Goal: Task Accomplishment & Management: Manage account settings

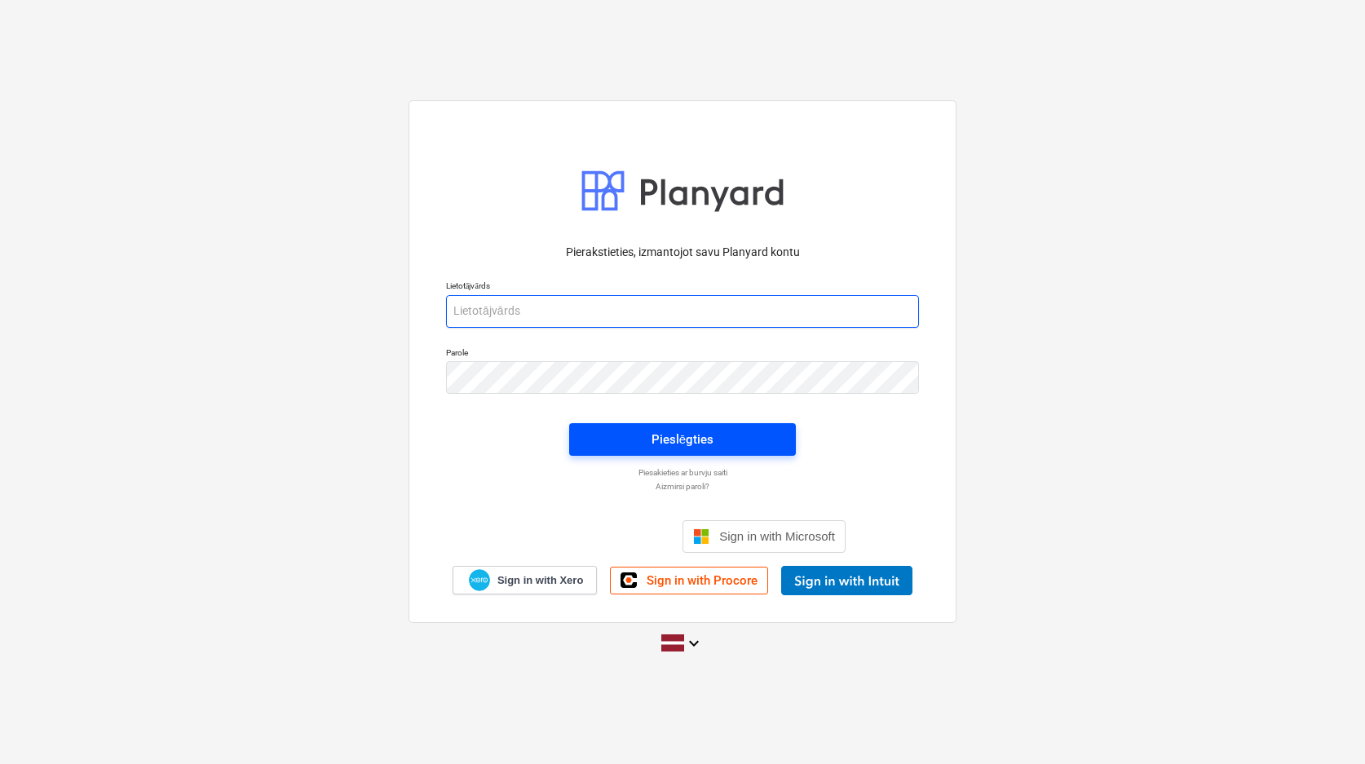
type input "[EMAIL_ADDRESS][DOMAIN_NAME]"
click at [743, 444] on span "Pieslēgties" at bounding box center [683, 439] width 188 height 21
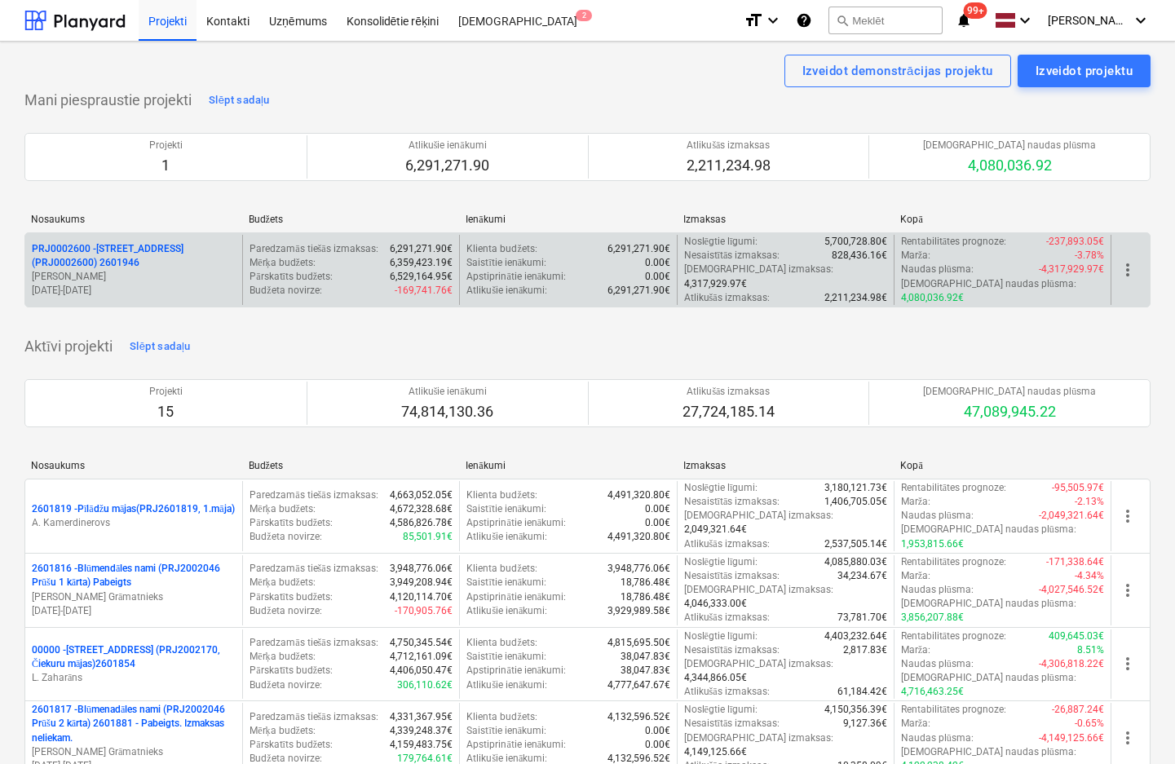
click at [109, 245] on p "PRJ0002600 - [STREET_ADDRESS](PRJ0002600) 2601946" at bounding box center [134, 256] width 204 height 28
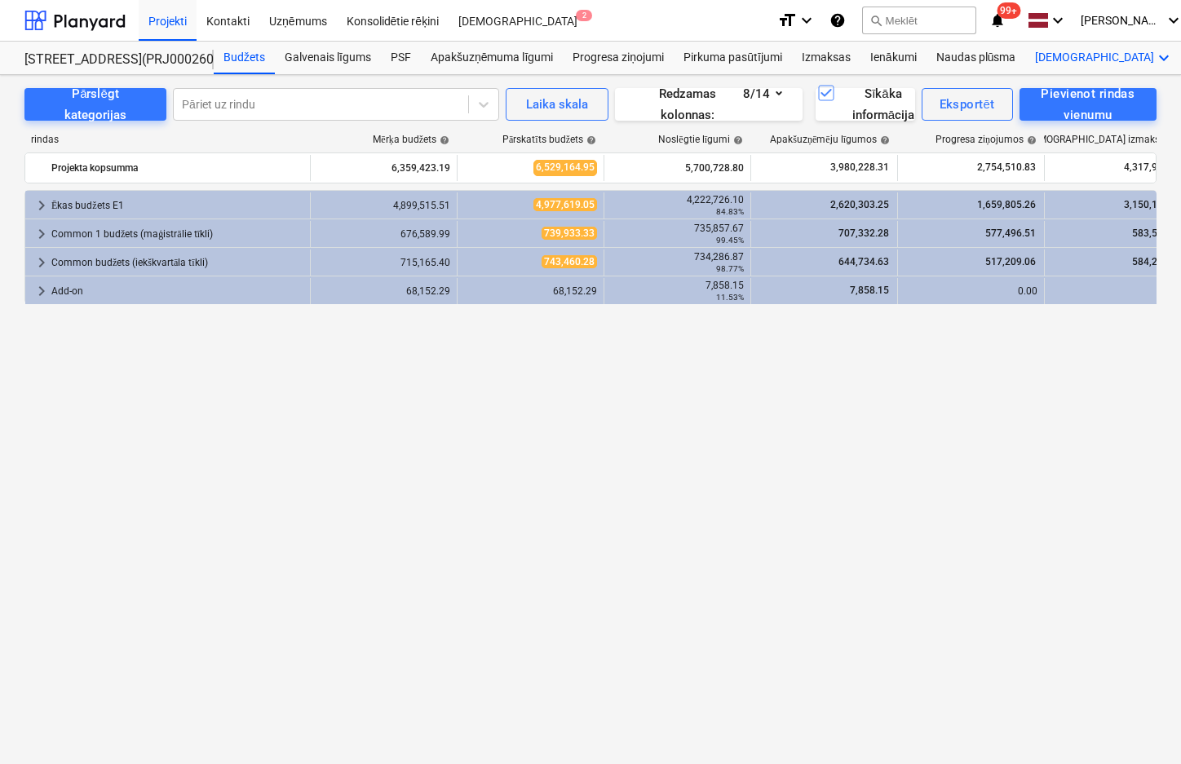
click at [1154, 60] on icon "keyboard_arrow_down" at bounding box center [1164, 58] width 20 height 20
click at [1095, 97] on div "Faili" at bounding box center [1134, 97] width 78 height 13
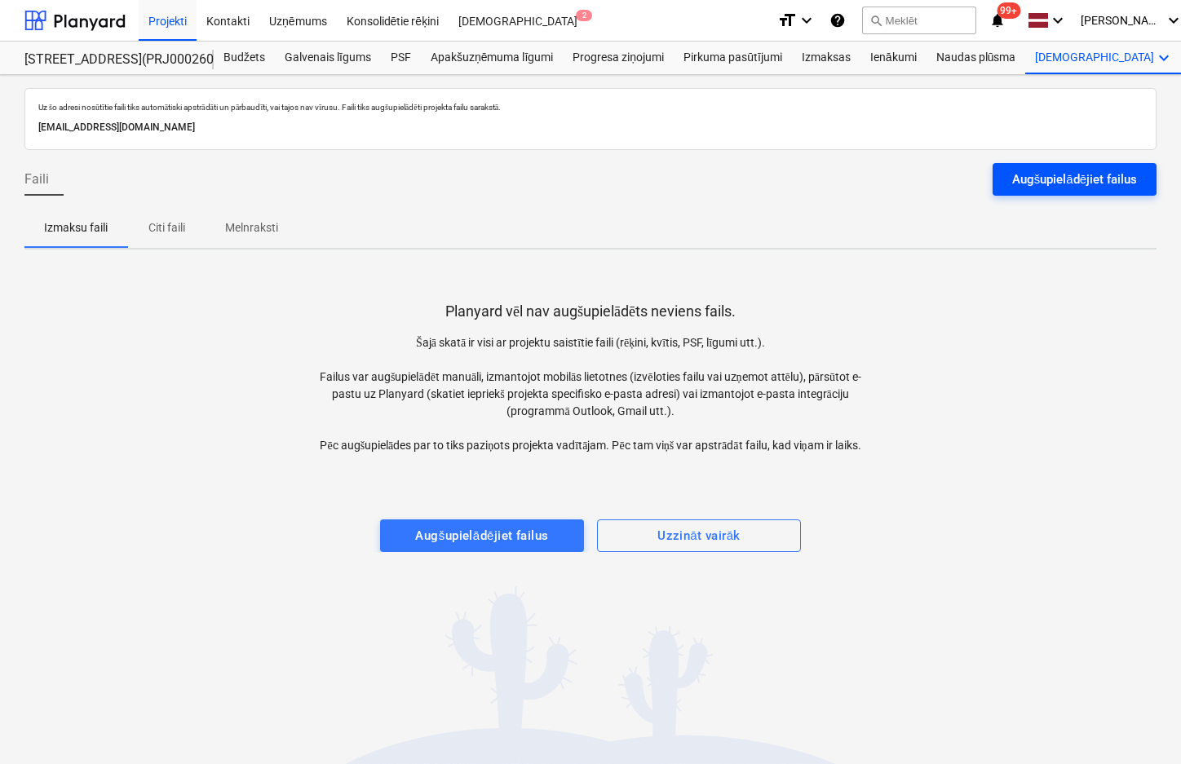
click at [1032, 175] on div "Augšupielādējiet failus" at bounding box center [1074, 179] width 125 height 21
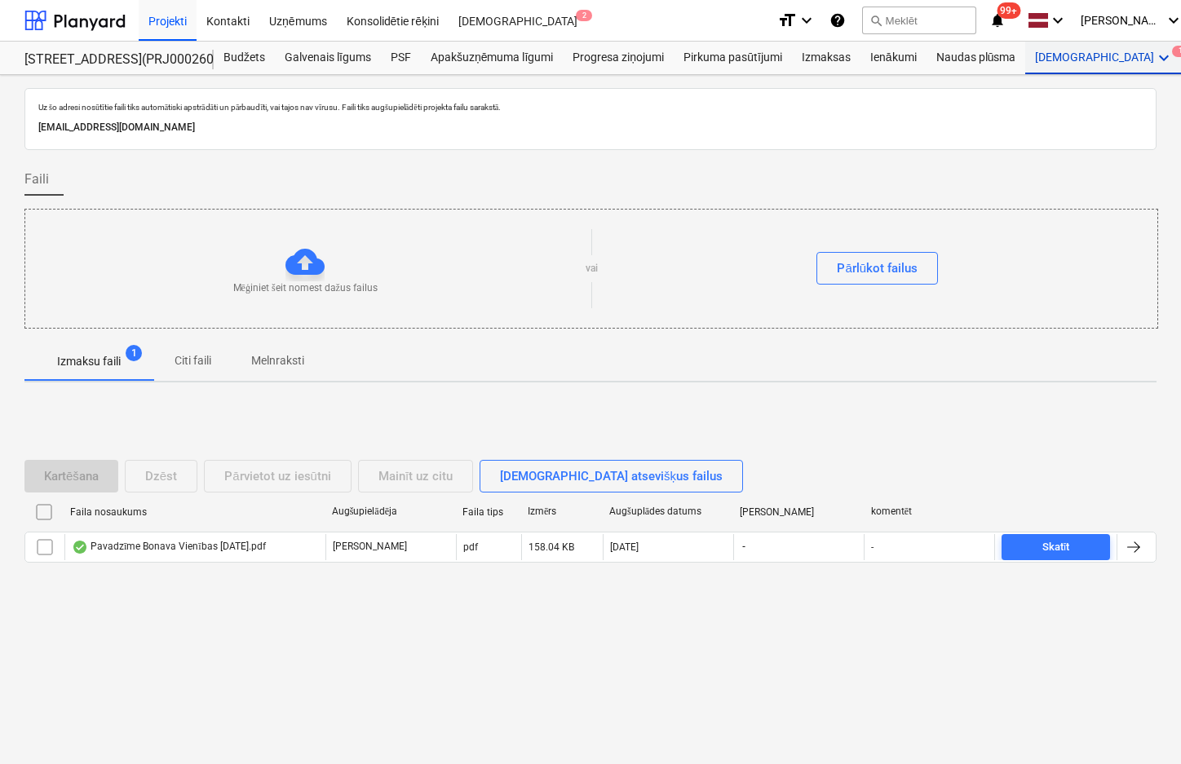
click at [1050, 60] on div "Vairāk keyboard_arrow_down 1" at bounding box center [1104, 58] width 158 height 33
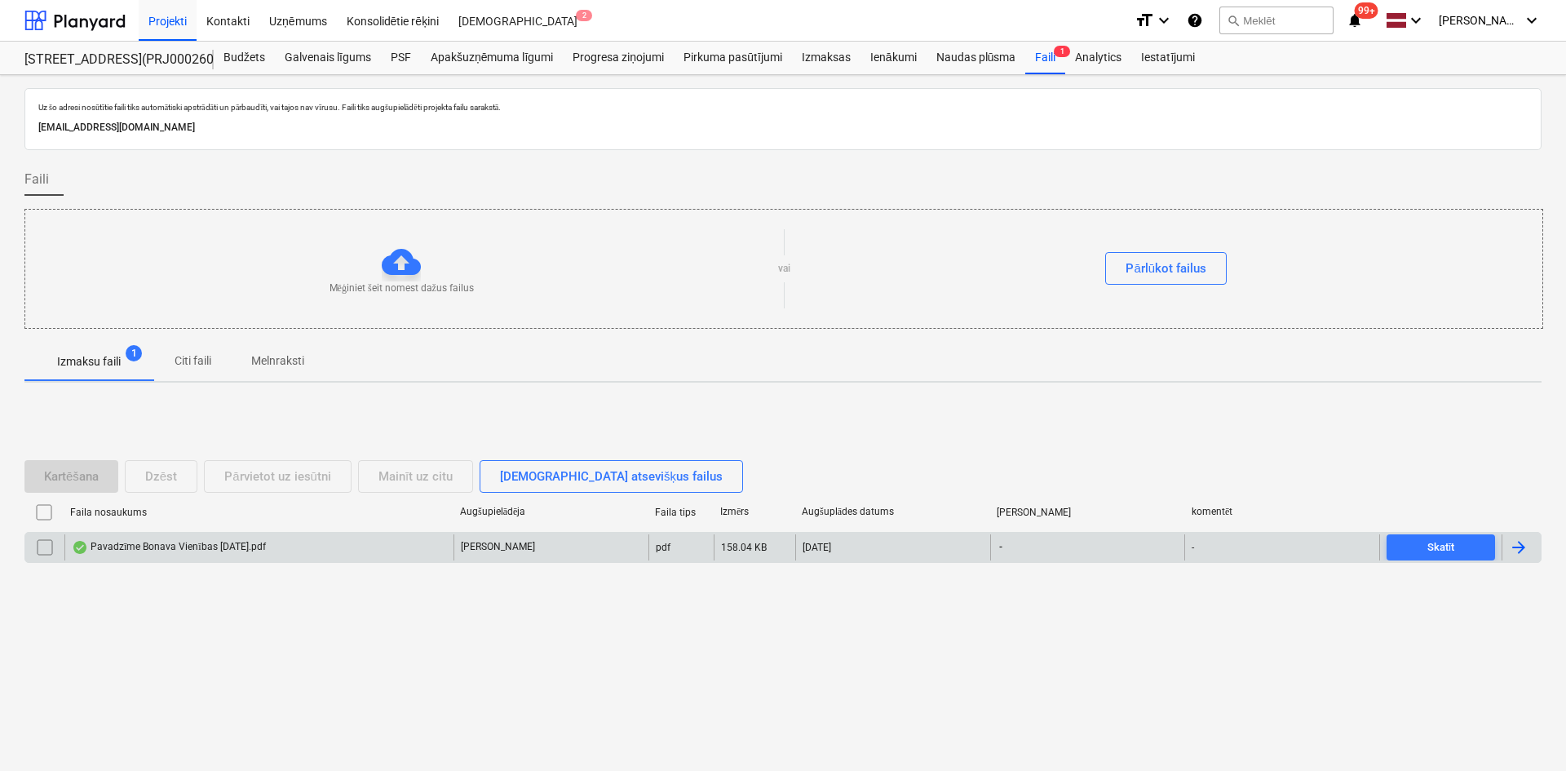
click at [144, 546] on div "Pavadzīme Bonava Vienības [DATE].pdf" at bounding box center [169, 547] width 194 height 13
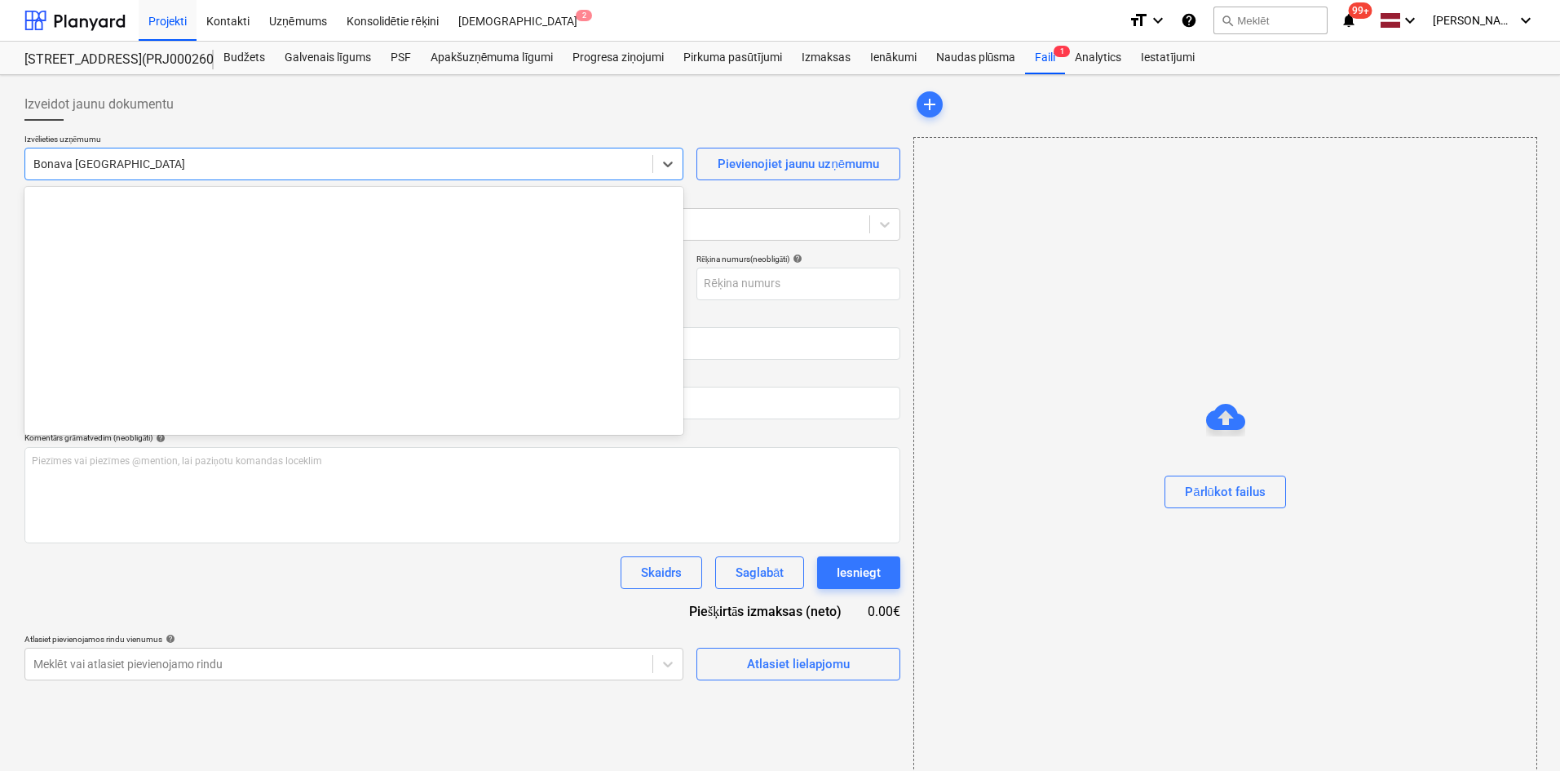
click at [412, 173] on div "Bonava [GEOGRAPHIC_DATA]" at bounding box center [338, 164] width 627 height 23
type input "40003941615"
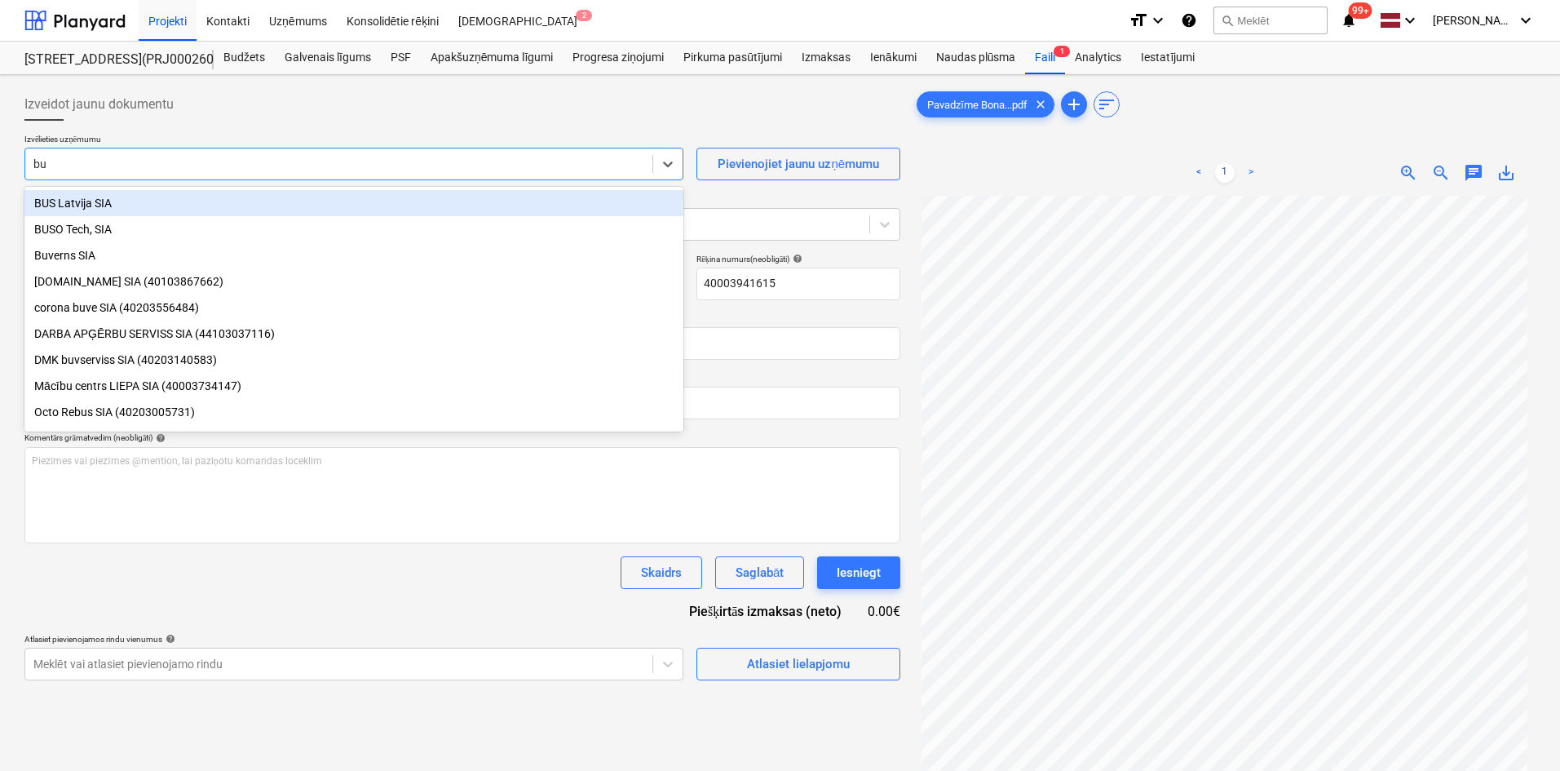
type input "b"
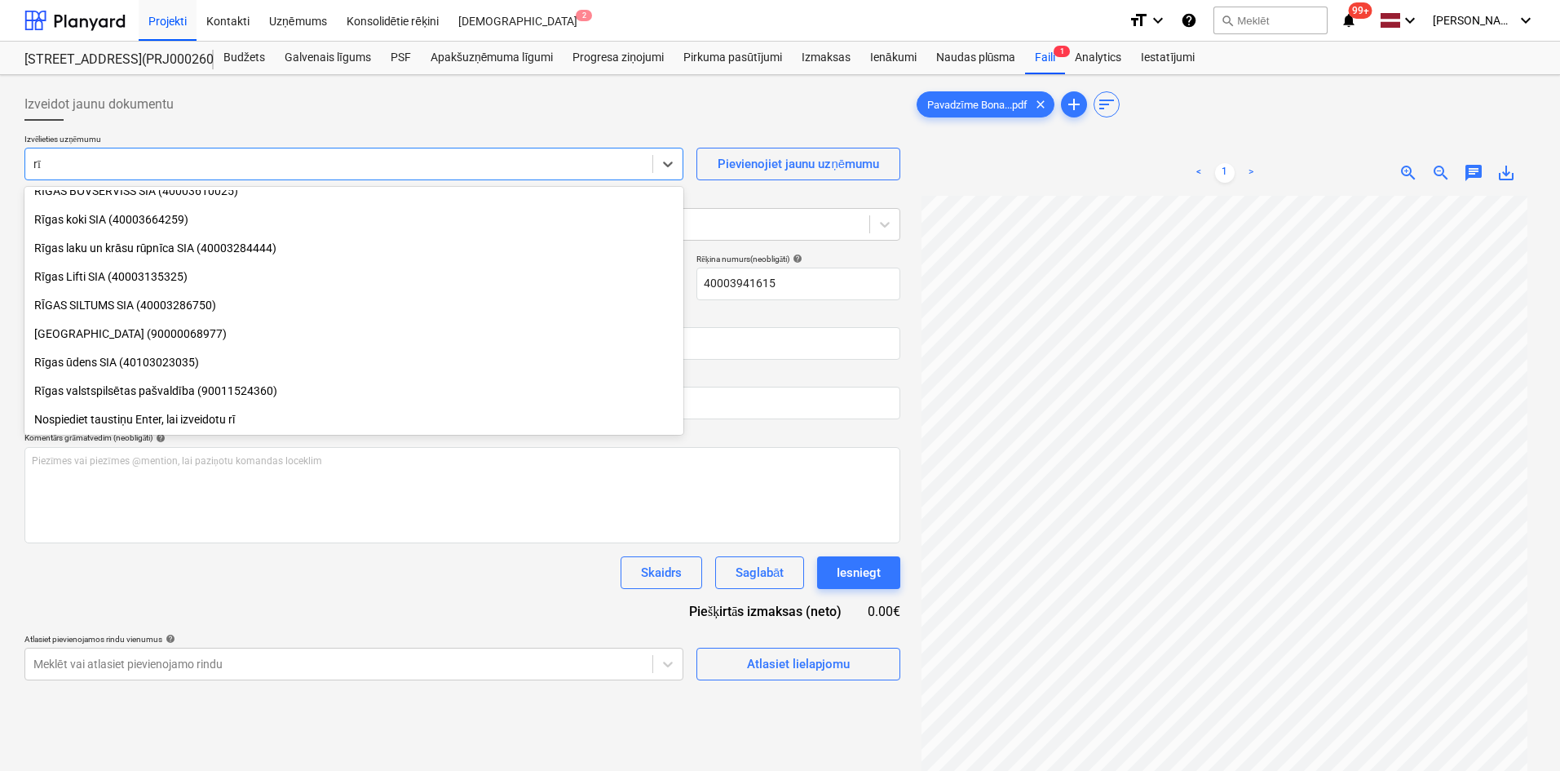
scroll to position [355, 0]
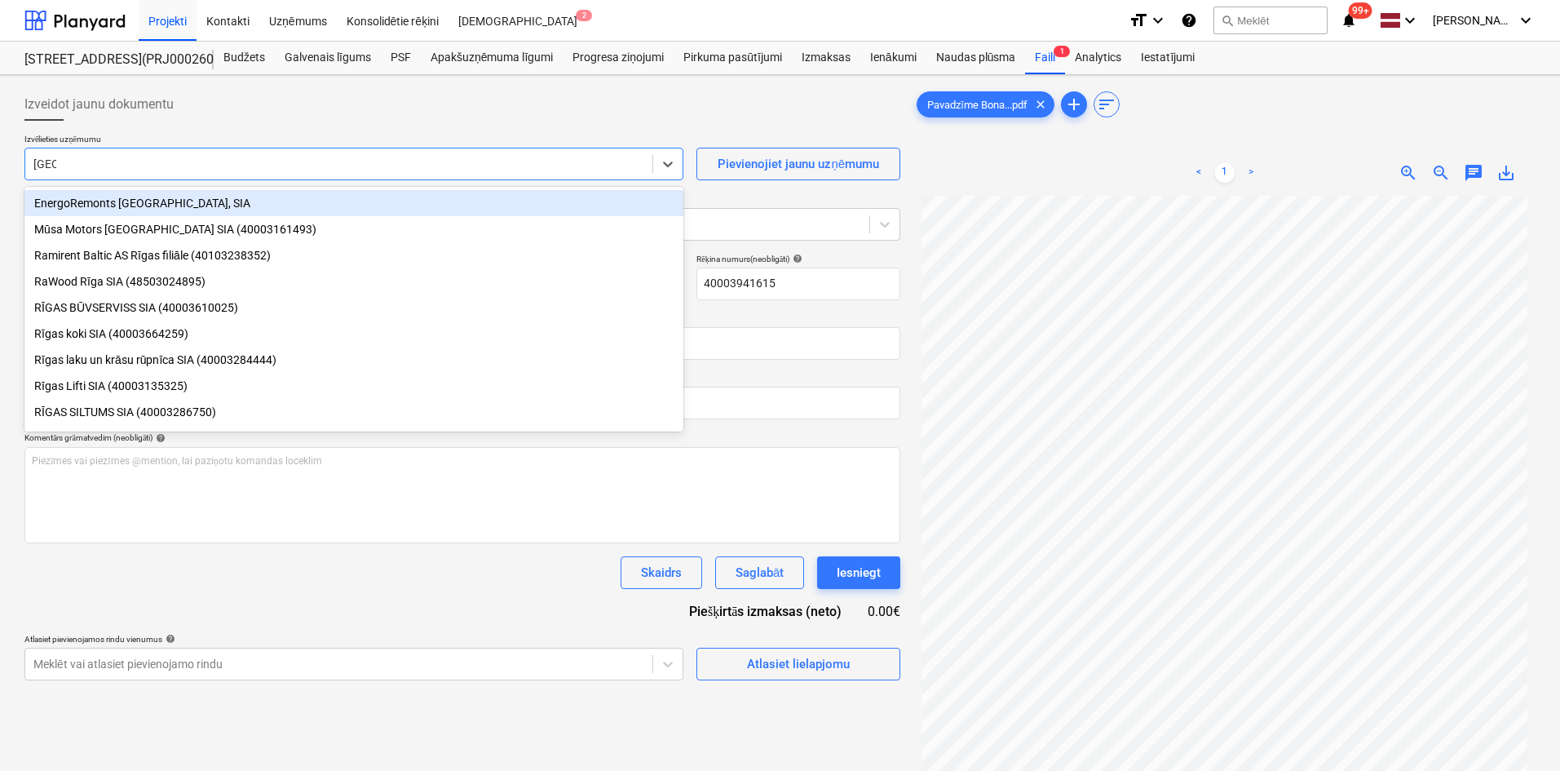
type input "[GEOGRAPHIC_DATA]"
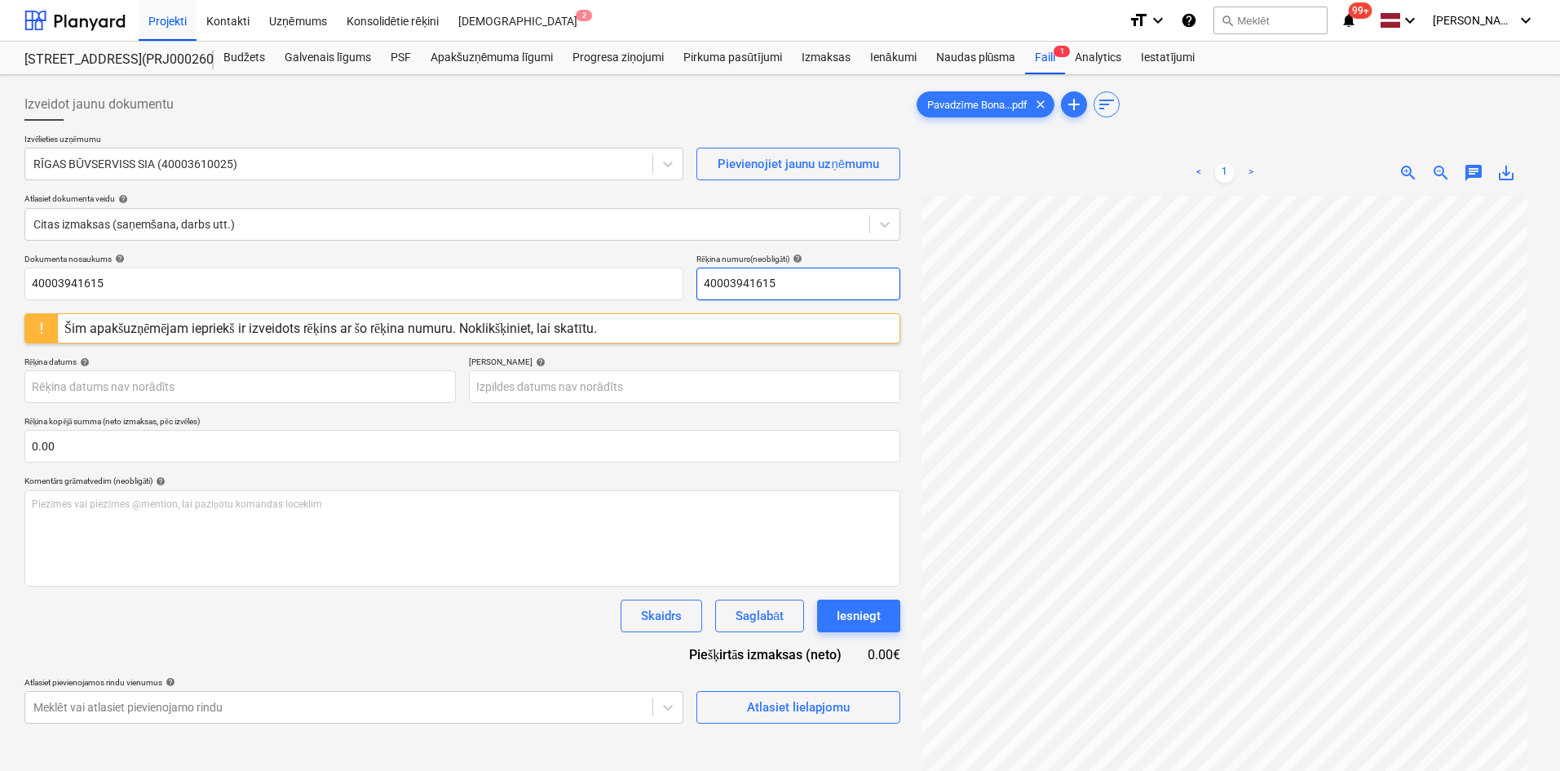
click at [812, 291] on input "40003941615" at bounding box center [798, 283] width 204 height 33
type input "4"
drag, startPoint x: 808, startPoint y: 290, endPoint x: 651, endPoint y: 277, distance: 157.9
click at [651, 277] on div "Dokumenta nosaukums help 40003941615 Rēķina numurs (neobligāti) help RBUV 378696" at bounding box center [462, 277] width 876 height 46
type input "RBUV 378696"
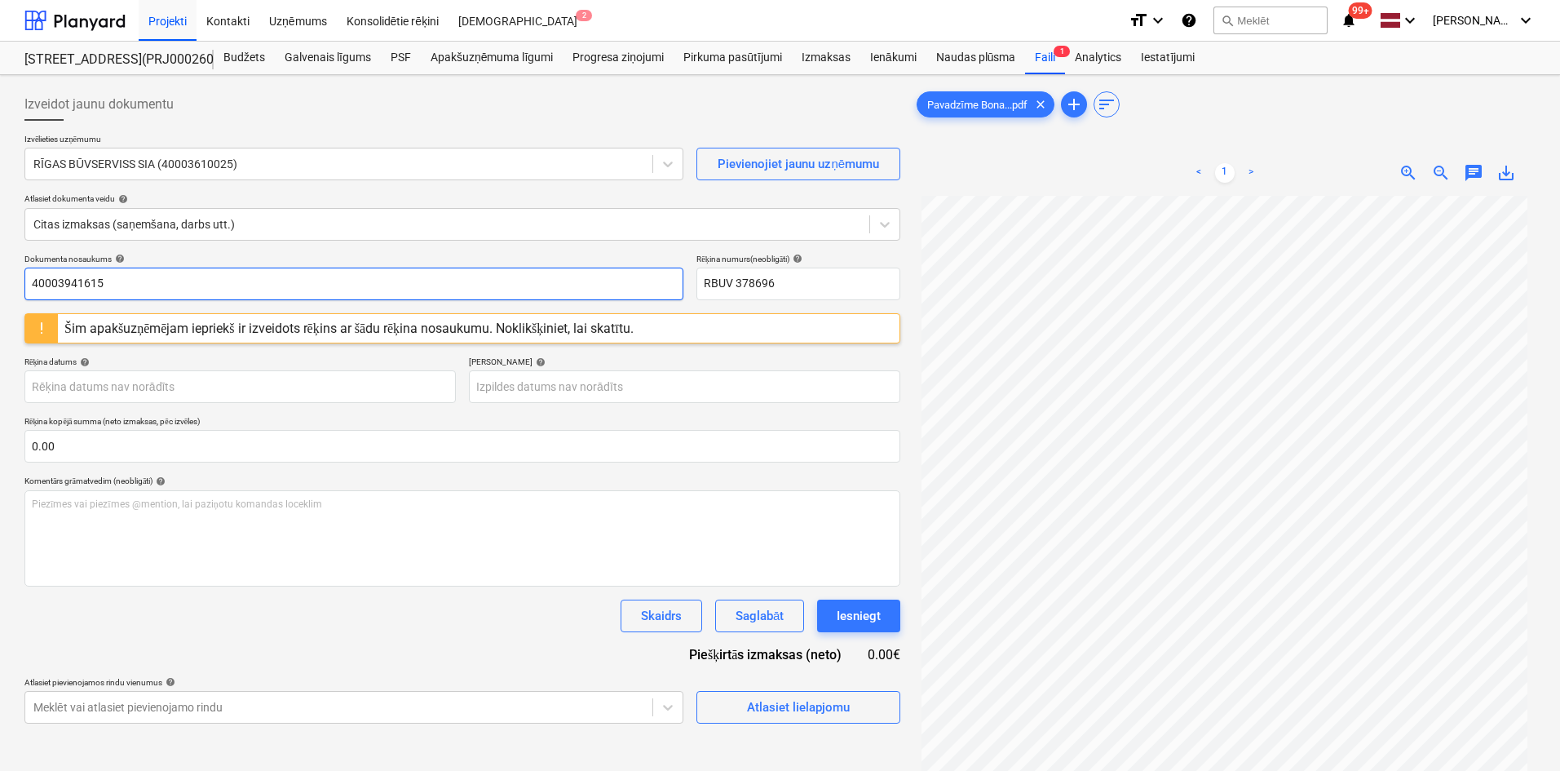
drag, startPoint x: 532, startPoint y: 290, endPoint x: 0, endPoint y: 276, distance: 531.9
click at [0, 276] on div "Izveidot jaunu dokumentu Izvēlieties uzņēmumu RĪGAS BŪVSERVISS SIA (40003610025…" at bounding box center [780, 504] width 1560 height 859
paste input "RBUV 378696"
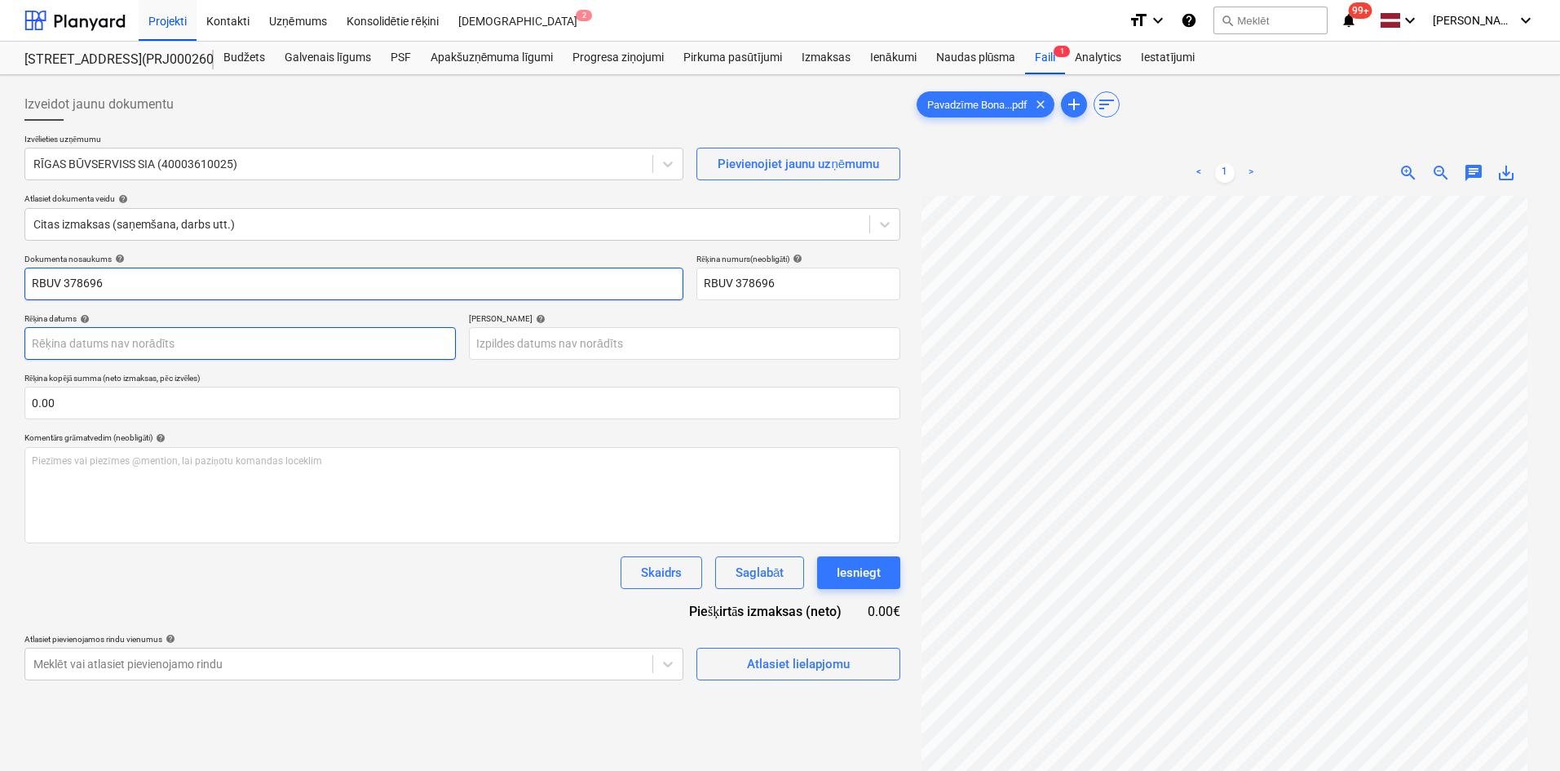
type input "RBUV 378696"
click at [286, 354] on body "Projekti Kontakti Uzņēmums Konsolidētie rēķini Iesūtne 2 format_size keyboard_a…" at bounding box center [780, 385] width 1560 height 771
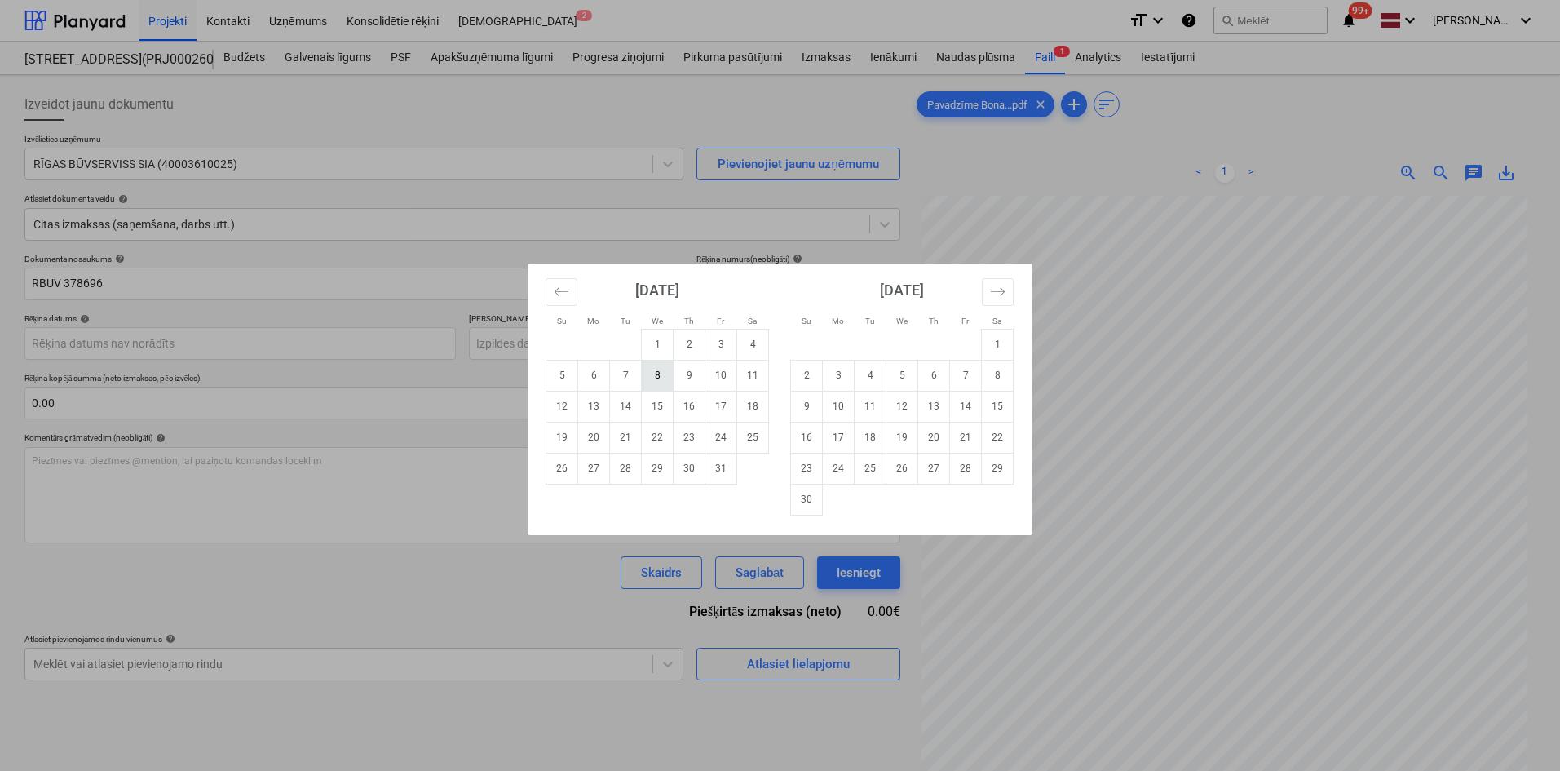
click at [662, 375] on td "8" at bounding box center [658, 375] width 32 height 31
type input "[DATE]"
click at [665, 337] on body "Projekti Kontakti Uzņēmums Konsolidētie rēķini Iesūtne 2 format_size keyboard_a…" at bounding box center [780, 385] width 1560 height 771
click at [1003, 290] on icon "Move forward to switch to the next month." at bounding box center [998, 291] width 14 height 8
click at [810, 370] on td "7" at bounding box center [807, 375] width 32 height 31
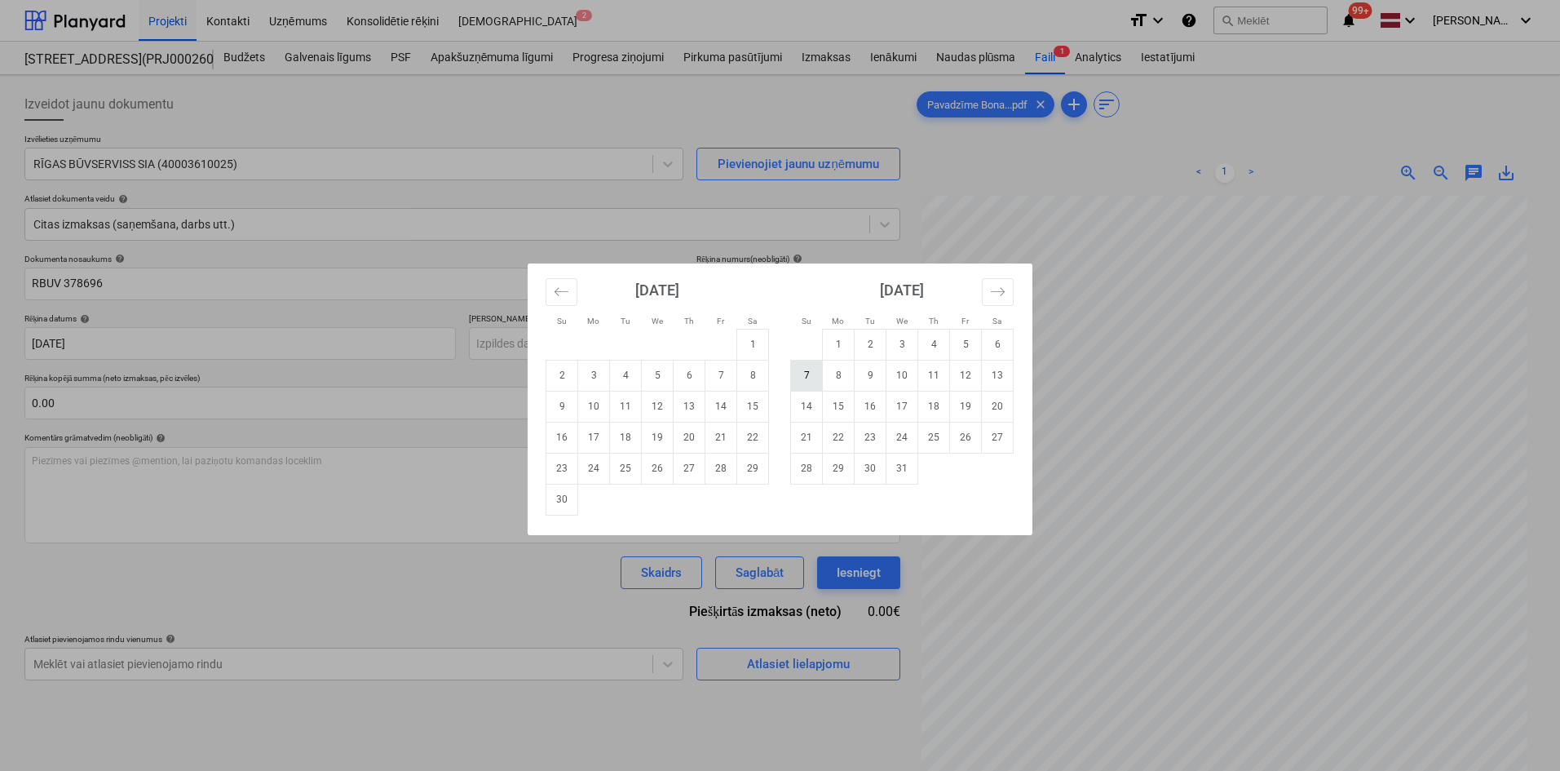
type input "[DATE]"
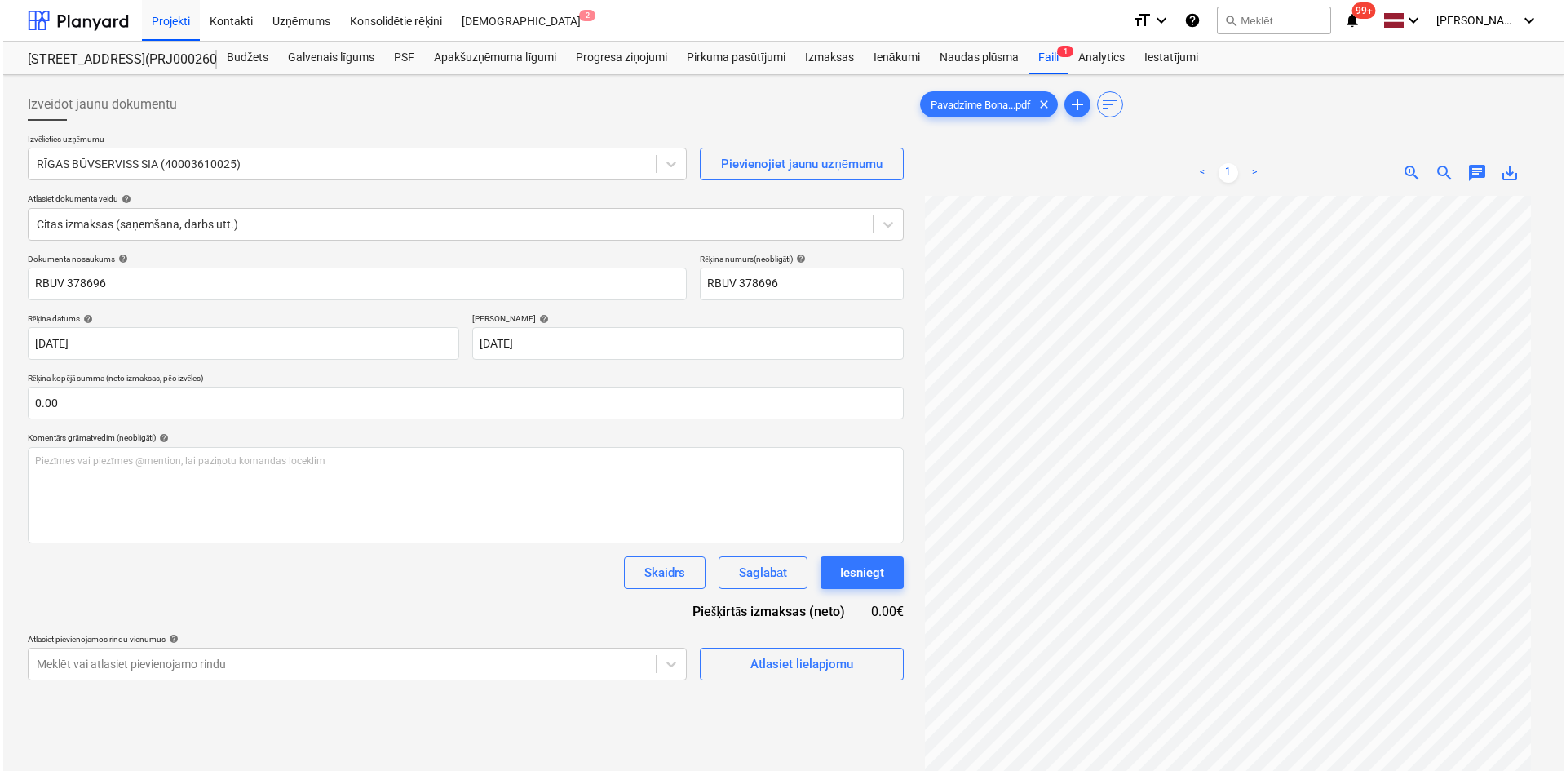
scroll to position [137, 0]
click at [745, 667] on span "Atlasiet lielapjomu" at bounding box center [798, 663] width 163 height 21
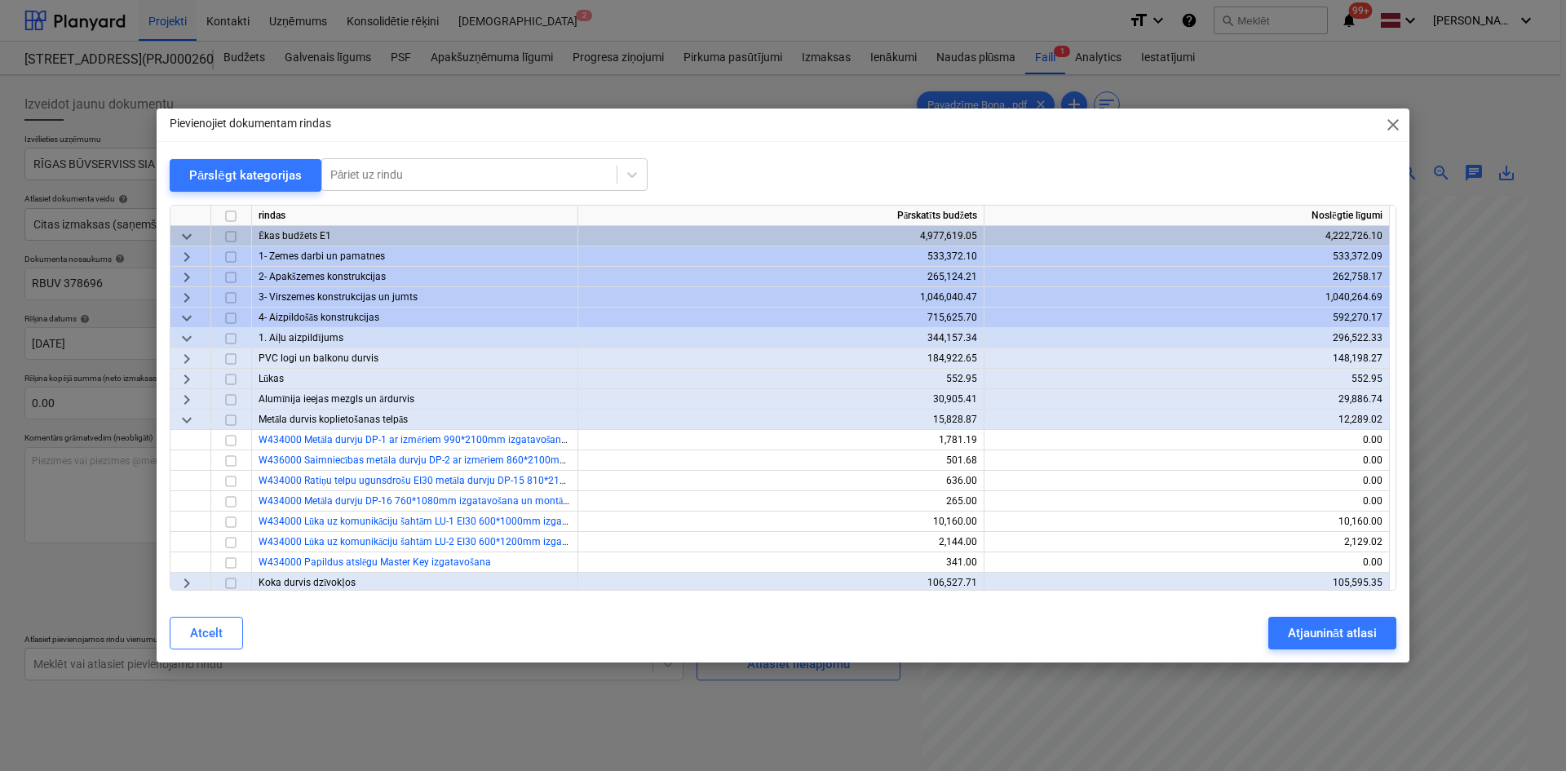
click at [178, 310] on span "keyboard_arrow_down" at bounding box center [187, 318] width 20 height 20
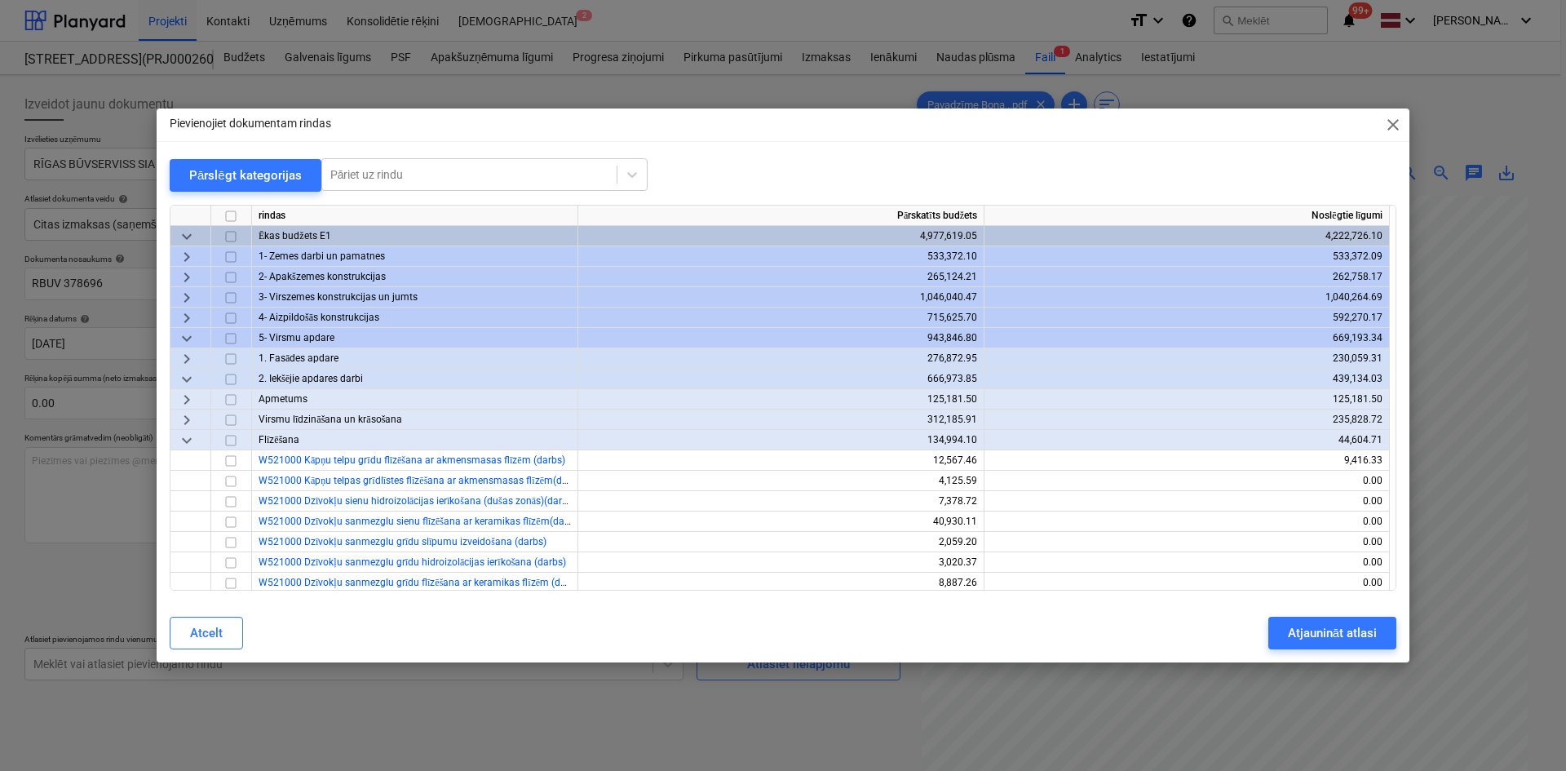
click at [185, 332] on span "keyboard_arrow_down" at bounding box center [187, 339] width 20 height 20
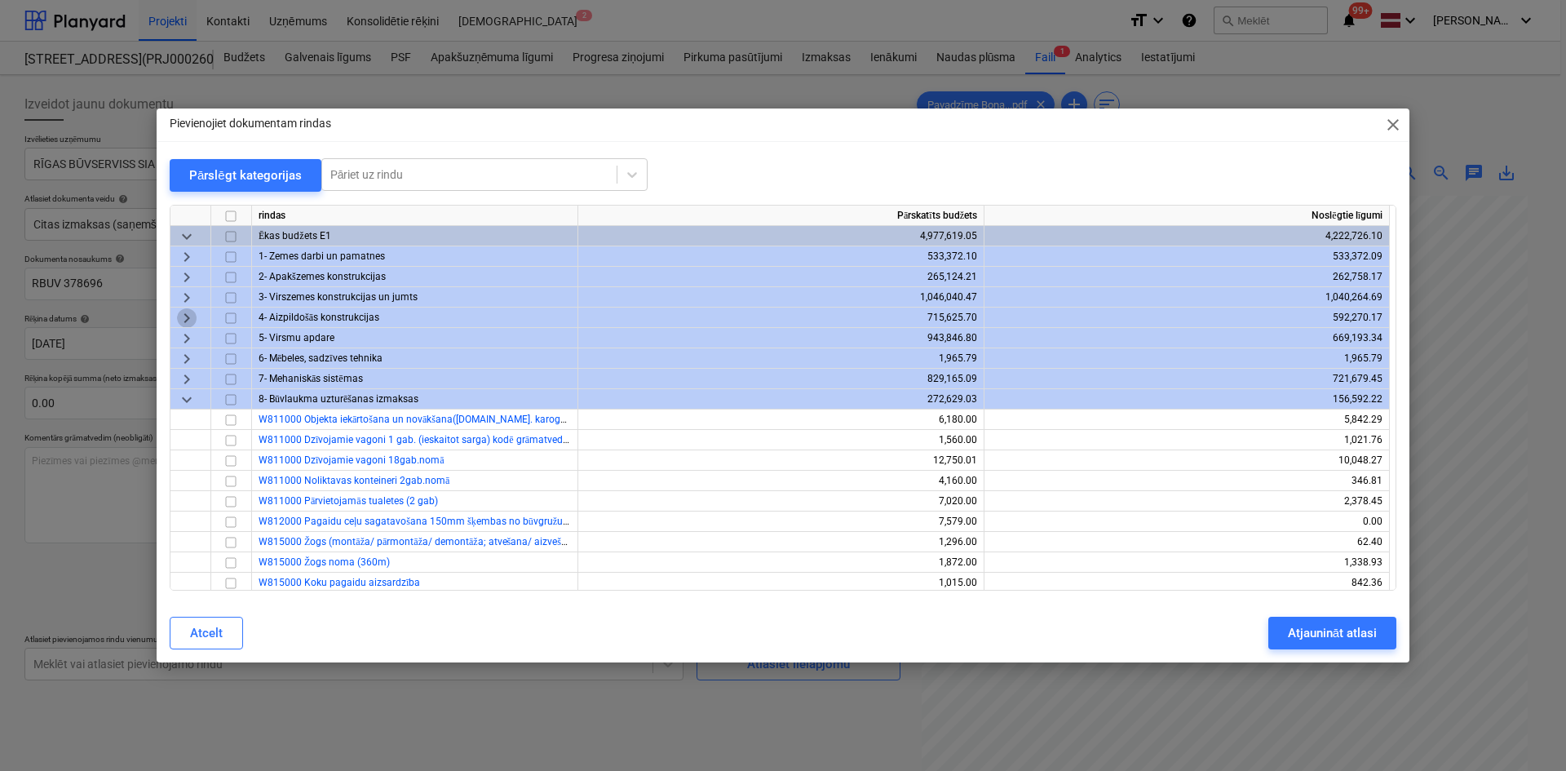
click at [185, 312] on span "keyboard_arrow_right" at bounding box center [187, 318] width 20 height 20
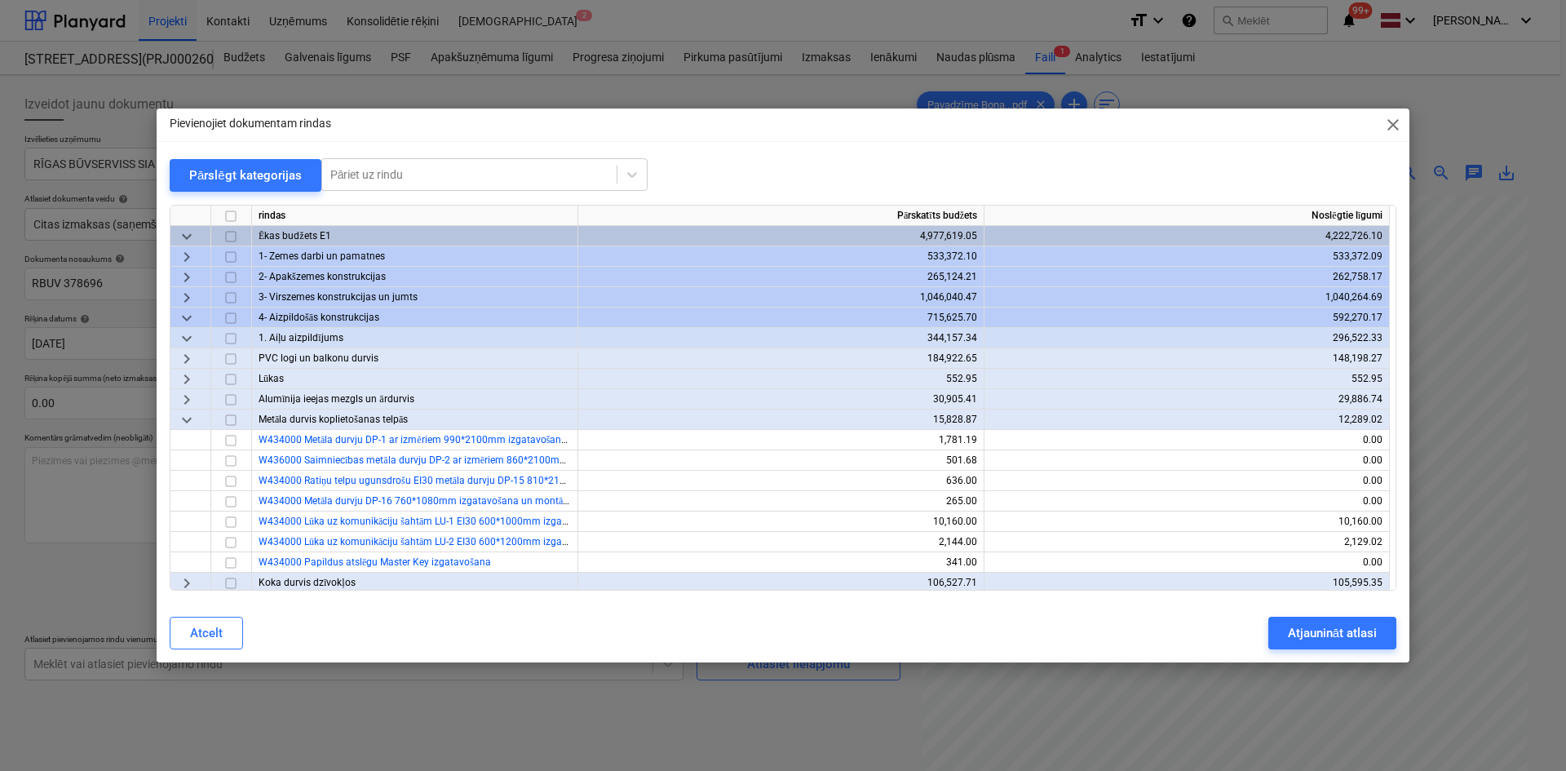
click at [186, 417] on span "keyboard_arrow_down" at bounding box center [187, 420] width 20 height 20
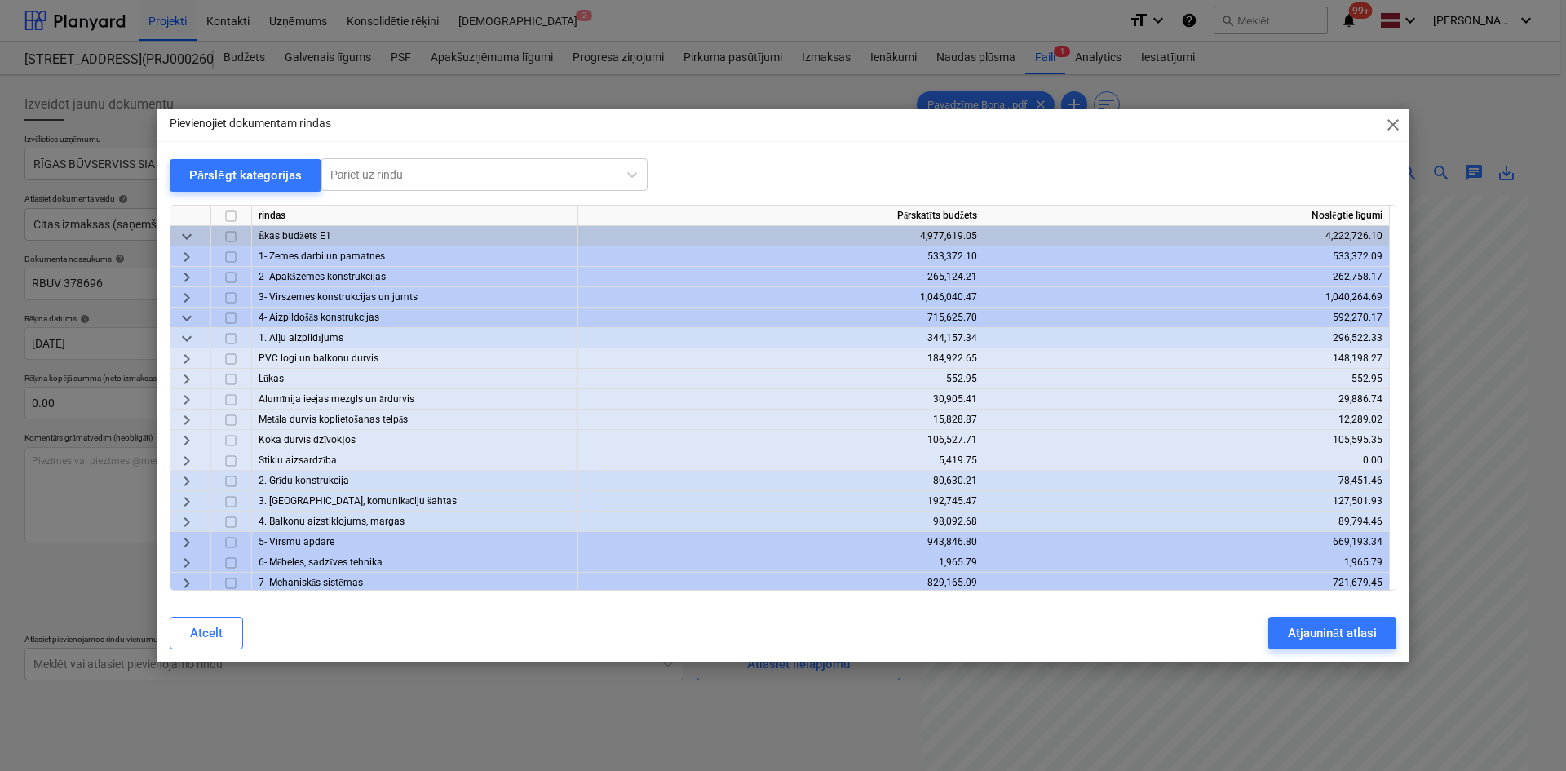
click at [185, 494] on span "keyboard_arrow_right" at bounding box center [187, 502] width 20 height 20
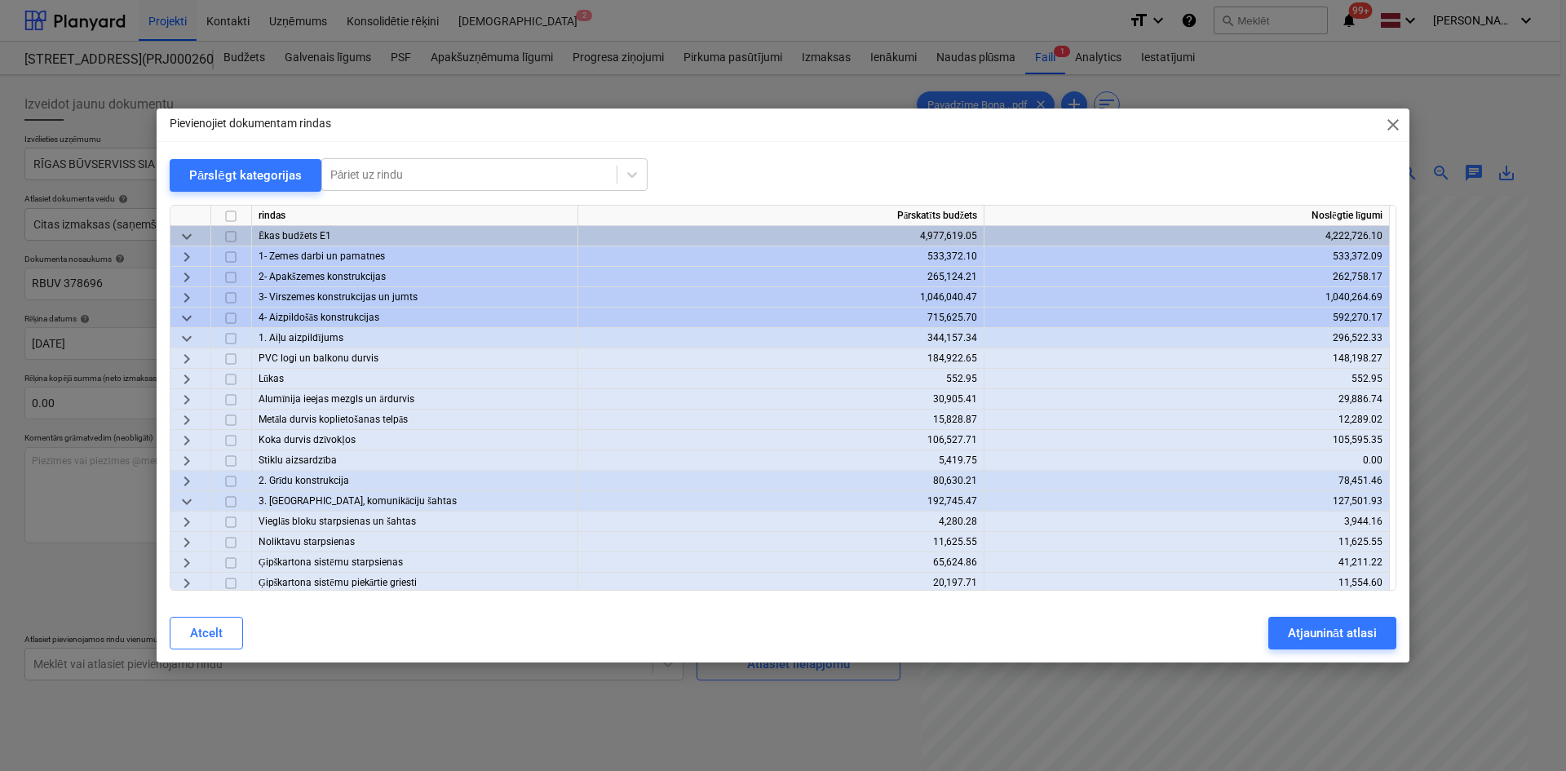
click at [187, 567] on span "keyboard_arrow_right" at bounding box center [187, 563] width 20 height 20
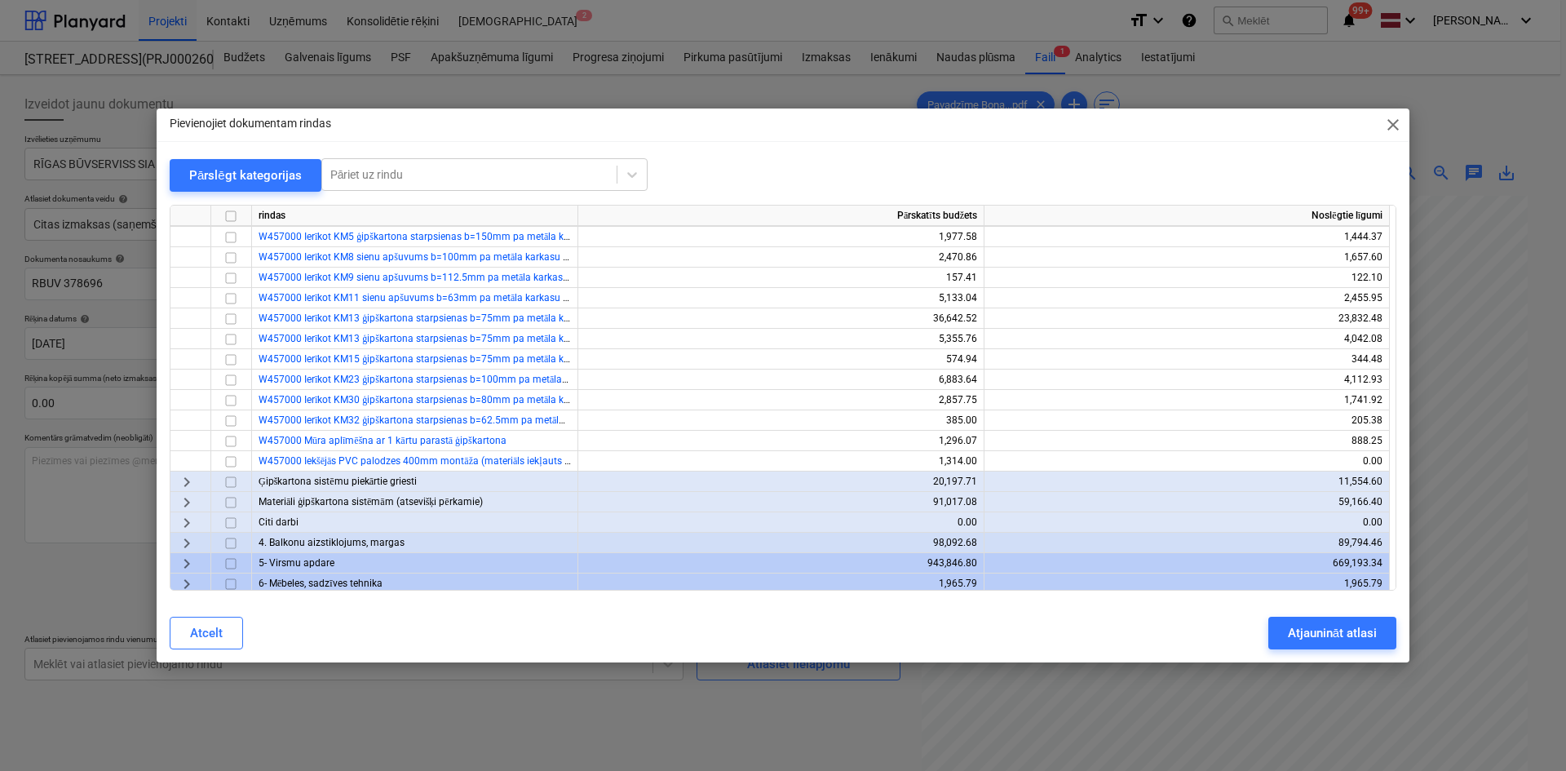
scroll to position [402, 0]
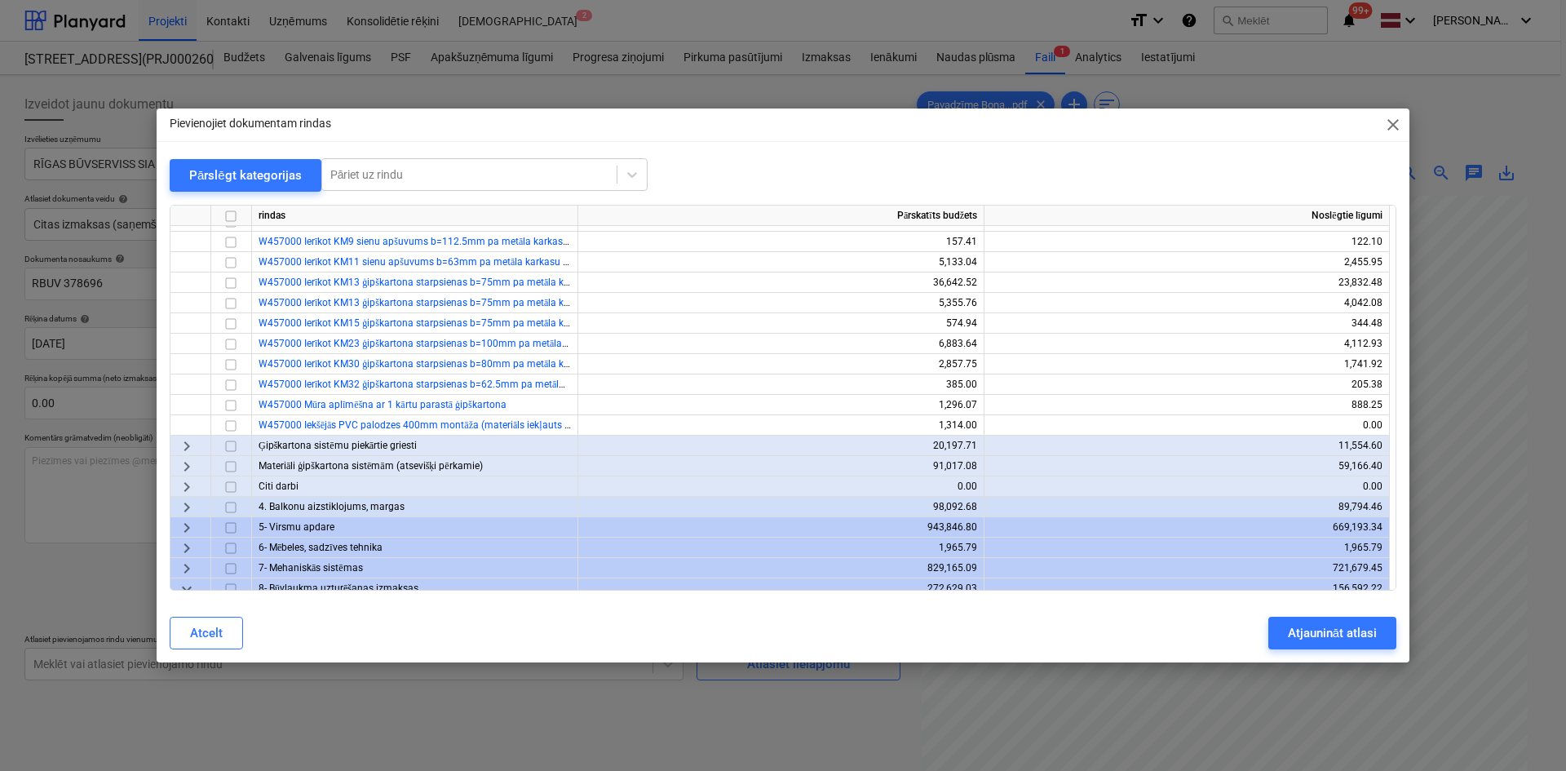
click at [188, 465] on span "keyboard_arrow_right" at bounding box center [187, 467] width 20 height 20
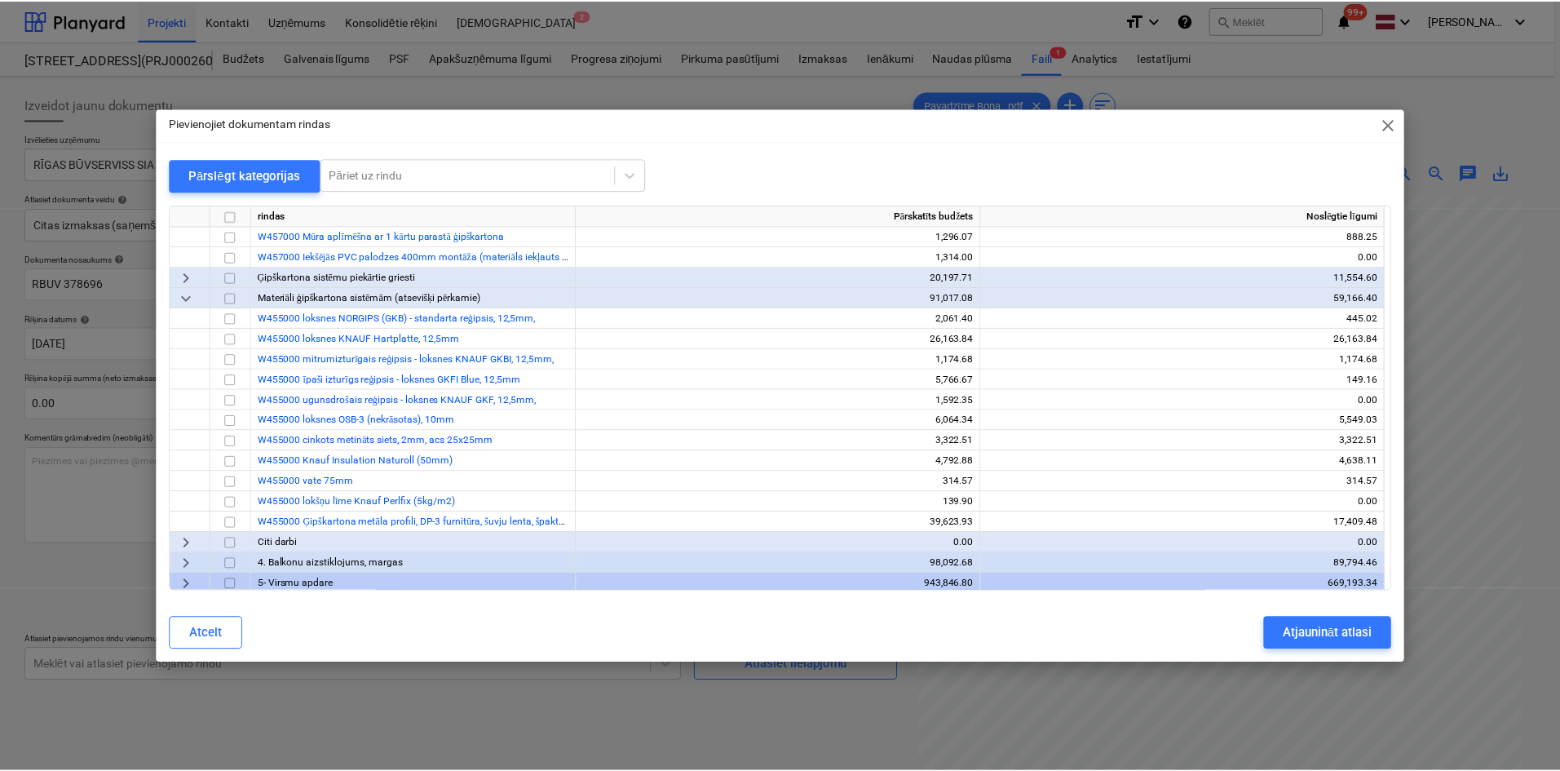
scroll to position [593, 0]
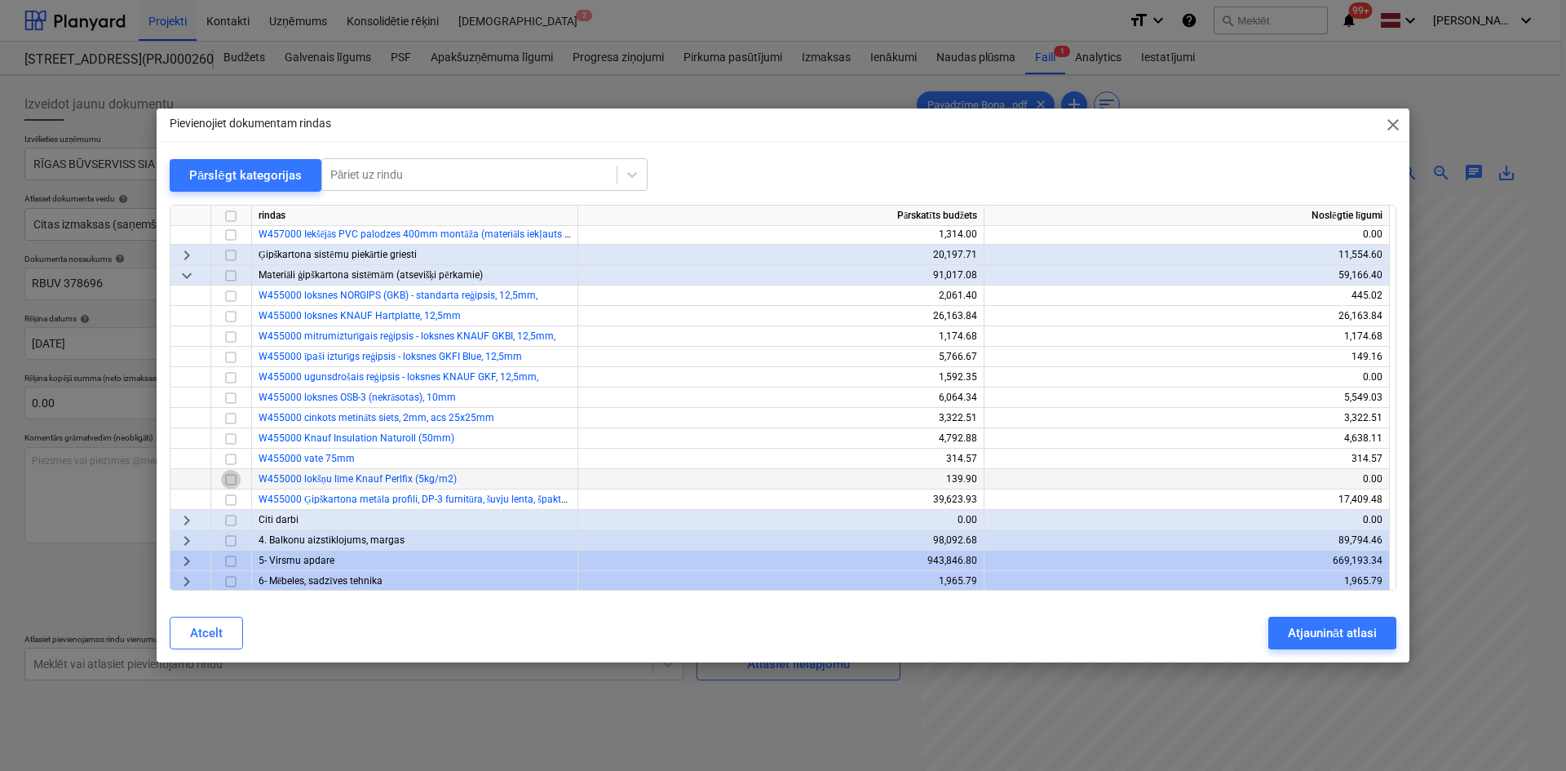
click at [232, 481] on input "checkbox" at bounding box center [231, 480] width 20 height 20
click at [1338, 633] on div "Atjaunināt atlasi" at bounding box center [1332, 632] width 89 height 21
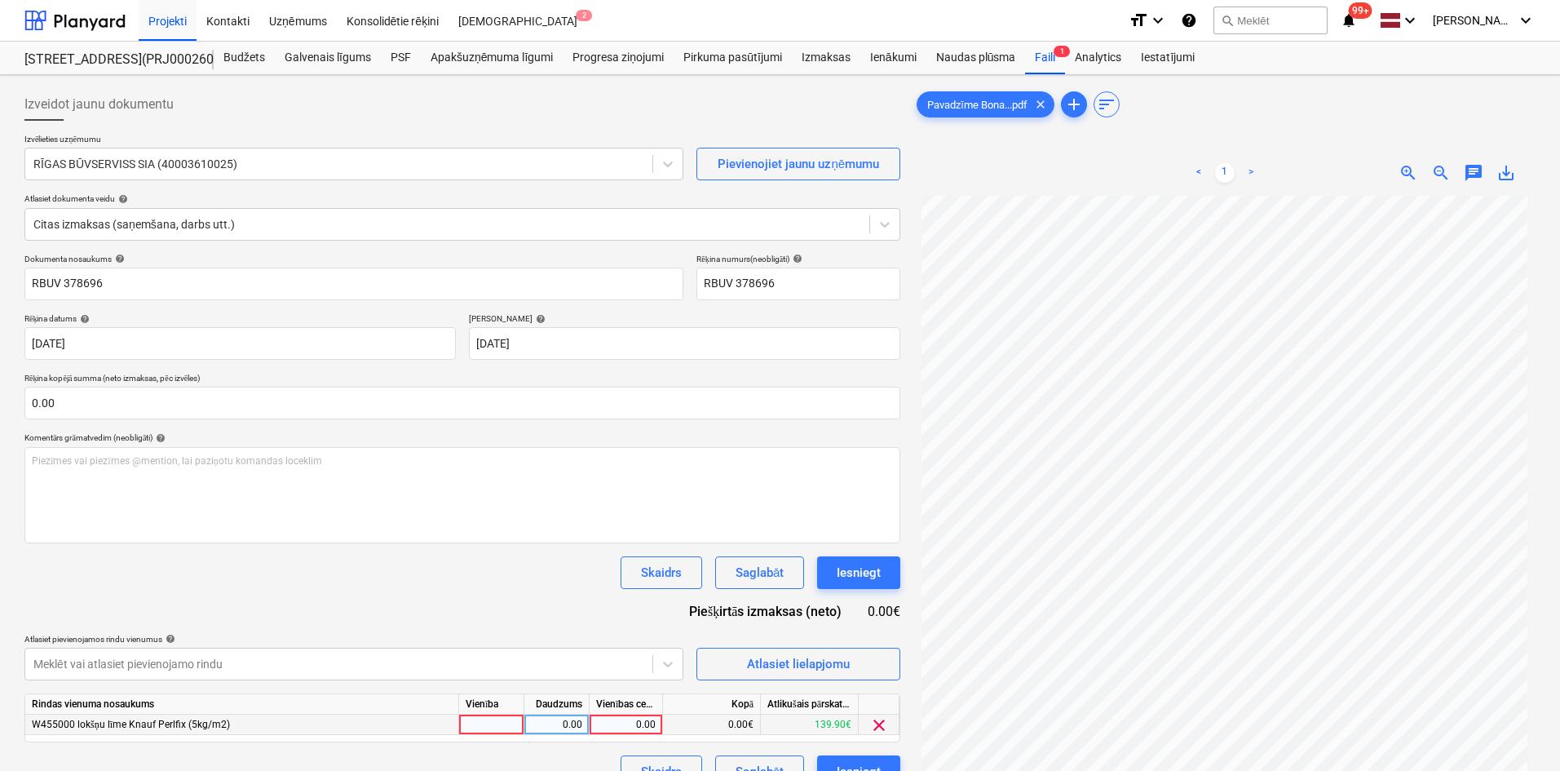
click at [640, 724] on div "0.00" at bounding box center [626, 724] width 60 height 20
type input "113.72"
click at [867, 754] on div "Dokumenta nosaukums help RBUV 378696 Rēķina numurs (neobligāti) help RBUV 37869…" at bounding box center [462, 521] width 876 height 534
click at [867, 756] on button "Iesniegt" at bounding box center [858, 771] width 83 height 33
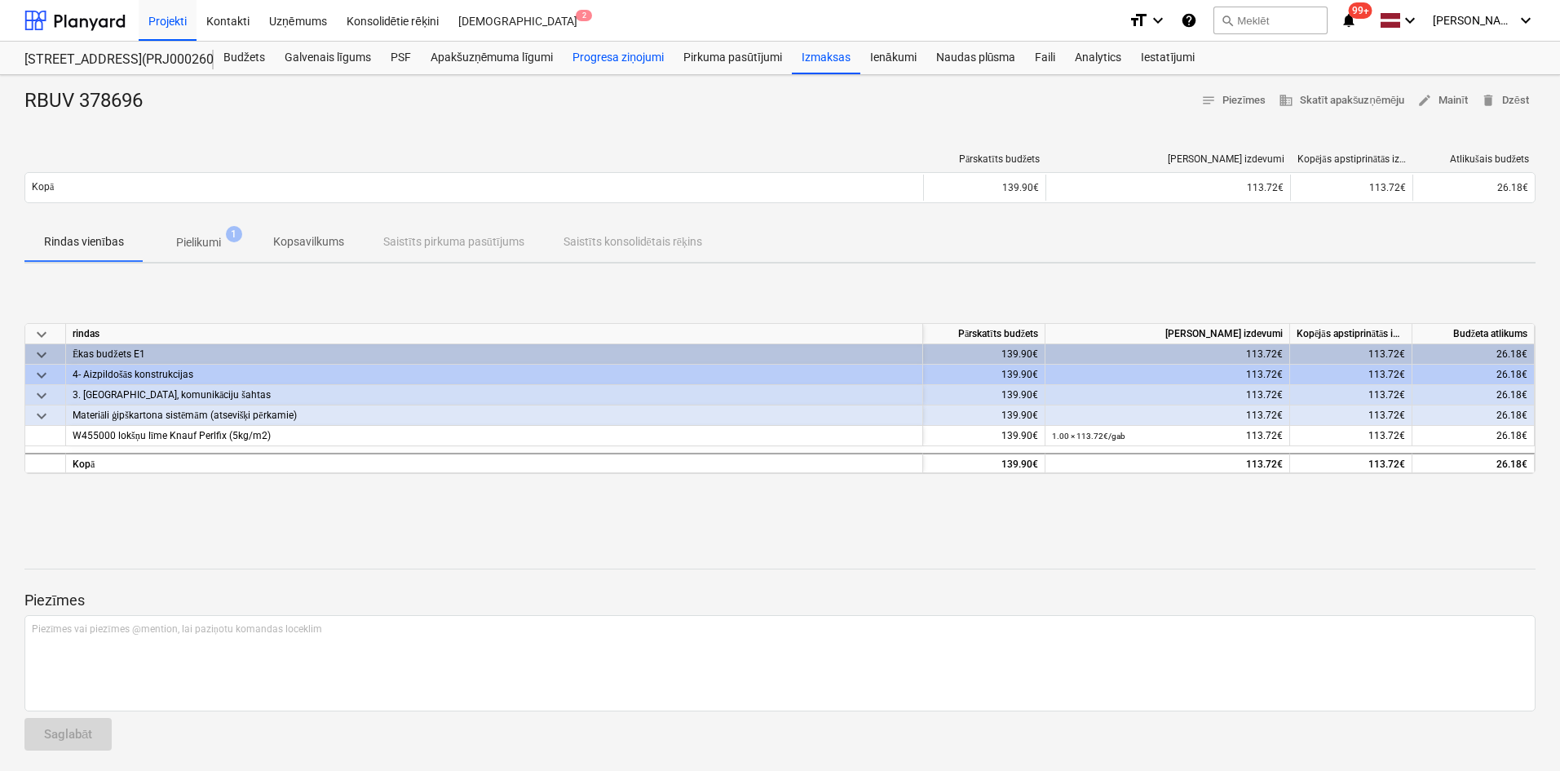
click at [626, 55] on div "Progresa ziņojumi" at bounding box center [618, 58] width 111 height 33
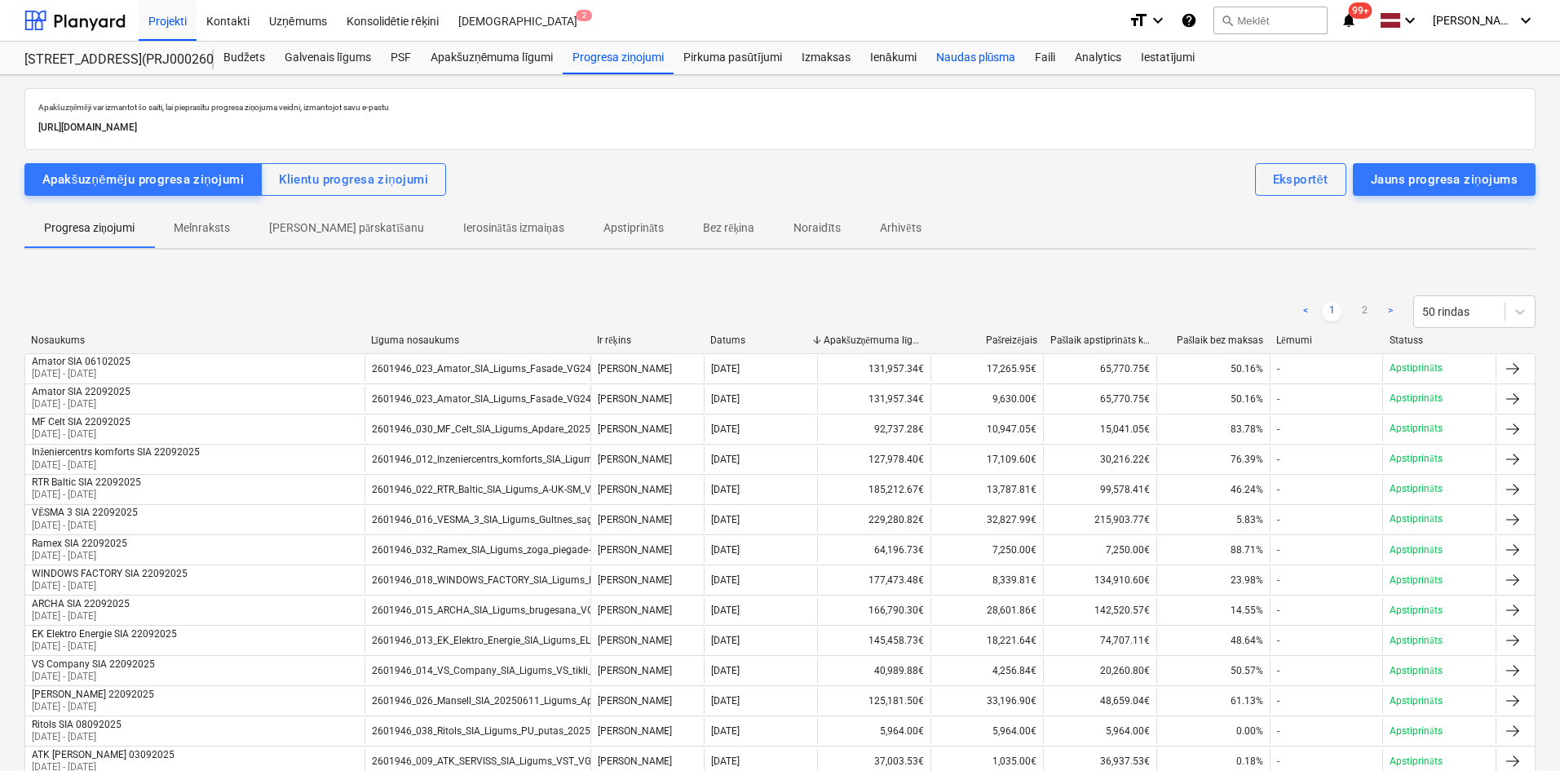
click at [997, 60] on div "Naudas plūsma" at bounding box center [975, 58] width 99 height 33
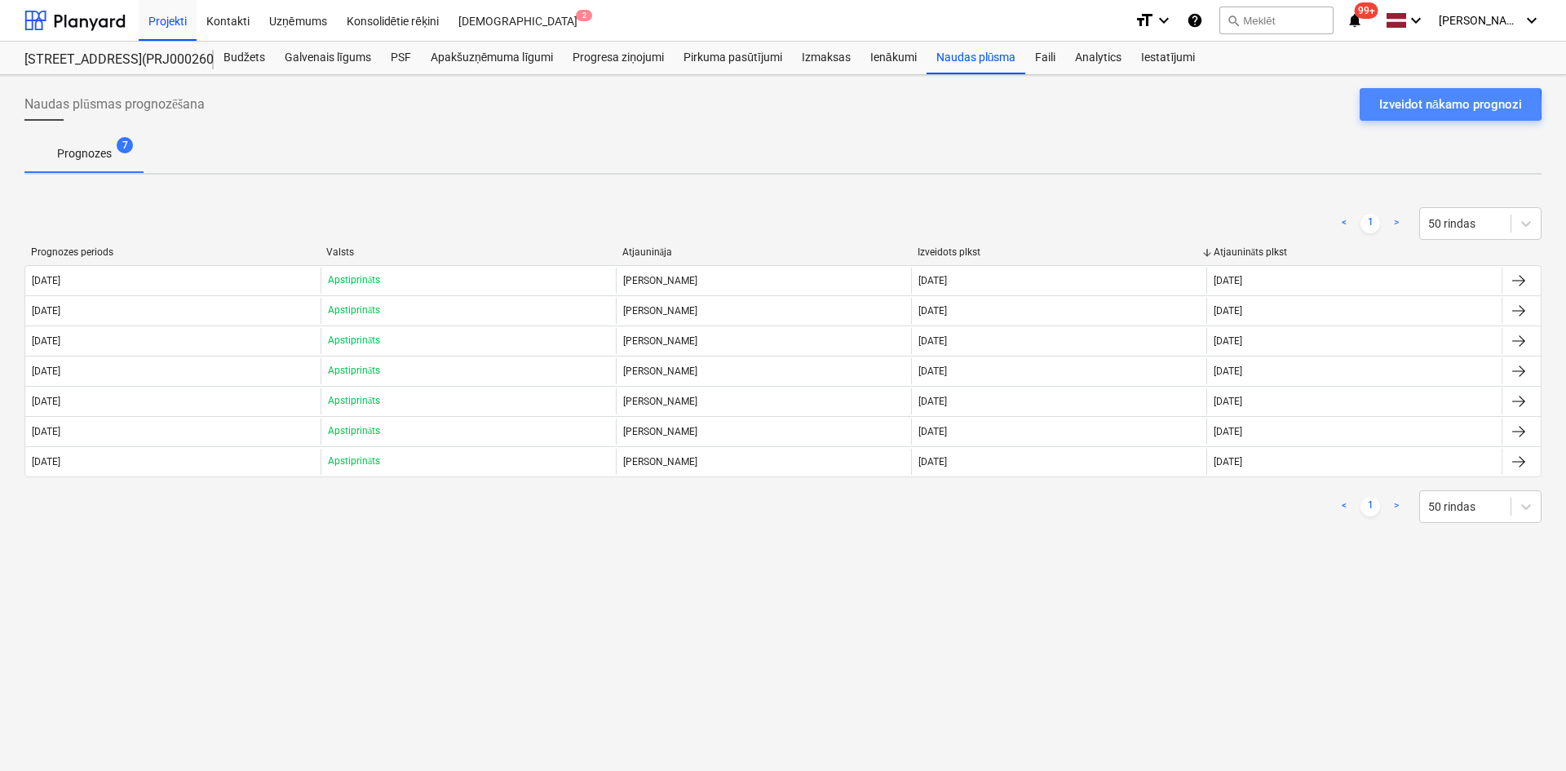
click at [1364, 106] on div "Izveidot nākamo prognozi" at bounding box center [1450, 104] width 143 height 21
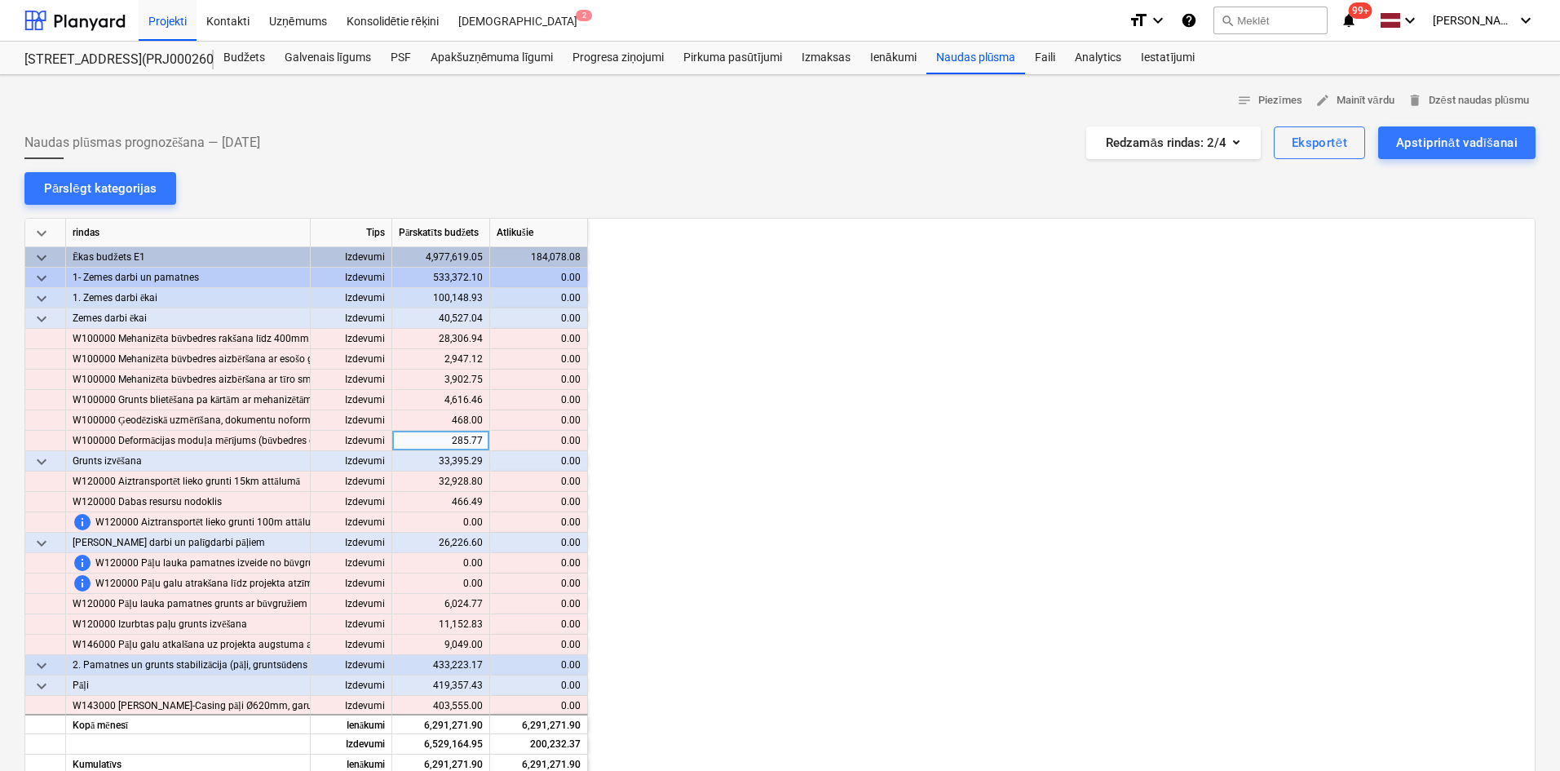
scroll to position [0, 1794]
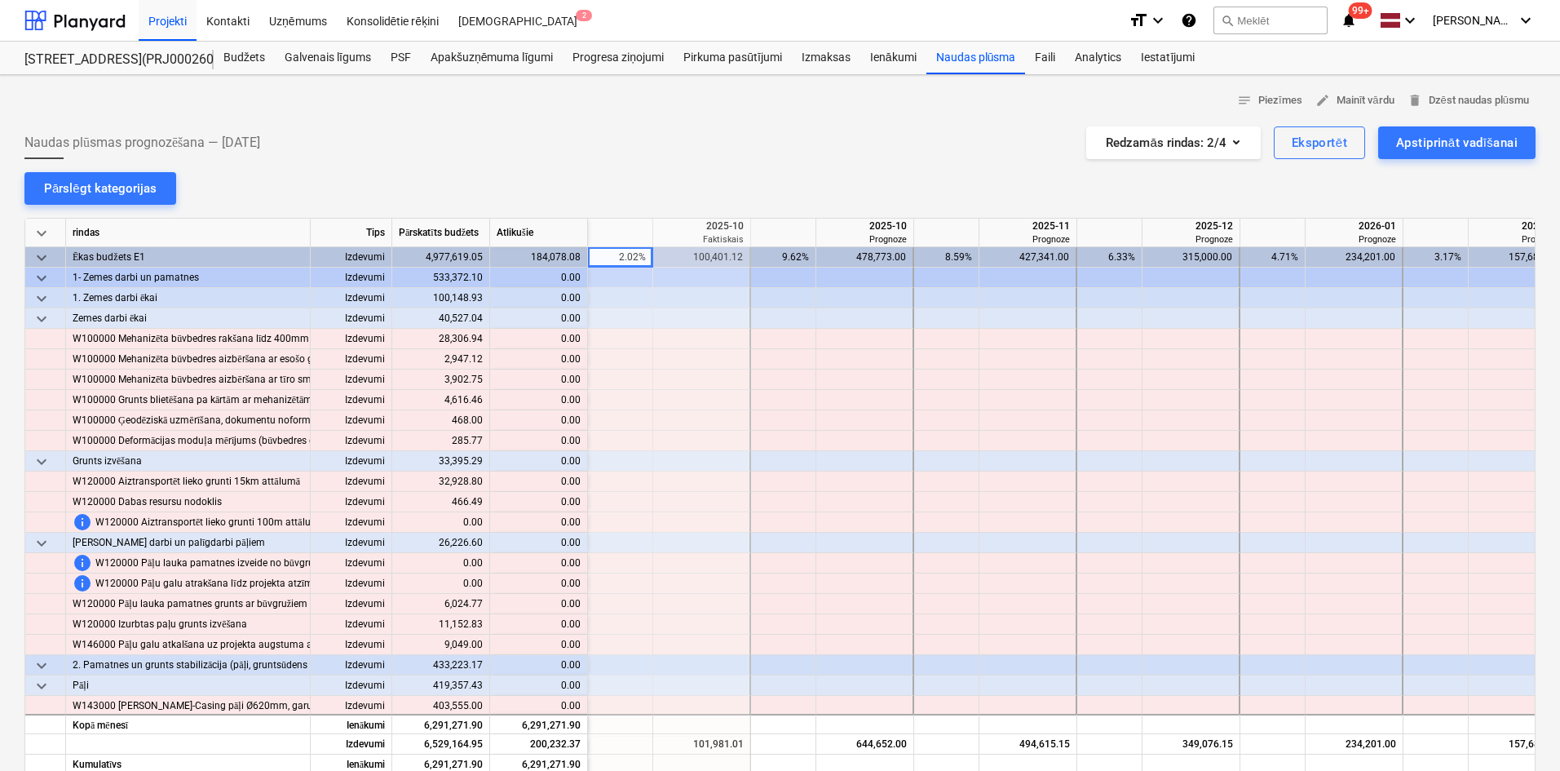
click at [727, 107] on div "notes Piezīmes edit Mainīt vārdu delete Dzēst naudas plūsmu" at bounding box center [779, 100] width 1511 height 25
click at [250, 60] on div "Budžets" at bounding box center [244, 58] width 61 height 33
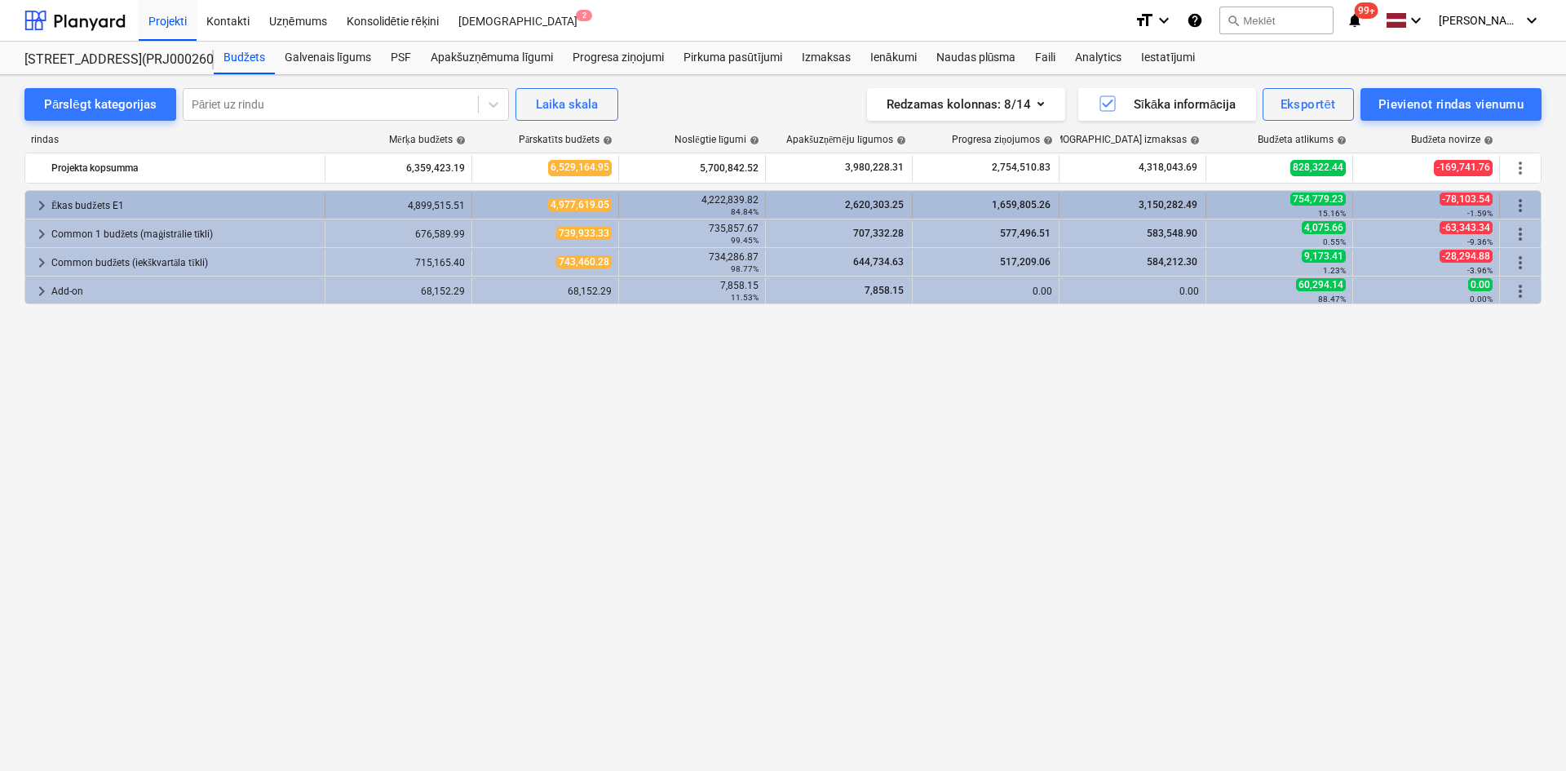
click at [82, 204] on div "Ēkas budžets E1" at bounding box center [184, 205] width 267 height 26
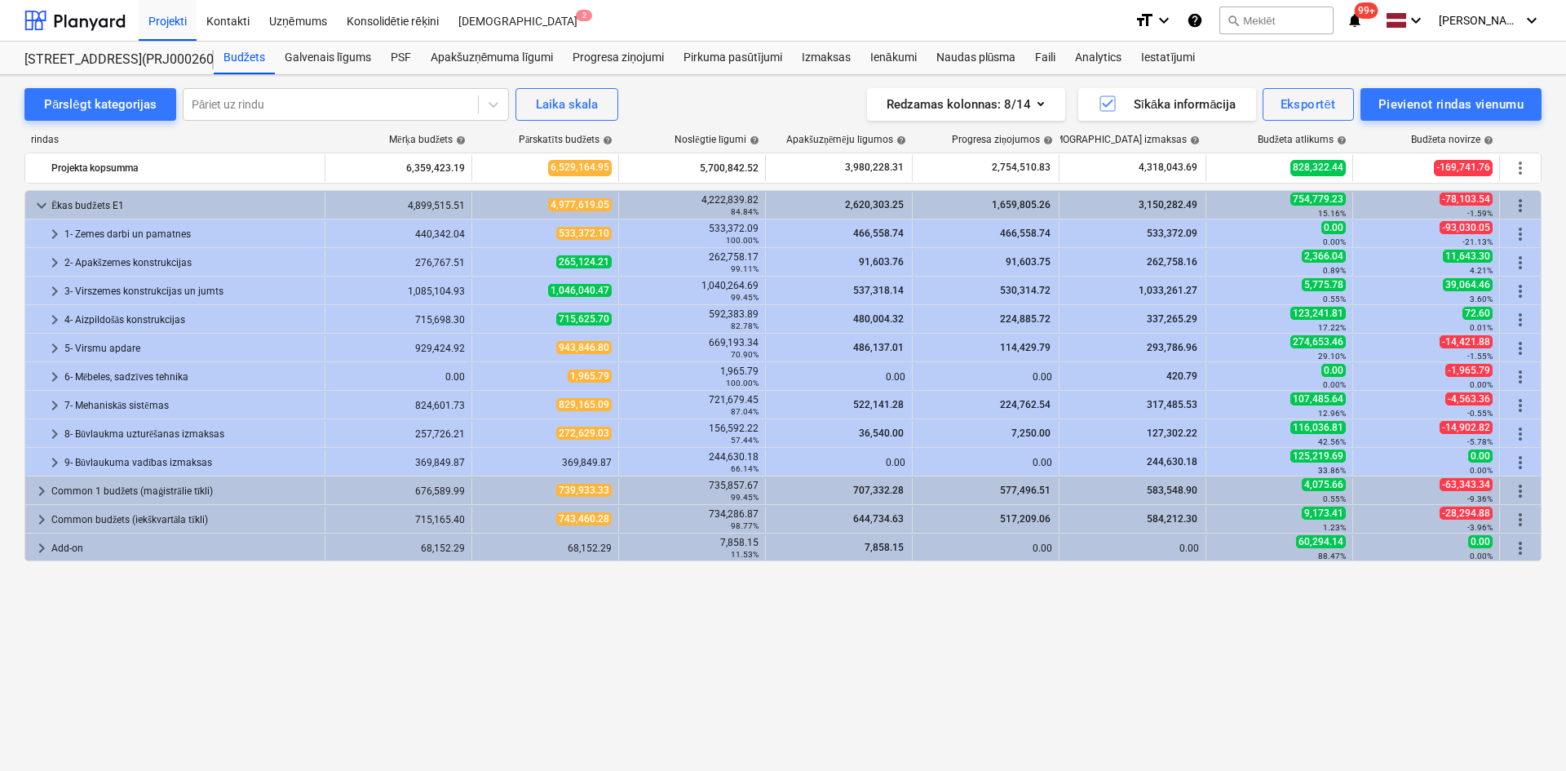
click at [865, 601] on div "keyboard_arrow_down [PERSON_NAME] budžets E1 4,899,515.51 4,977,619.05 4,222,83…" at bounding box center [782, 447] width 1517 height 514
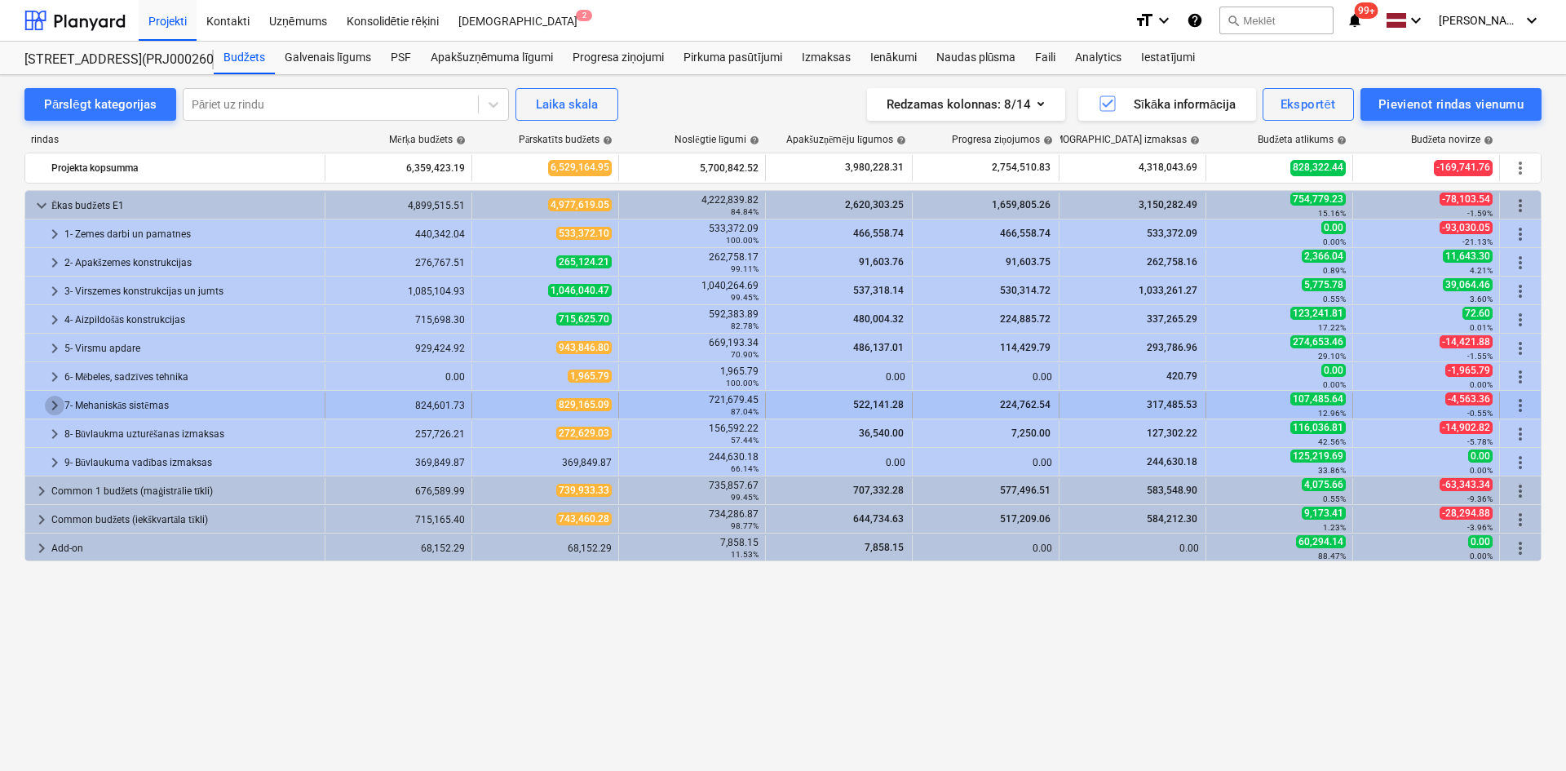
click at [46, 403] on span "keyboard_arrow_right" at bounding box center [55, 406] width 20 height 20
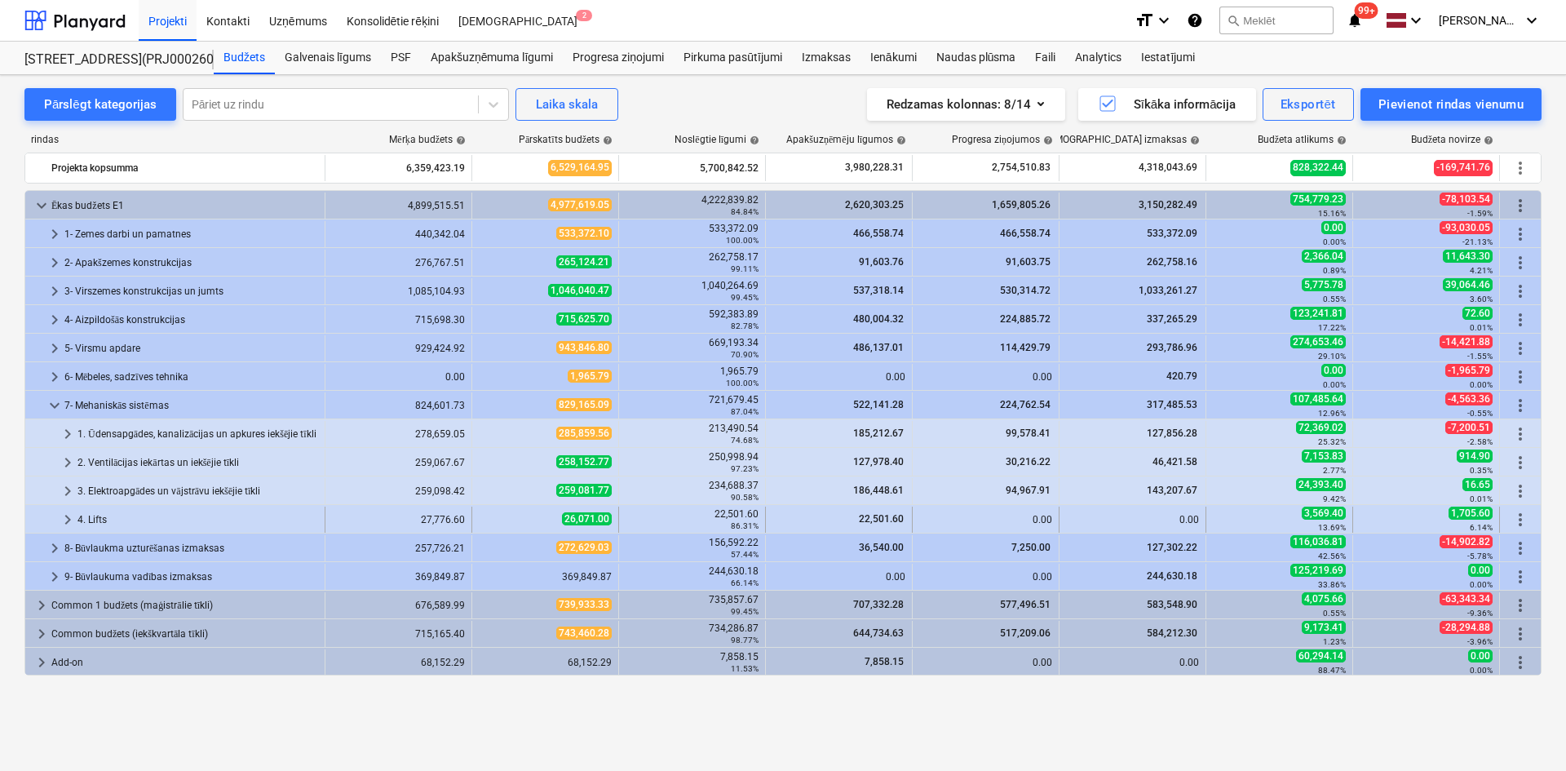
click at [69, 518] on span "keyboard_arrow_right" at bounding box center [68, 520] width 20 height 20
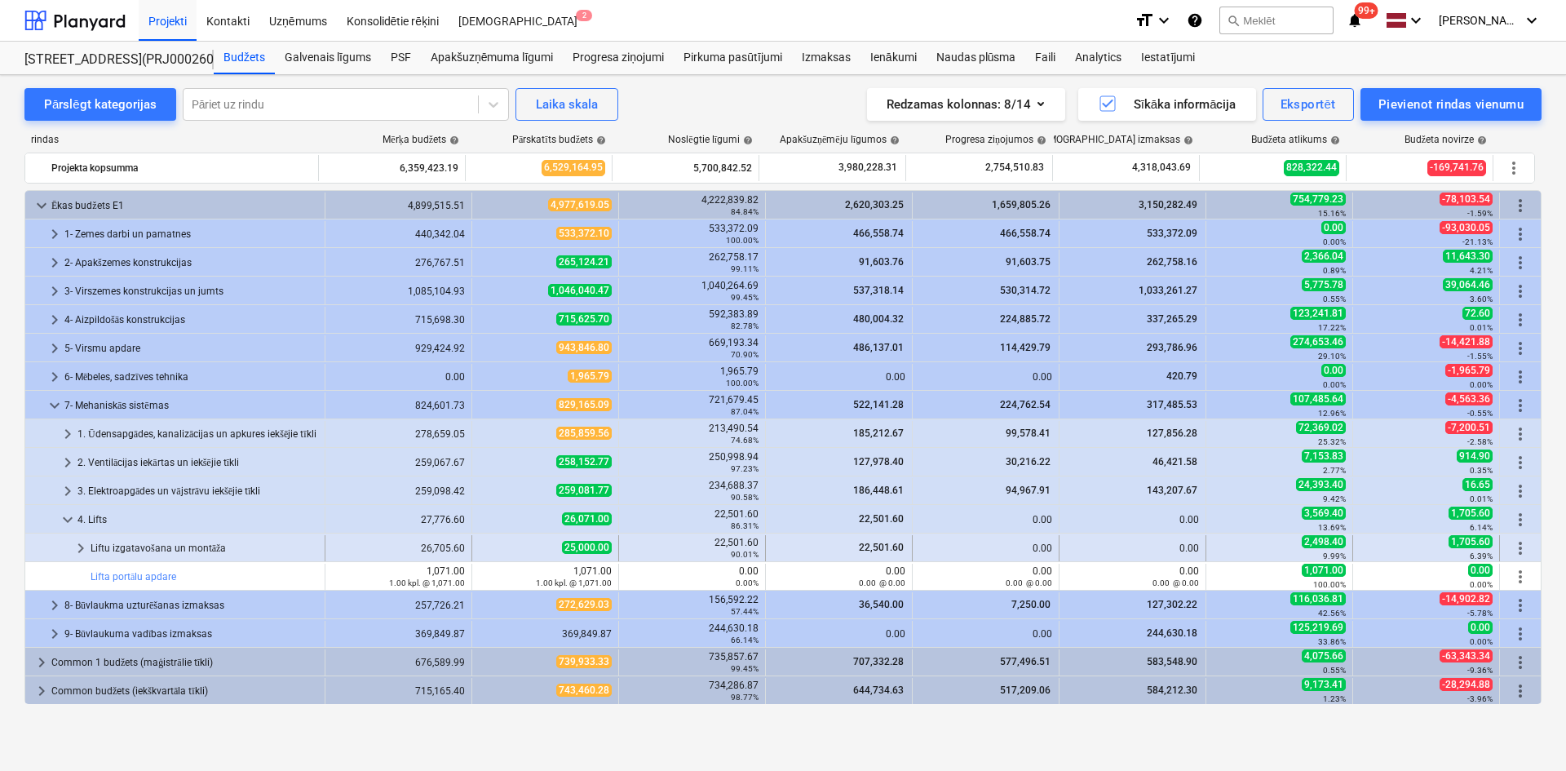
click at [79, 546] on span "keyboard_arrow_right" at bounding box center [81, 548] width 20 height 20
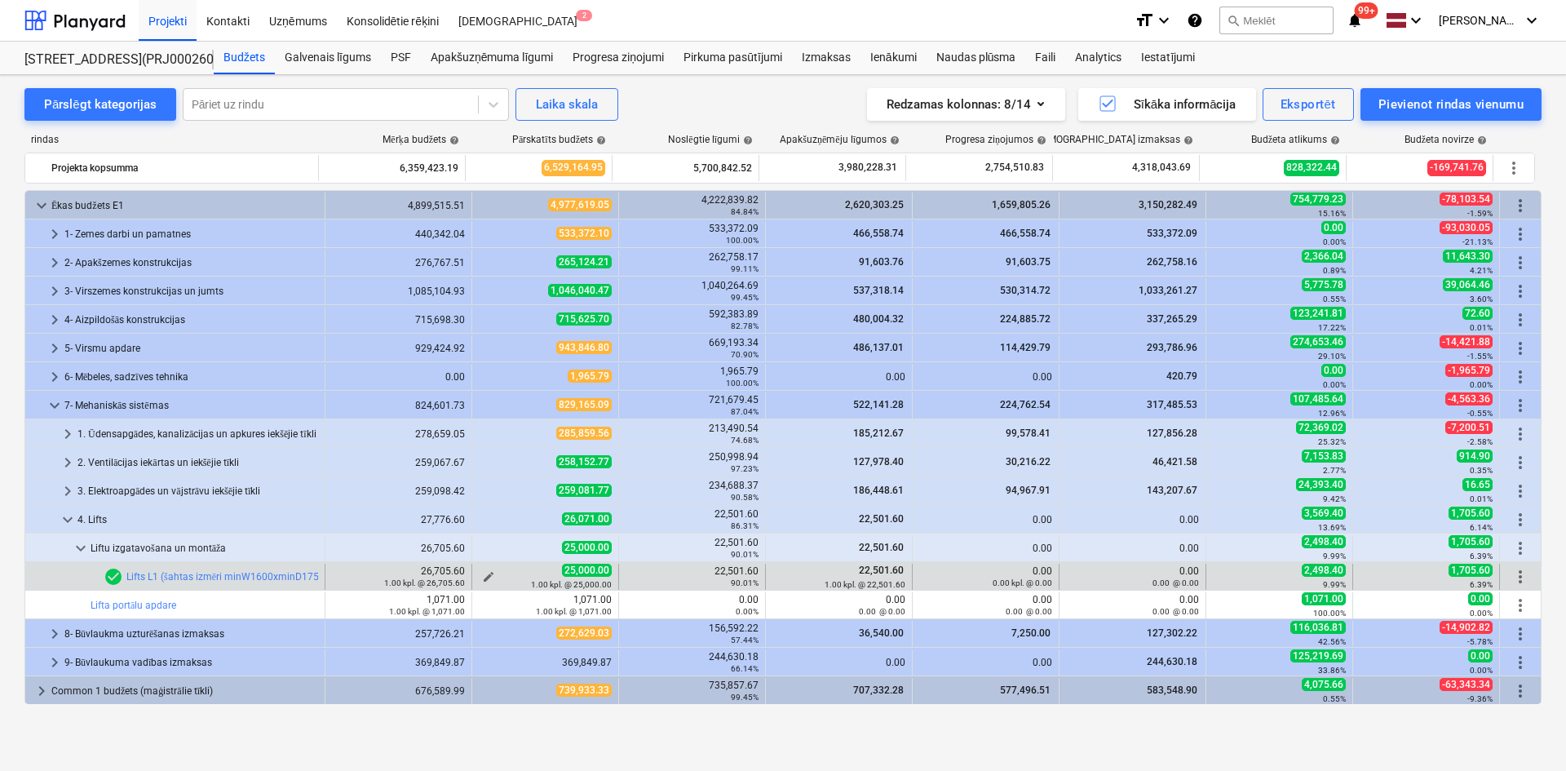
click at [486, 575] on span "edit" at bounding box center [488, 576] width 13 height 13
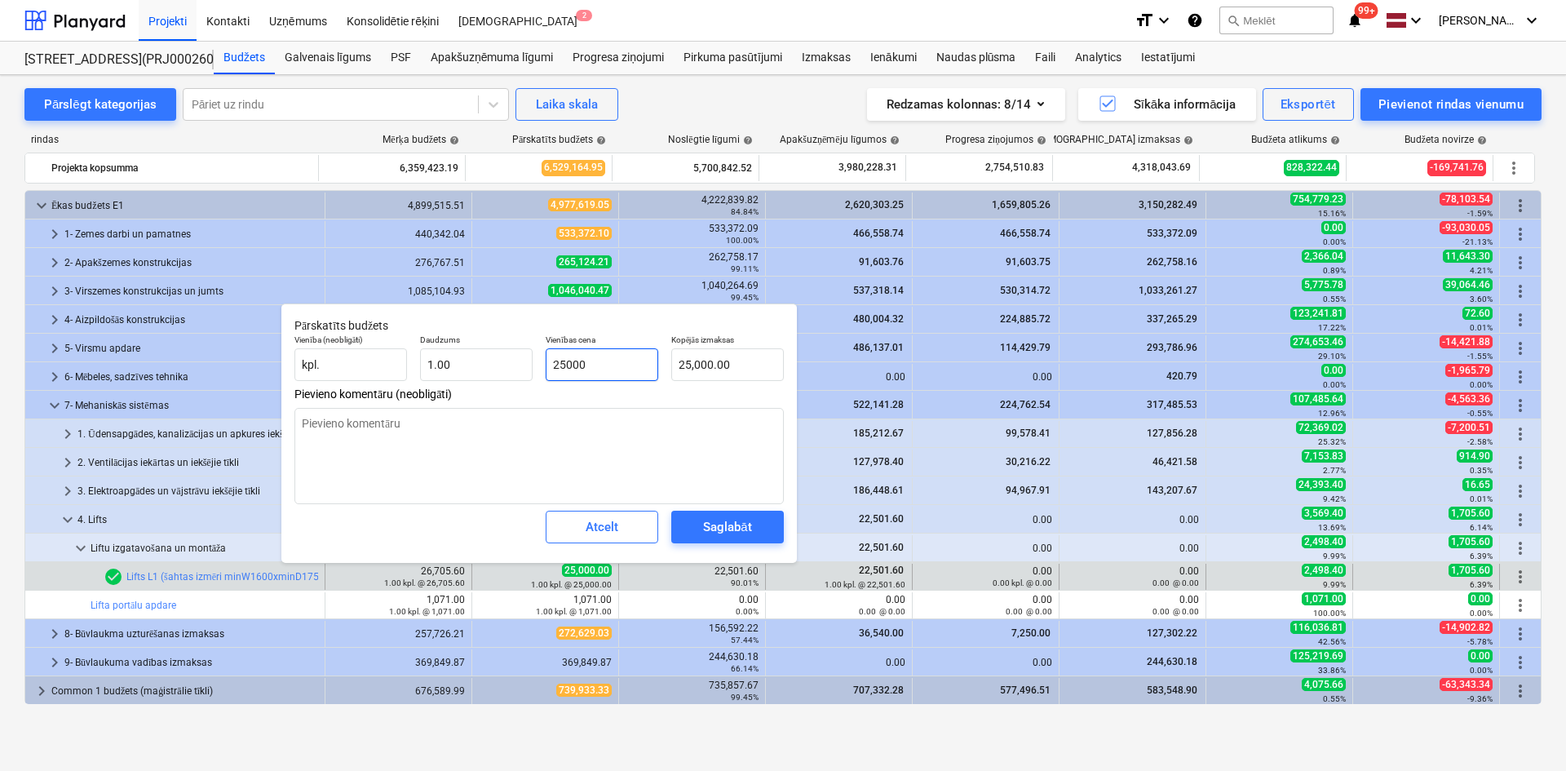
click at [567, 361] on input "25000" at bounding box center [602, 364] width 113 height 33
type input "2000"
type textarea "x"
type input "2,000.00"
type input "24000"
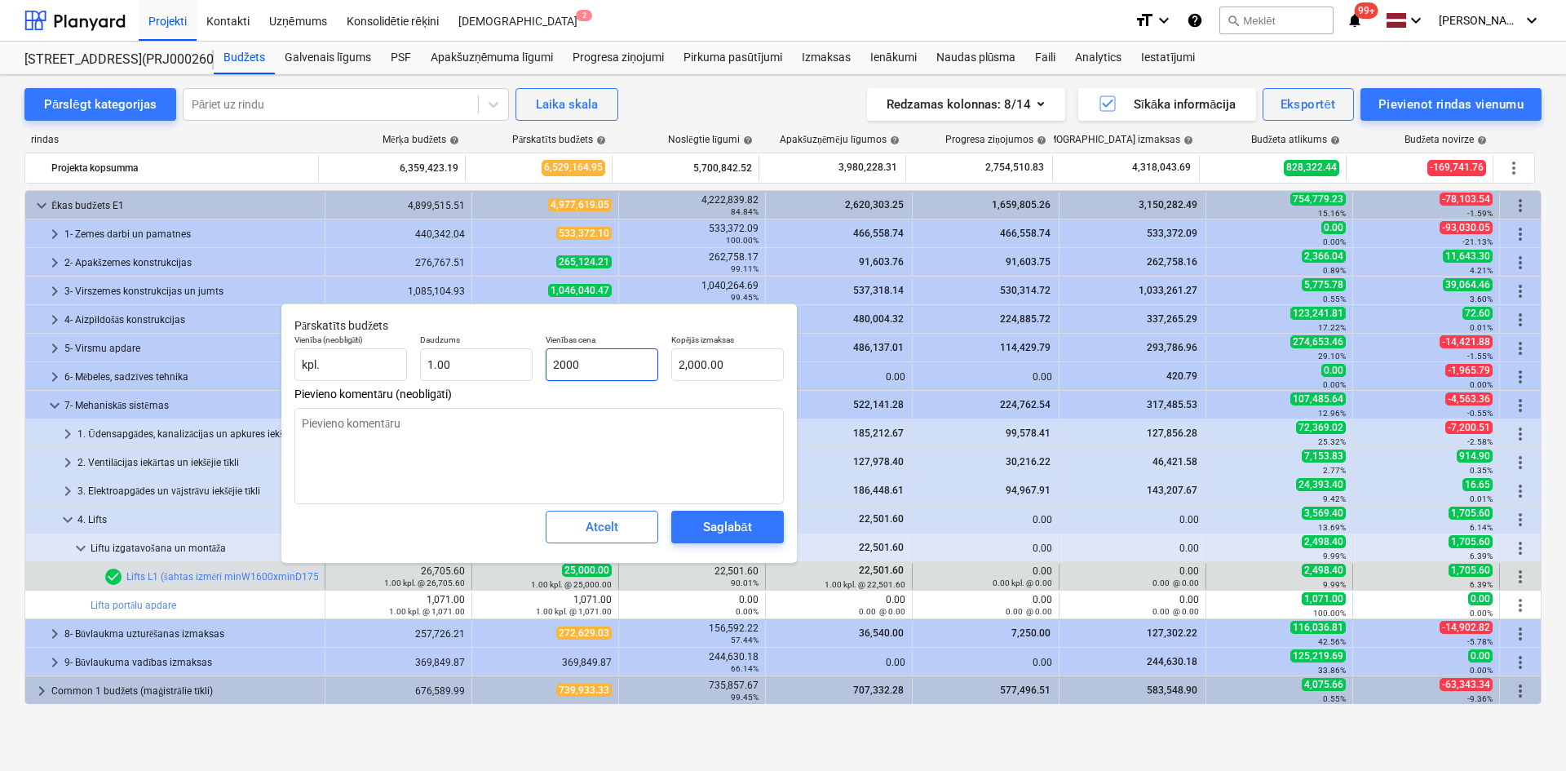
type textarea "x"
type input "24,000.00"
click at [722, 523] on div "Saglabāt" at bounding box center [727, 526] width 48 height 21
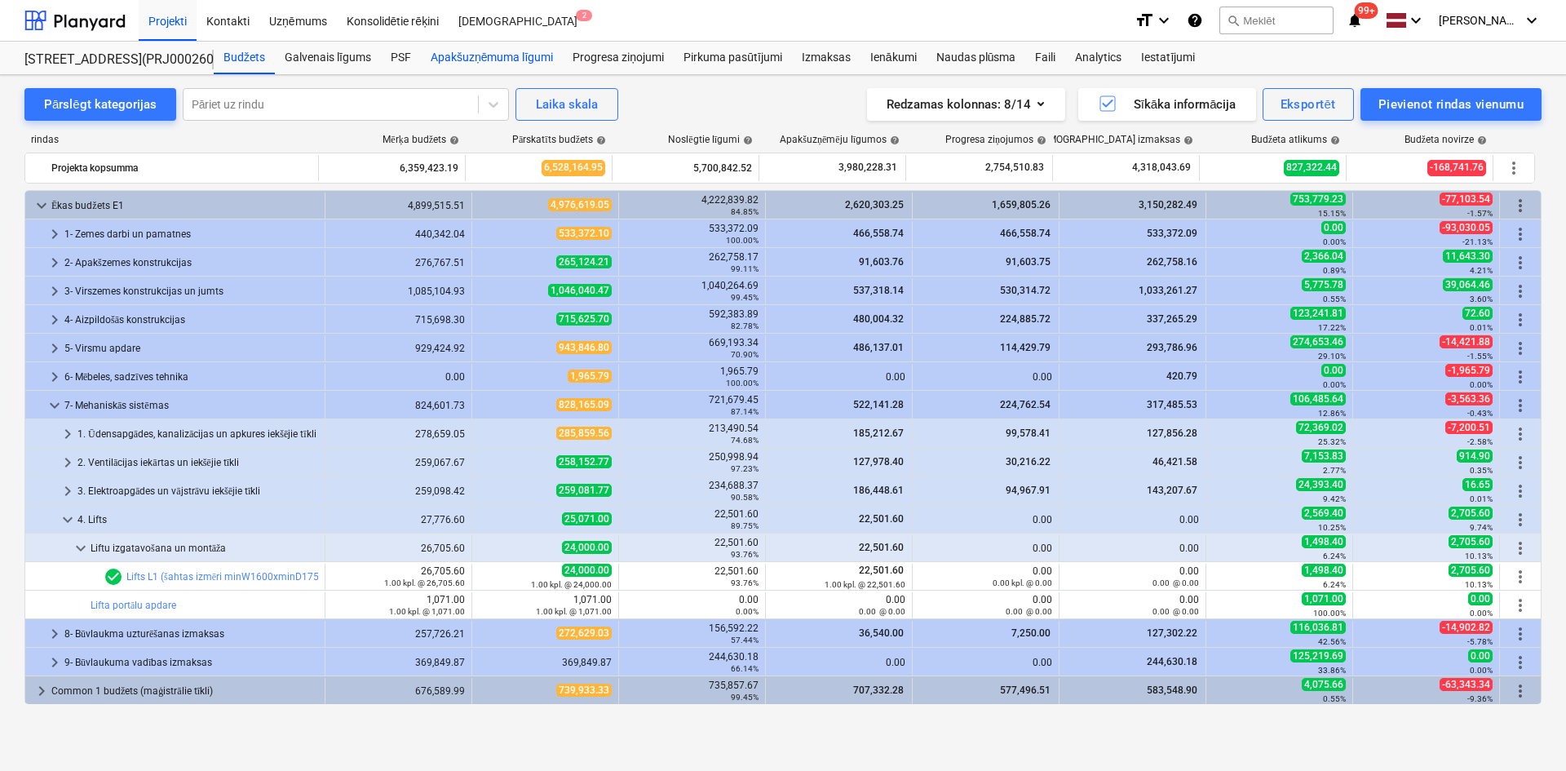
click at [480, 50] on div "Apakšuzņēmuma līgumi" at bounding box center [492, 58] width 142 height 33
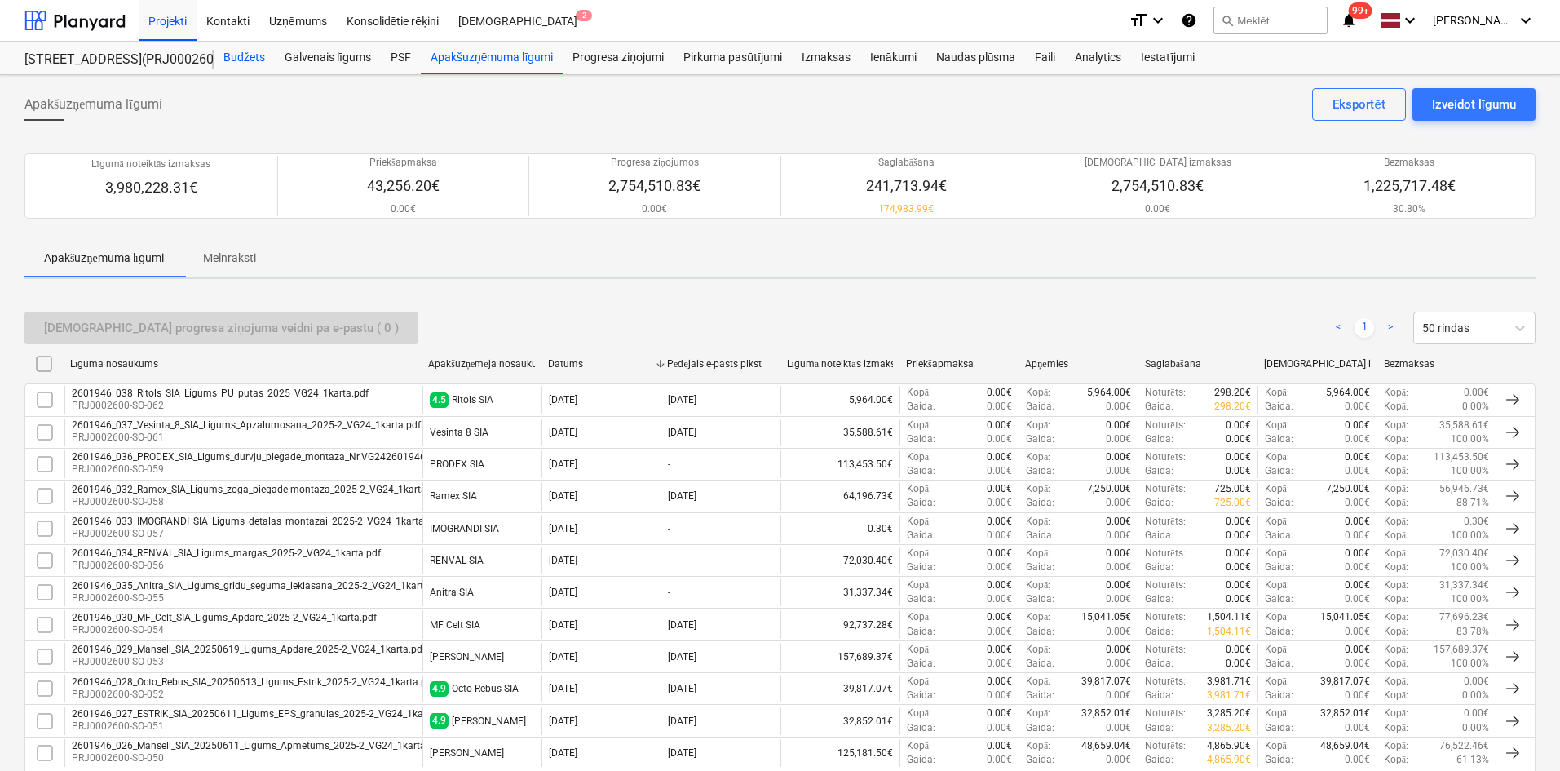
click at [251, 55] on div "Budžets" at bounding box center [244, 58] width 61 height 33
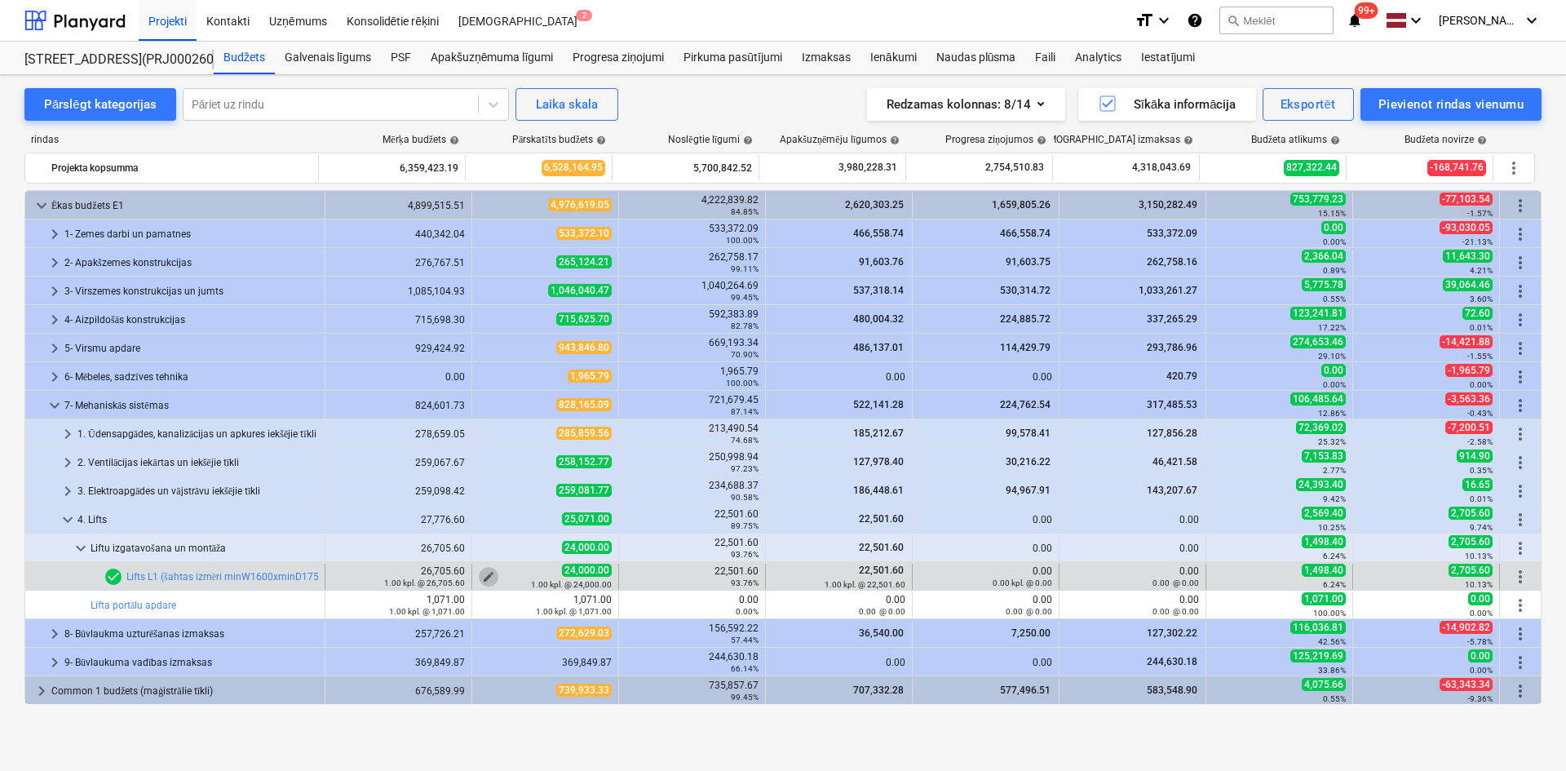
click at [482, 575] on span "edit" at bounding box center [488, 576] width 13 height 13
type textarea "x"
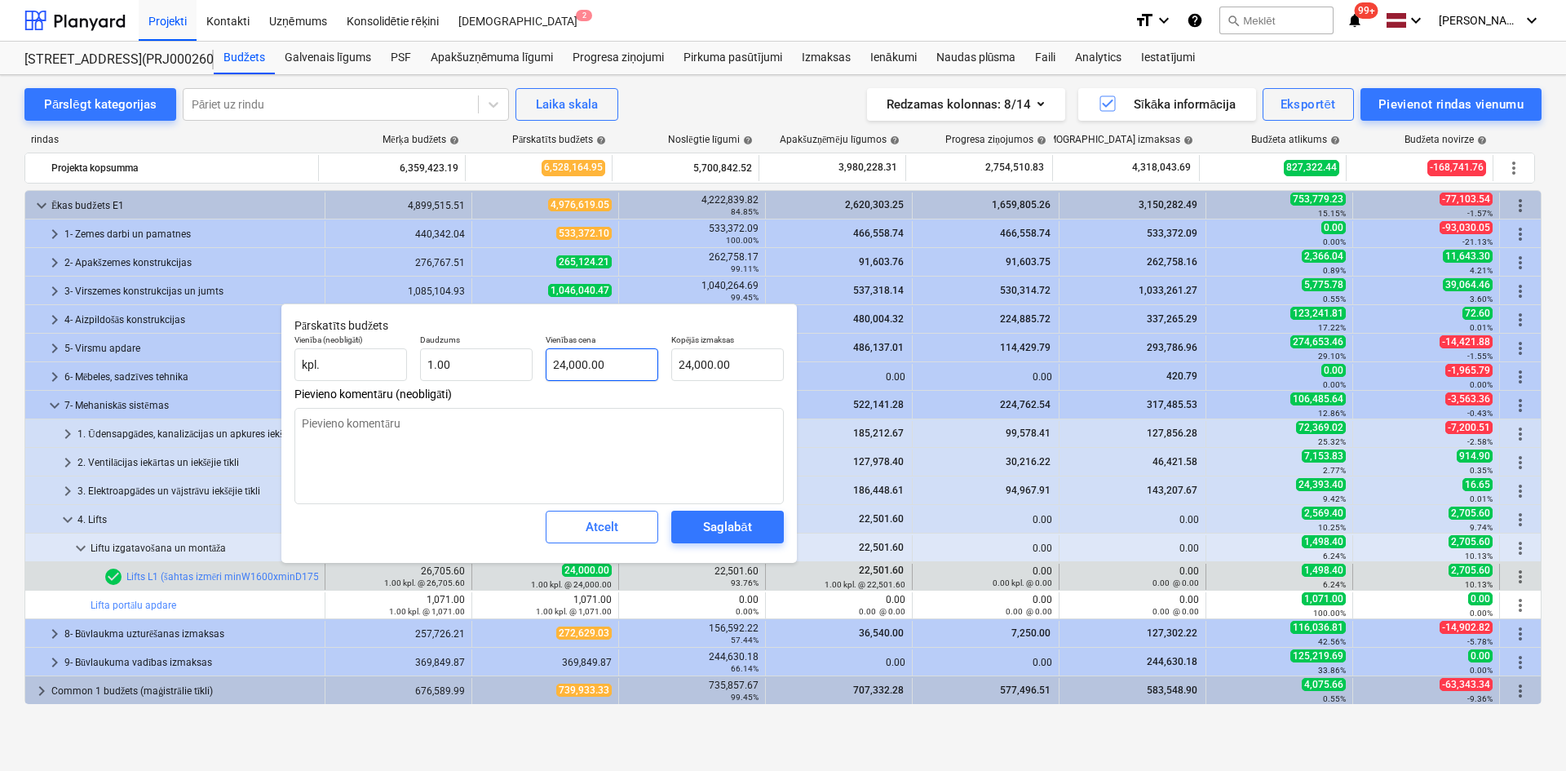
type input "24000"
click at [564, 362] on input "24000" at bounding box center [602, 364] width 113 height 33
type textarea "x"
type input "2000"
type input "2,000.00"
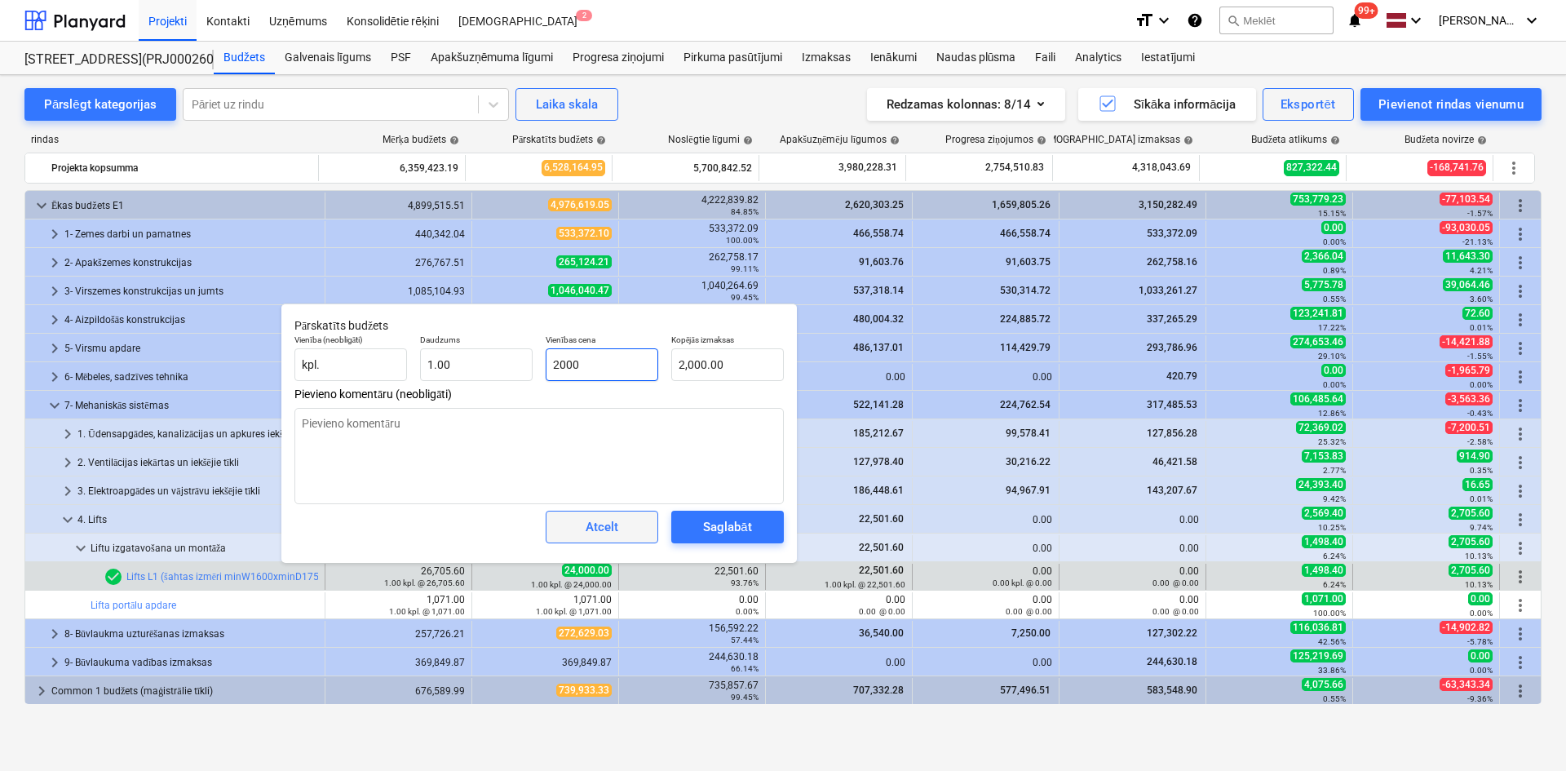
type input "2000"
type textarea "x"
type input "2,000.00"
click at [627, 537] on span "Atcelt" at bounding box center [602, 526] width 72 height 21
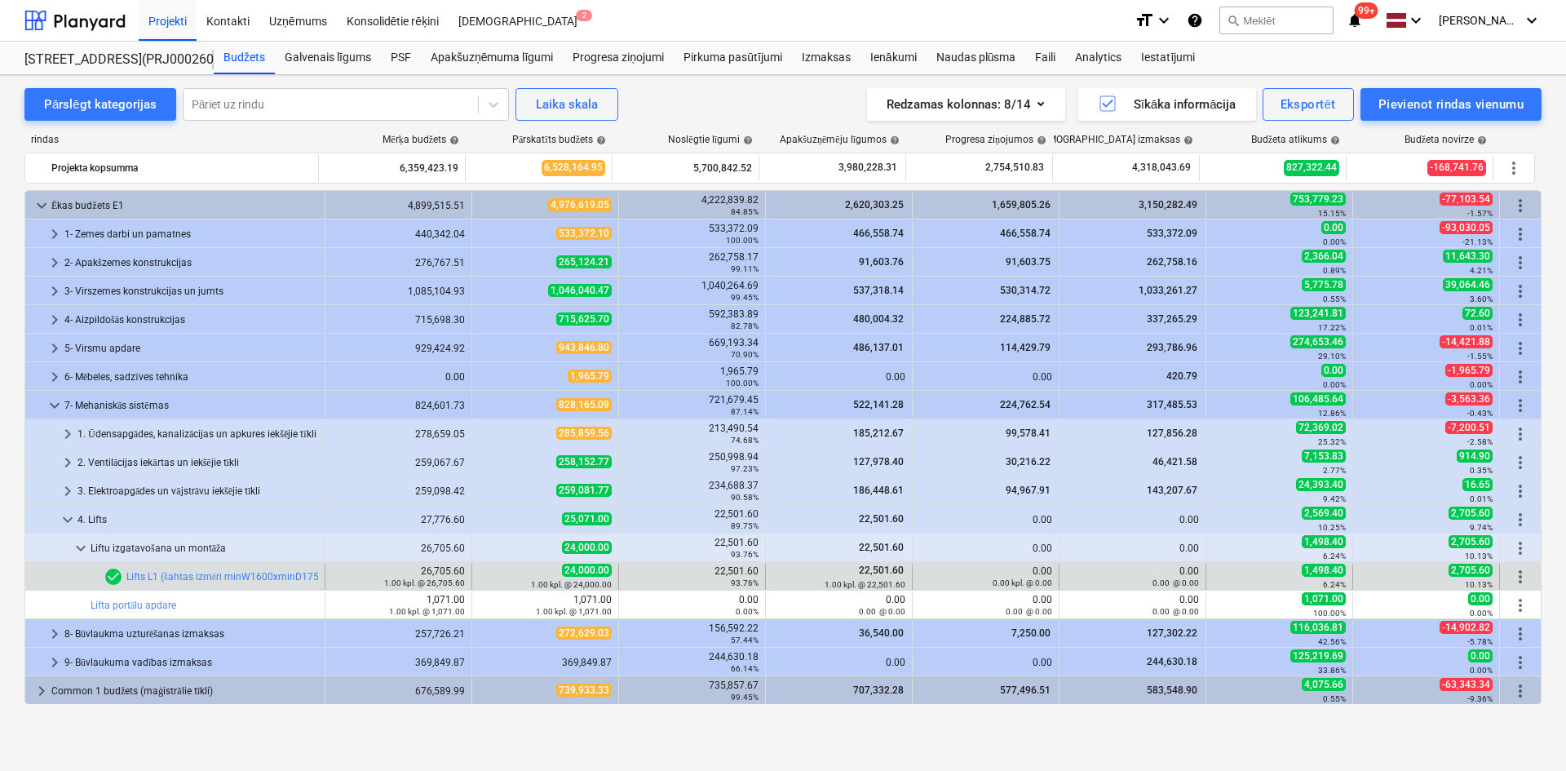
click at [895, 735] on div "Pārslēgt kategorijas Pāriet uz rindu Laika [PERSON_NAME] Redzamas kolonnas : 8/…" at bounding box center [783, 405] width 1566 height 661
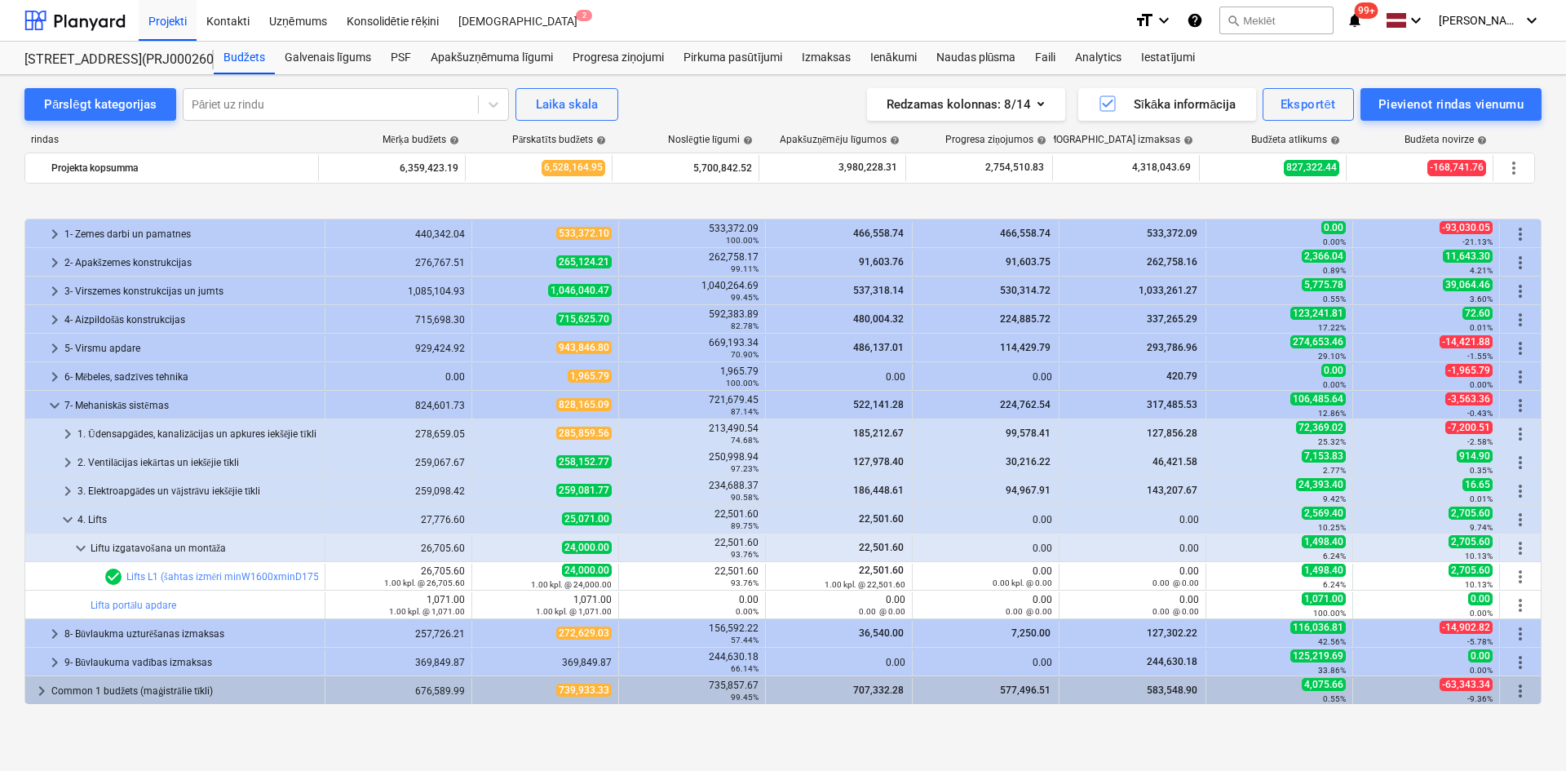
scroll to position [57, 0]
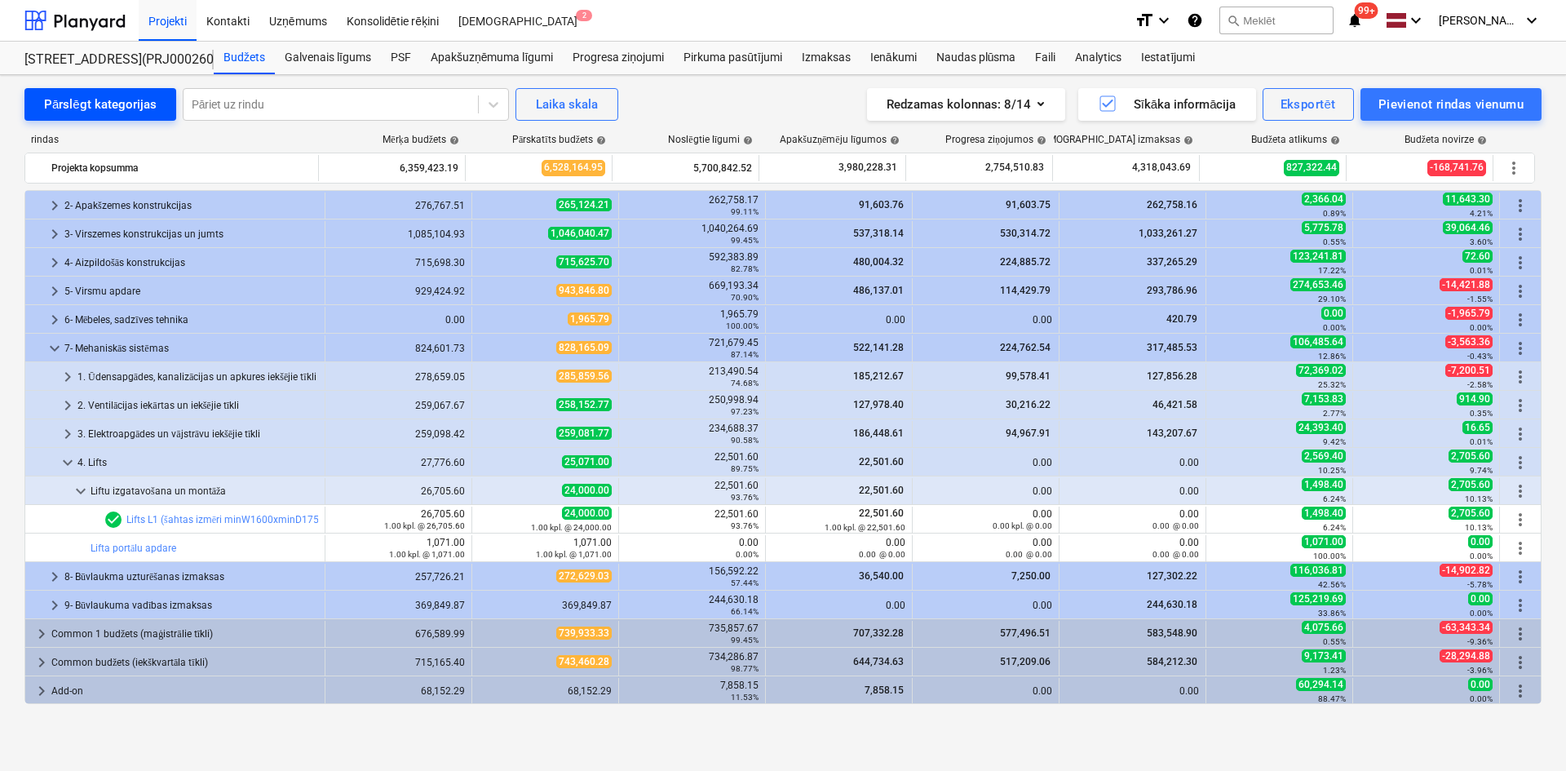
click at [146, 98] on div "Pārslēgt kategorijas" at bounding box center [100, 104] width 113 height 21
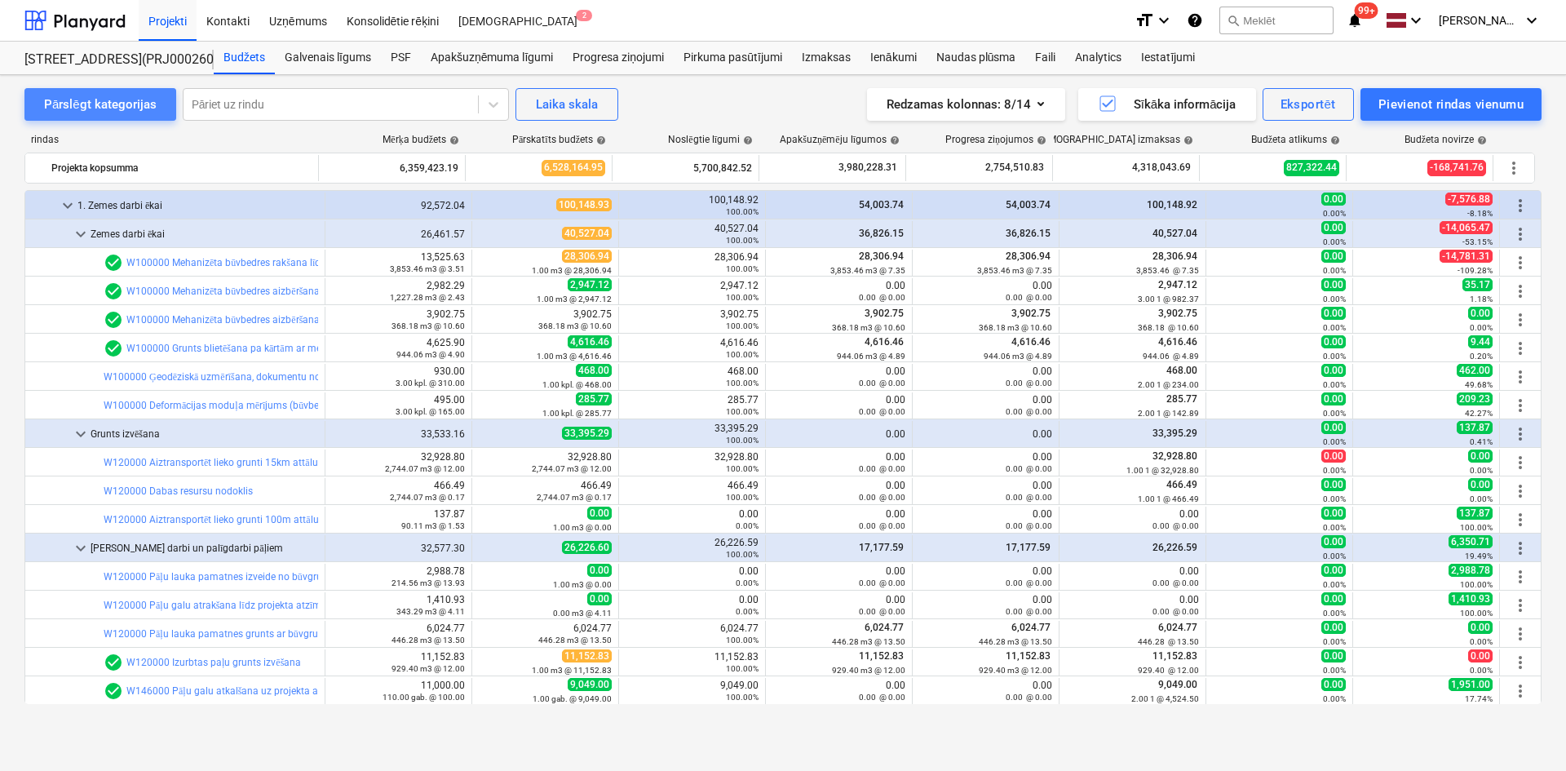
click at [146, 98] on div "Pārslēgt kategorijas" at bounding box center [100, 104] width 113 height 21
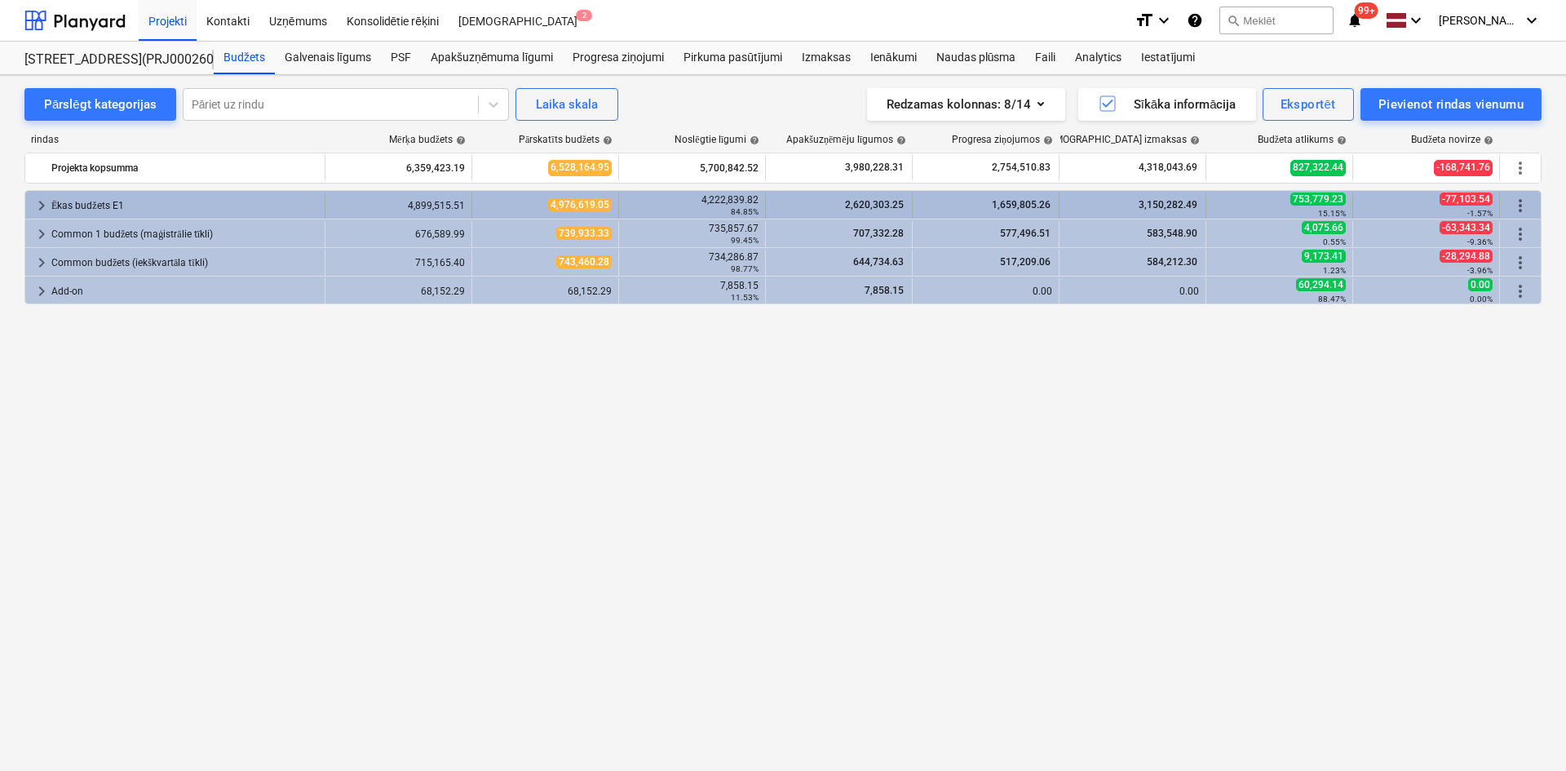
click at [83, 206] on div "Ēkas budžets E1" at bounding box center [184, 205] width 267 height 26
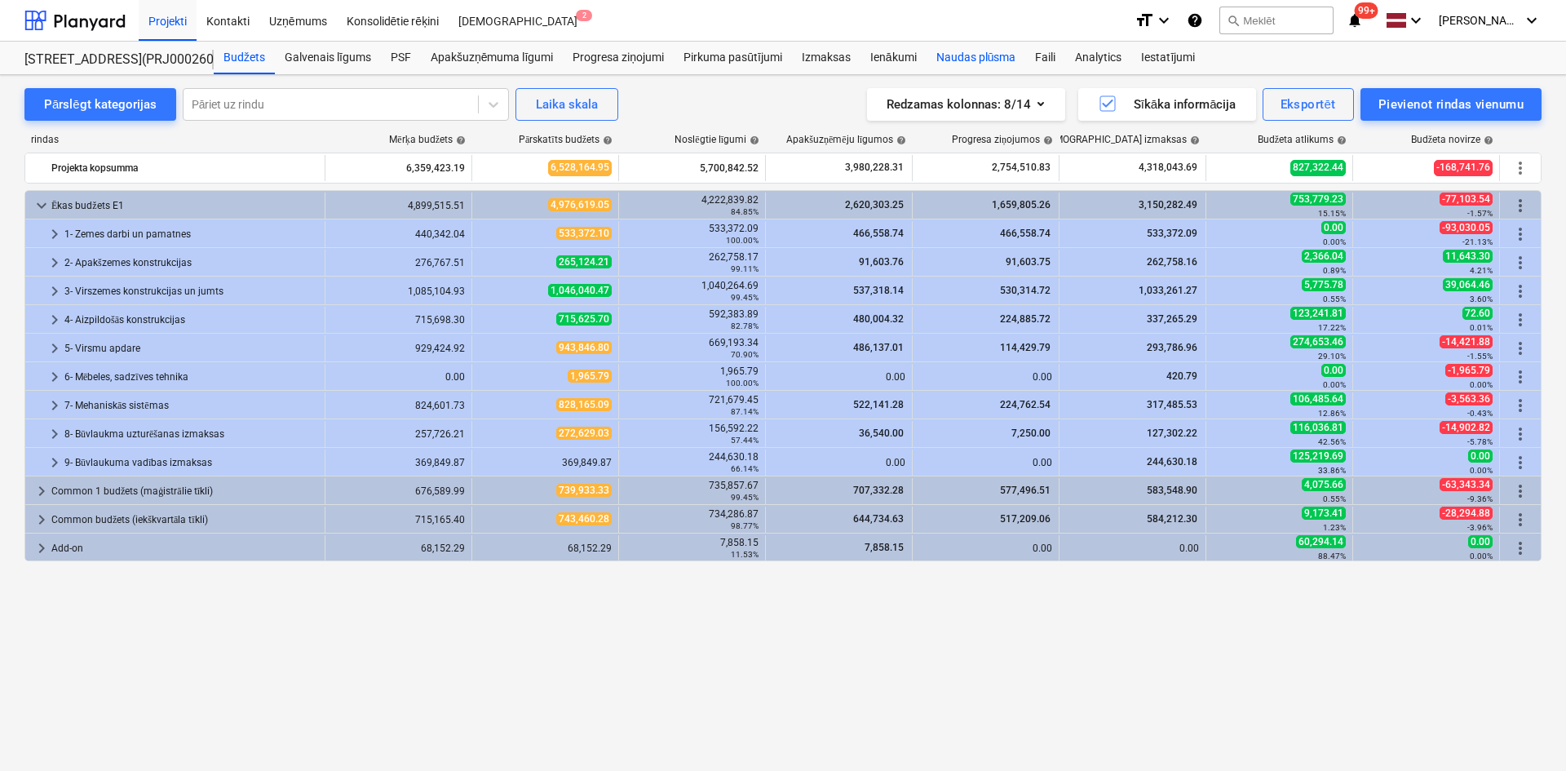
click at [977, 49] on div "Naudas plūsma" at bounding box center [975, 58] width 99 height 33
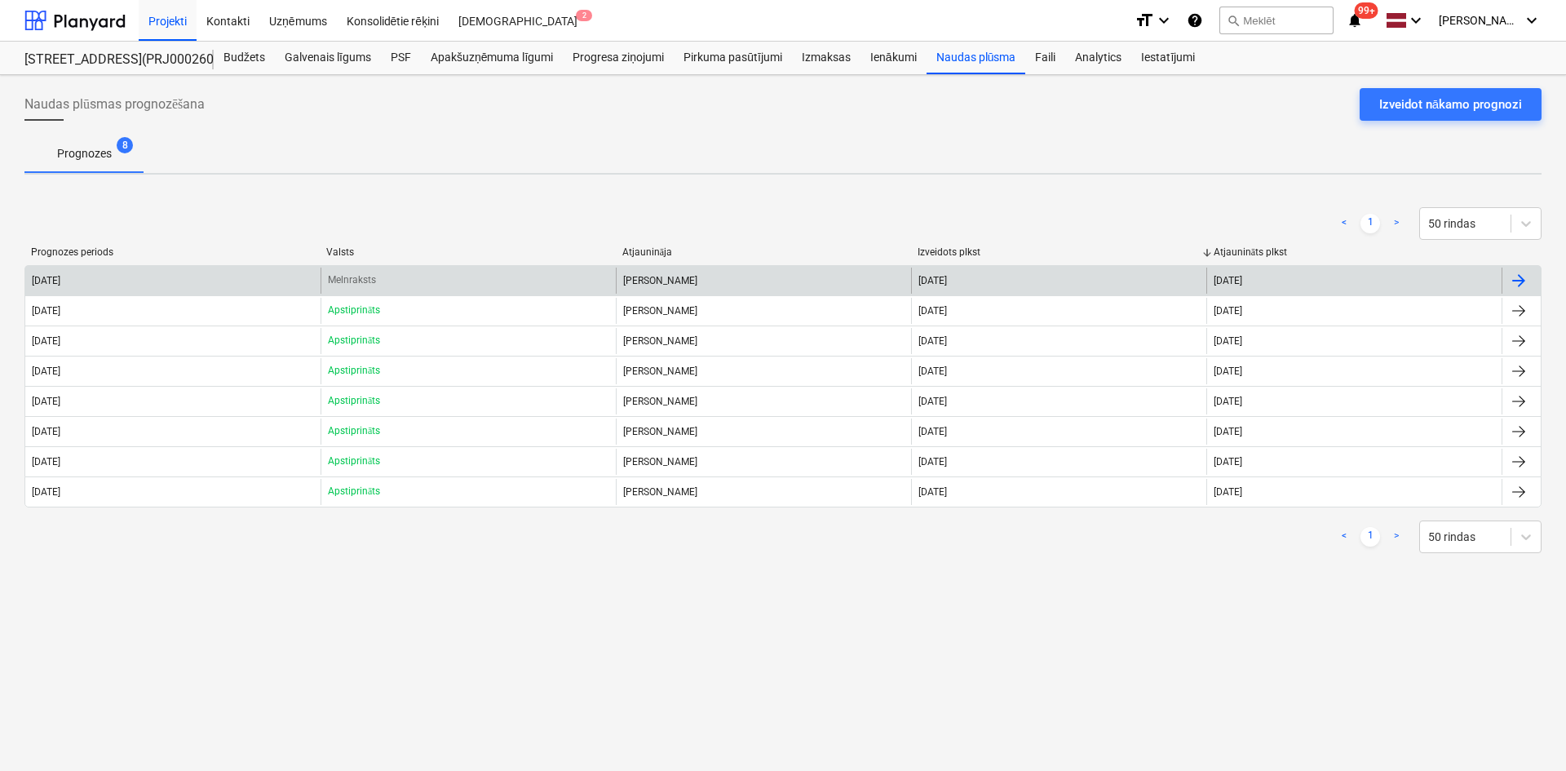
click at [89, 273] on div "[DATE]" at bounding box center [172, 280] width 295 height 26
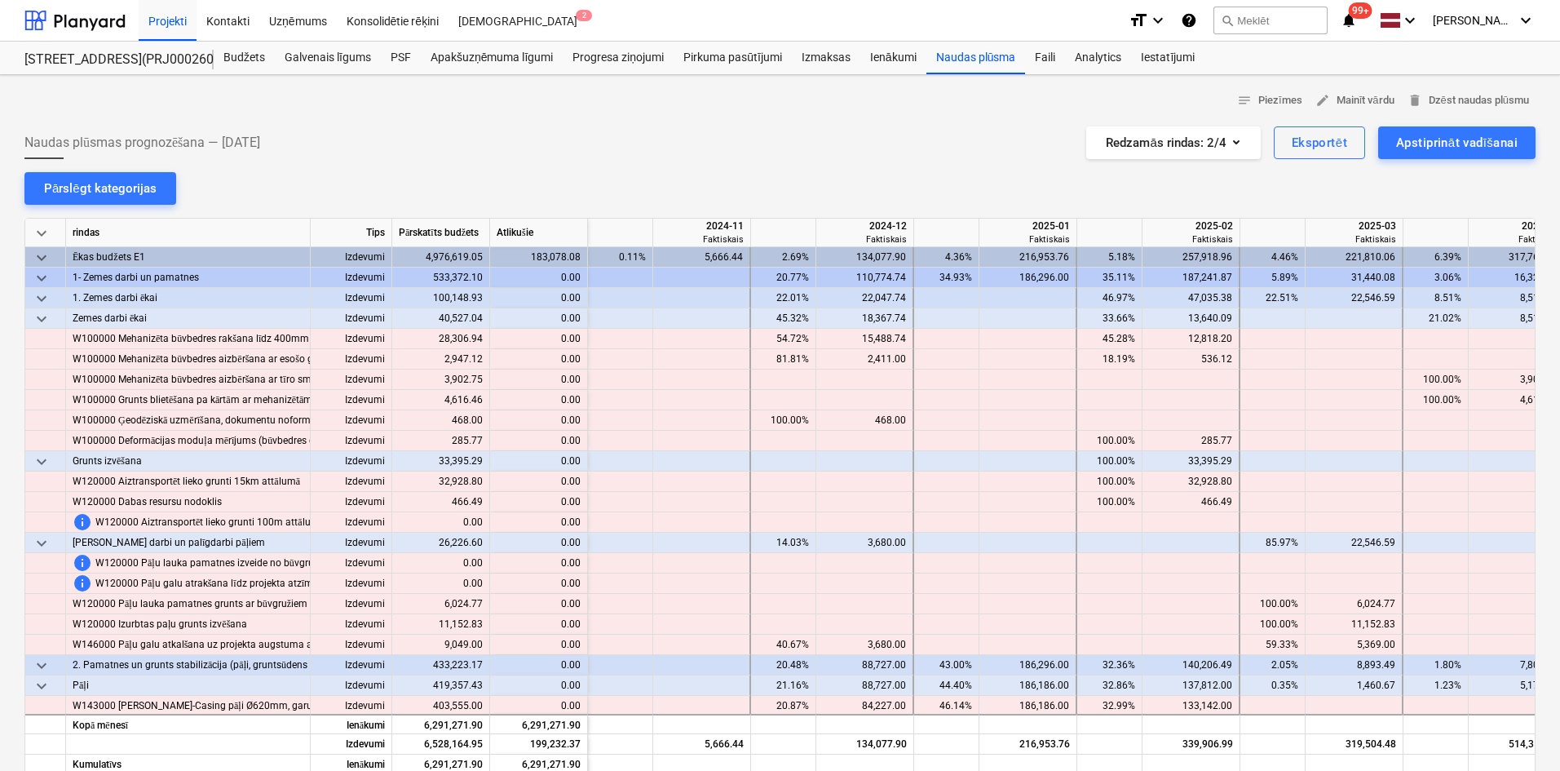
scroll to position [0, 1794]
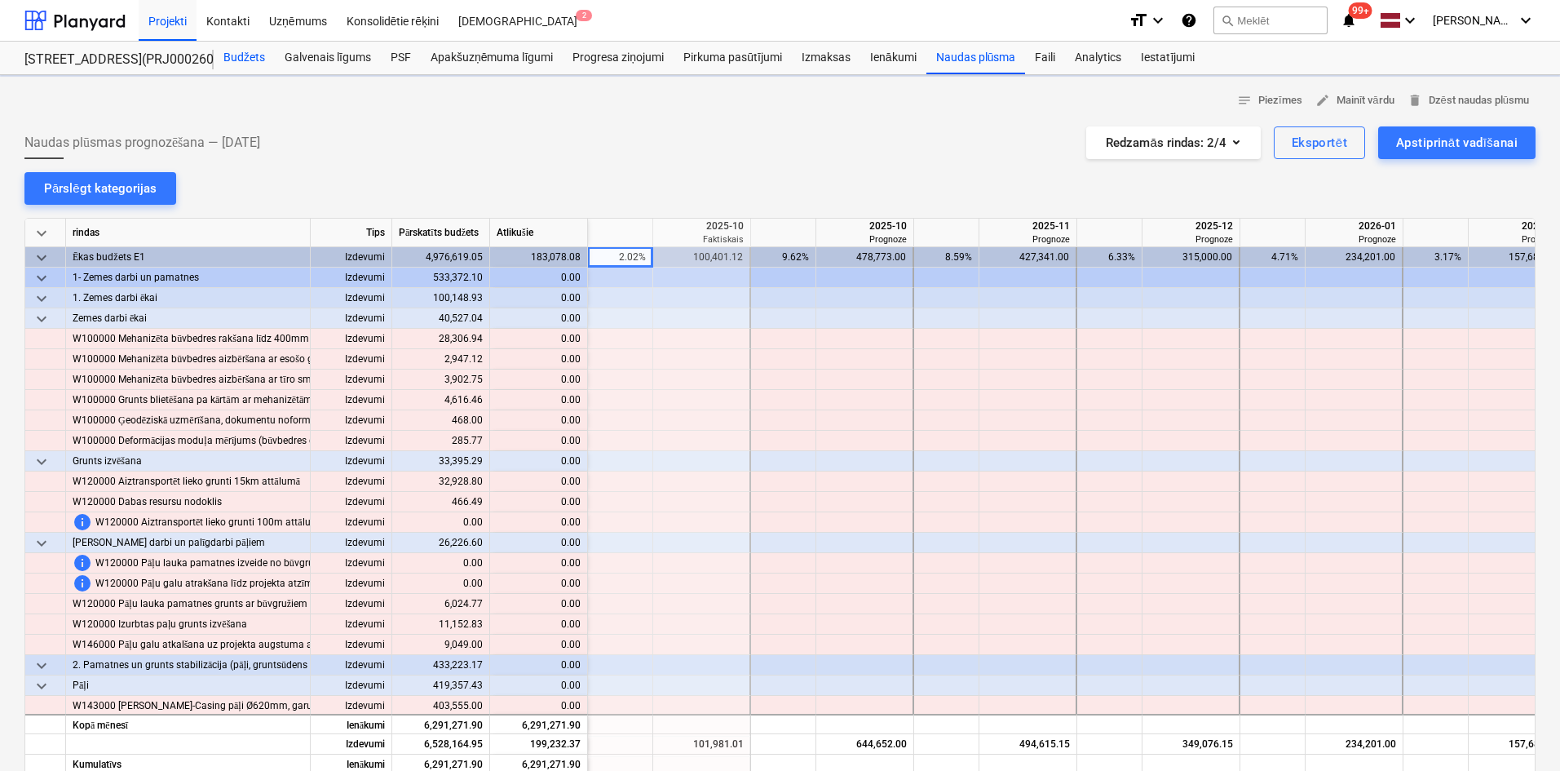
click at [255, 63] on div "Budžets" at bounding box center [244, 58] width 61 height 33
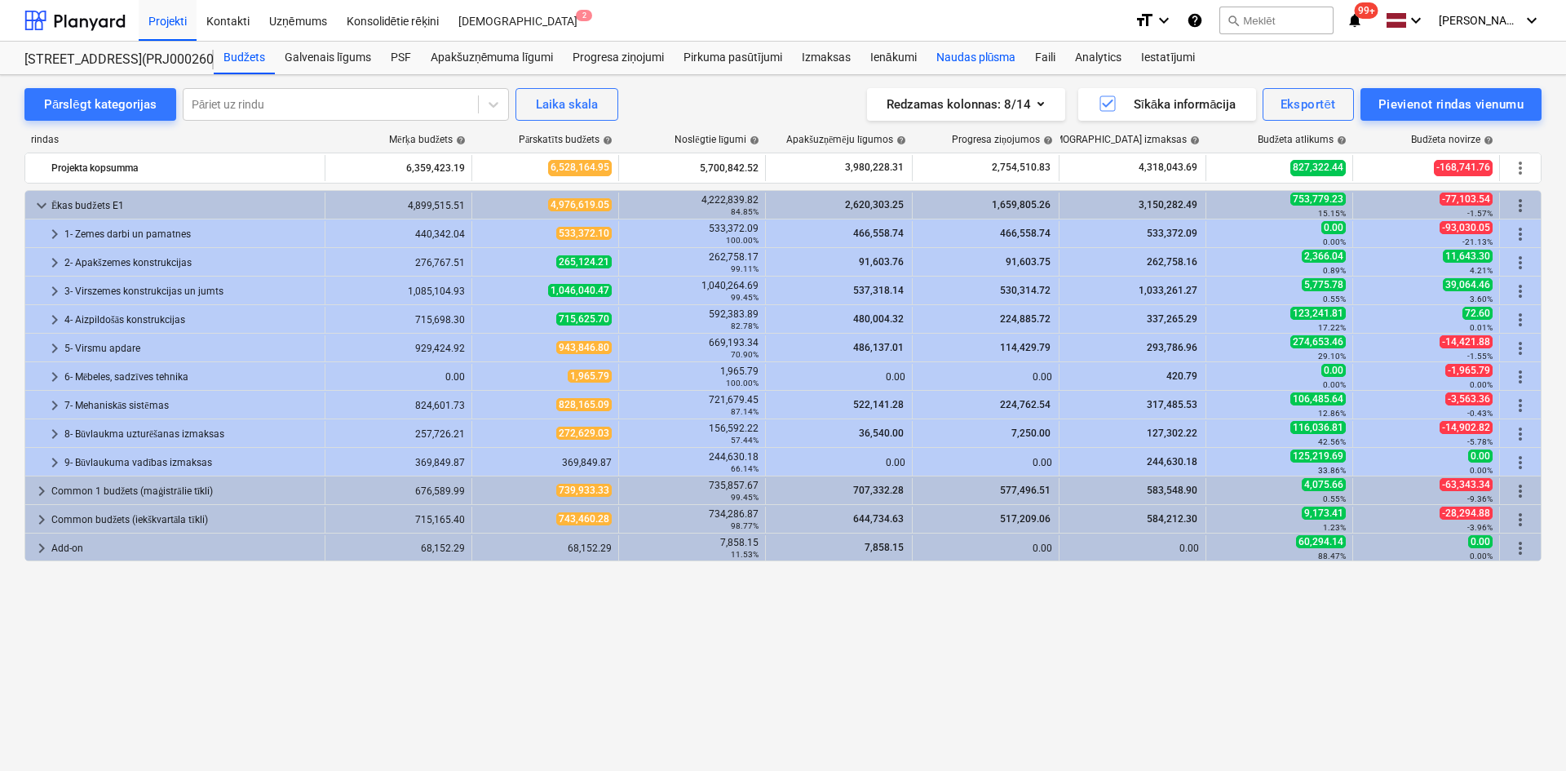
click at [949, 59] on div "Naudas plūsma" at bounding box center [975, 58] width 99 height 33
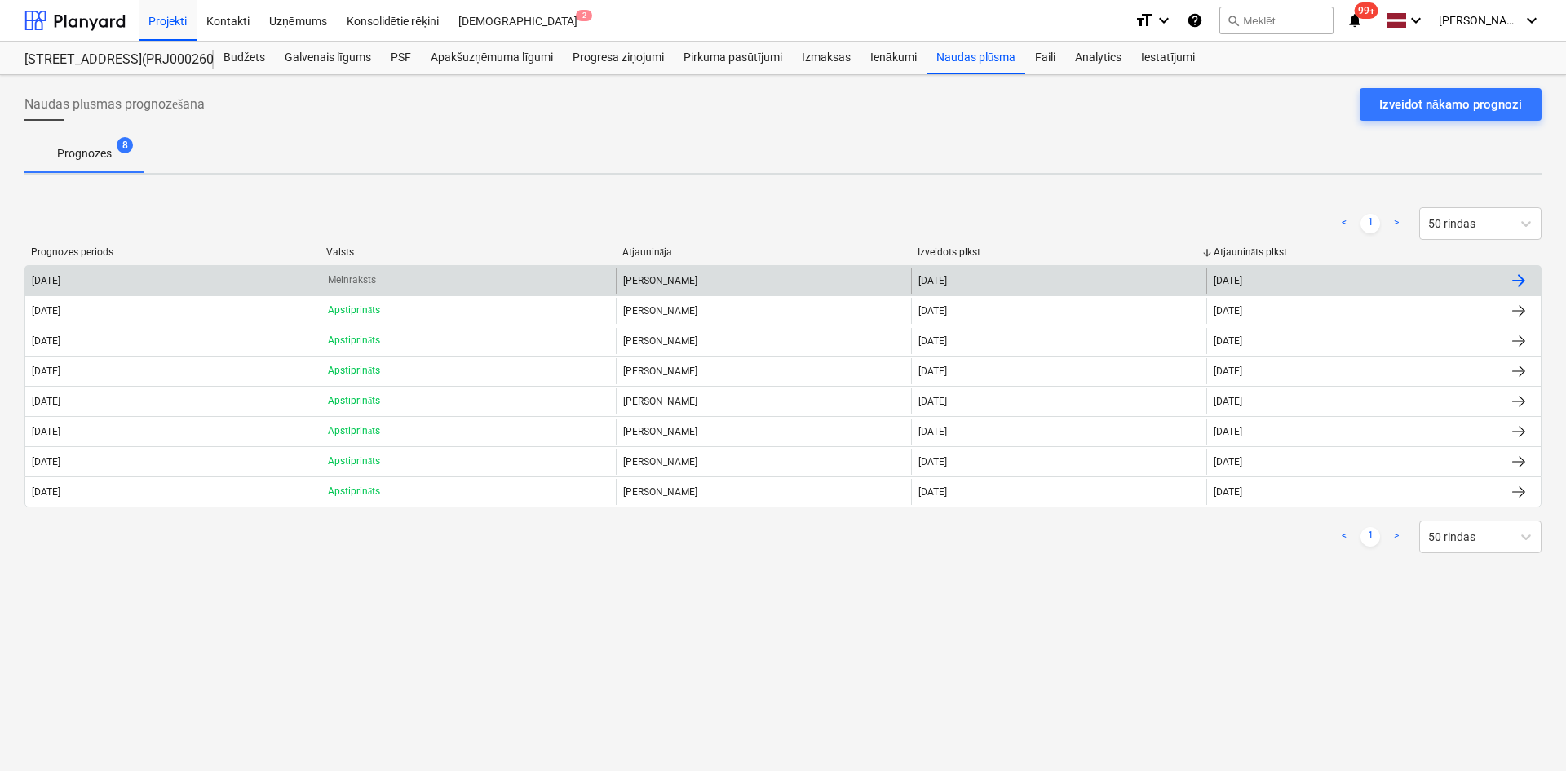
click at [161, 269] on div "[DATE]" at bounding box center [172, 280] width 295 height 26
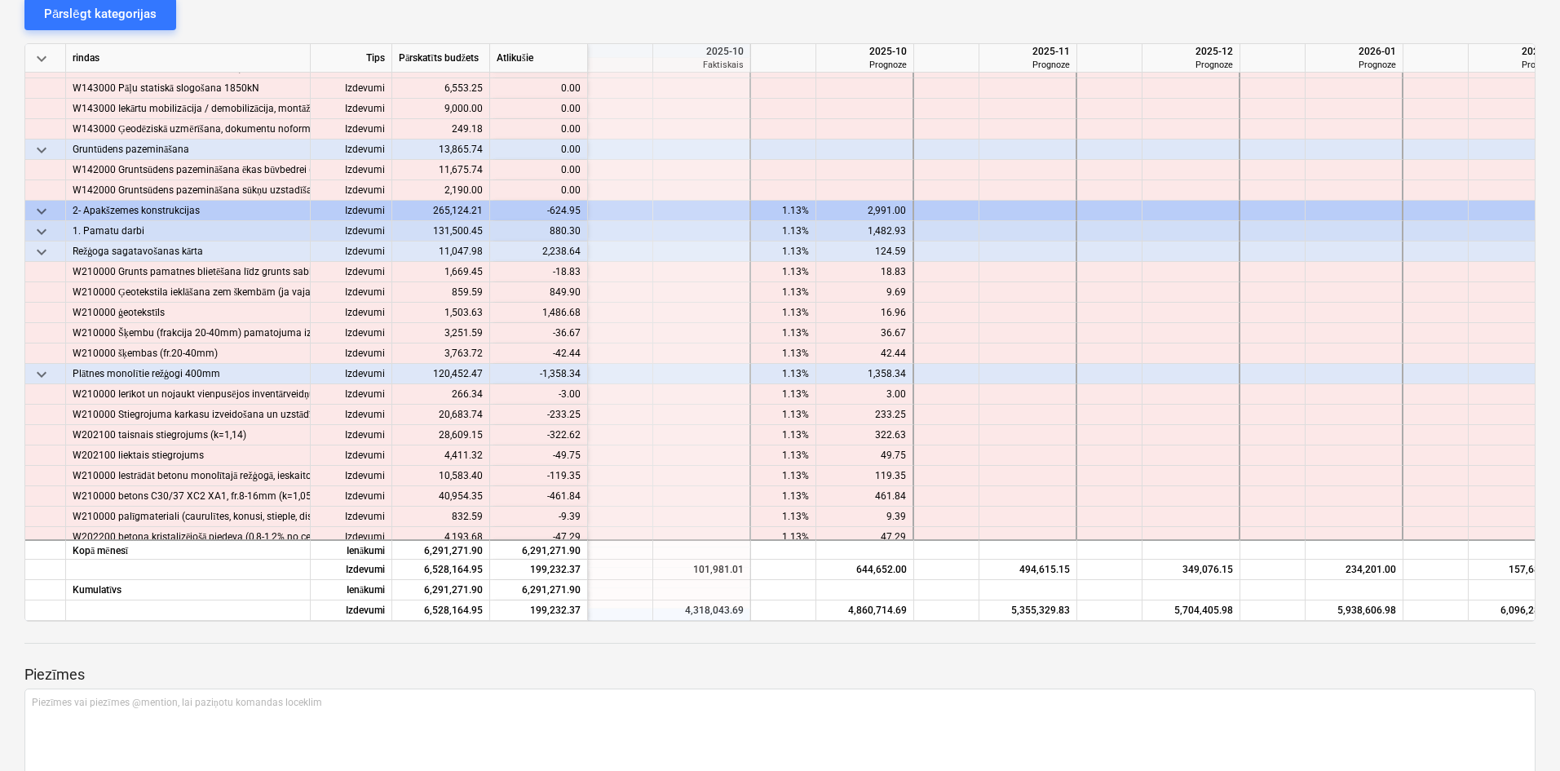
scroll to position [432, 1794]
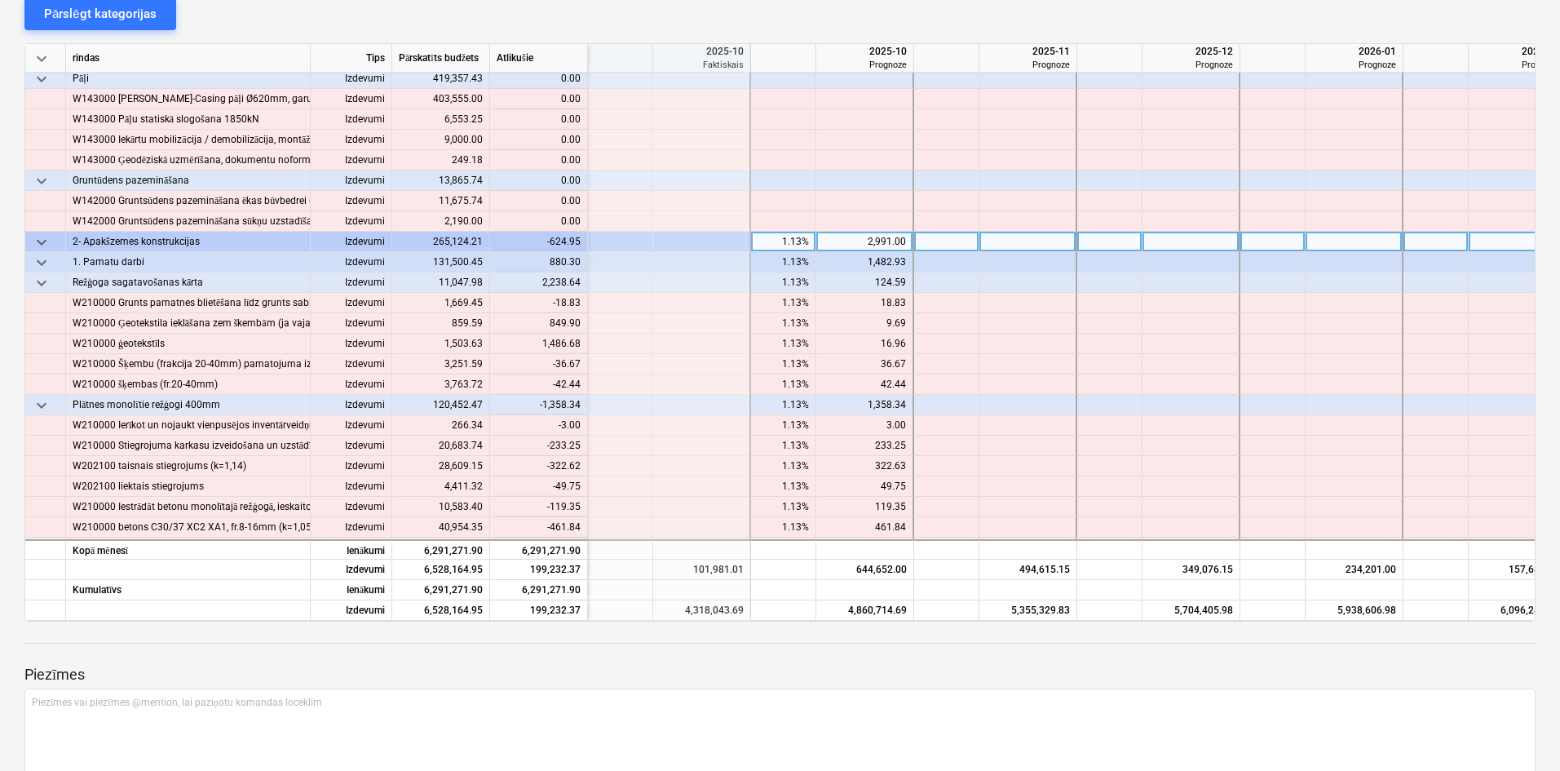
click at [780, 241] on div "1.13%" at bounding box center [783, 242] width 51 height 20
type input "0"
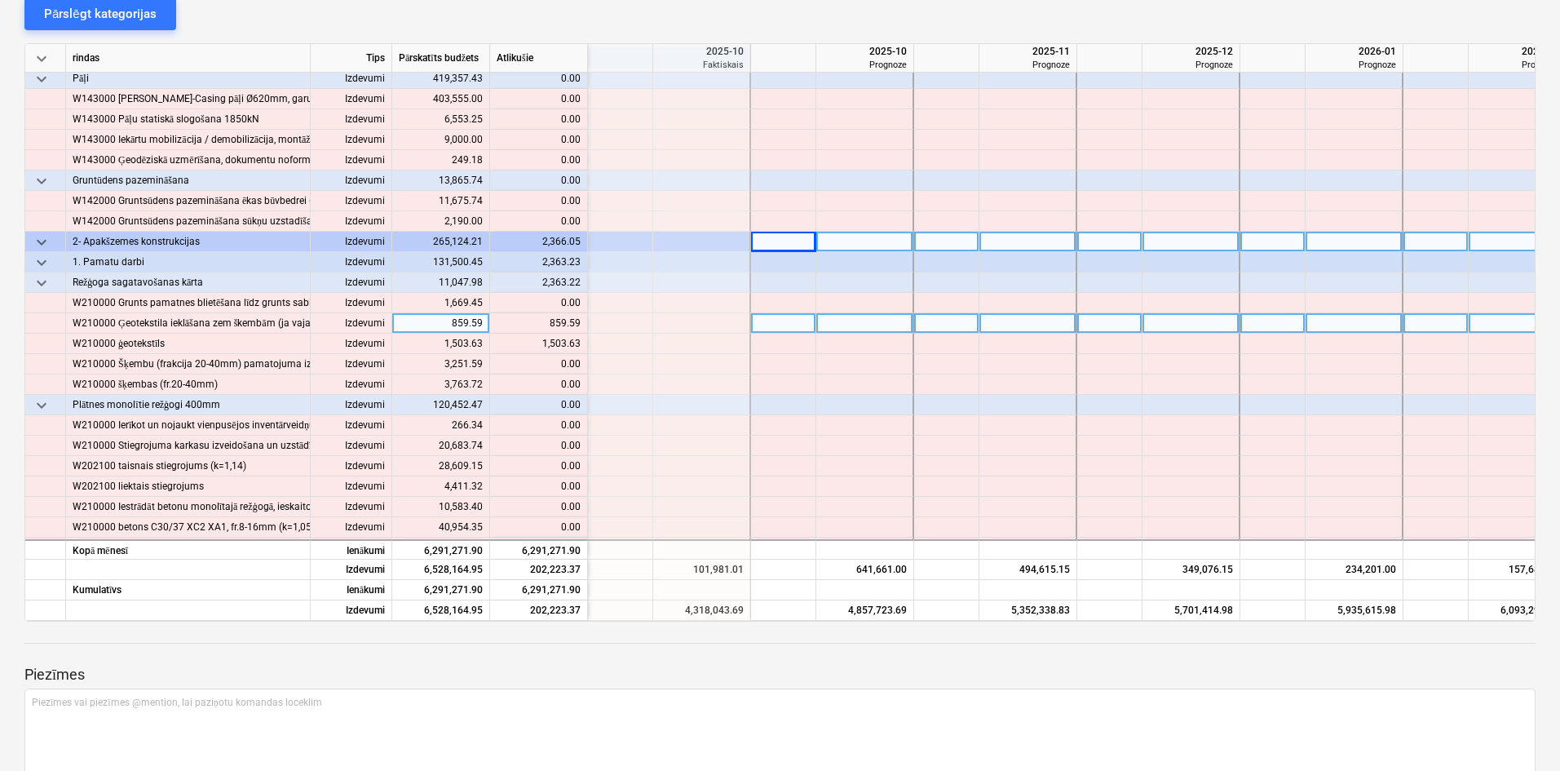
click at [876, 327] on div at bounding box center [865, 323] width 98 height 20
type input "859"
type input "1503"
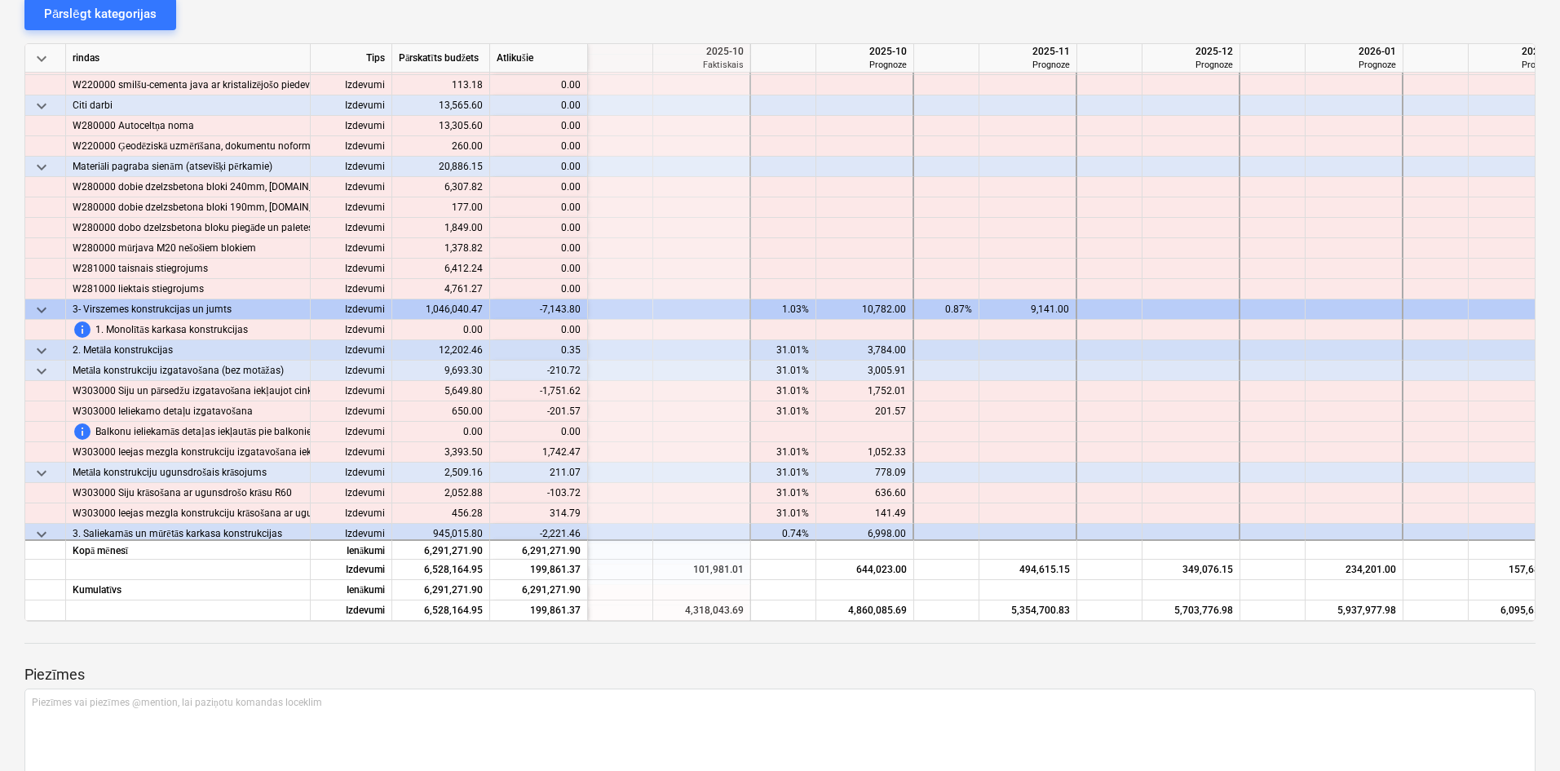
scroll to position [1884, 1794]
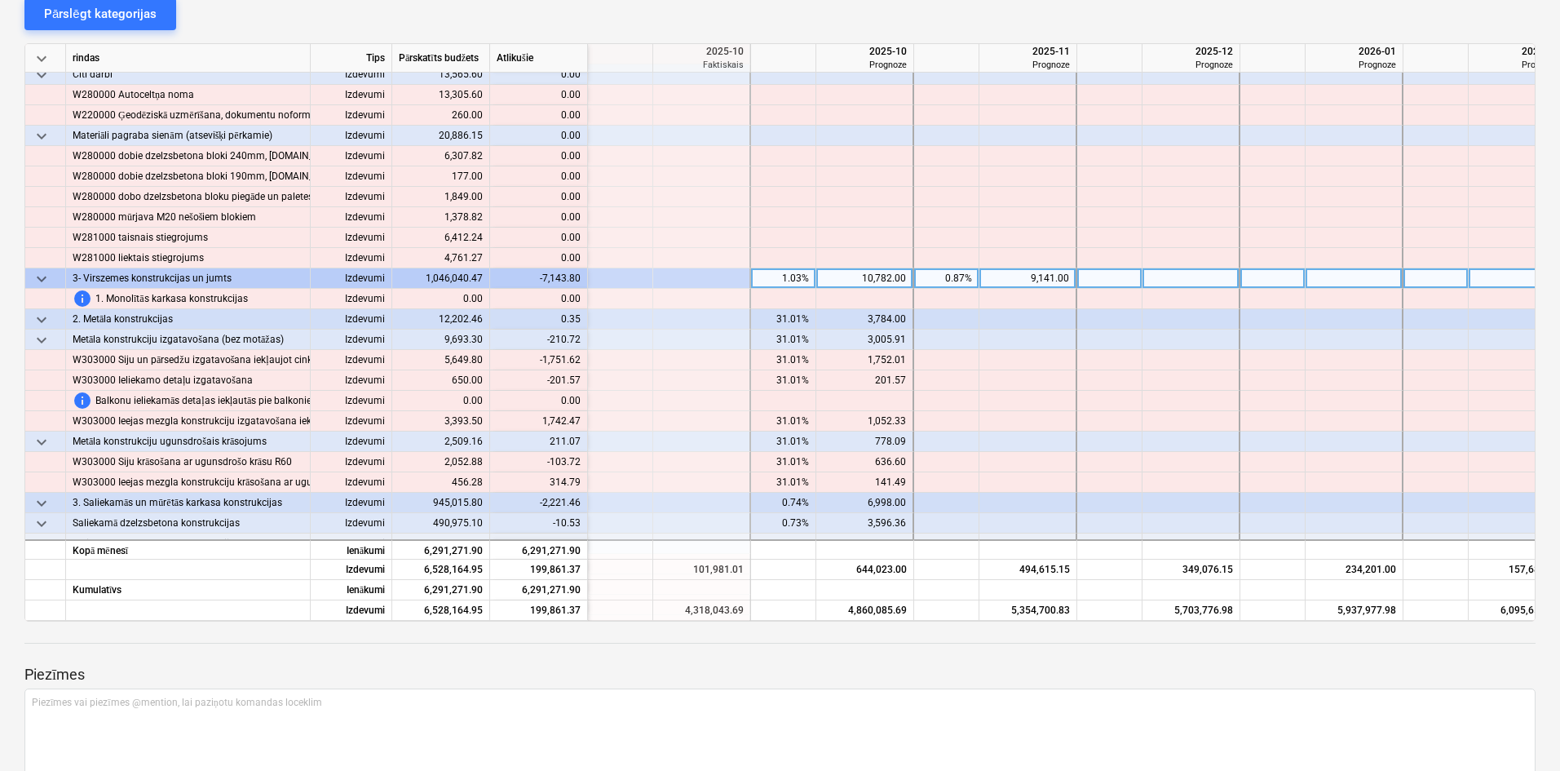
click at [791, 271] on div "1.03%" at bounding box center [783, 278] width 51 height 20
type input "0"
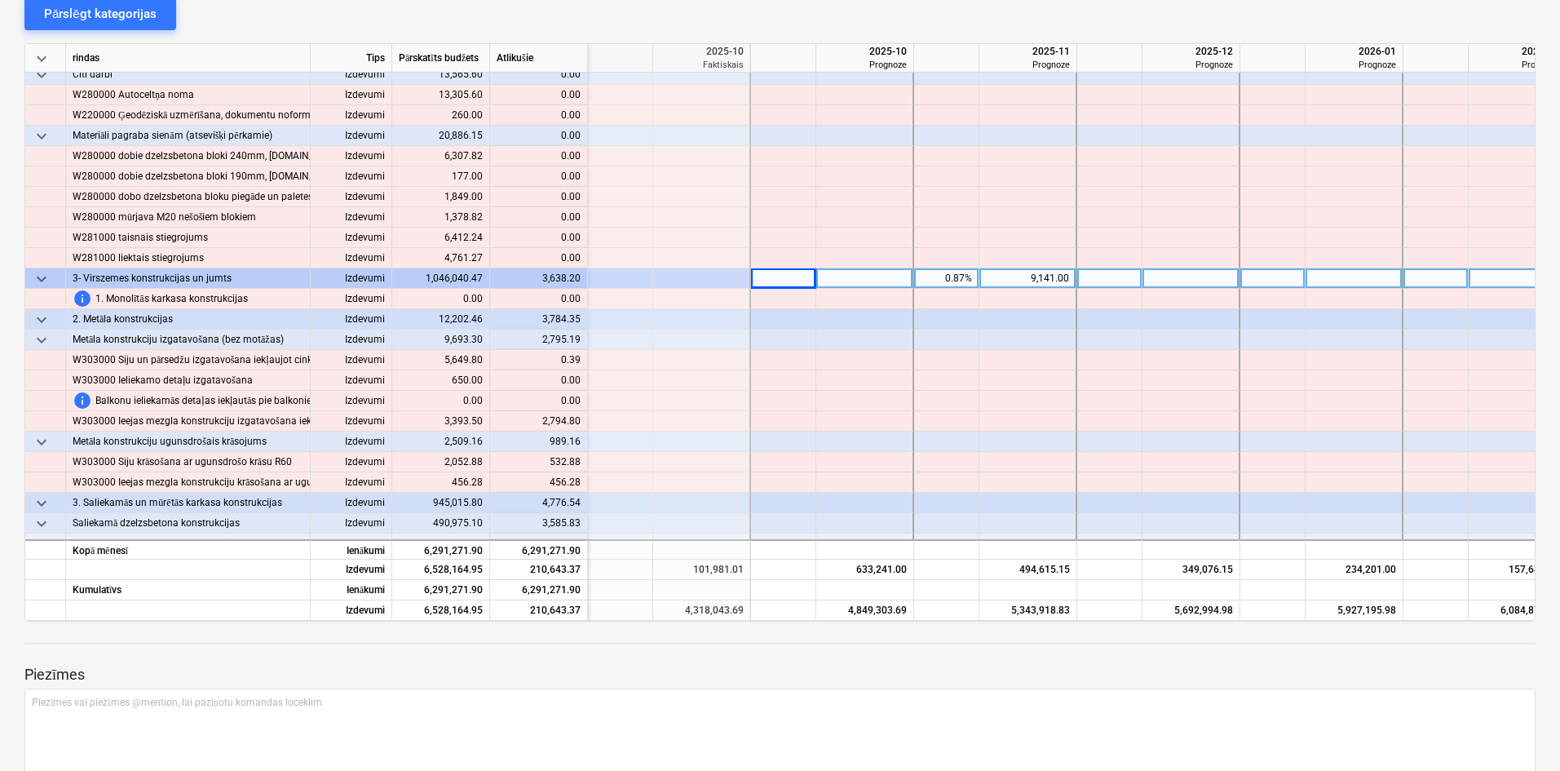
click at [958, 277] on div "0.87%" at bounding box center [946, 278] width 51 height 20
type input "0"
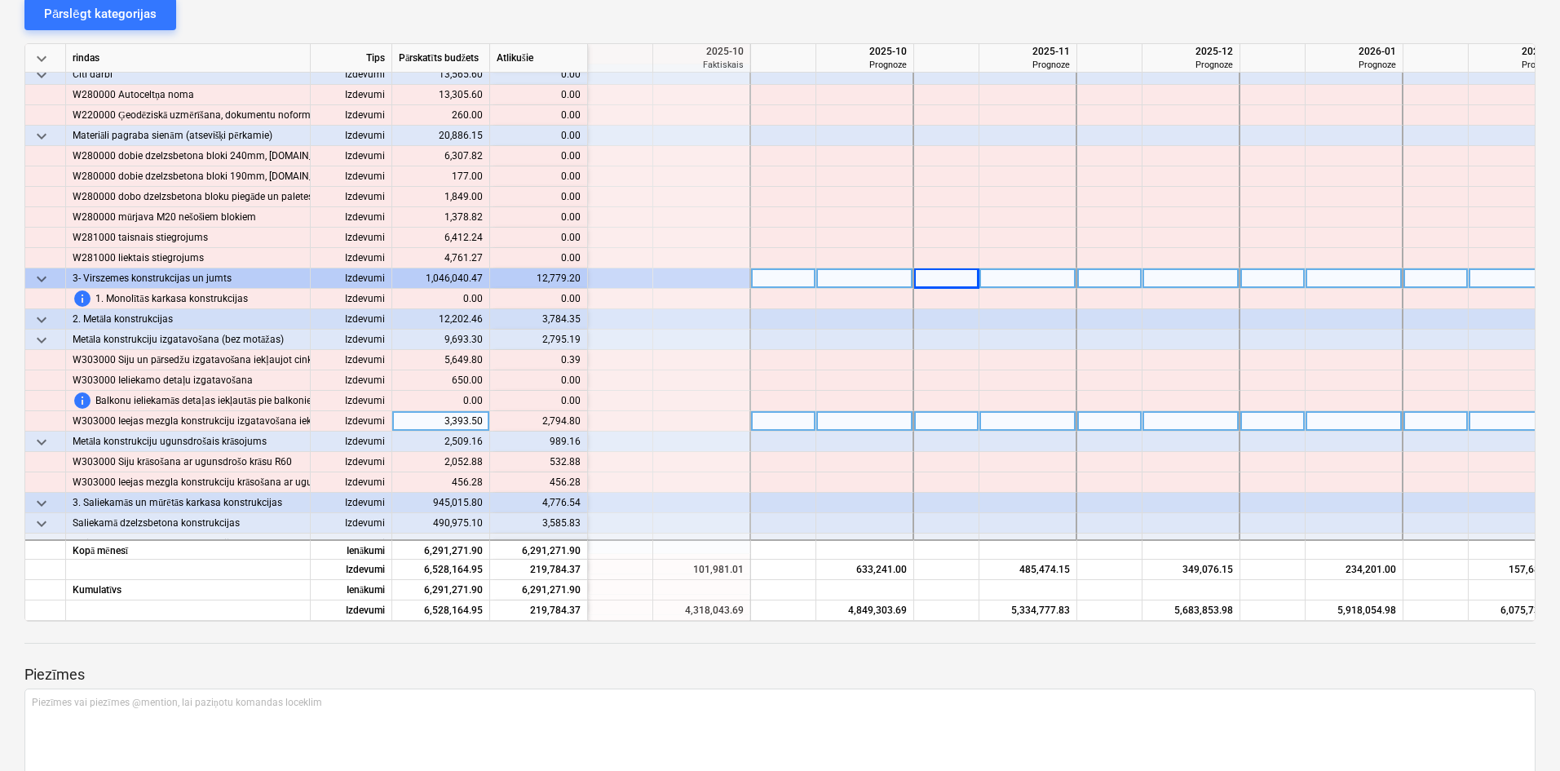
click at [950, 422] on div at bounding box center [946, 421] width 65 height 20
click at [1005, 413] on div at bounding box center [1028, 421] width 98 height 20
type input "2794"
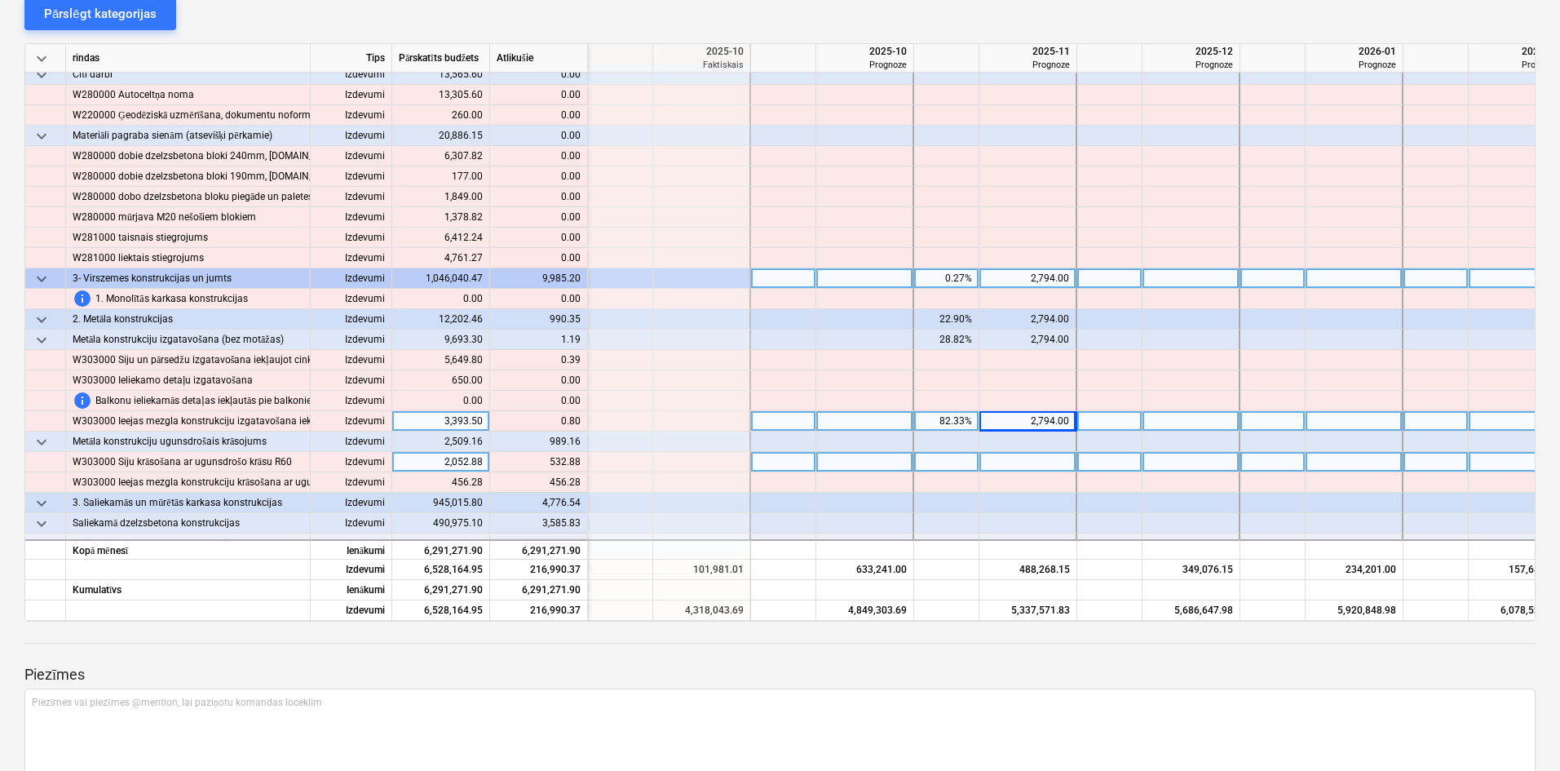
click at [1008, 461] on div at bounding box center [1028, 462] width 98 height 20
type input "523"
type input "456"
type input "523"
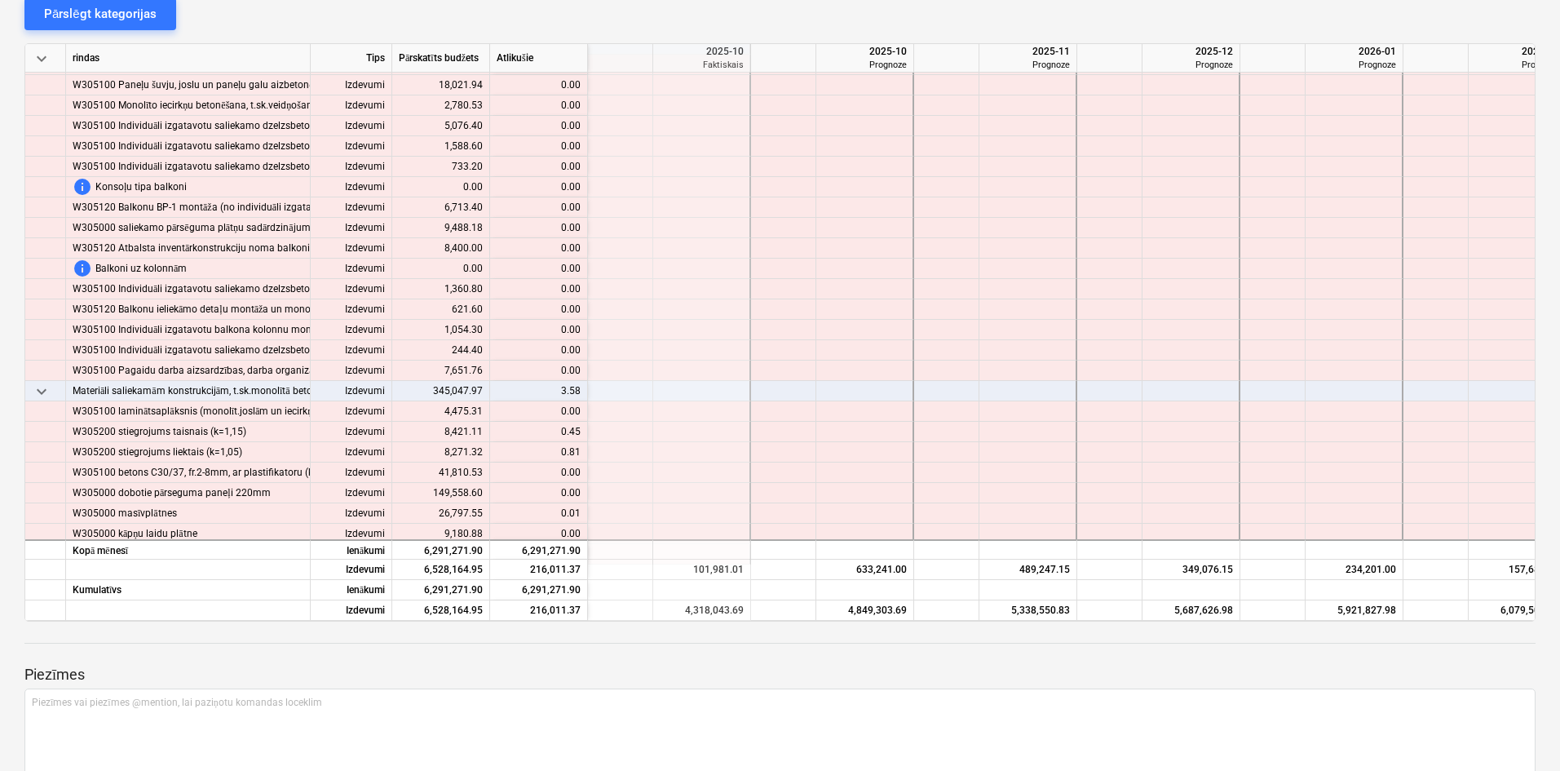
scroll to position [2285, 1794]
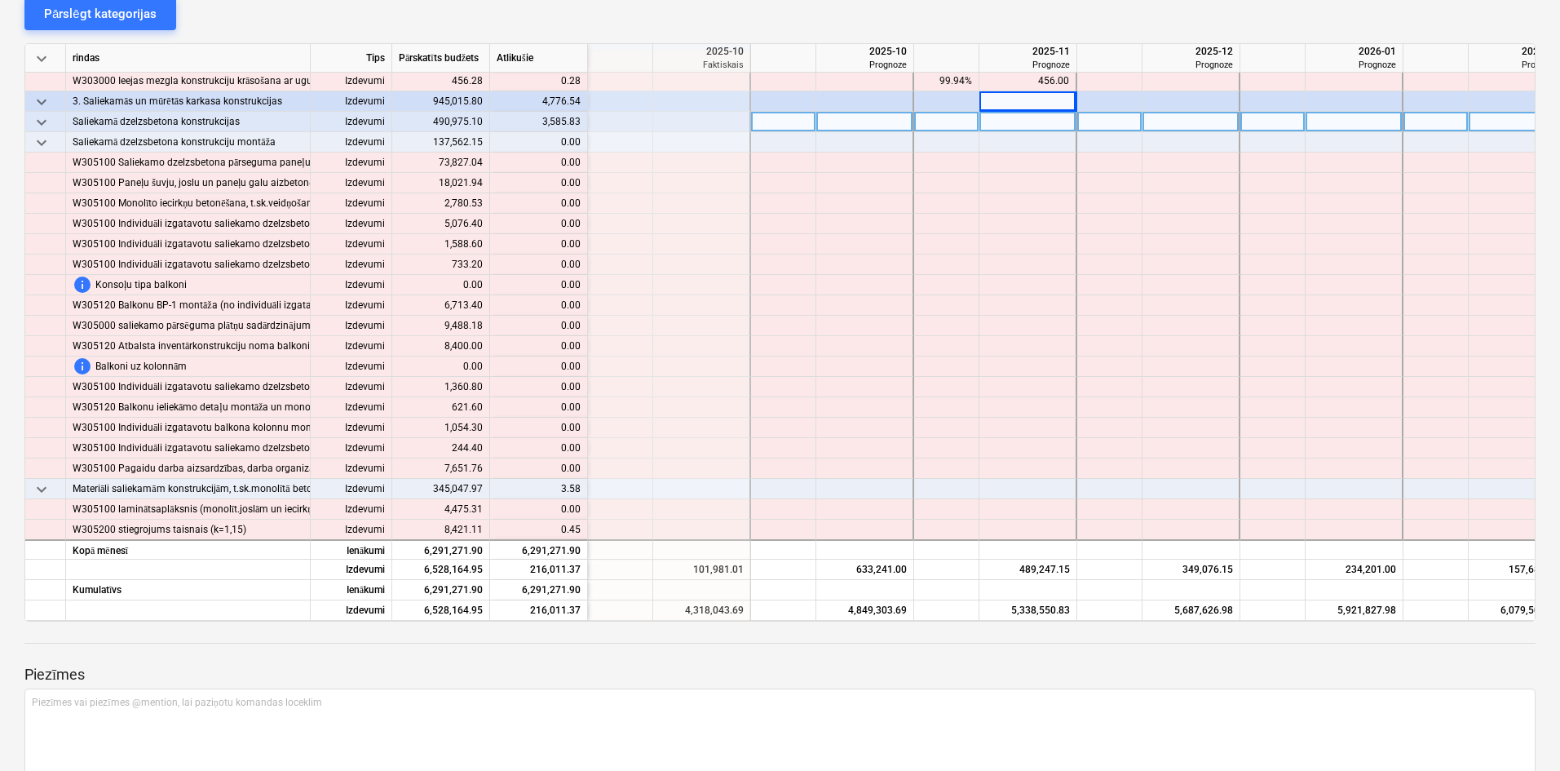
click at [45, 117] on span "keyboard_arrow_down" at bounding box center [42, 123] width 20 height 20
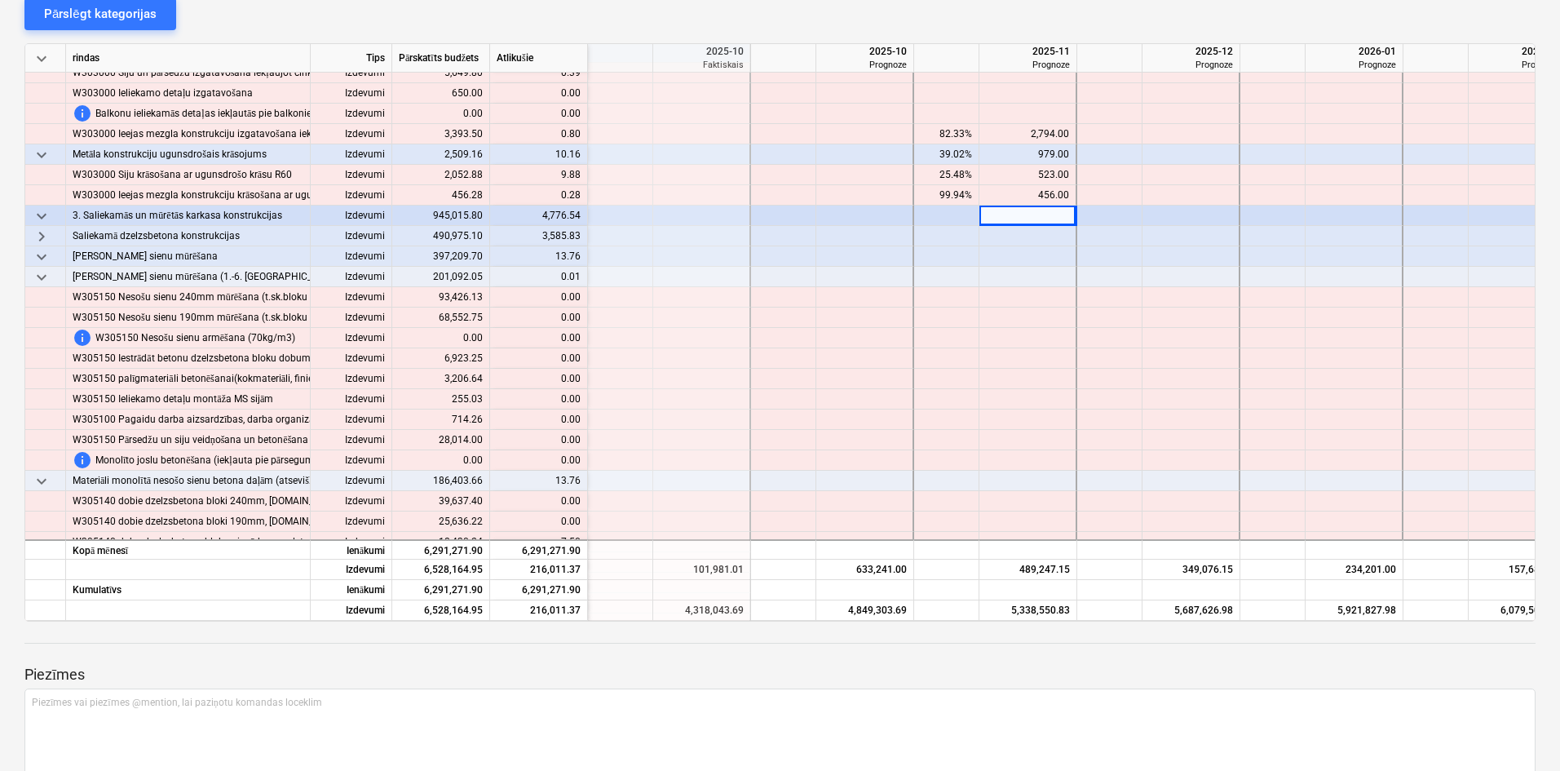
scroll to position [2230, 1794]
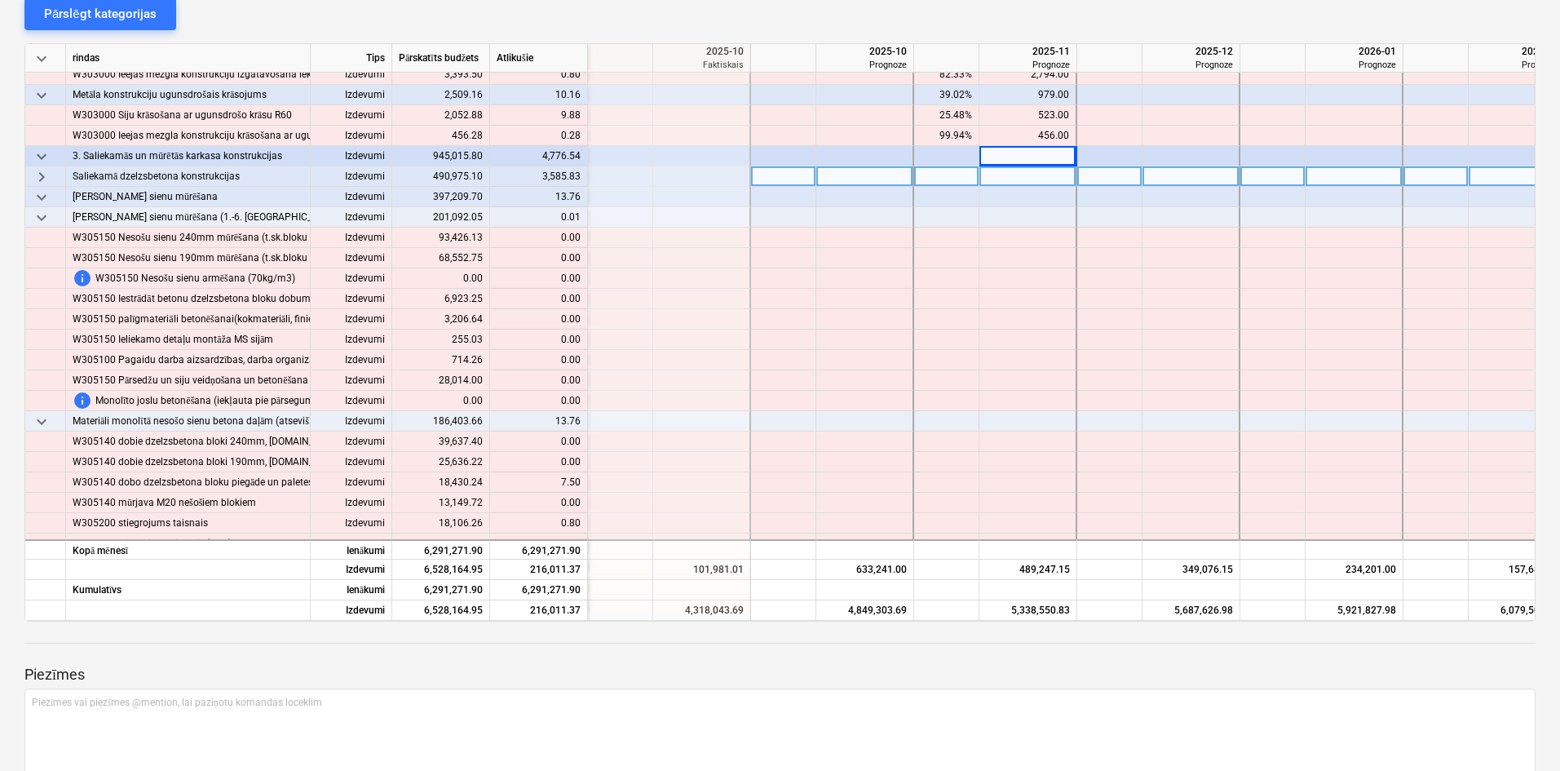
click at [43, 173] on span "keyboard_arrow_right" at bounding box center [42, 177] width 20 height 20
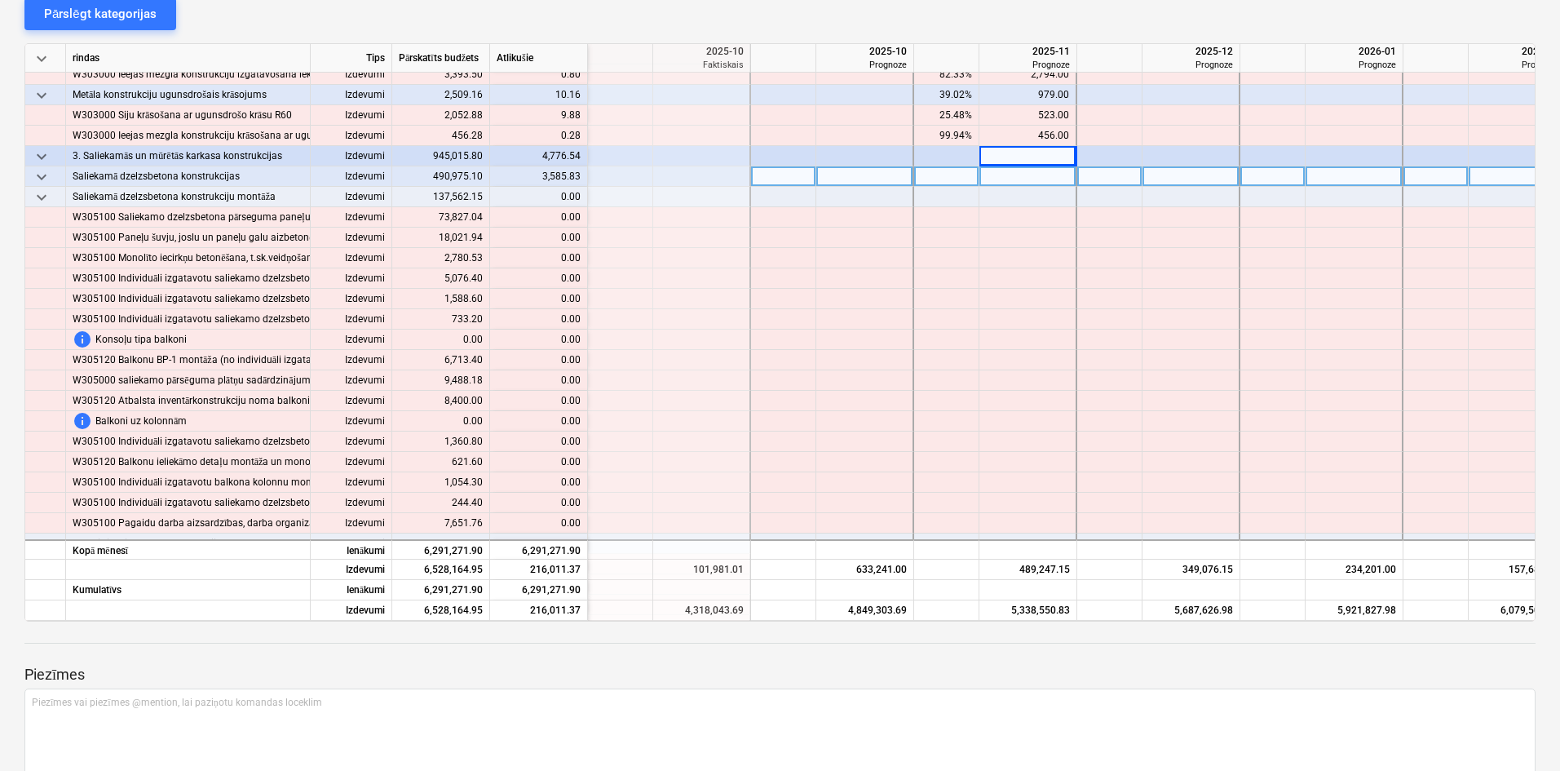
click at [1364, 499] on div "keyboard_arrow_down rindas Tips Pārskatīts budžets Atlikušie 2025-09 Faktiskais…" at bounding box center [779, 332] width 1511 height 578
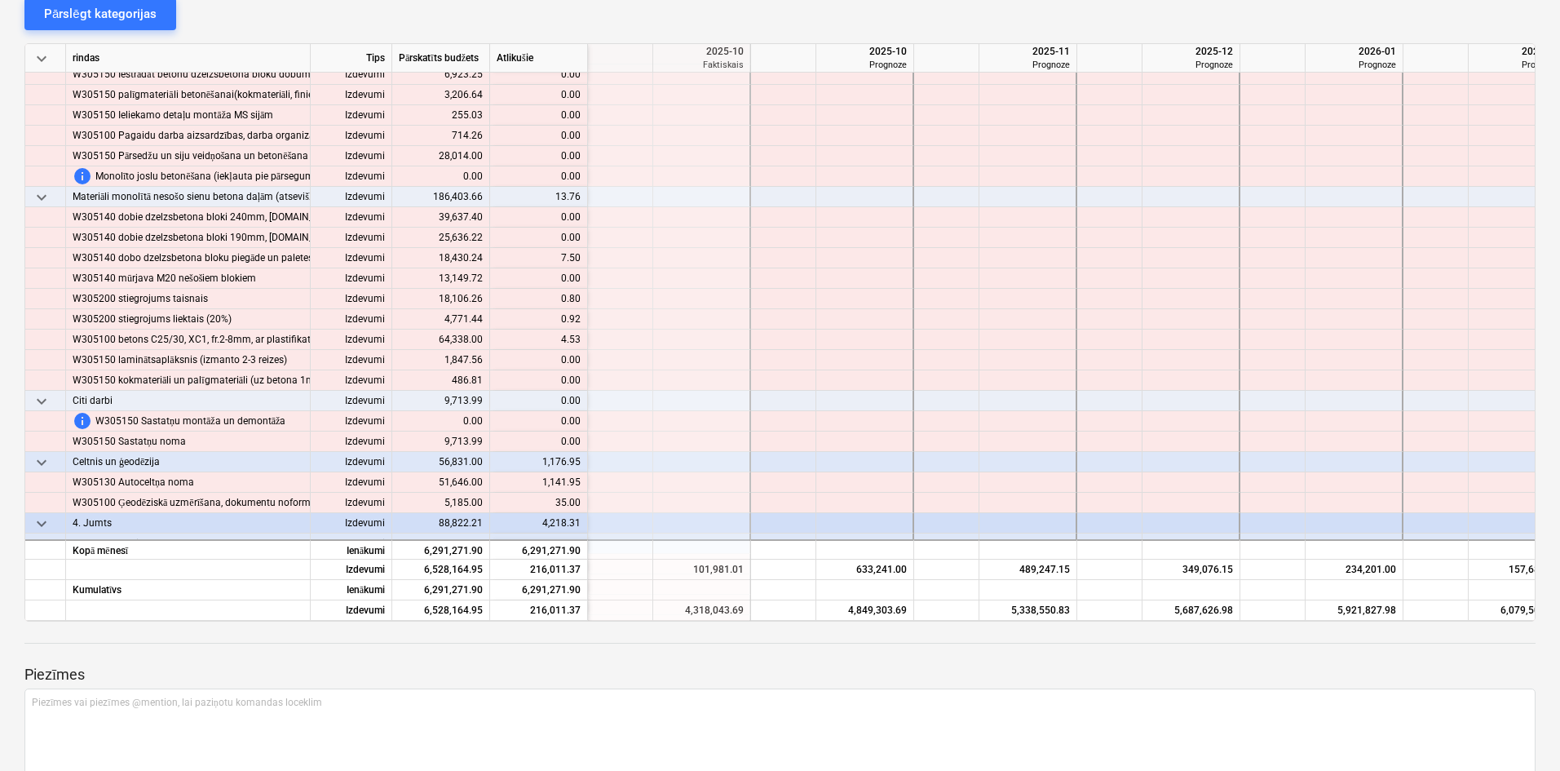
scroll to position [2730, 1794]
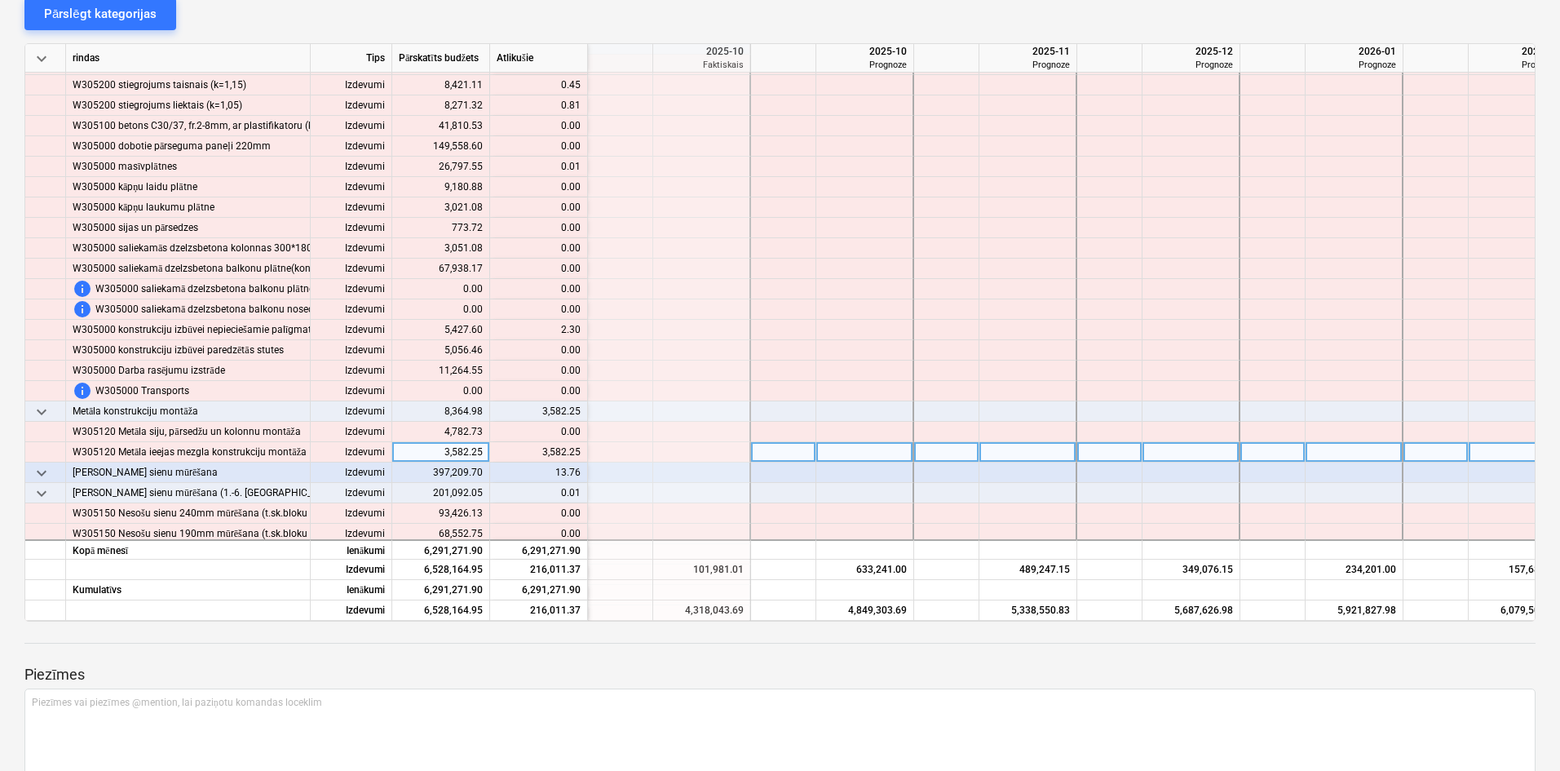
click at [1038, 445] on div at bounding box center [1028, 452] width 98 height 20
type input "3582"
click at [1364, 497] on div "keyboard_arrow_down rindas Tips Pārskatīts budžets Atlikušie 2025-09 Faktiskais…" at bounding box center [779, 332] width 1511 height 578
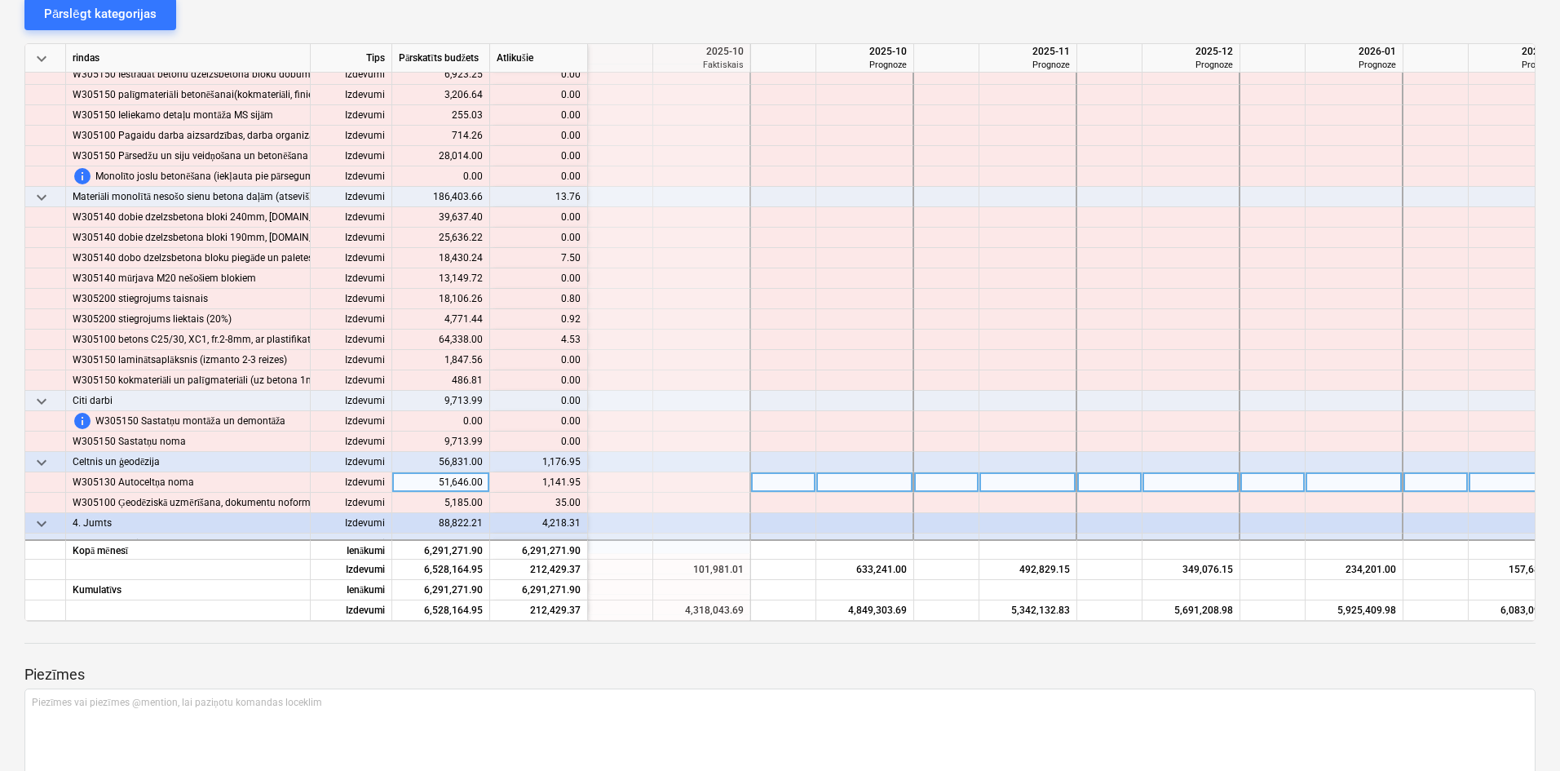
click at [993, 485] on div at bounding box center [1028, 482] width 98 height 20
type input "1141"
type input "35"
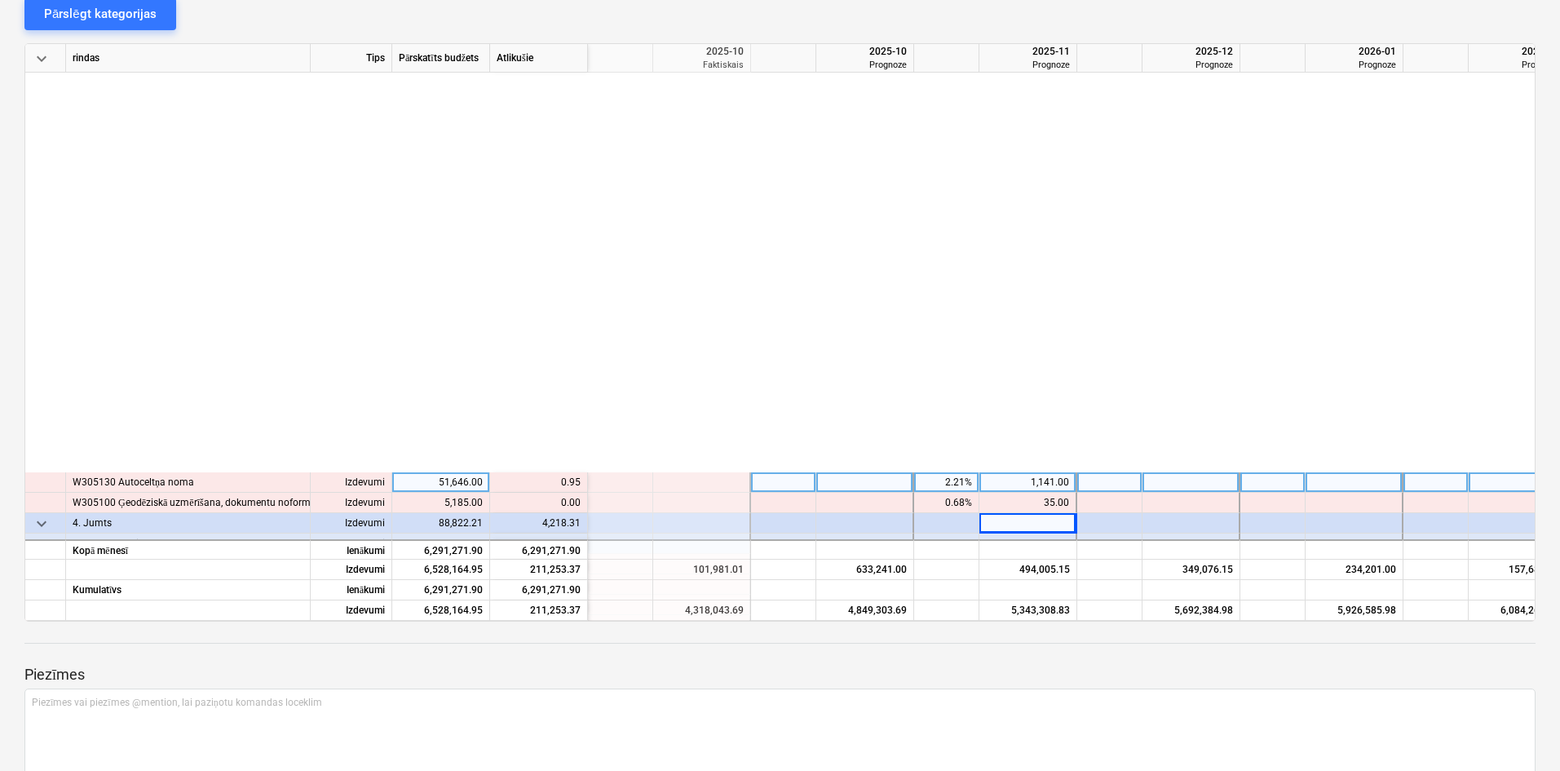
scroll to position [3729, 1794]
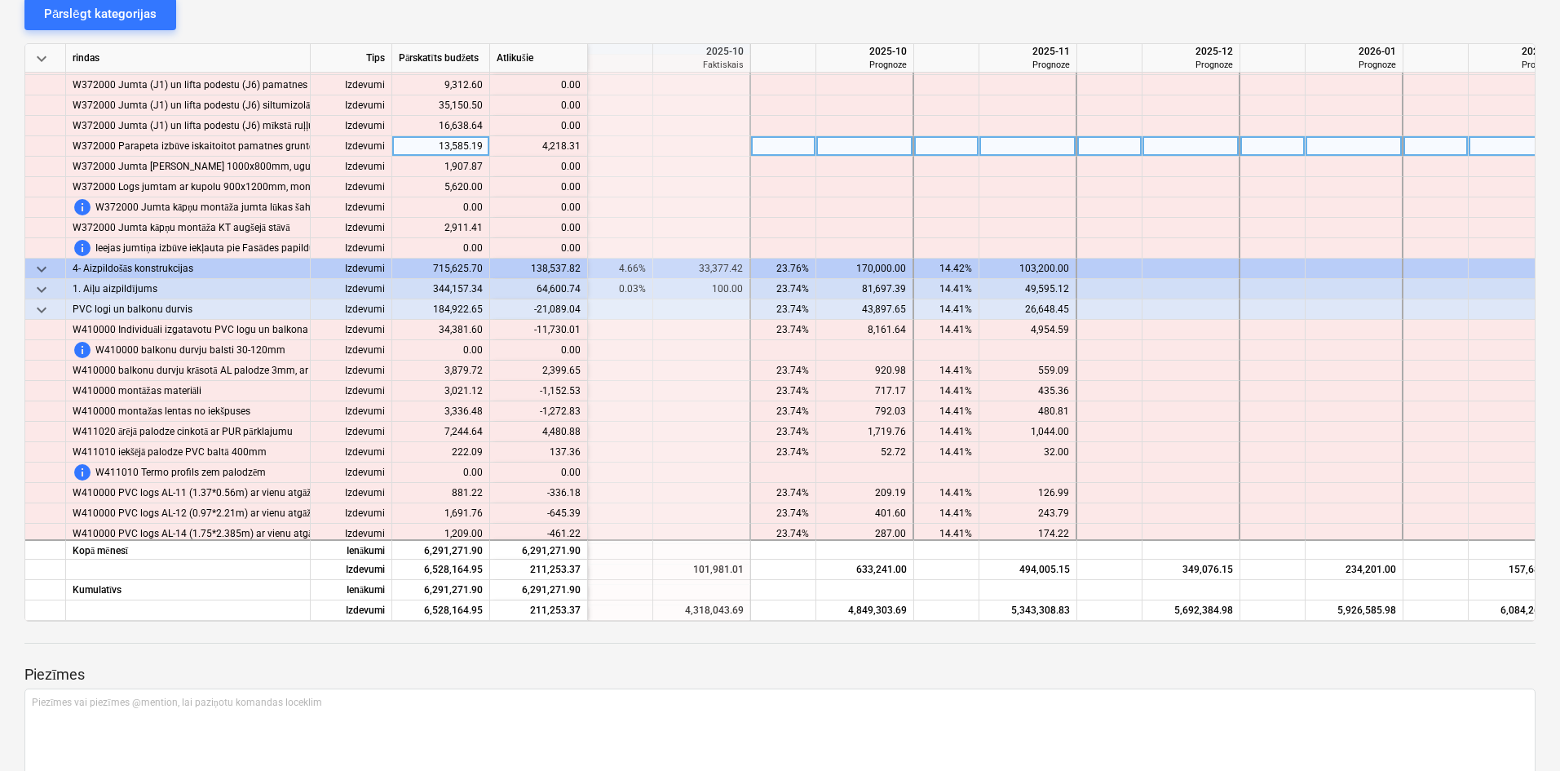
click at [883, 144] on div at bounding box center [865, 146] width 98 height 20
type input "4218"
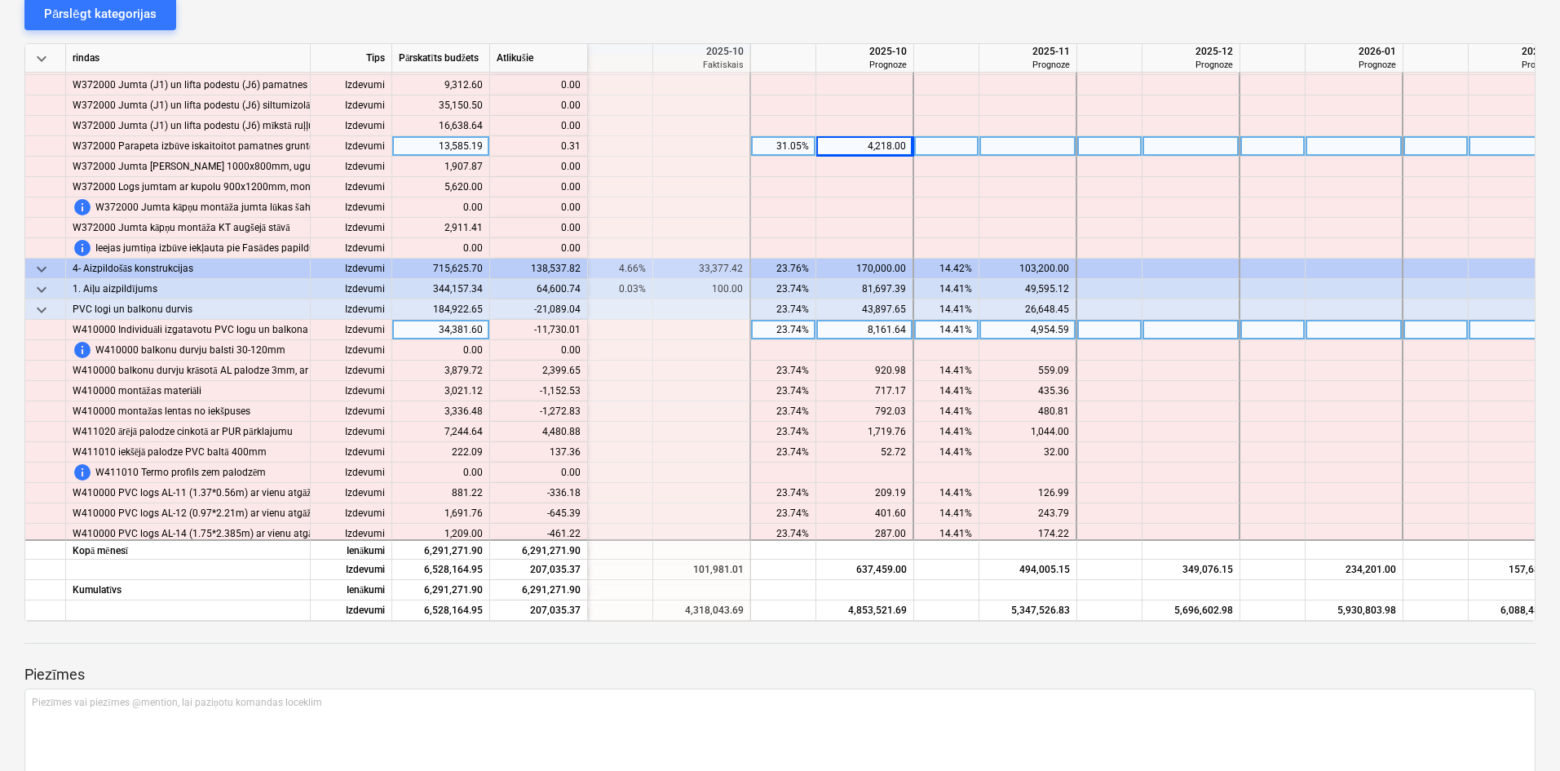
click at [952, 332] on div "14.41%" at bounding box center [946, 330] width 51 height 20
type input "0"
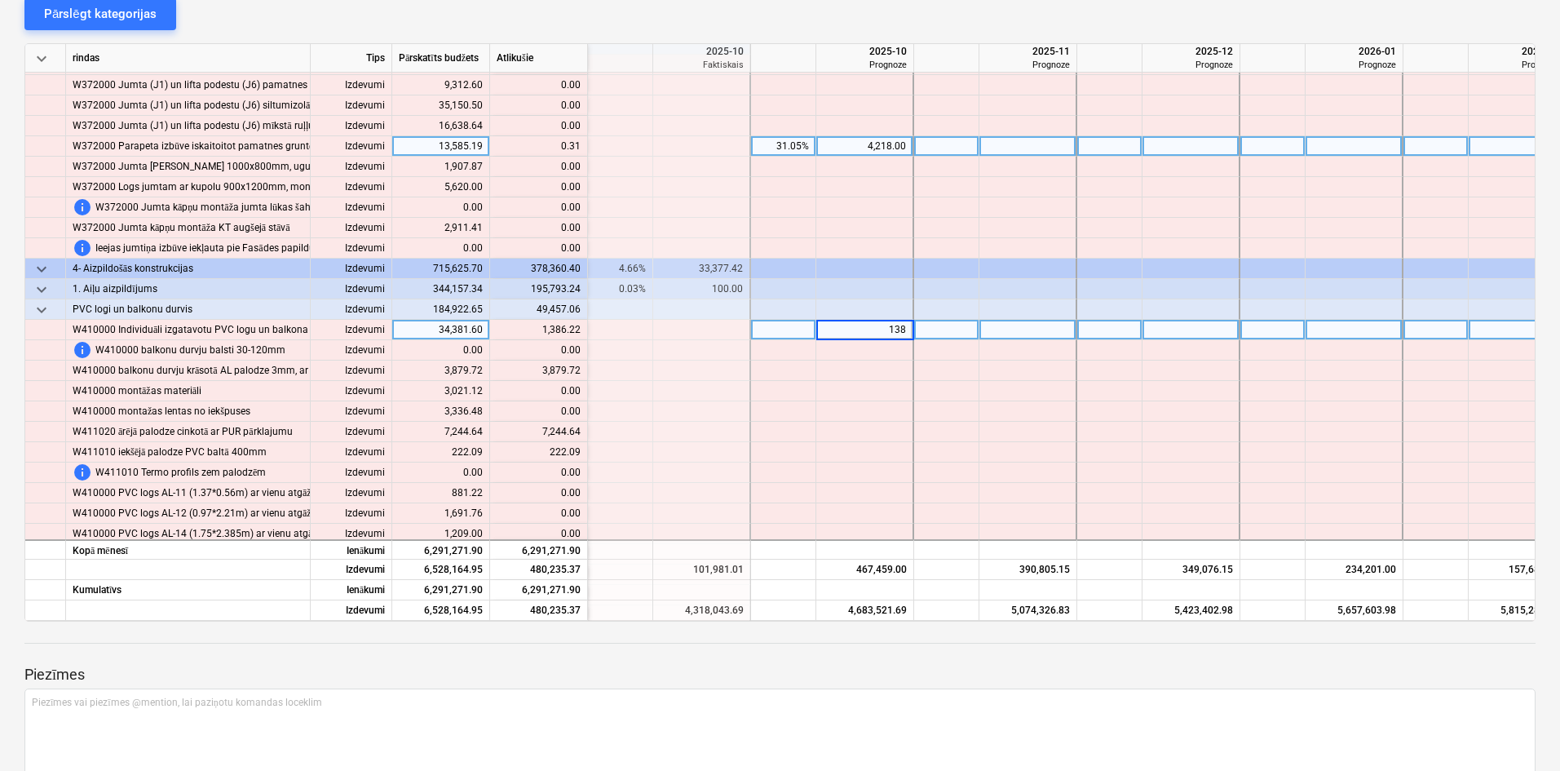
type input "1386"
type input "3879"
type input "7244"
type input "222"
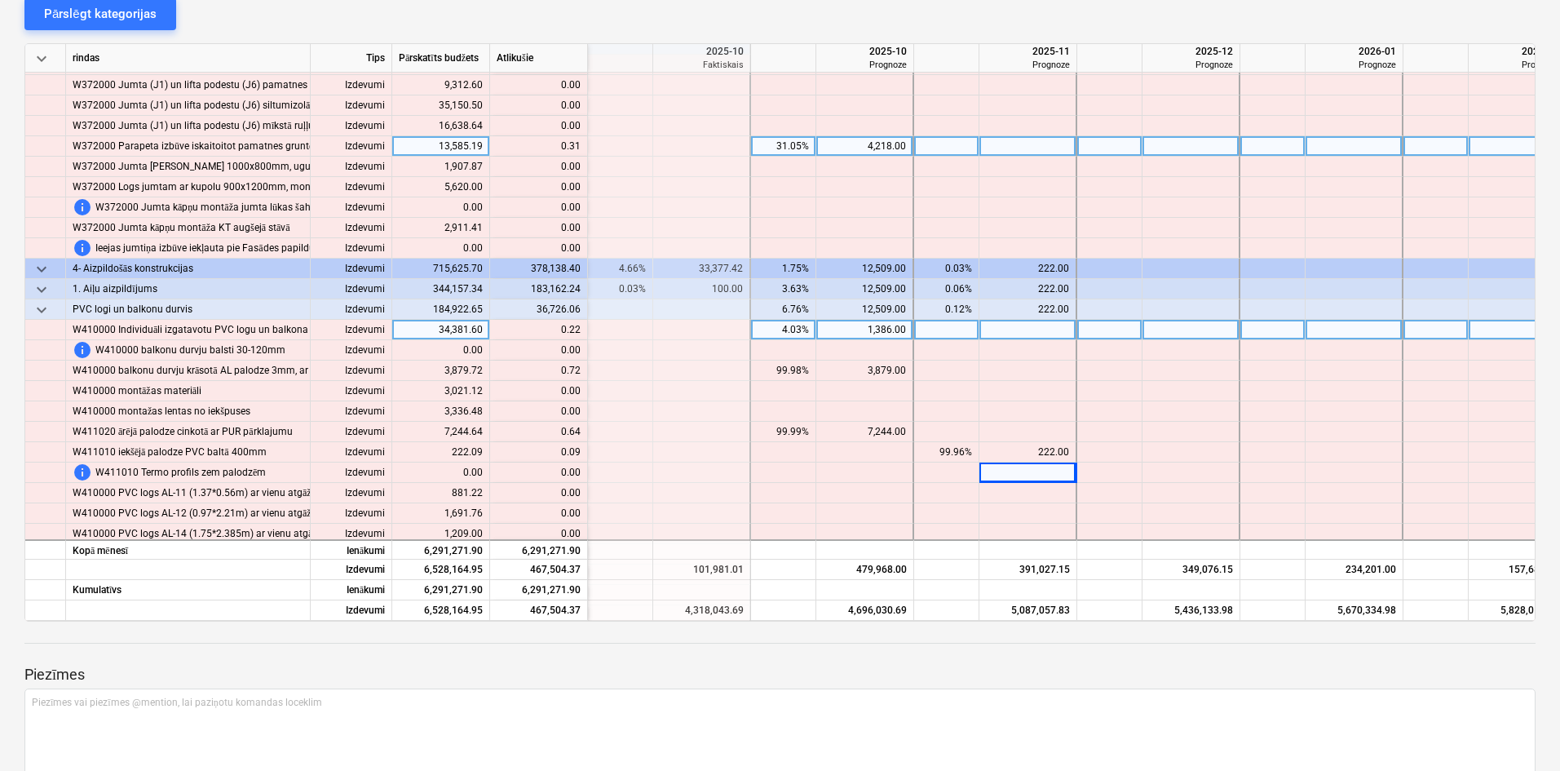
scroll to position [4228, 1794]
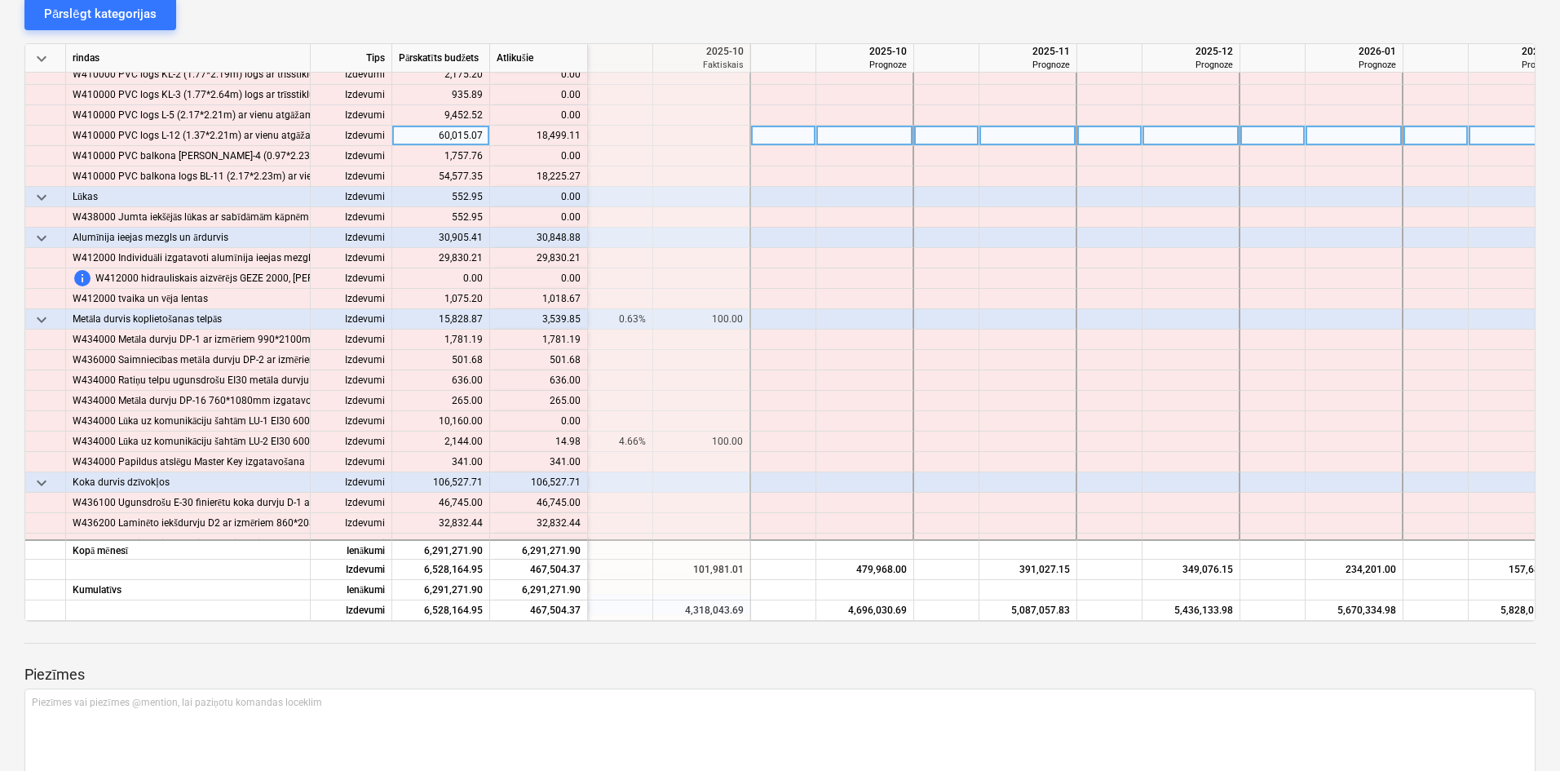
click at [723, 138] on div at bounding box center [702, 136] width 98 height 20
type input "18499"
type input "18225"
type input "29830"
type input "10188"
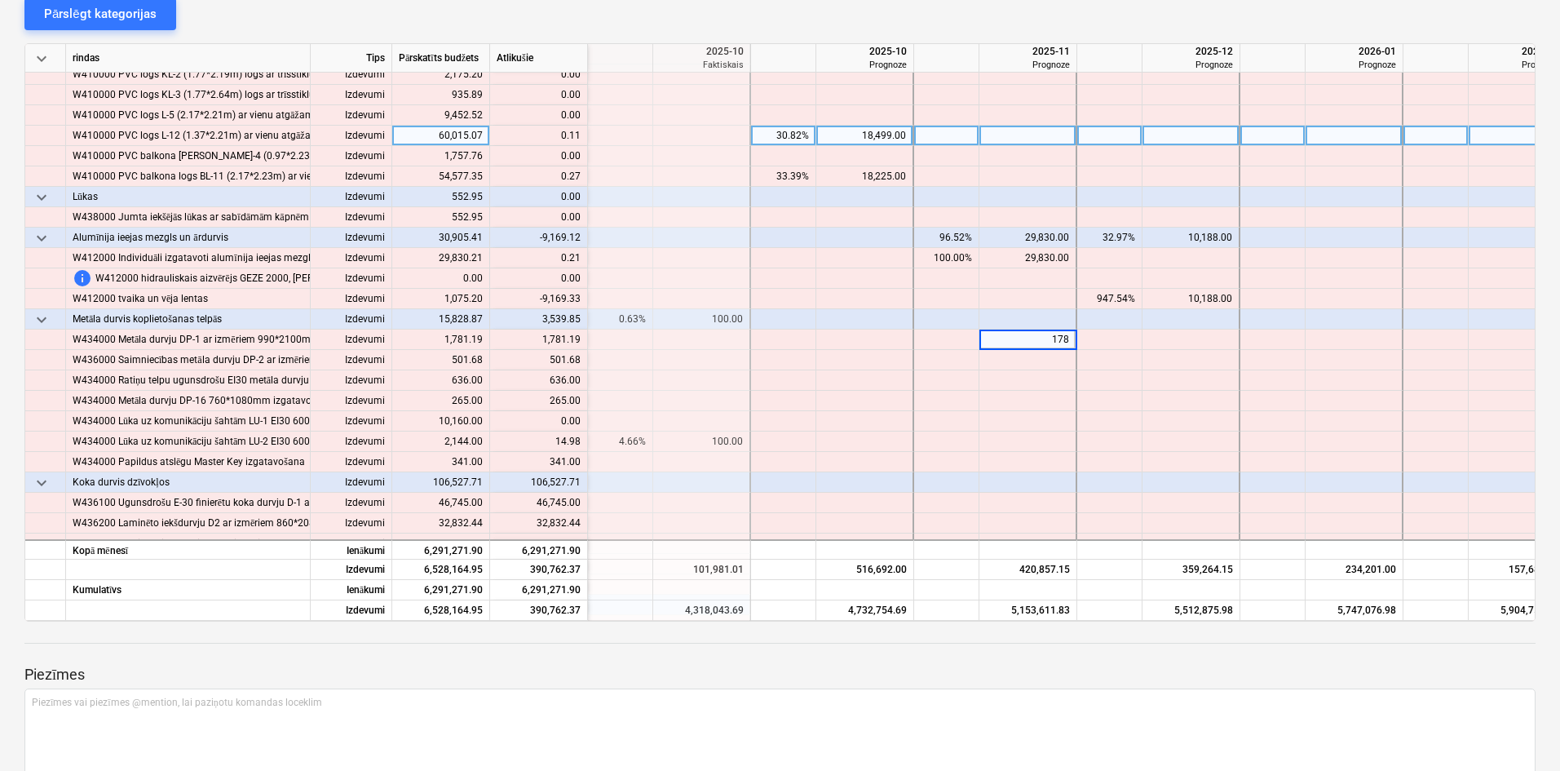
type input "1781"
type input "501"
type input "636"
type input "265"
type input "14"
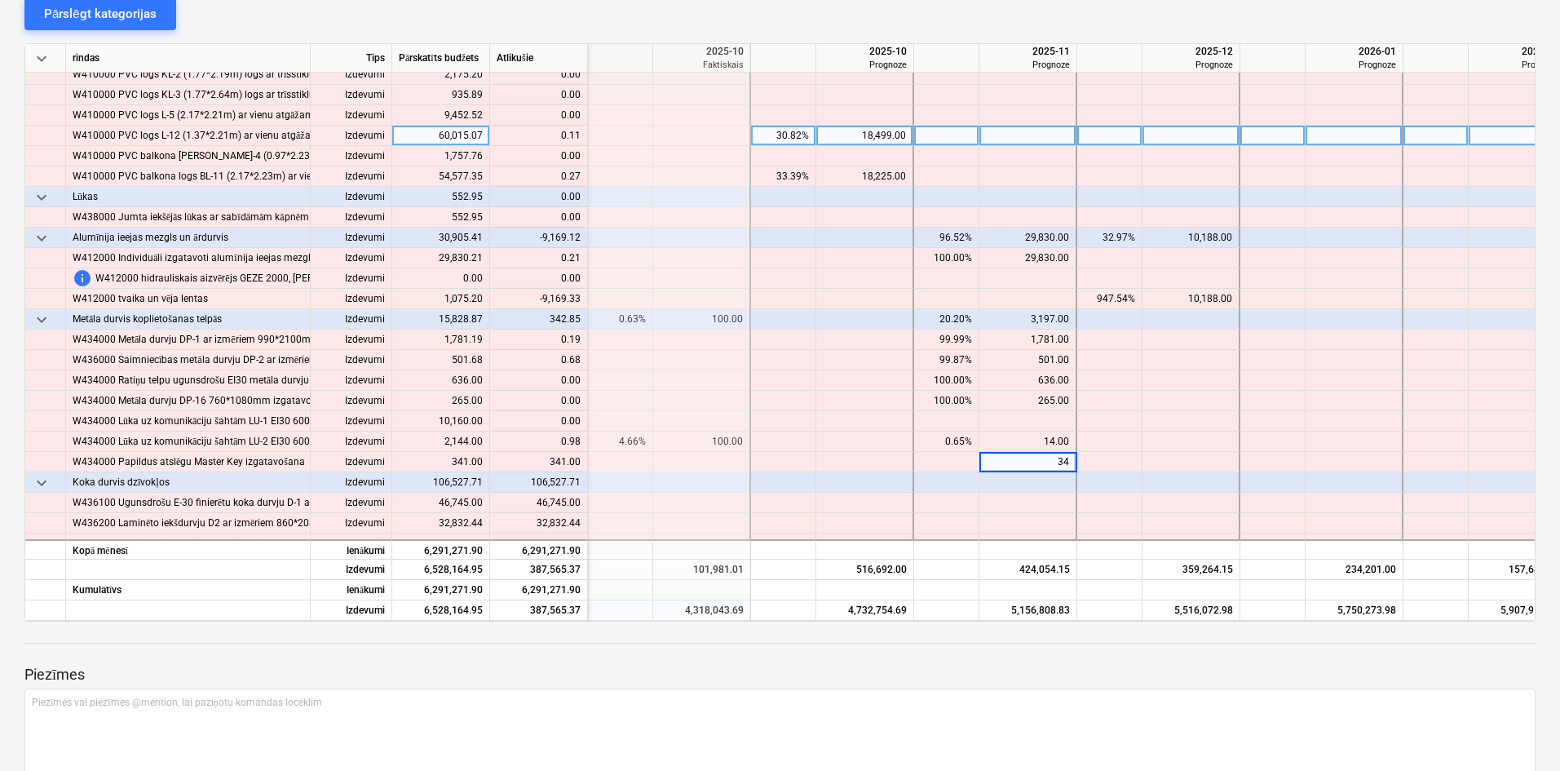
type input "341"
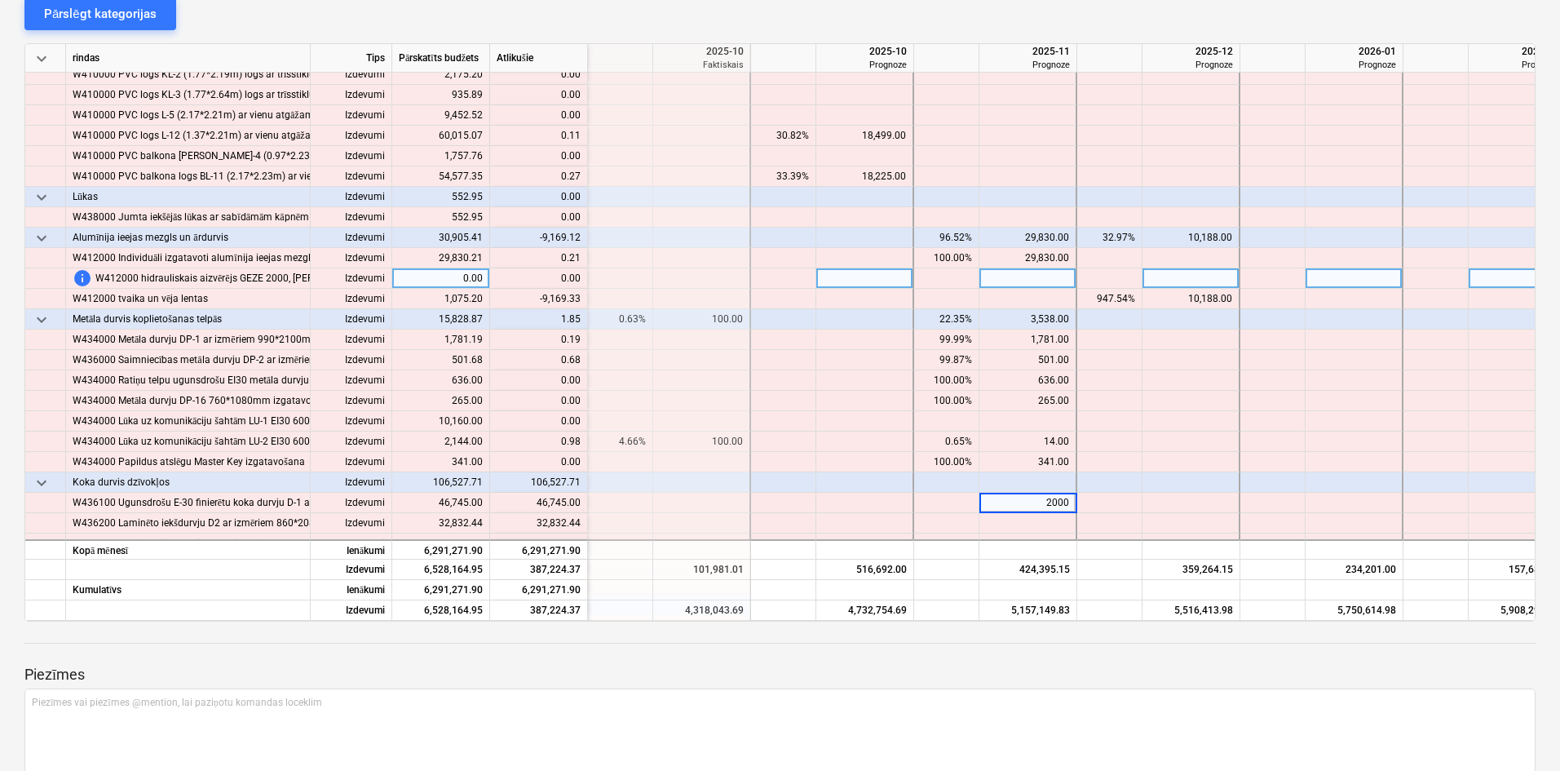
type input "20000"
type input "26745"
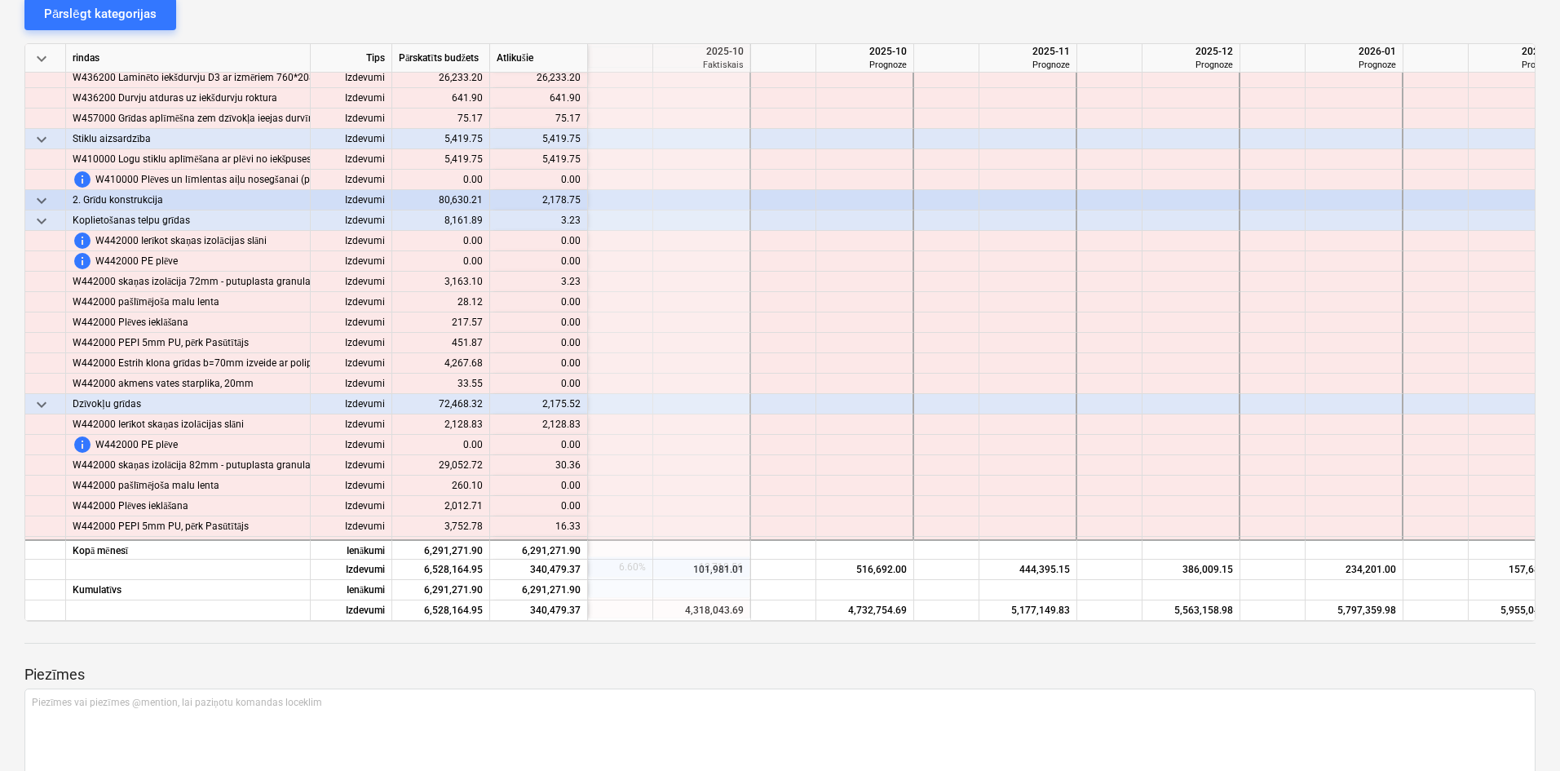
scroll to position [4570, 1794]
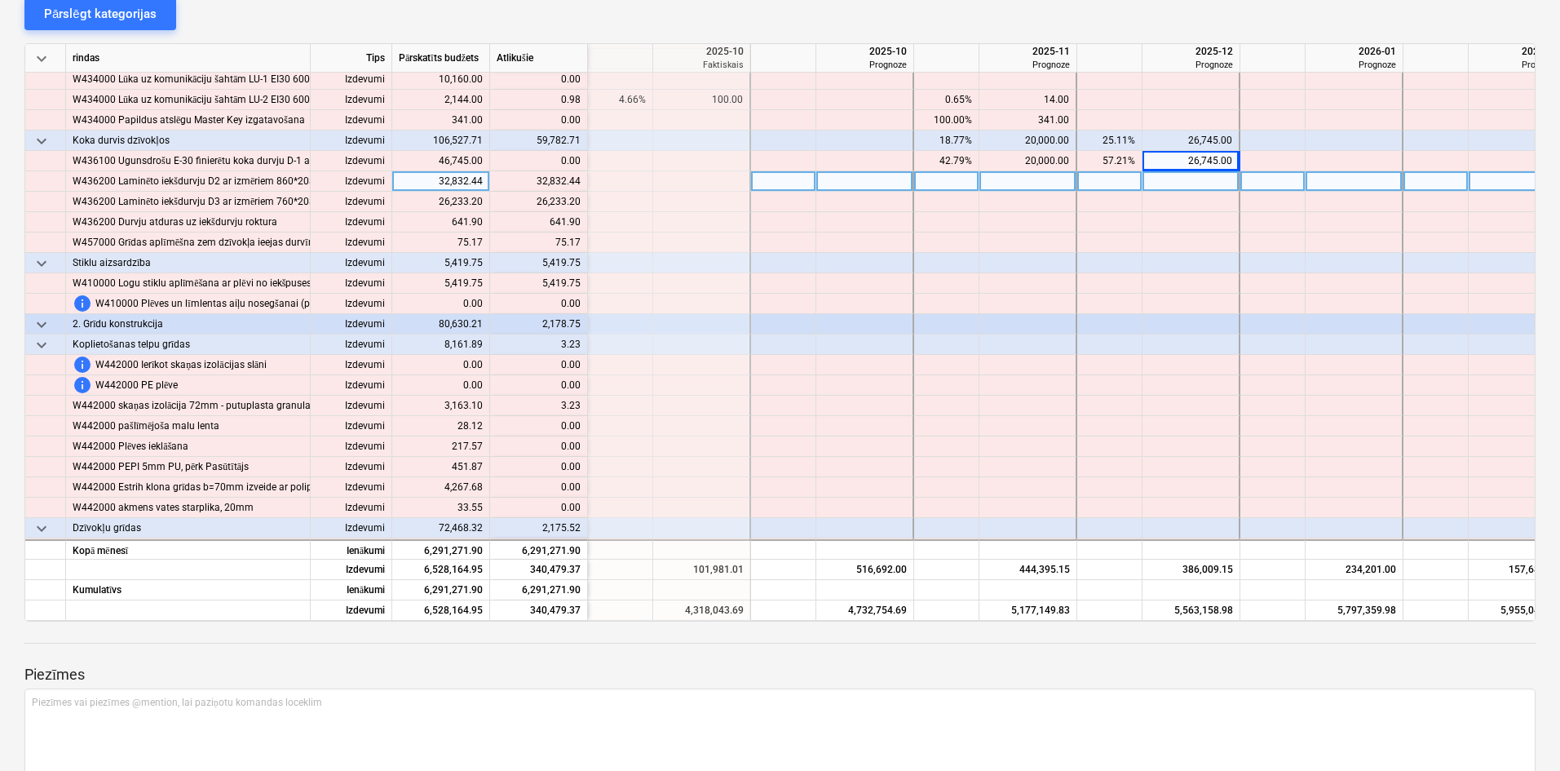
click at [1157, 179] on div at bounding box center [1192, 181] width 98 height 20
type input "20000"
type input "12832"
type input "15000"
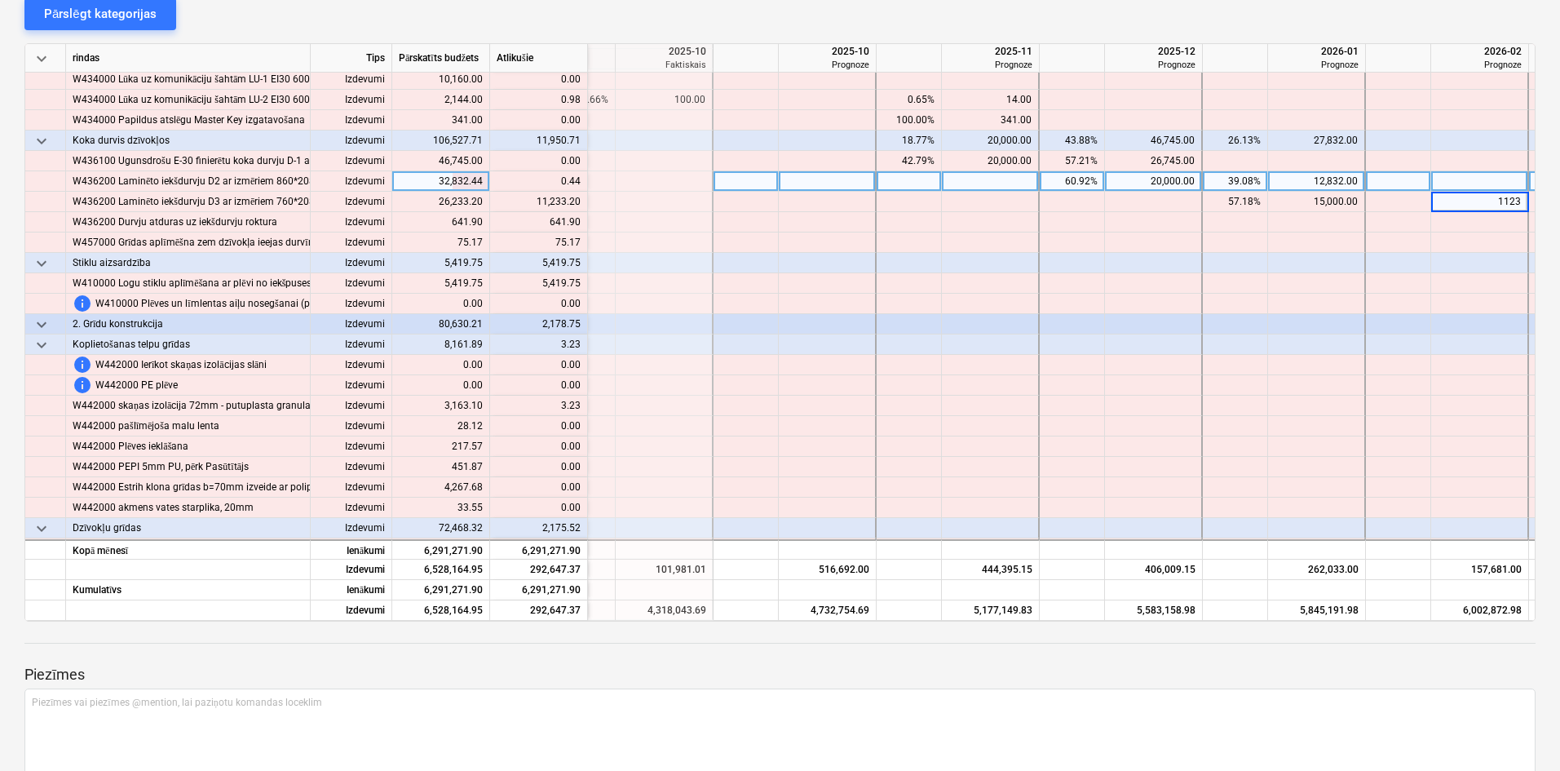
type input "11233"
type input "641"
type input "75"
type input "5419"
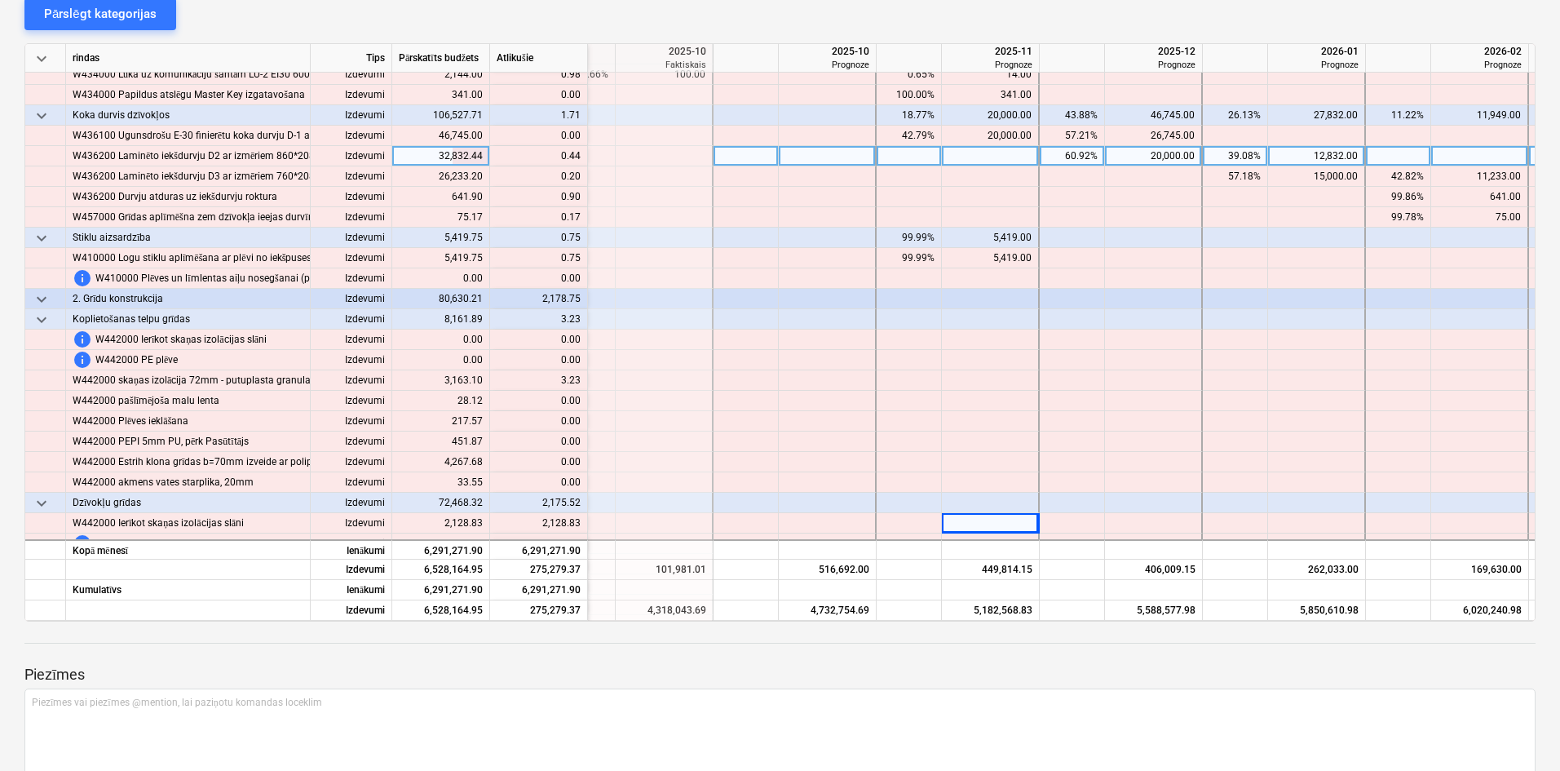
scroll to position [4616, 1832]
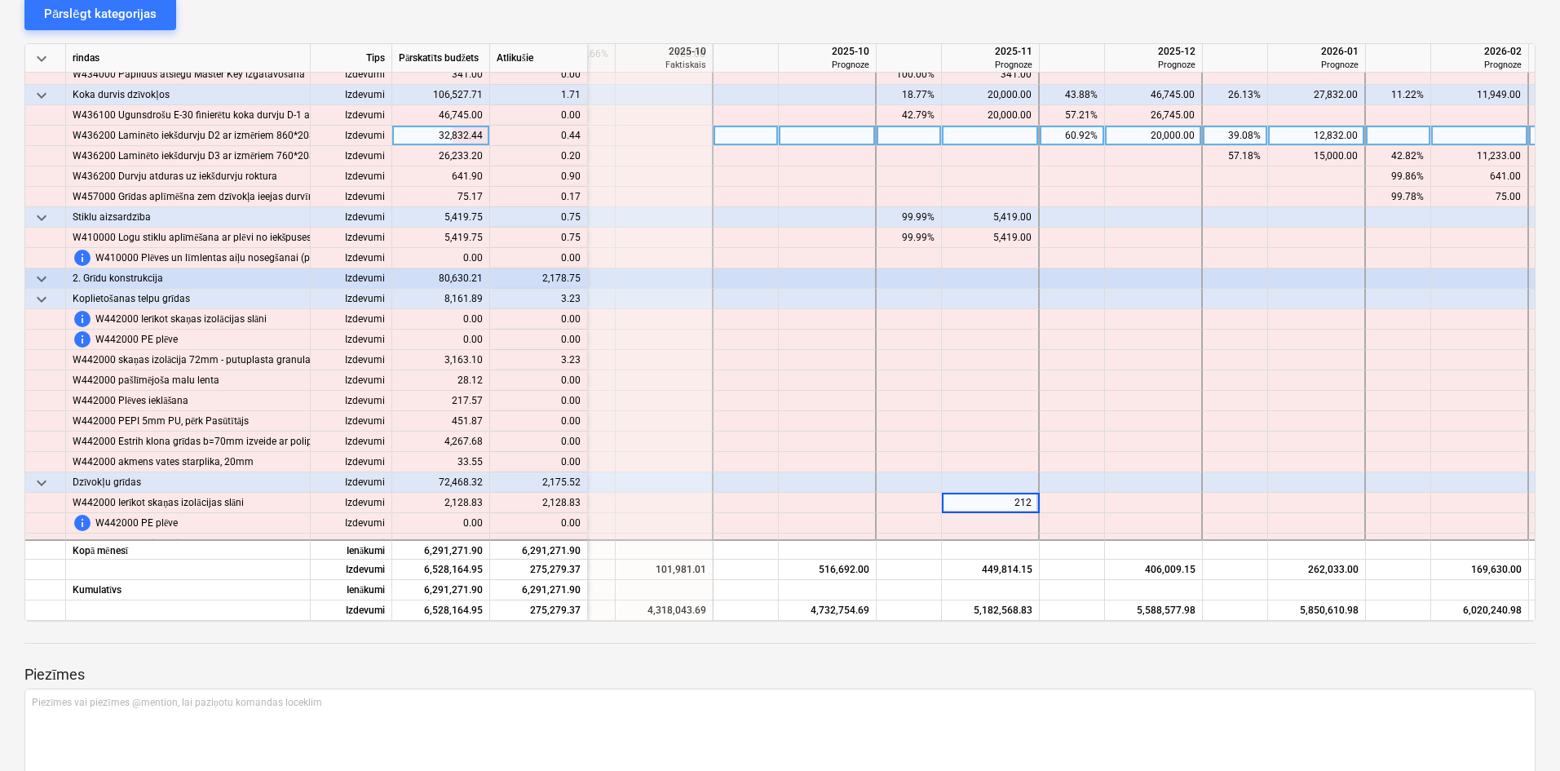
type input "2128"
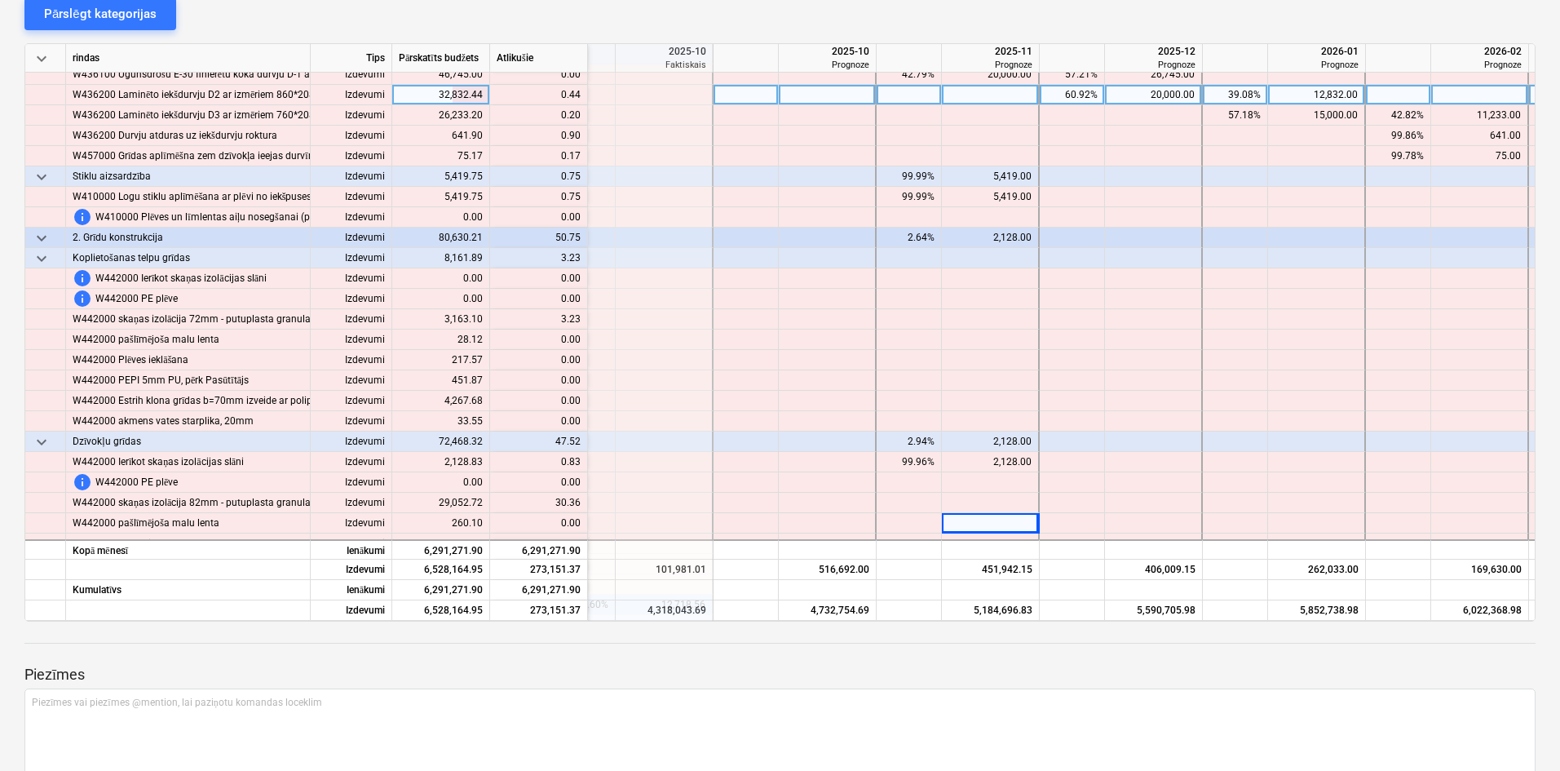
scroll to position [4677, 1832]
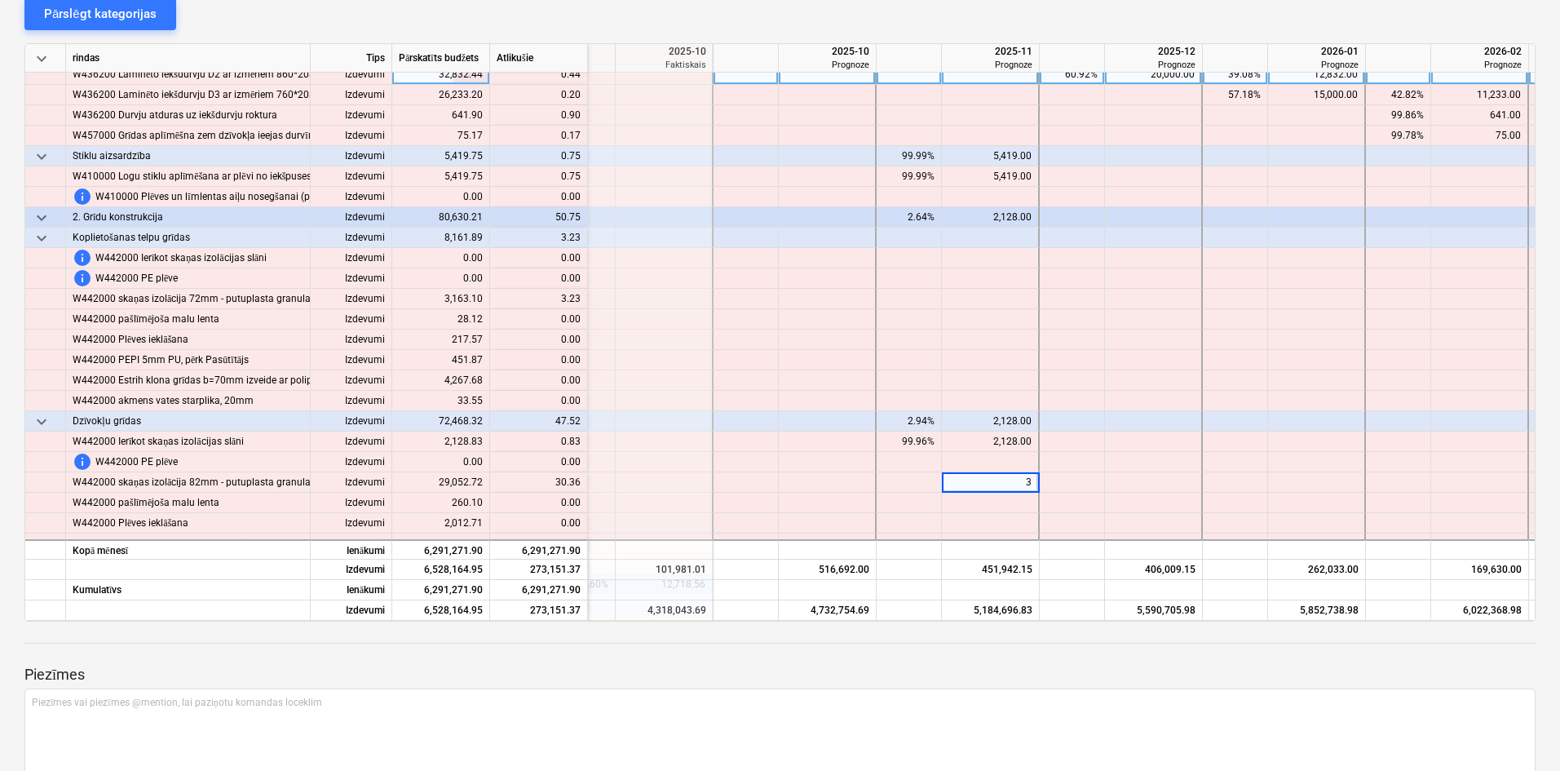
type input "30"
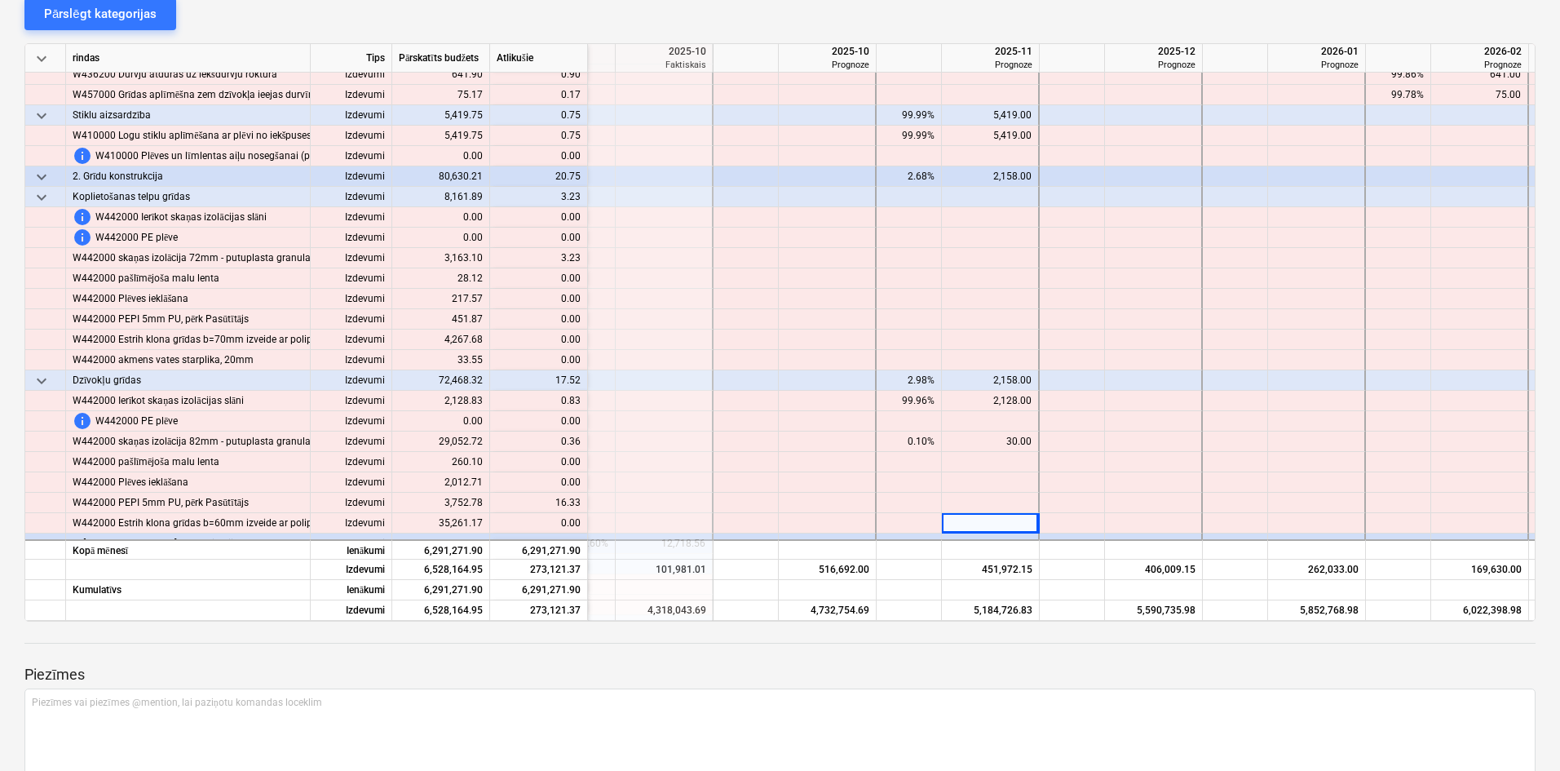
scroll to position [4738, 1832]
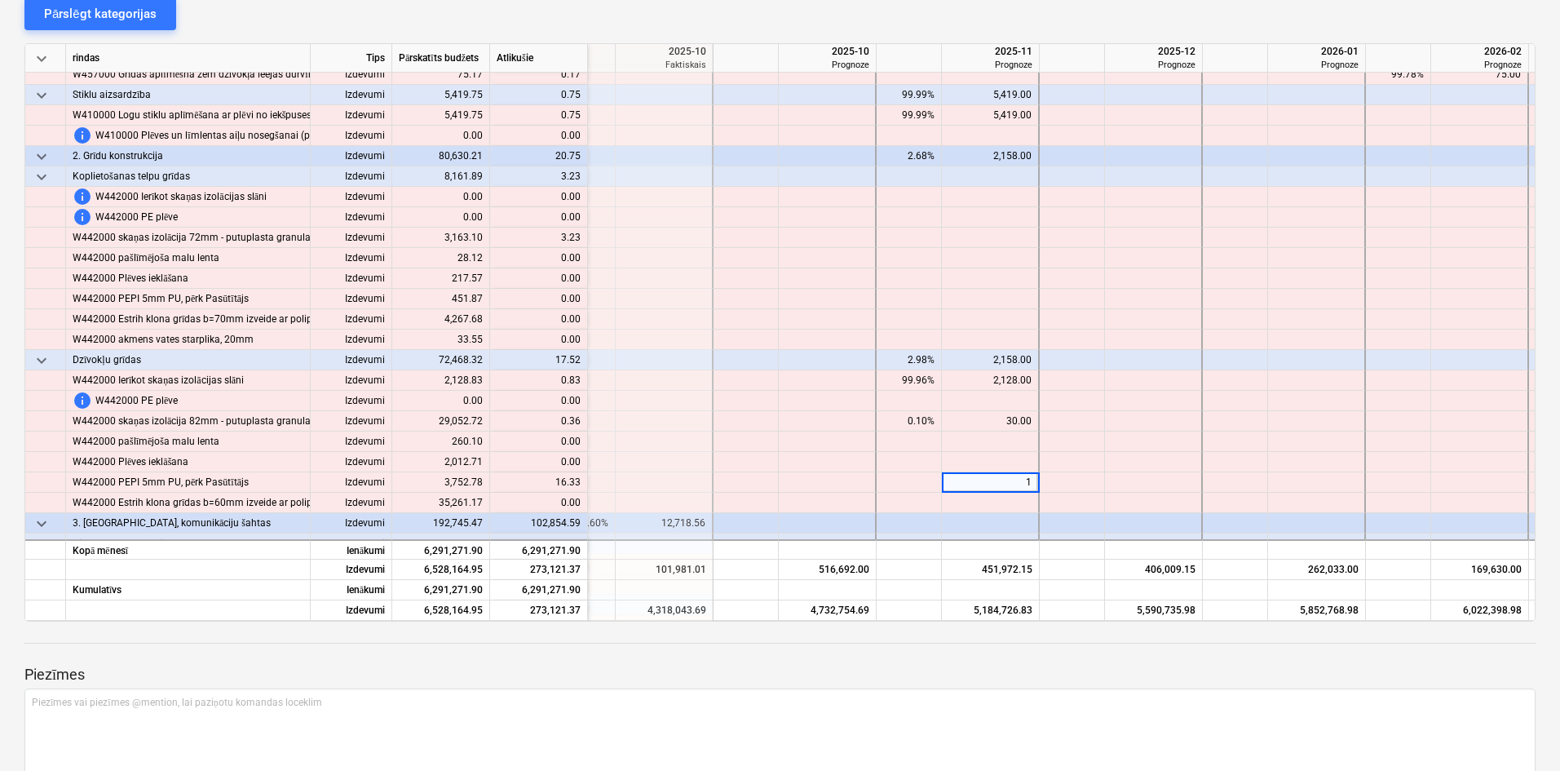
type input "16"
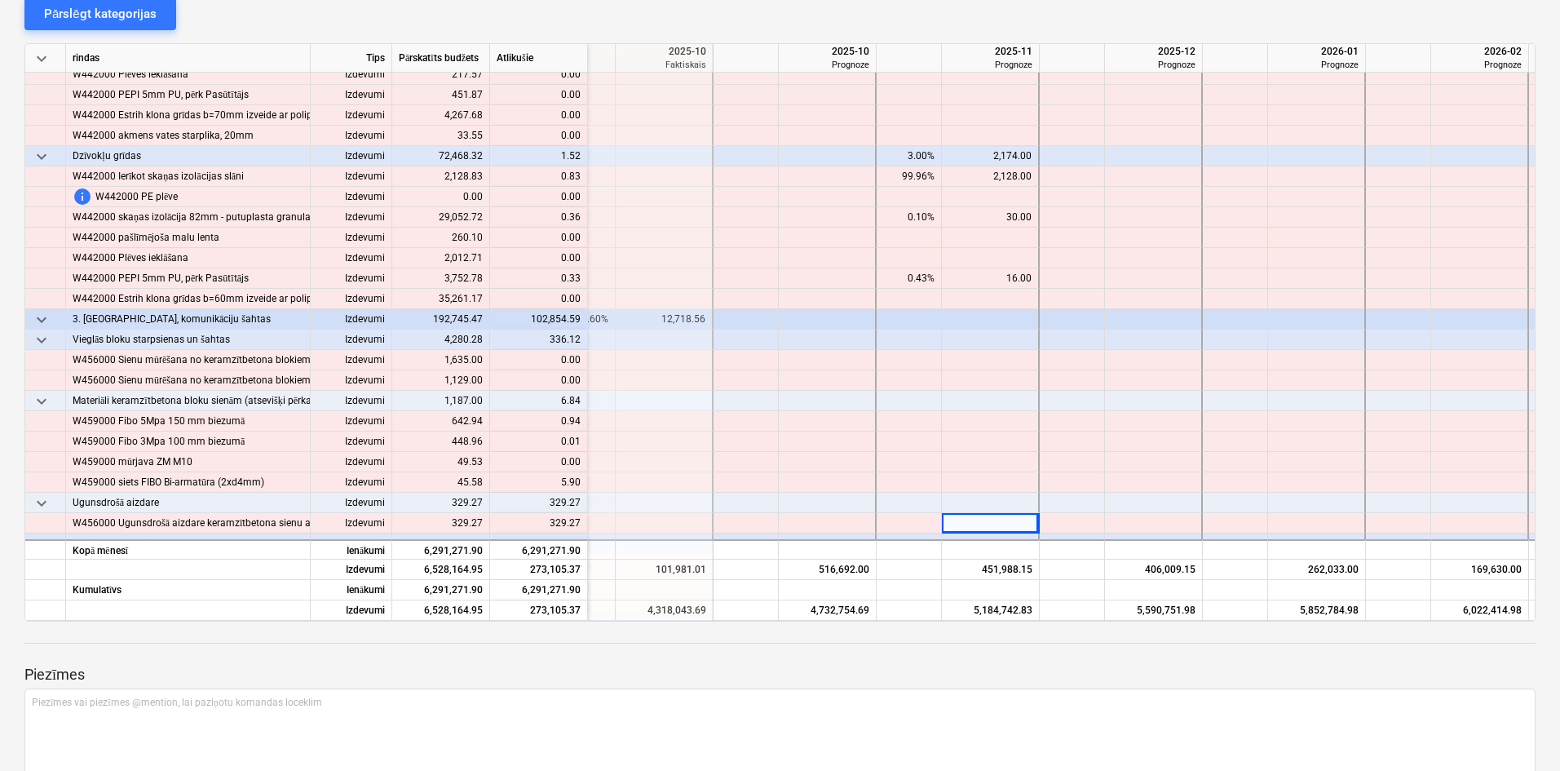
scroll to position [4962, 1832]
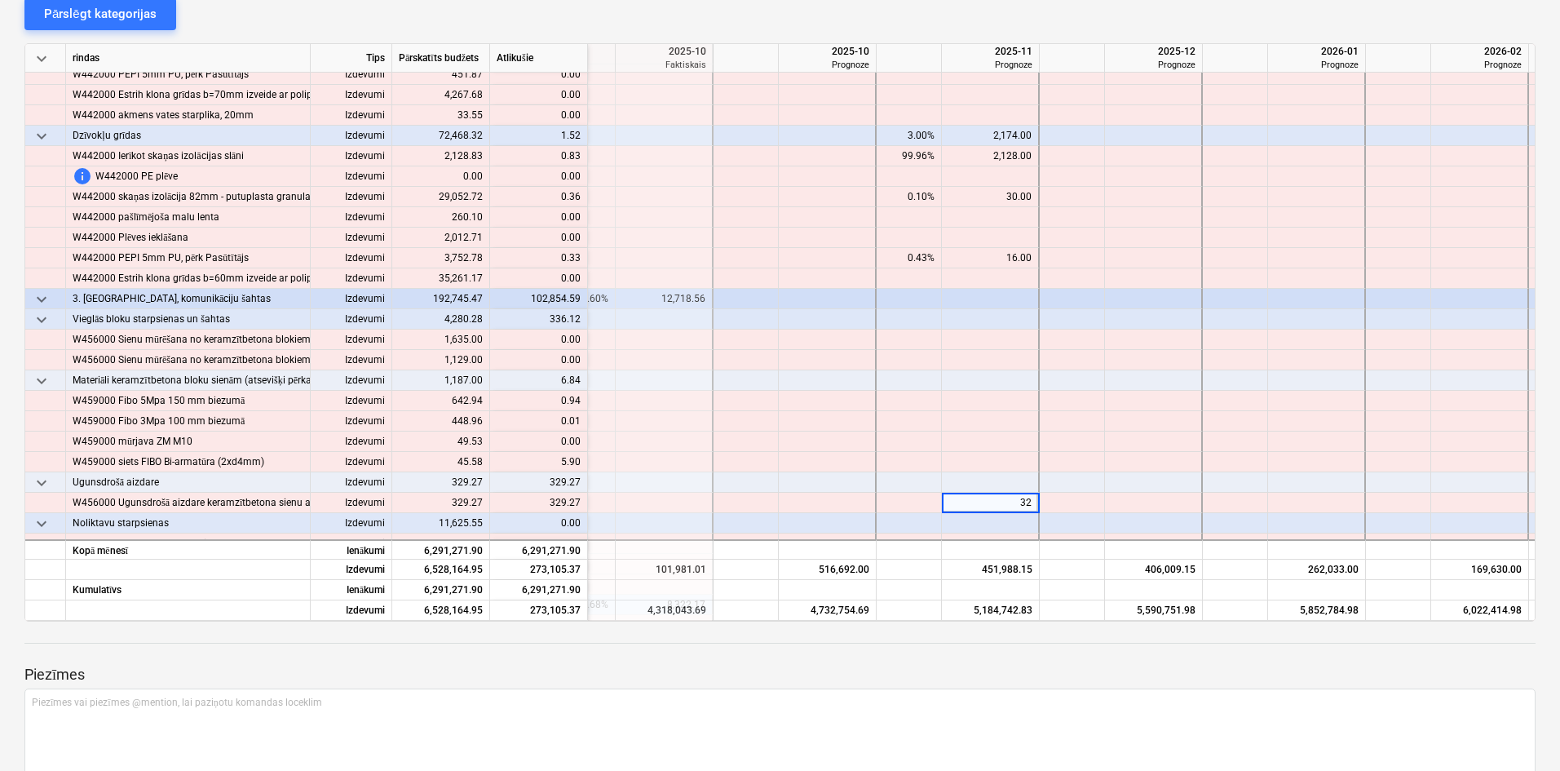
type input "329"
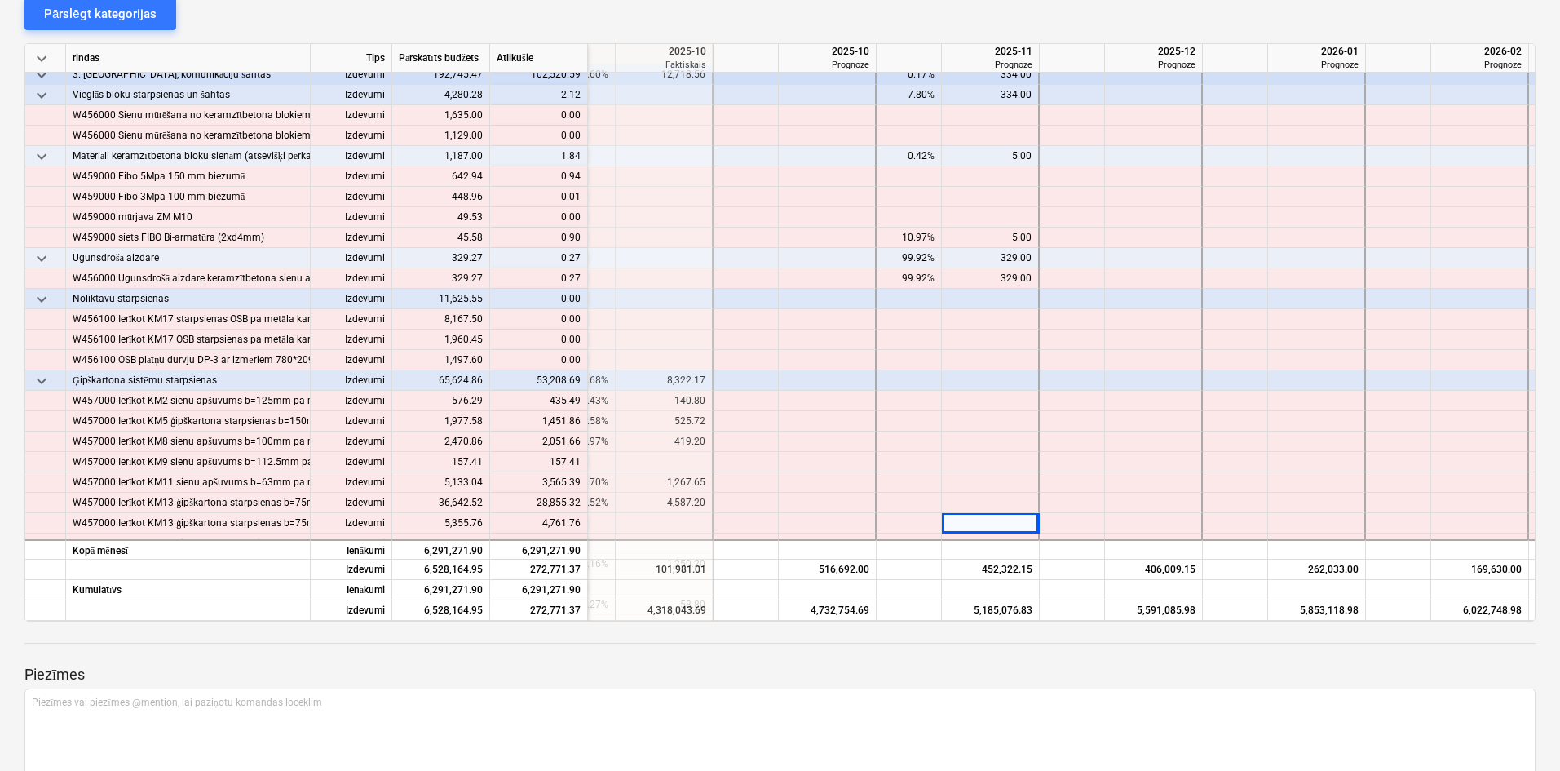
scroll to position [0, 0]
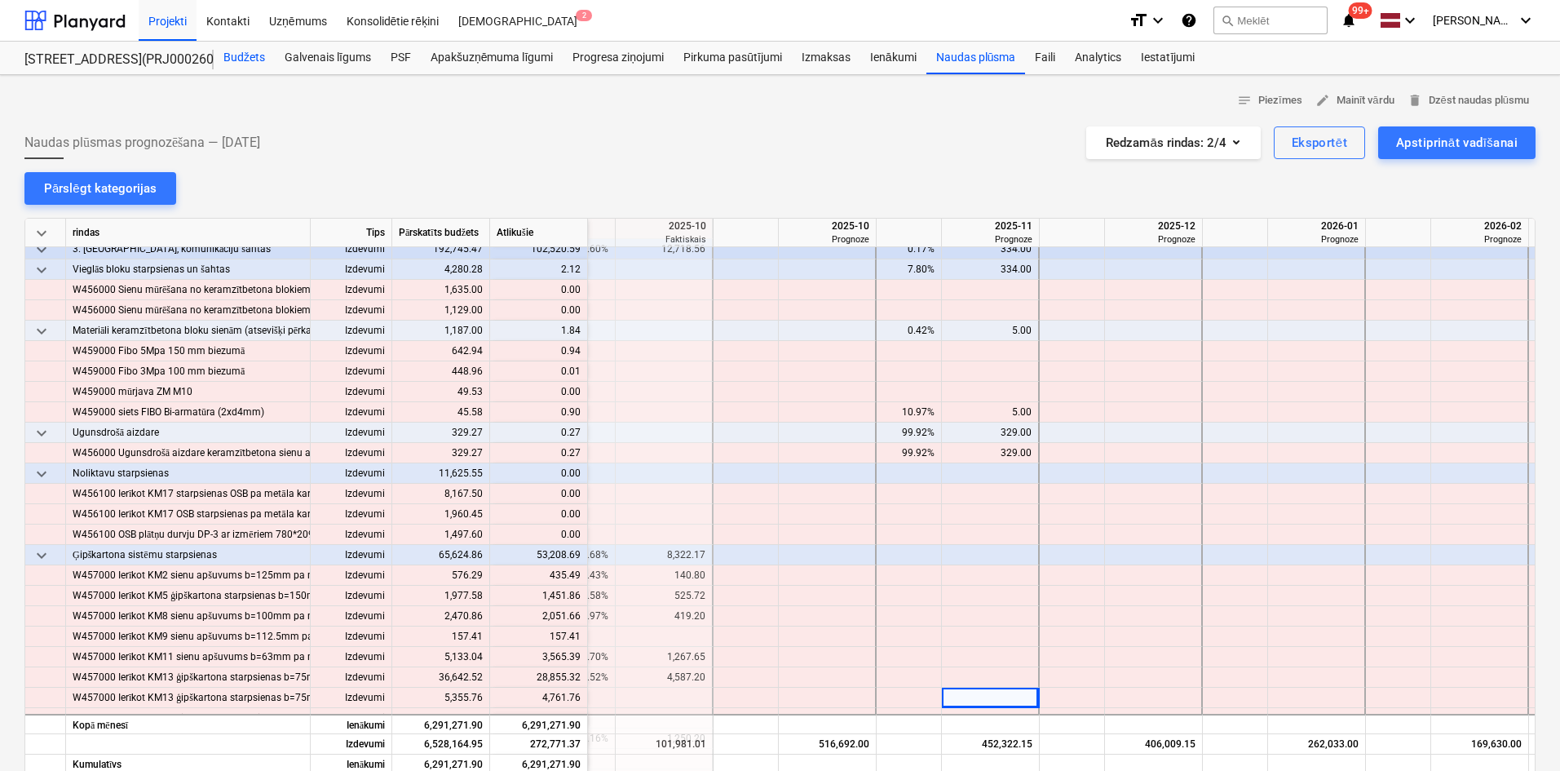
click at [236, 49] on div "Budžets" at bounding box center [244, 58] width 61 height 33
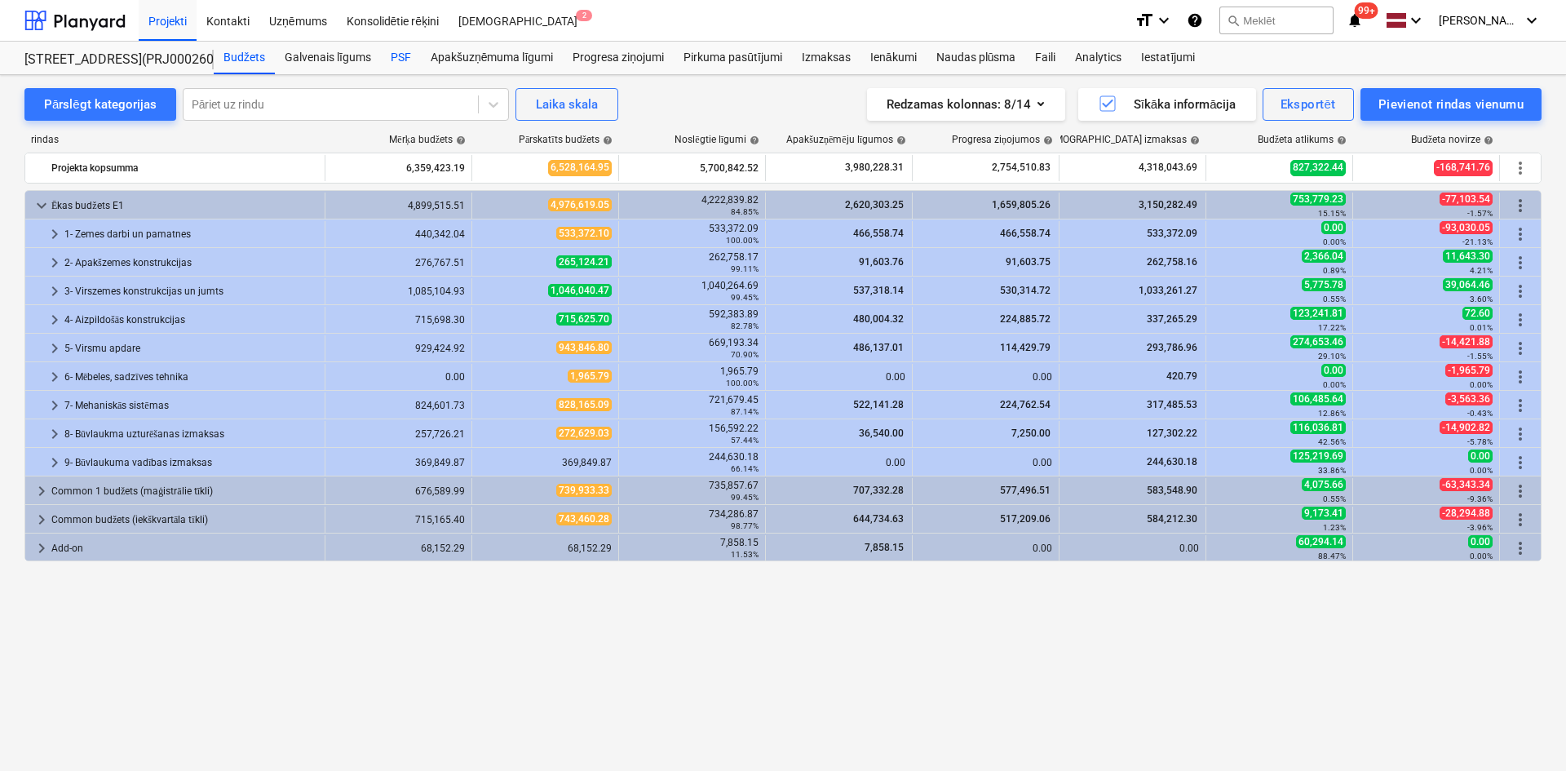
click at [399, 56] on div "PSF" at bounding box center [401, 58] width 40 height 33
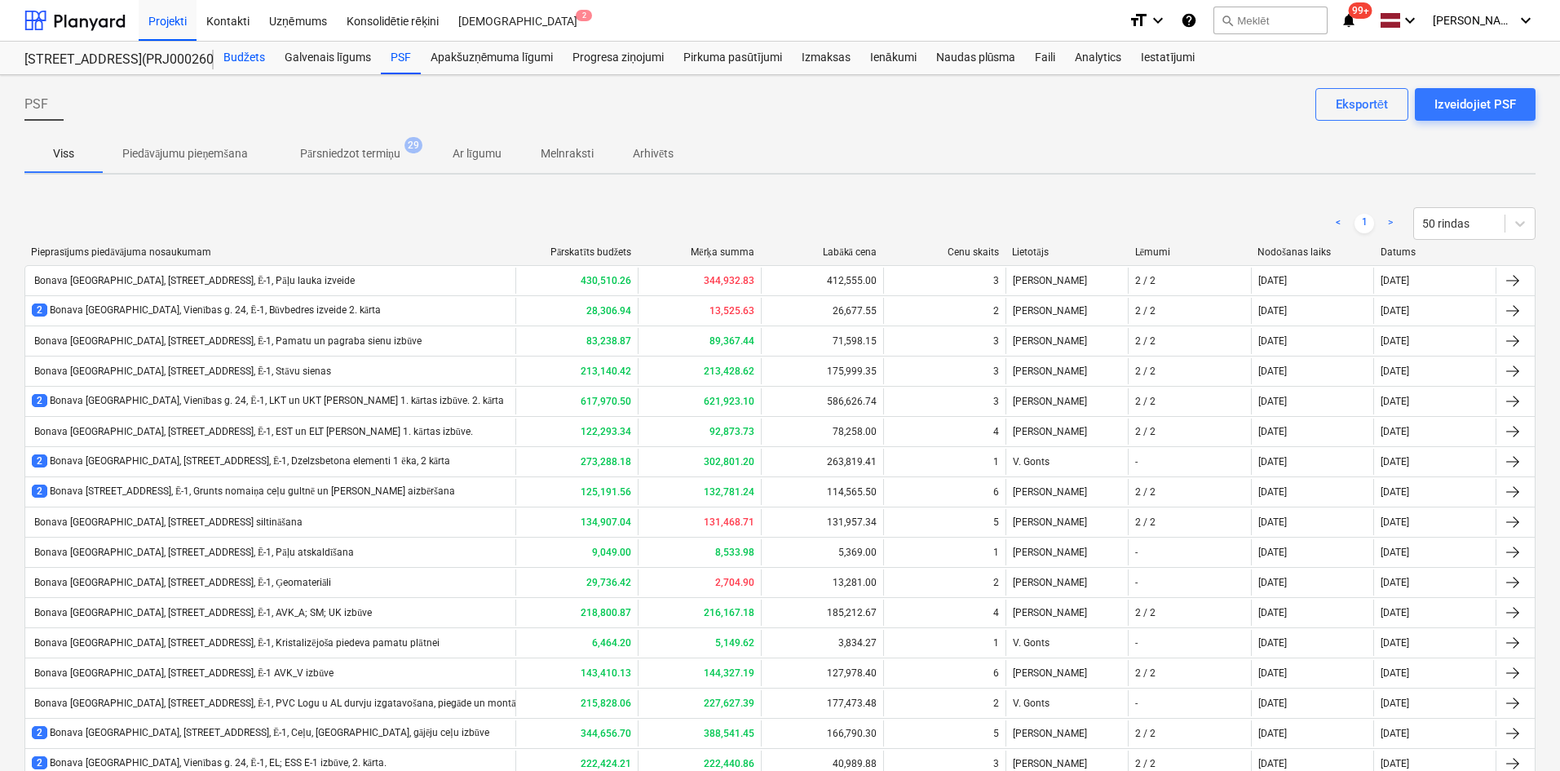
click at [245, 57] on div "Budžets" at bounding box center [244, 58] width 61 height 33
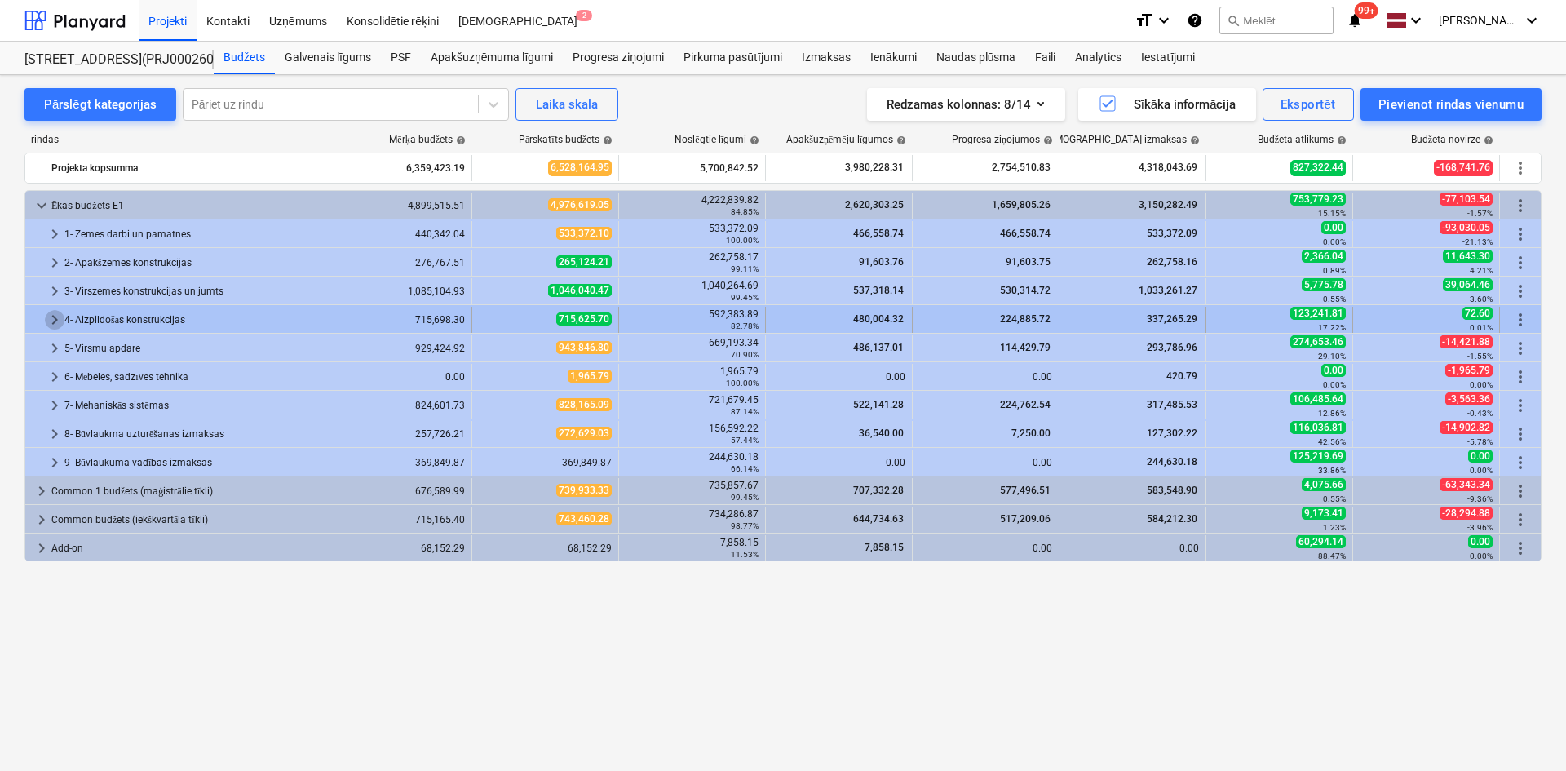
click at [51, 315] on span "keyboard_arrow_right" at bounding box center [55, 320] width 20 height 20
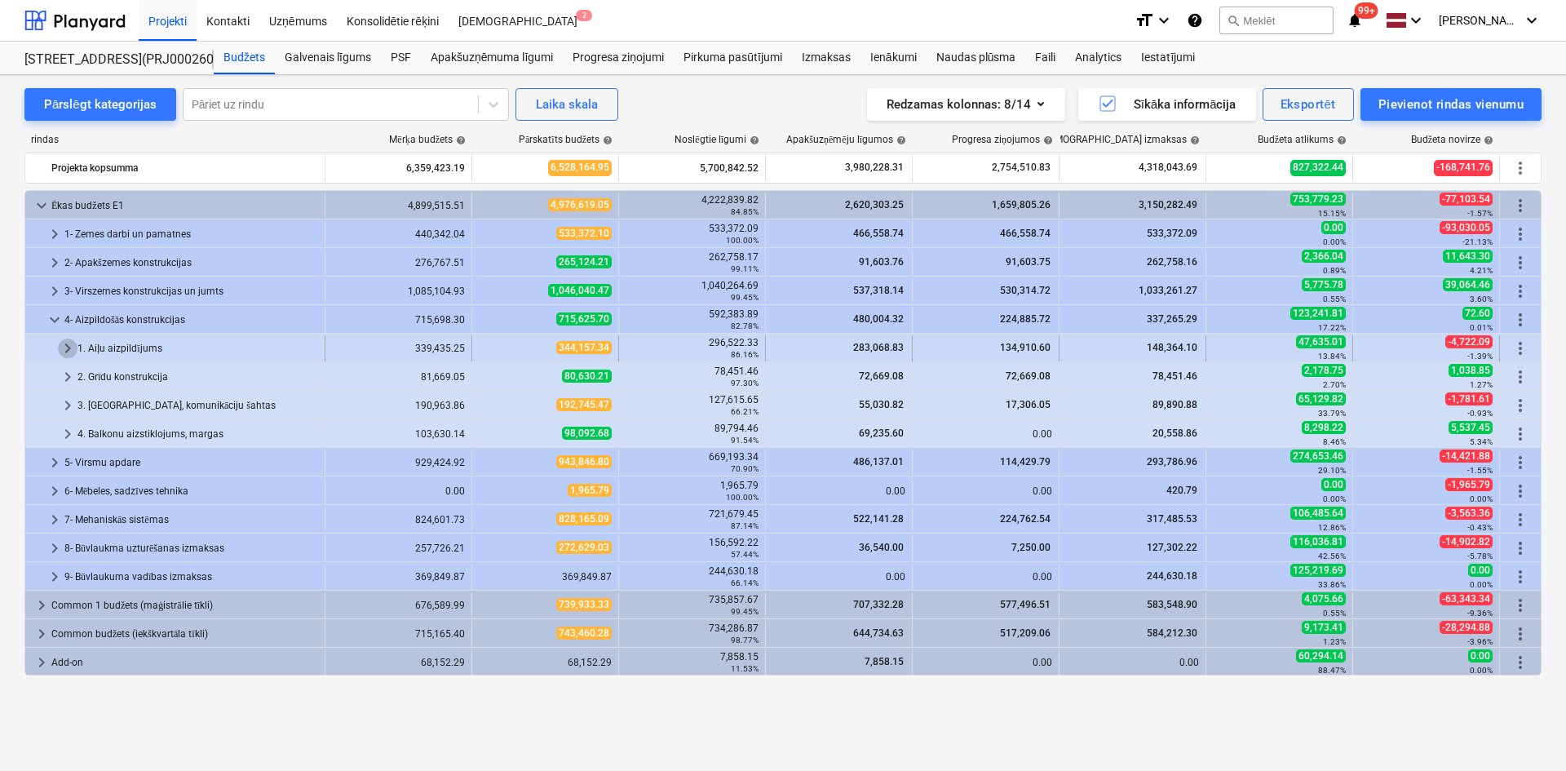
click at [63, 341] on span "keyboard_arrow_right" at bounding box center [68, 348] width 20 height 20
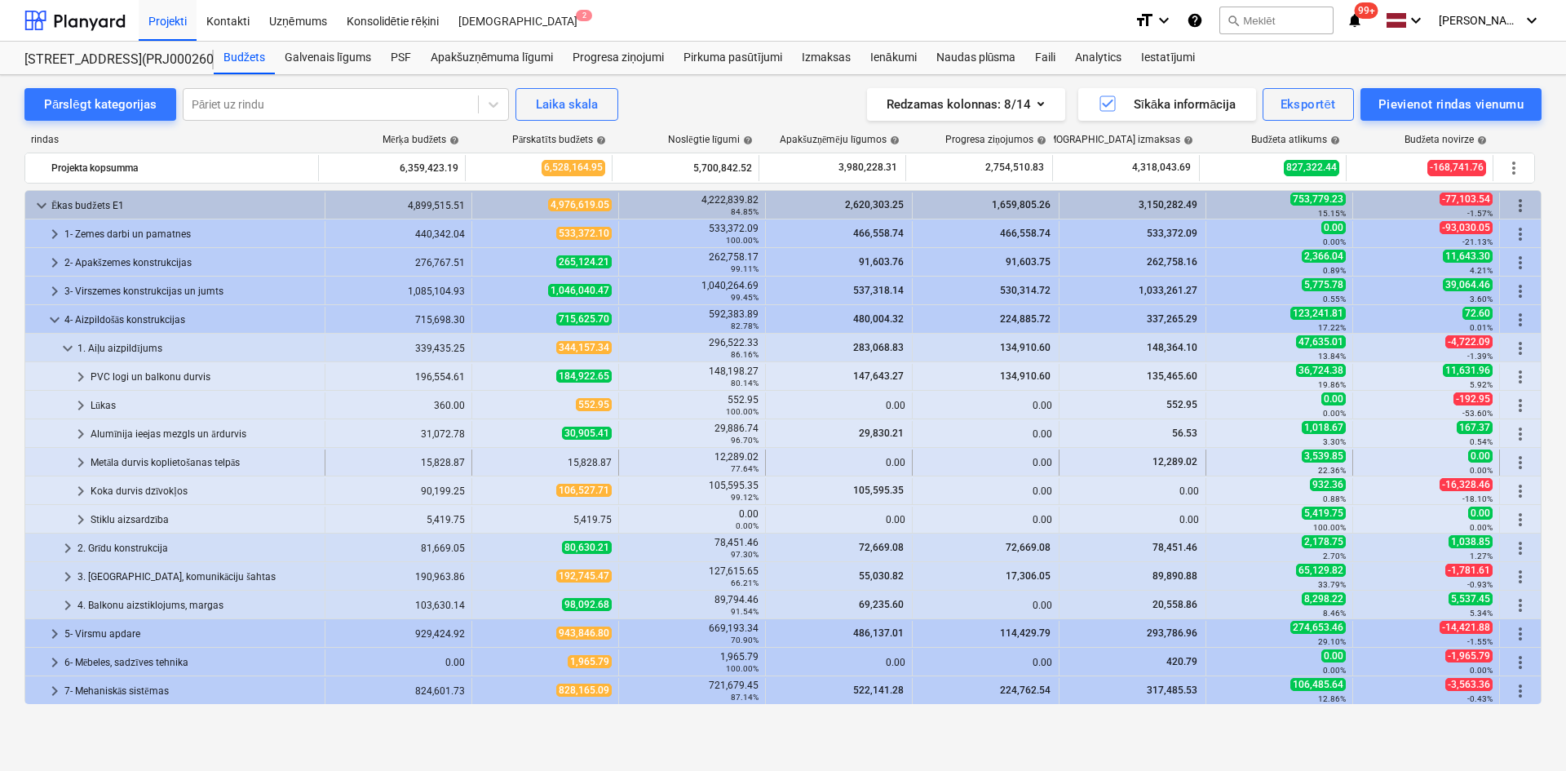
click at [71, 458] on span "keyboard_arrow_right" at bounding box center [81, 463] width 20 height 20
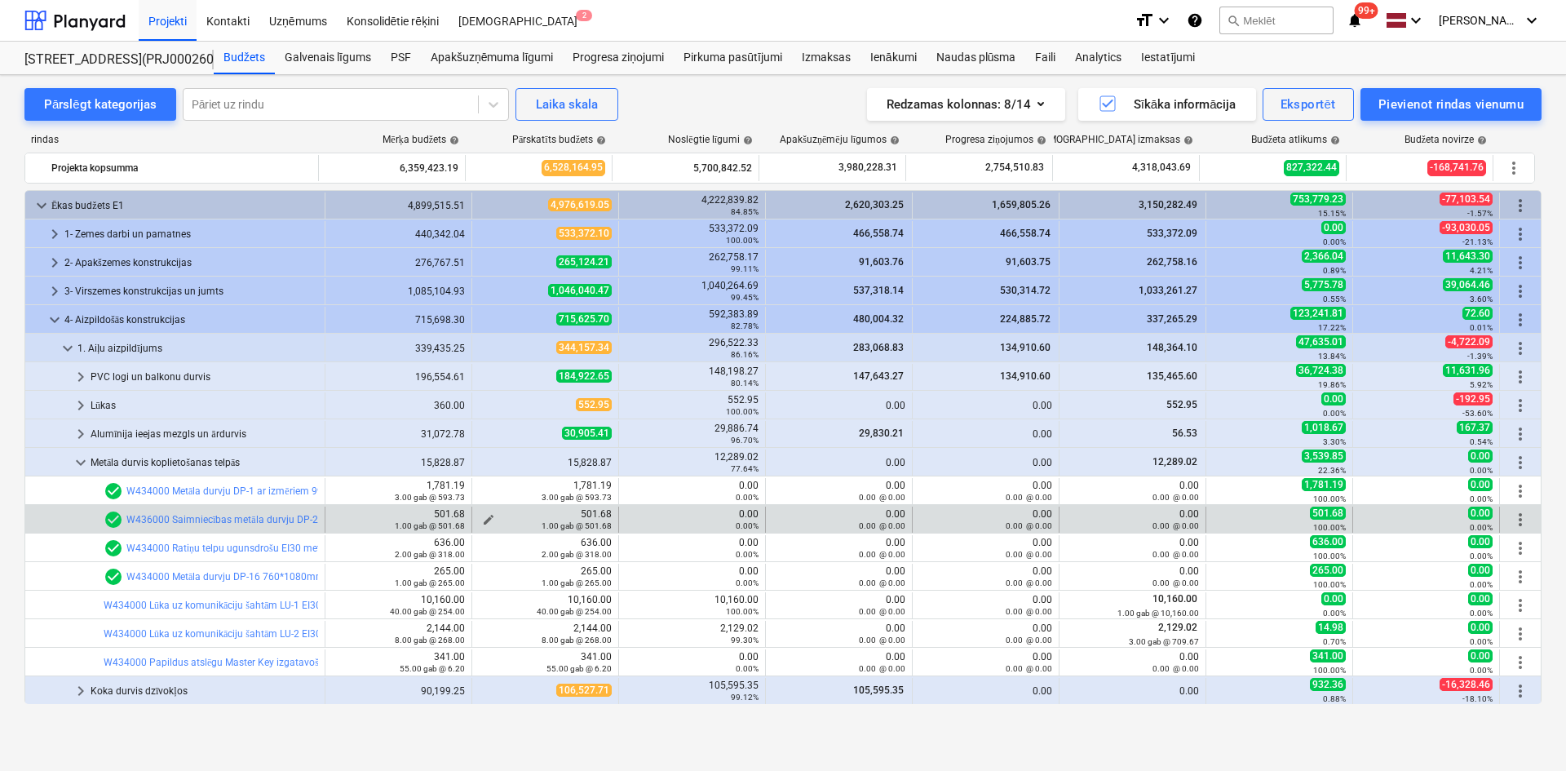
click at [484, 511] on button "edit" at bounding box center [489, 520] width 20 height 20
type textarea "x"
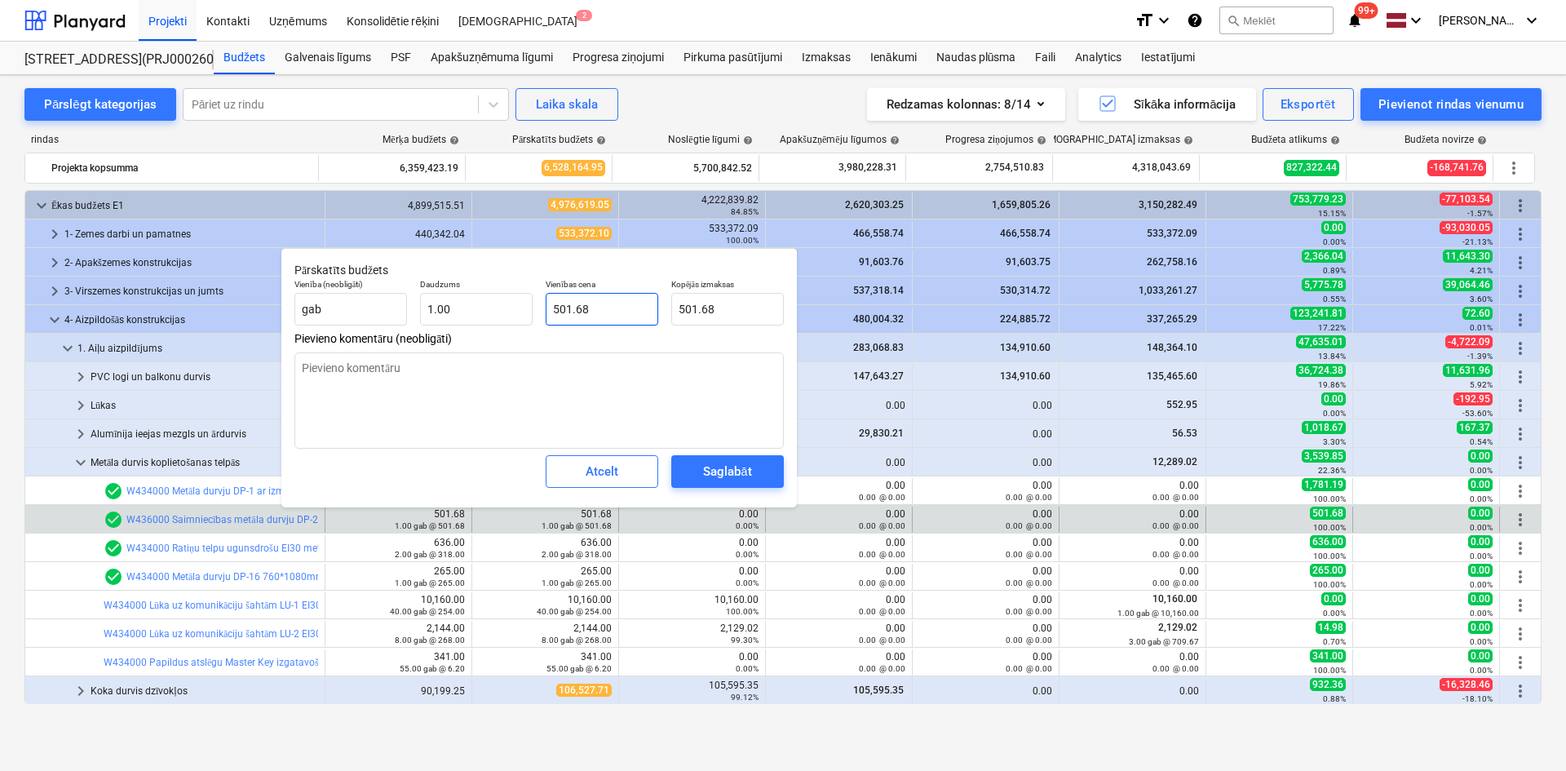
type input "501.675"
drag, startPoint x: 602, startPoint y: 309, endPoint x: 462, endPoint y: 316, distance: 139.6
click at [462, 316] on div "Vienība (neobligāti) gab Daudzums 1.00 Vienības cena 501.675 Kopējās izmaksas 5…" at bounding box center [539, 302] width 502 height 60
type textarea "x"
type input "1"
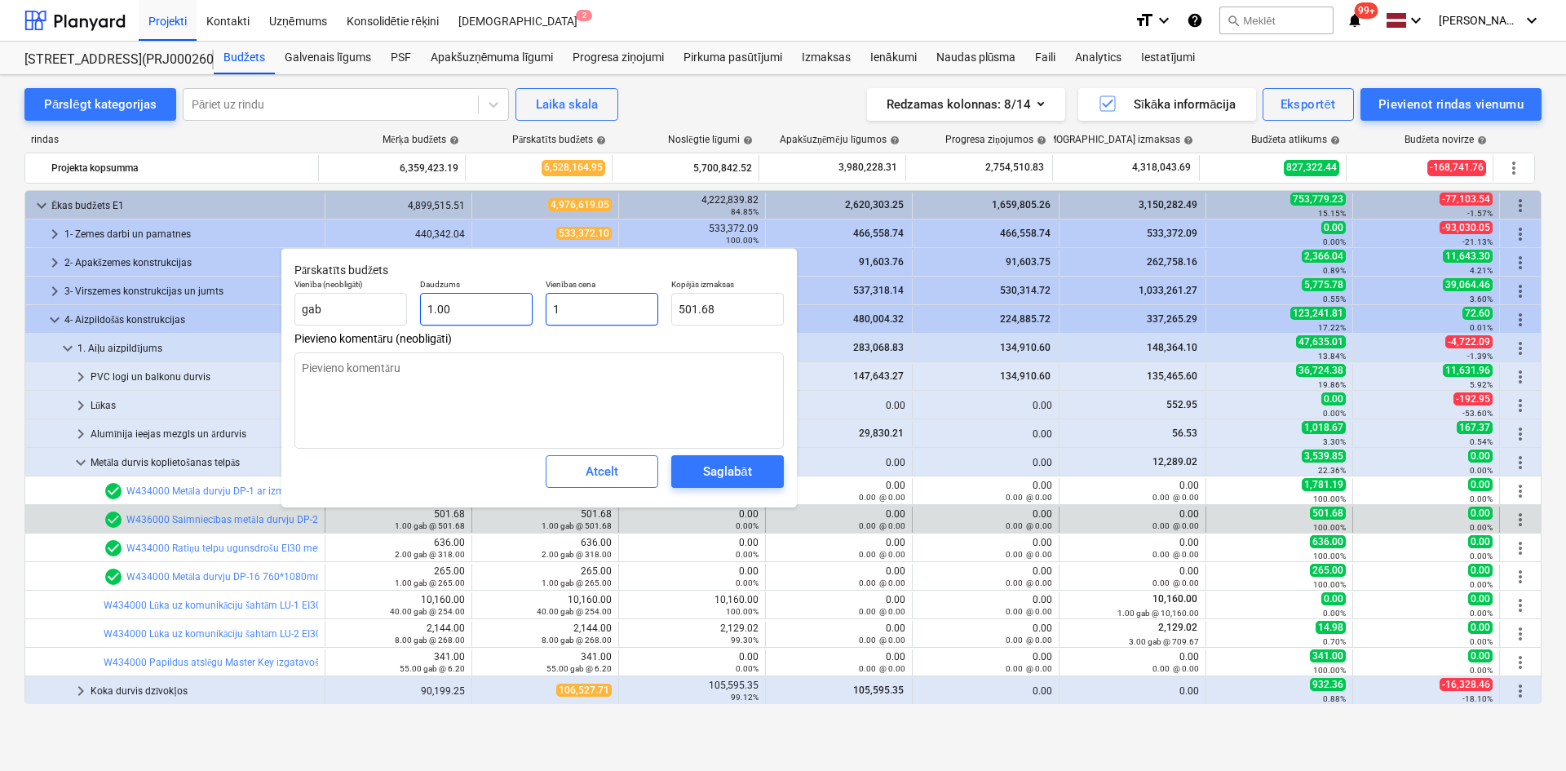
type input "1.00"
type textarea "x"
type input "17"
type input "17.00"
type textarea "x"
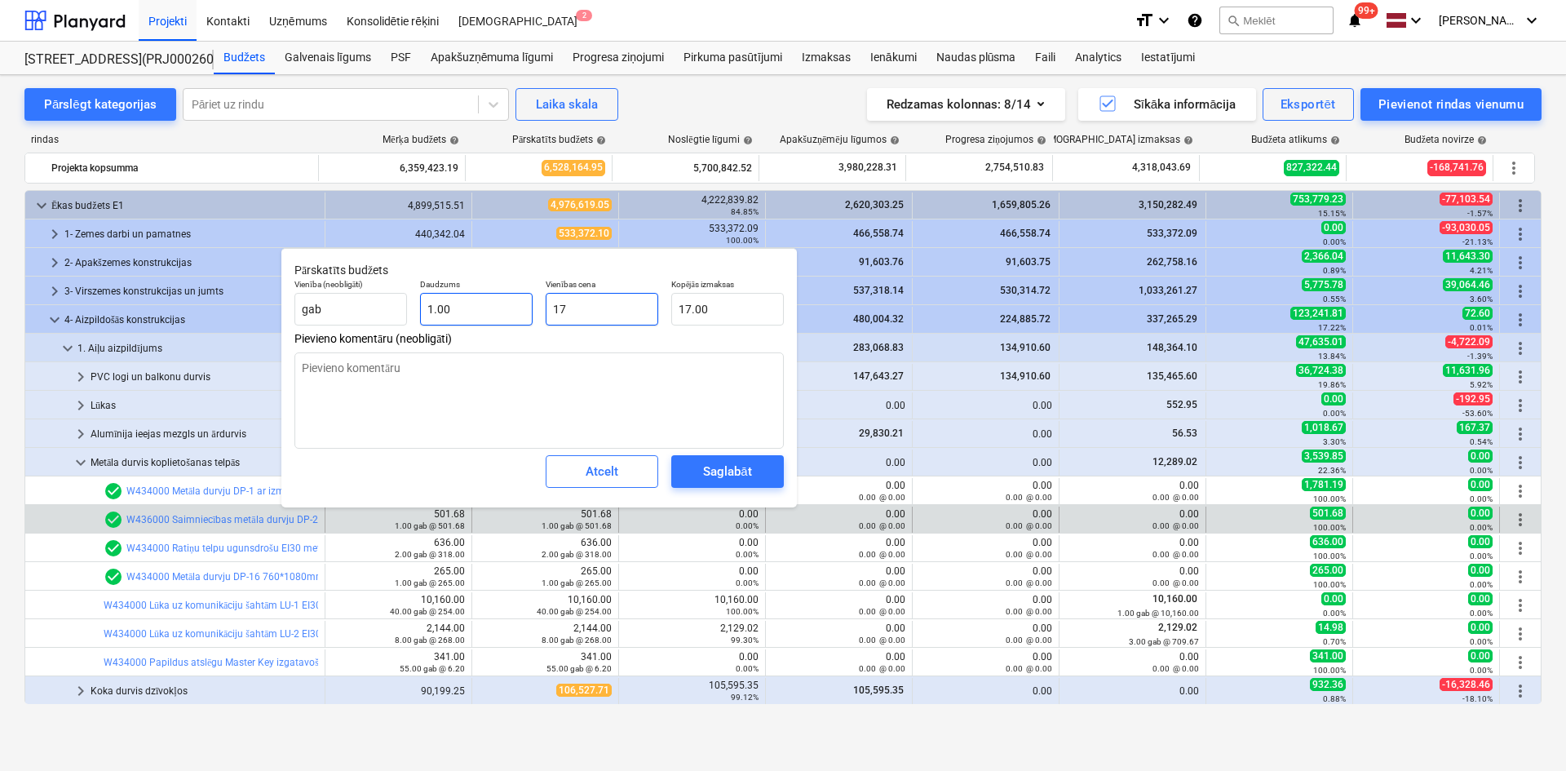
type input "173"
type input "173.00"
type textarea "x"
type input "1734"
type input "1,734.00"
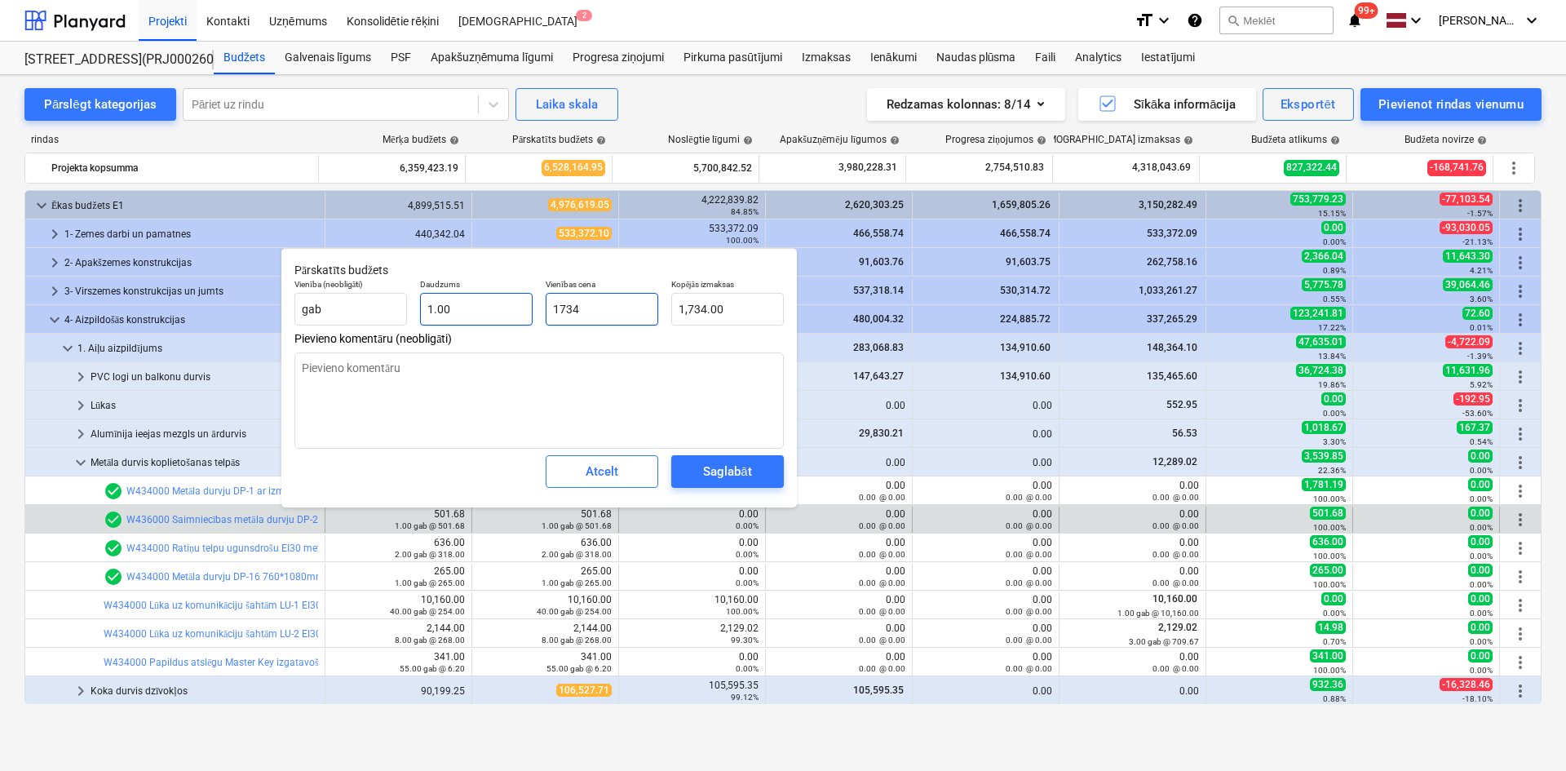
type input "1734"
click at [719, 462] on div "Saglabāt" at bounding box center [727, 471] width 48 height 21
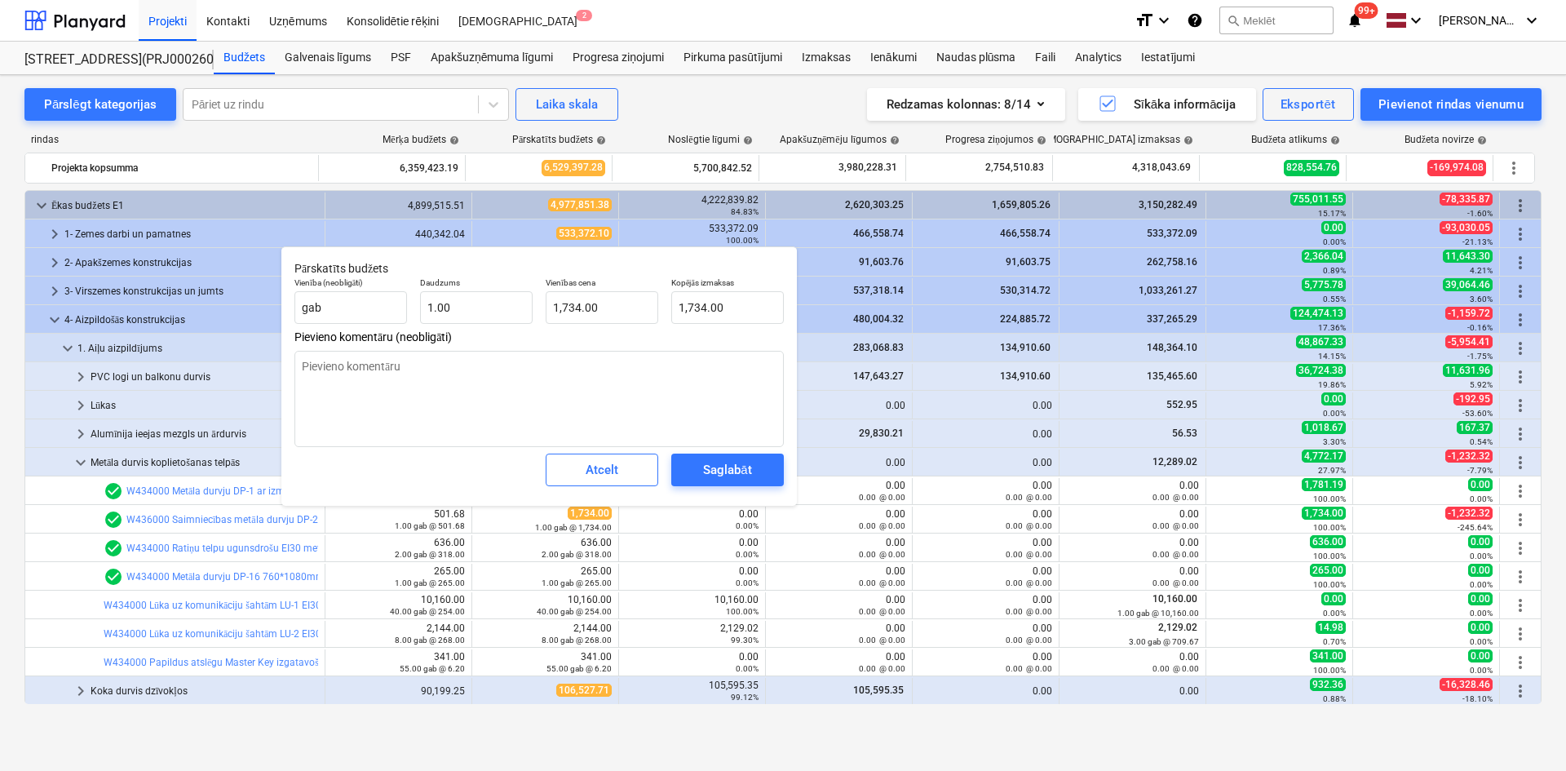
type textarea "x"
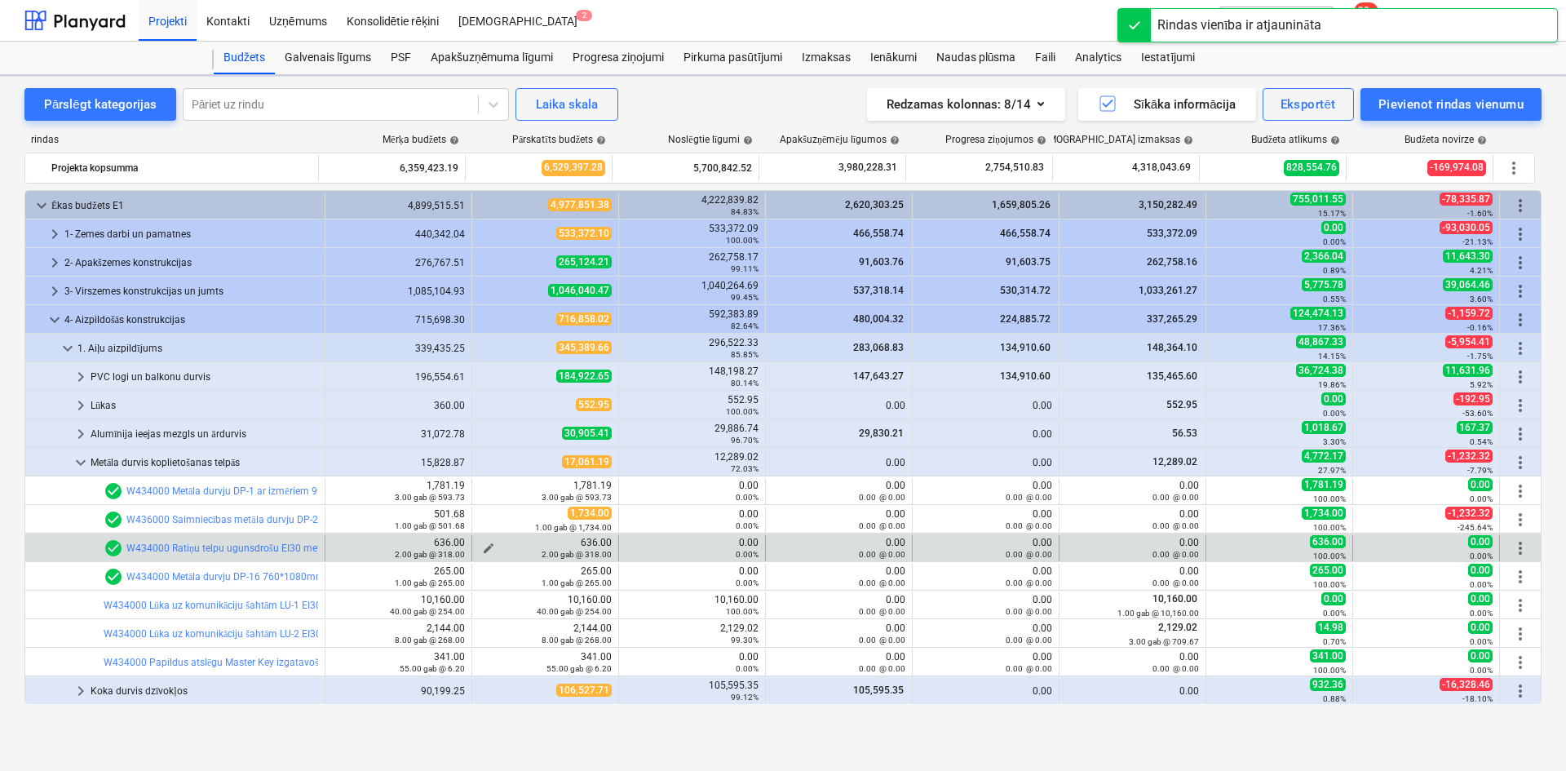
scroll to position [57, 0]
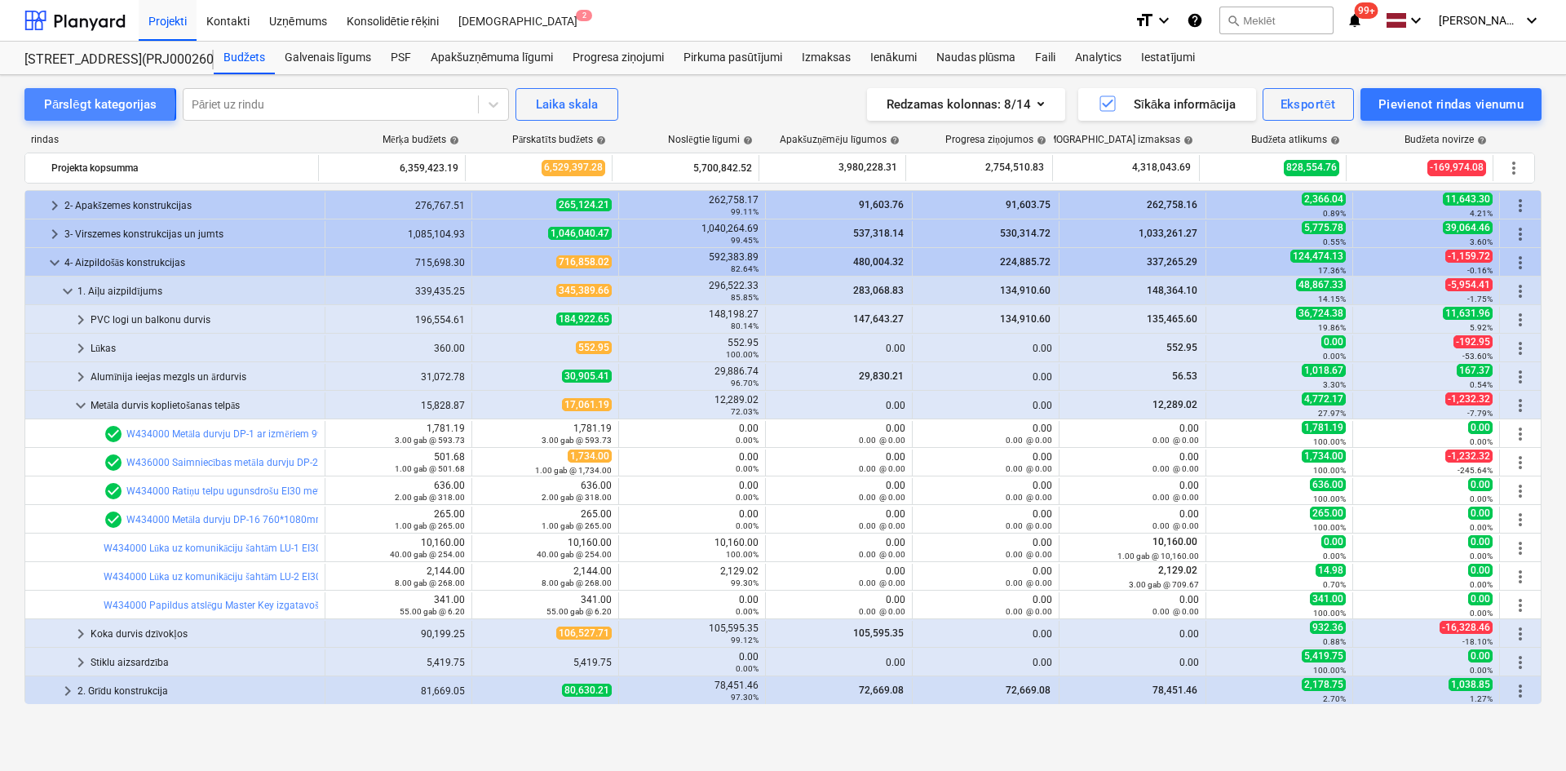
click at [61, 104] on div "Pārslēgt kategorijas" at bounding box center [100, 104] width 113 height 21
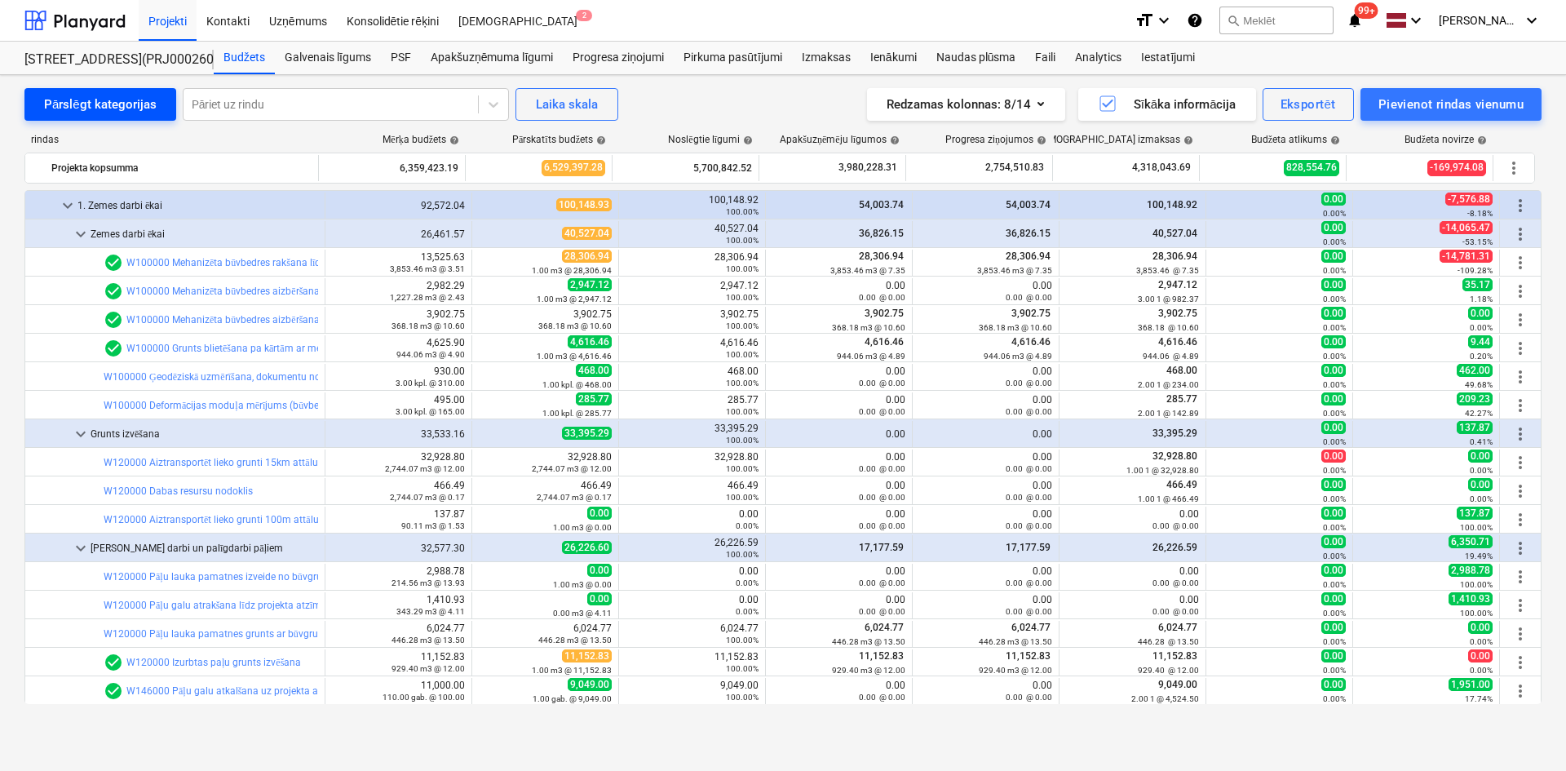
click at [61, 104] on div "Pārslēgt kategorijas" at bounding box center [100, 104] width 113 height 21
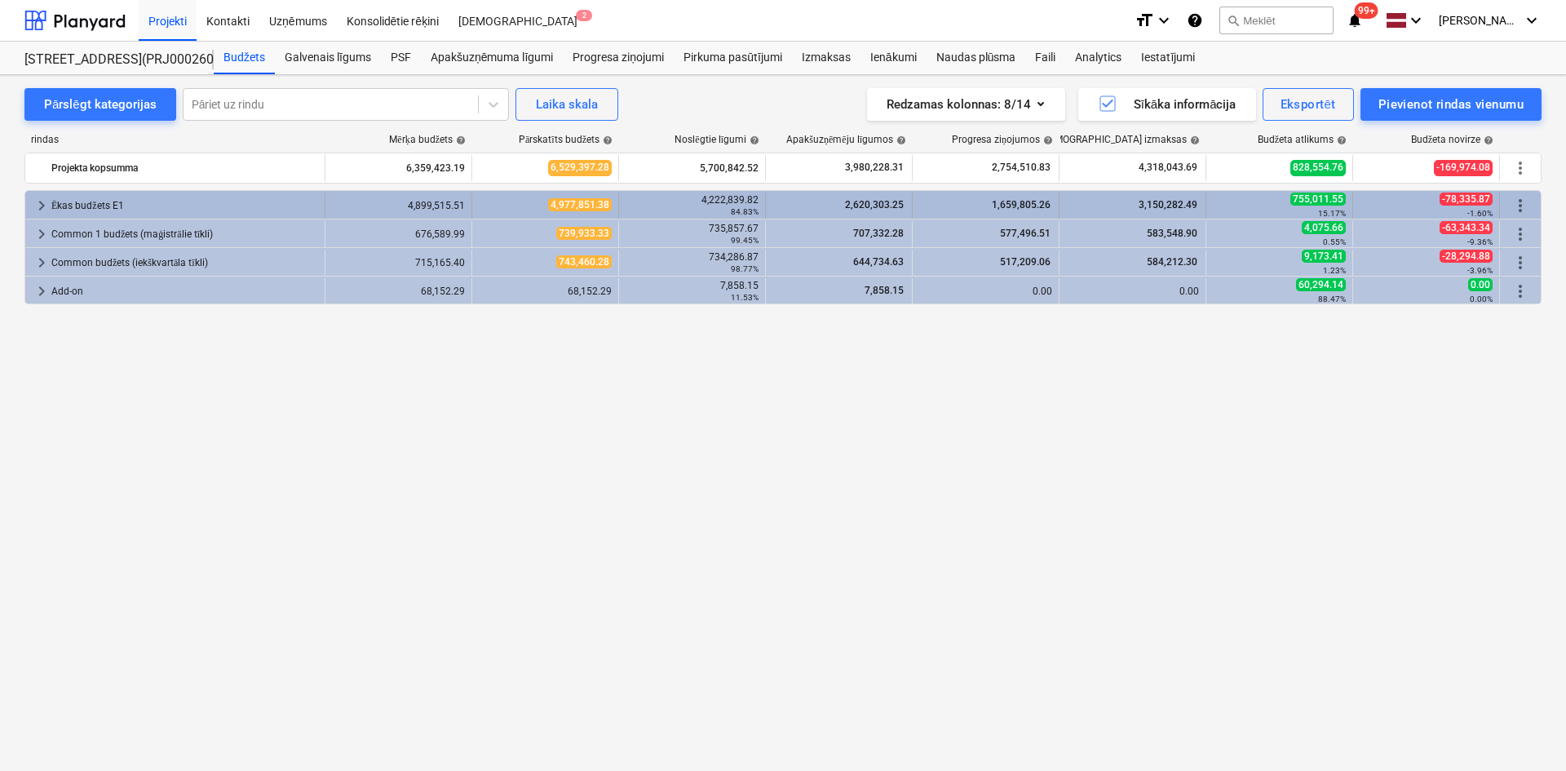
click at [43, 201] on span "keyboard_arrow_right" at bounding box center [42, 206] width 20 height 20
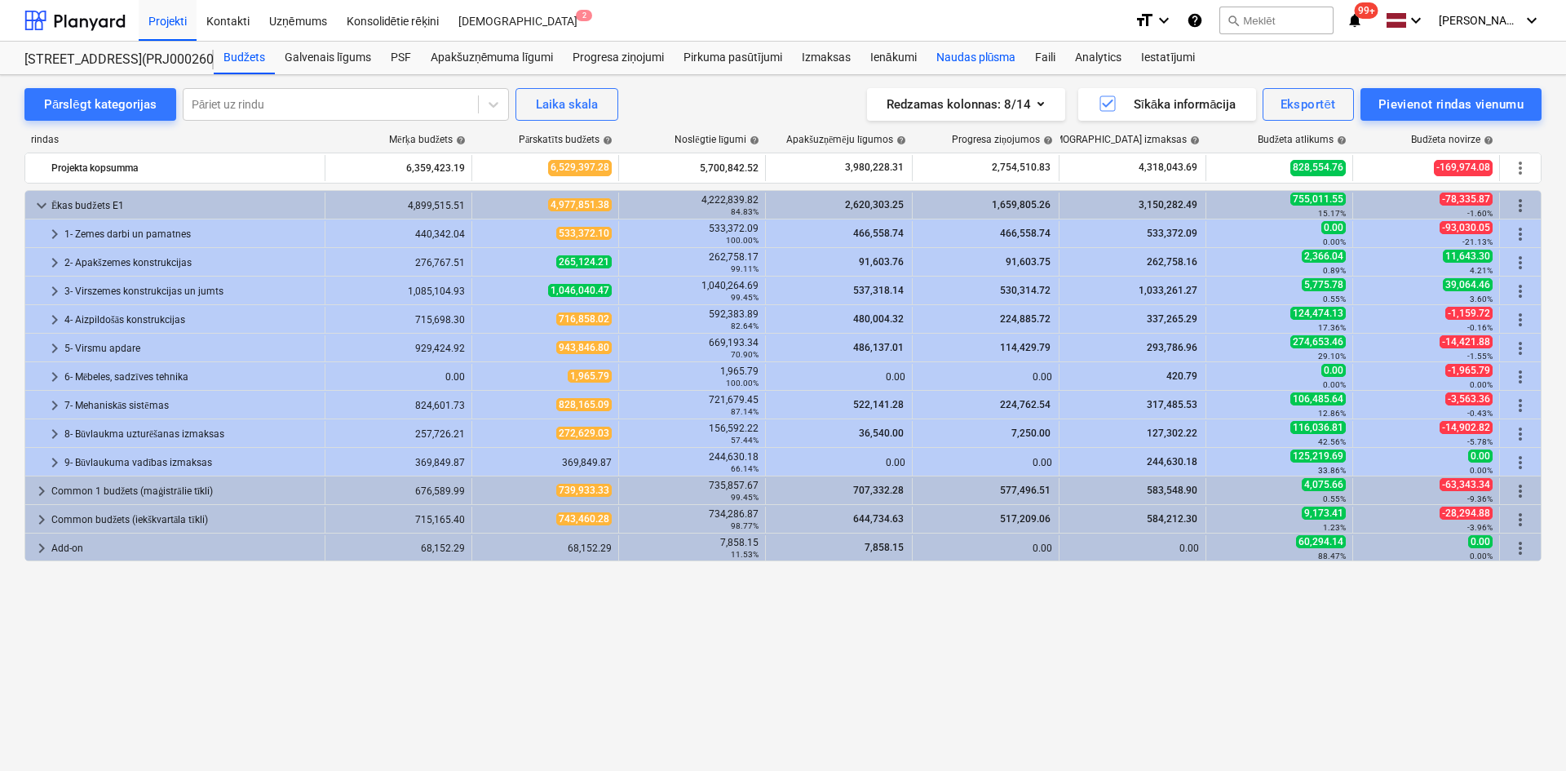
click at [963, 50] on div "Naudas plūsma" at bounding box center [975, 58] width 99 height 33
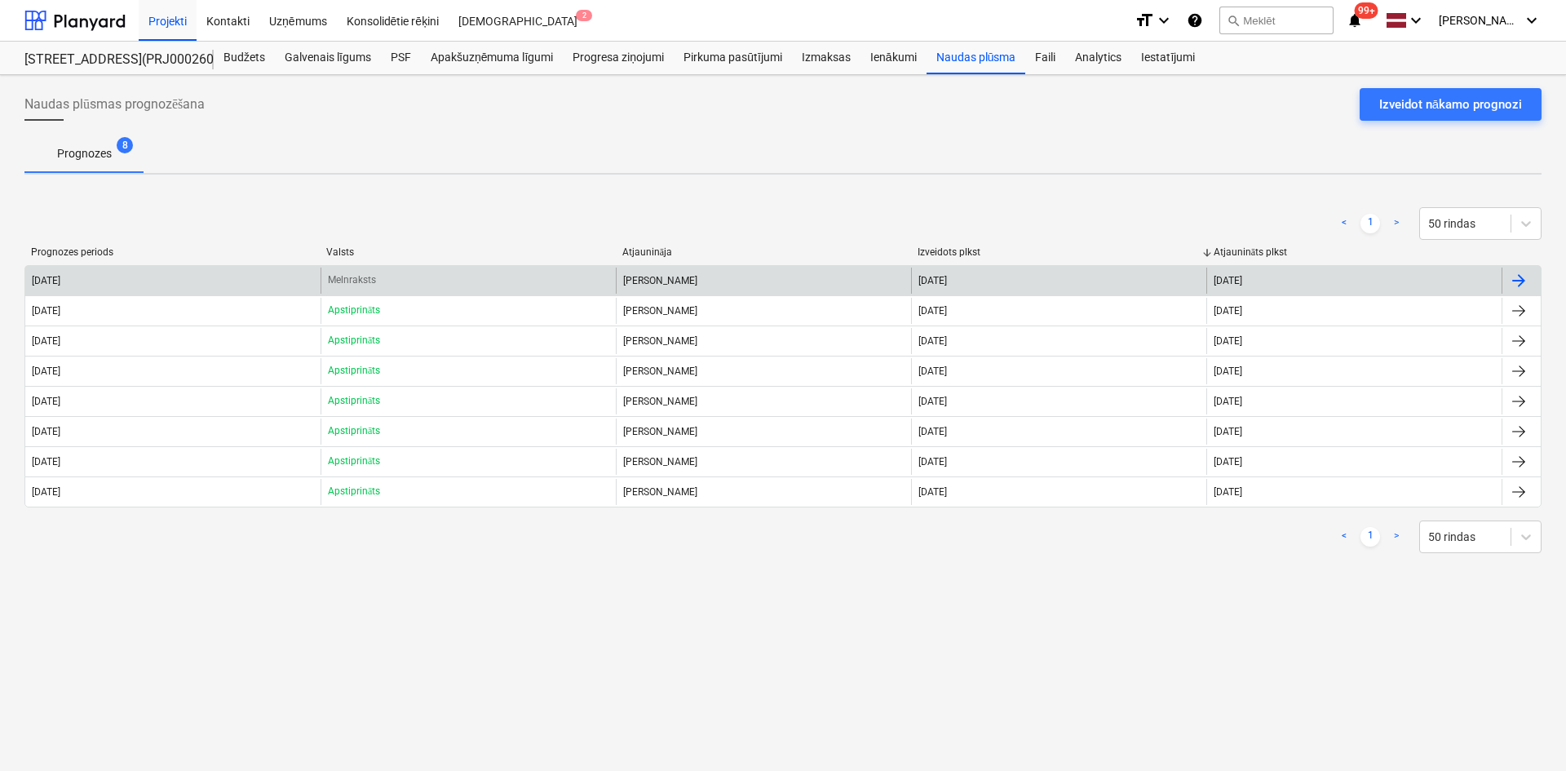
click at [333, 279] on p "Melnraksts" at bounding box center [352, 280] width 48 height 14
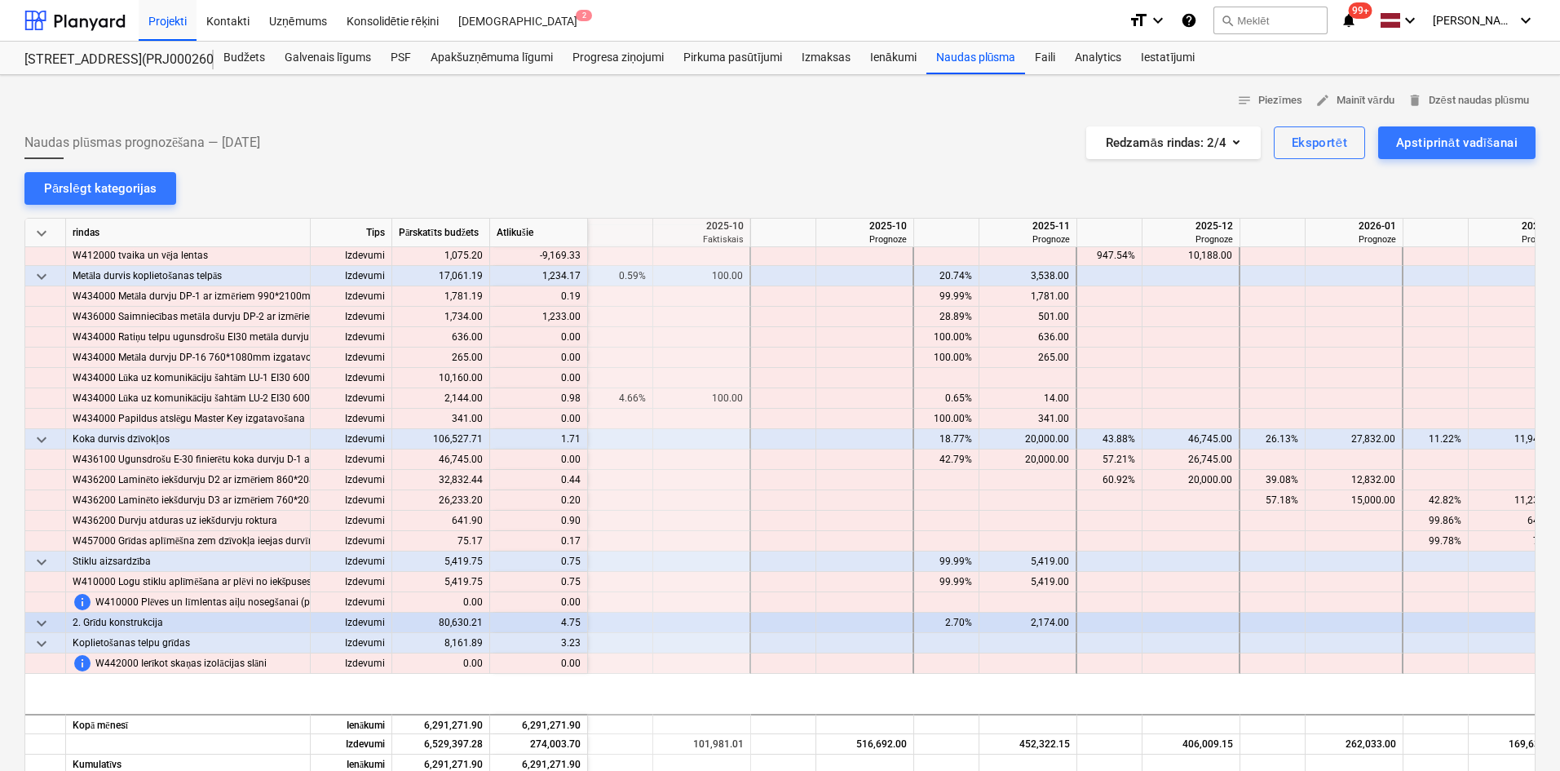
scroll to position [4292, 1794]
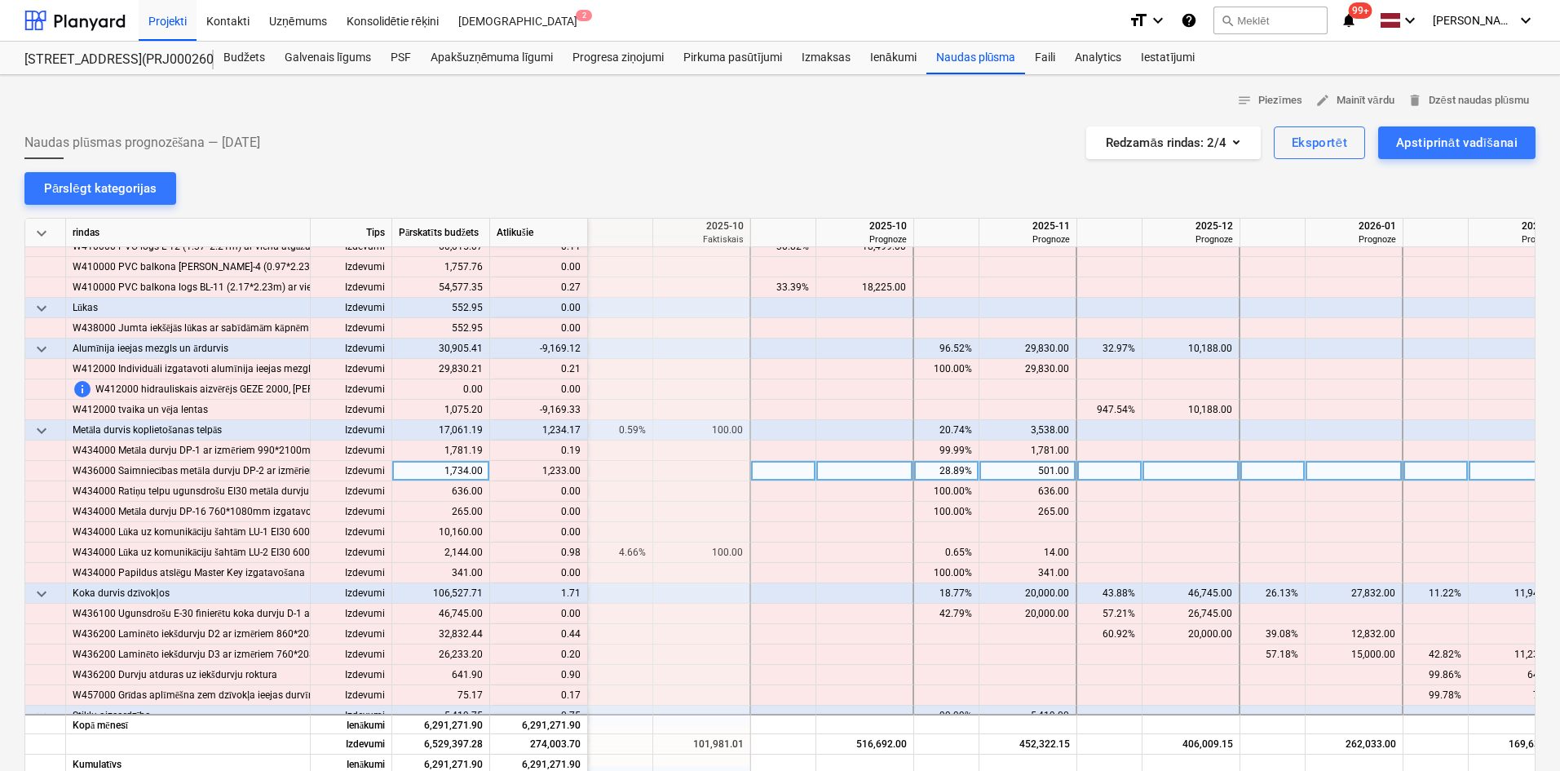
click at [1023, 480] on div "501.00" at bounding box center [1027, 471] width 83 height 20
type input "0"
type input "1734"
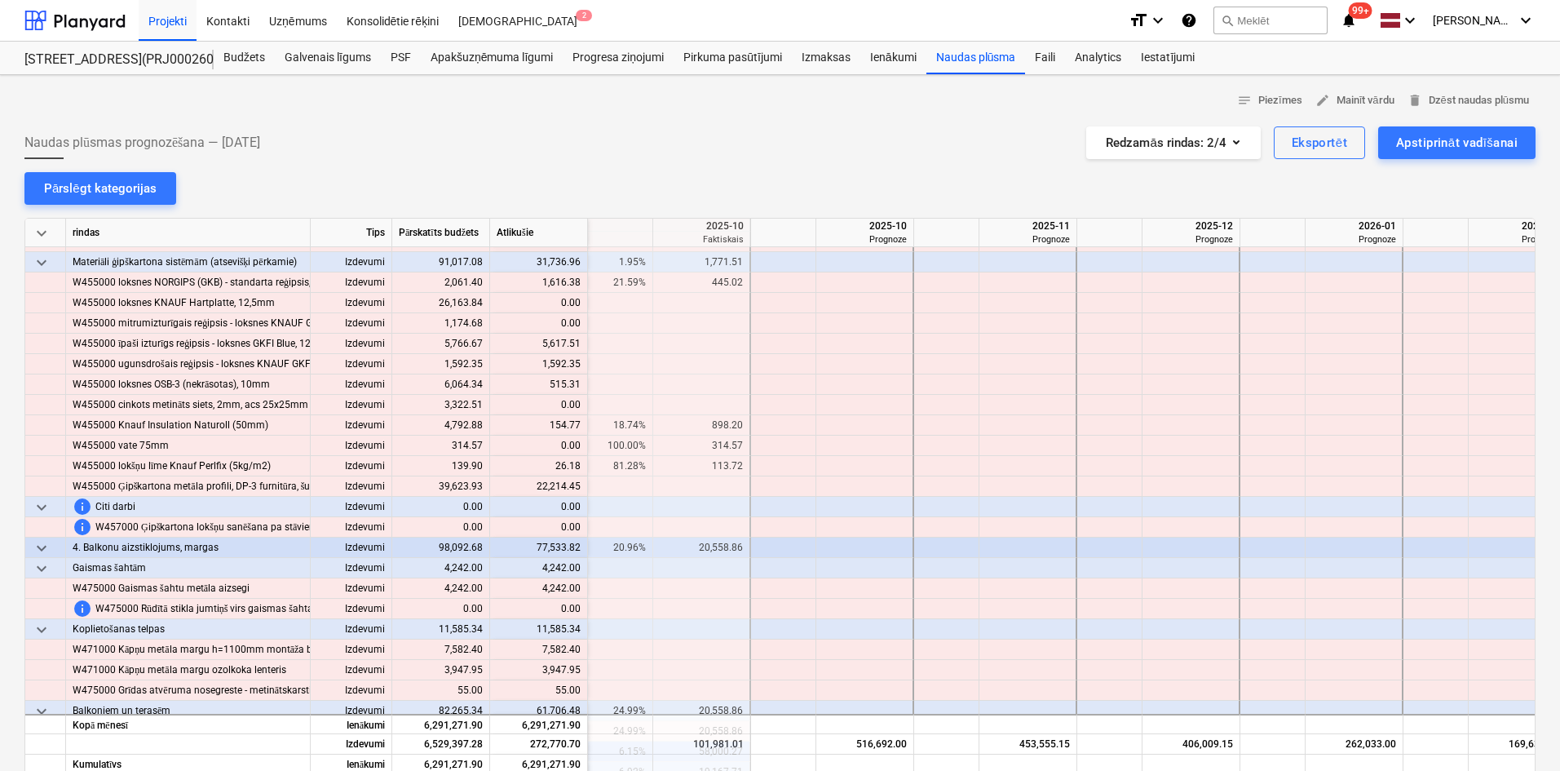
scroll to position [5774, 1794]
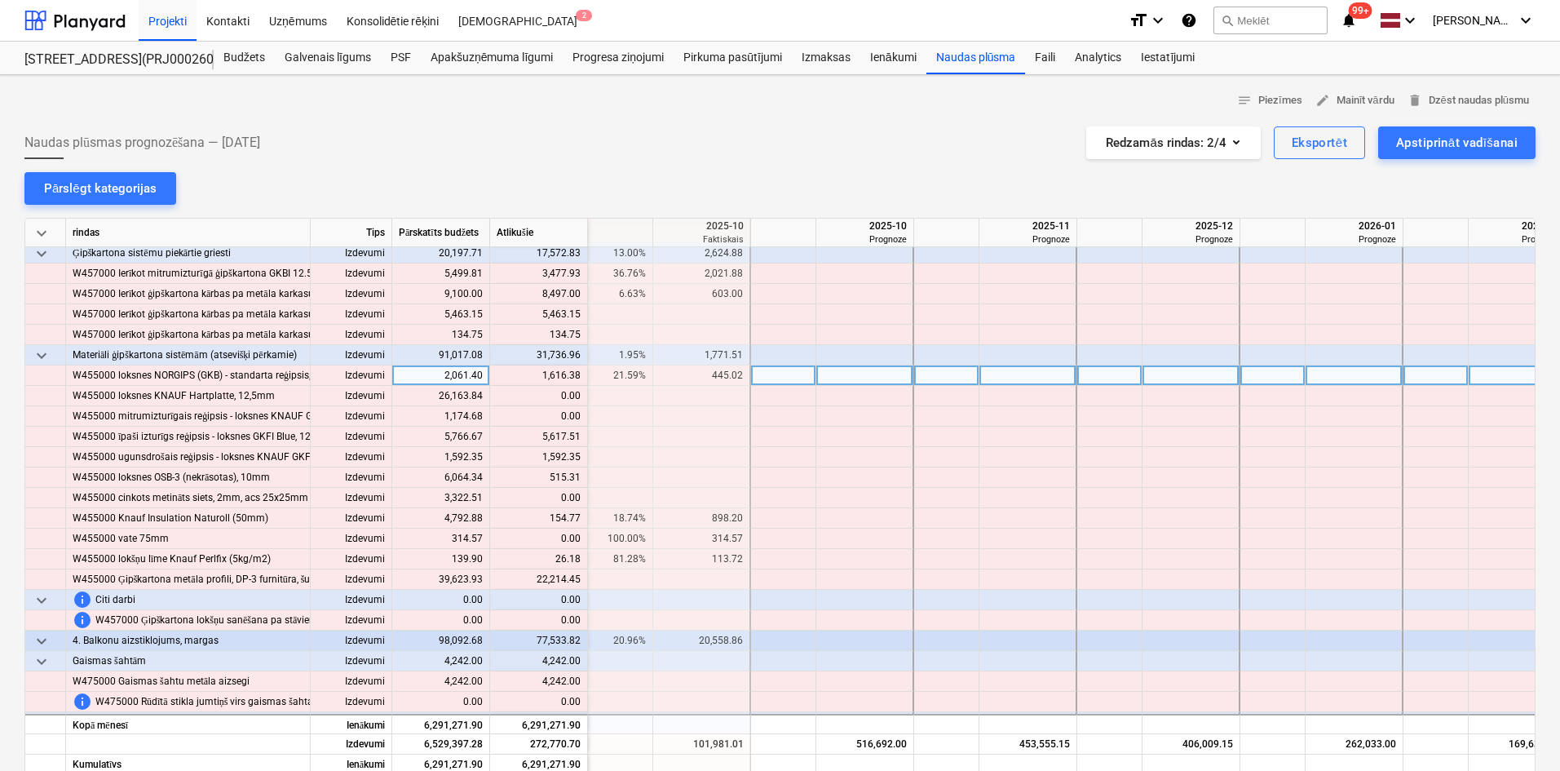
click at [867, 379] on div at bounding box center [865, 375] width 98 height 20
click at [867, 379] on input at bounding box center [864, 375] width 96 height 20
type input "1616"
type input "5617"
type input "592"
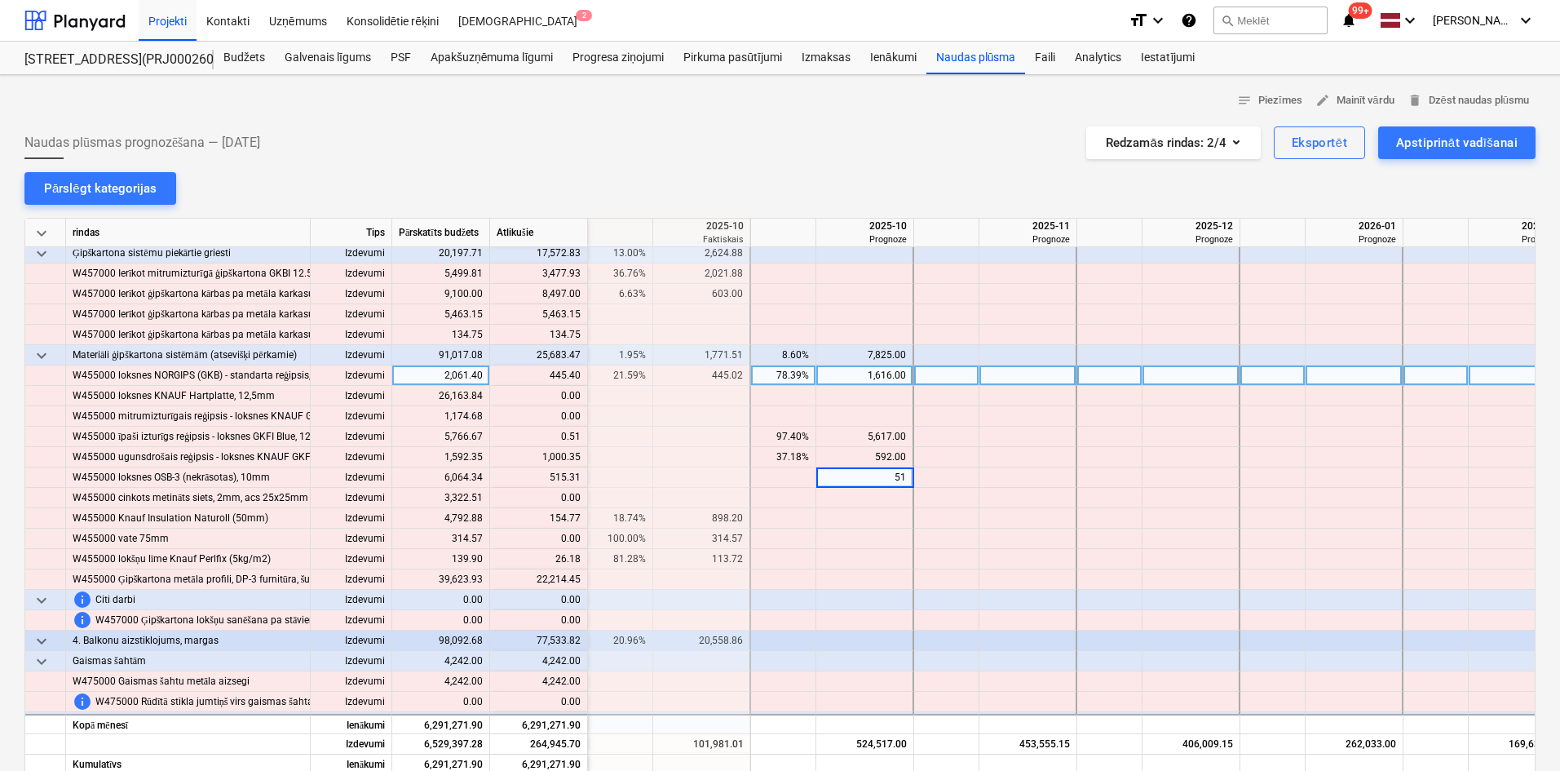
type input "513"
type input "154"
type input "26"
type input "6000"
type input "1592"
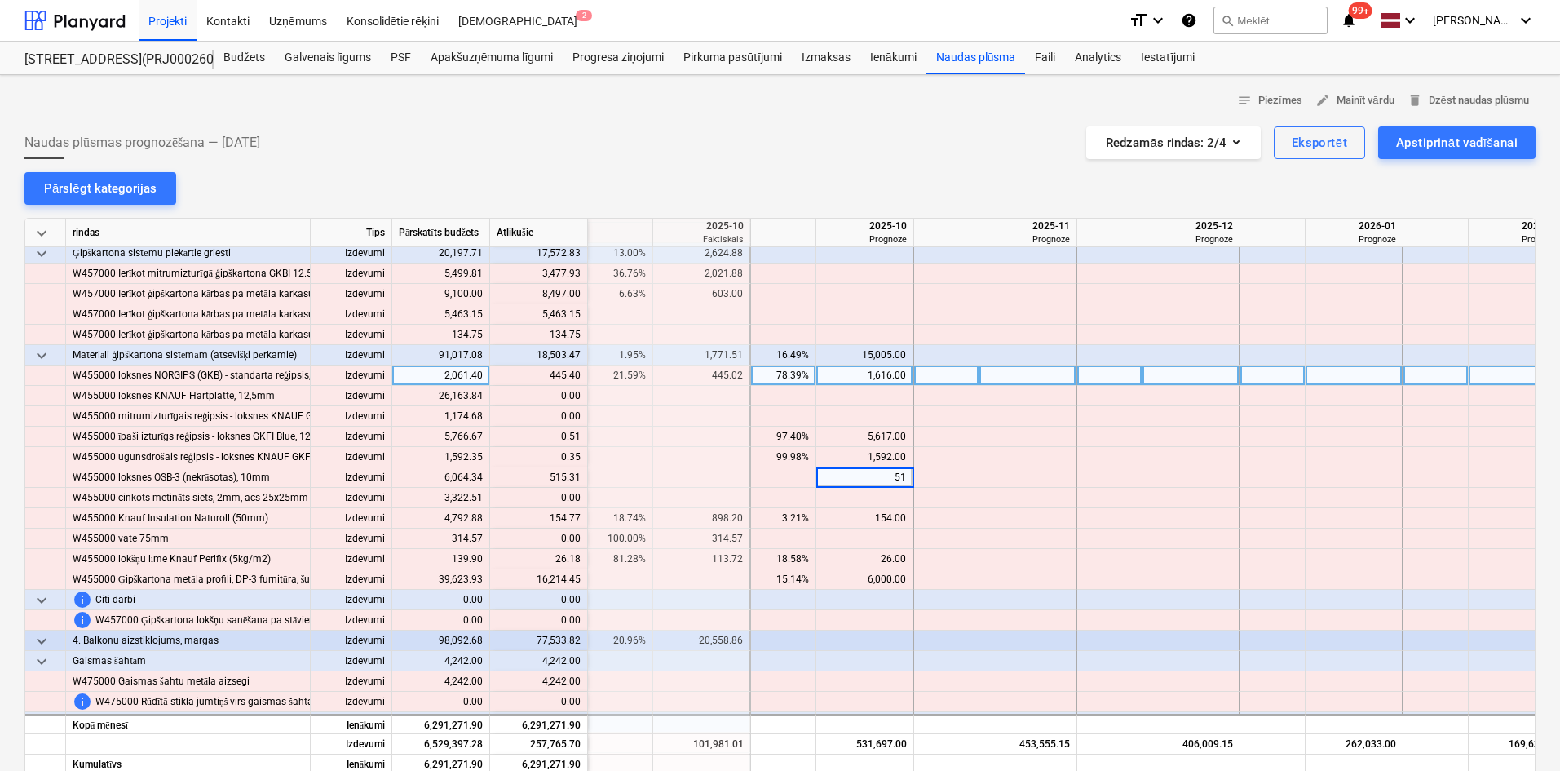
type input "515"
type input "16214"
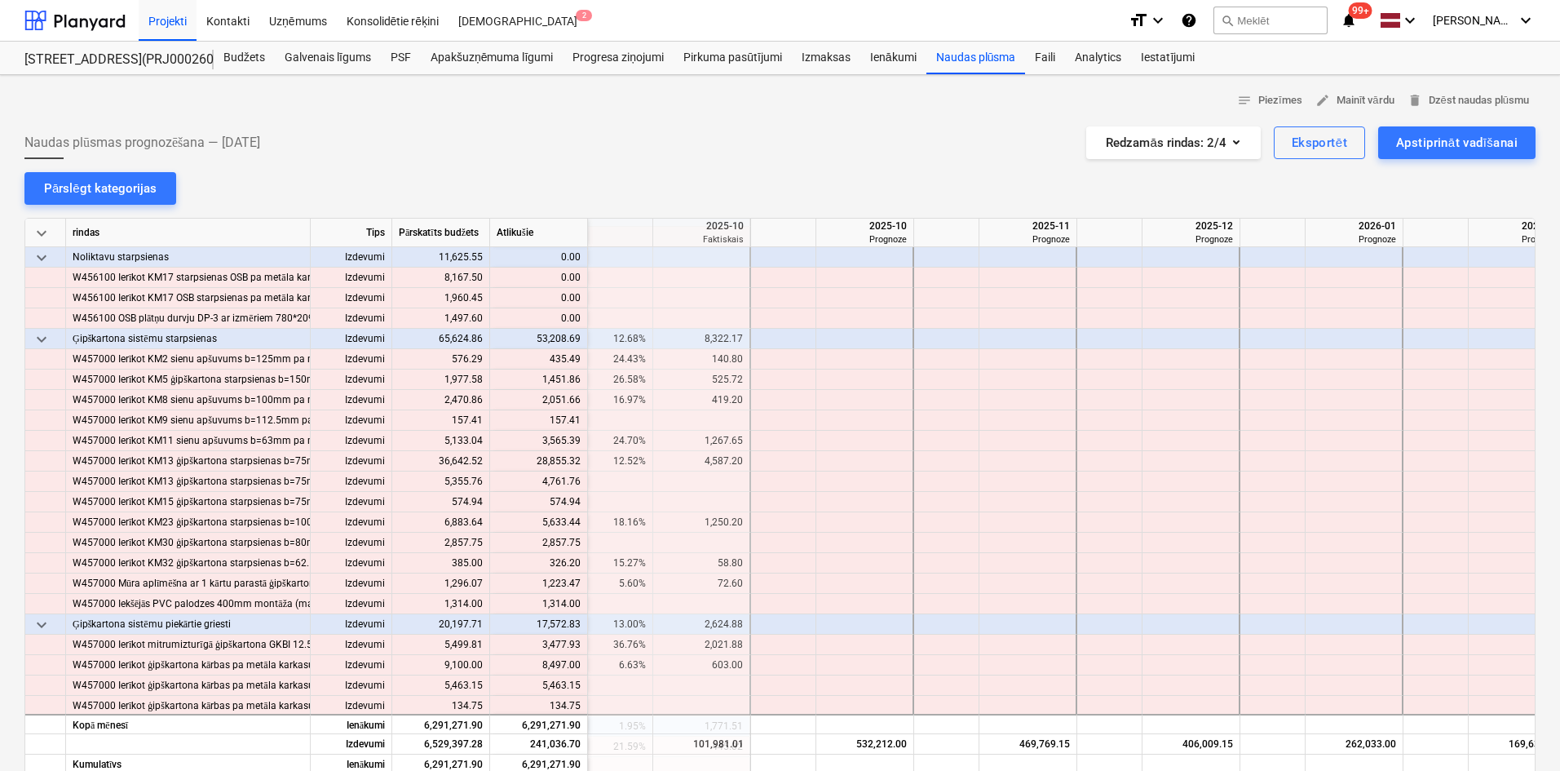
scroll to position [5382, 1794]
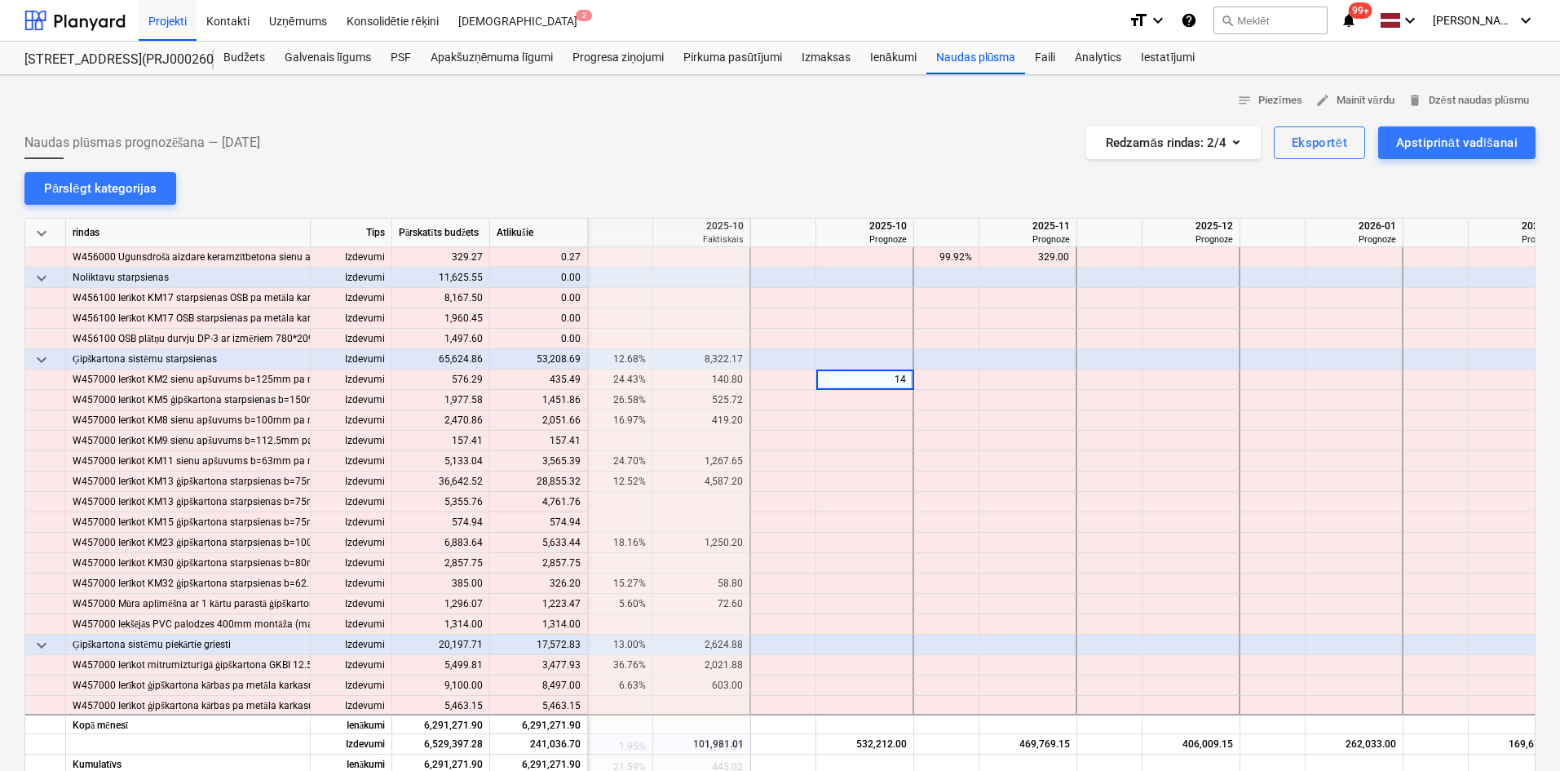
type input "1"
type input "425"
type input "1451"
type input "051"
type input "57"
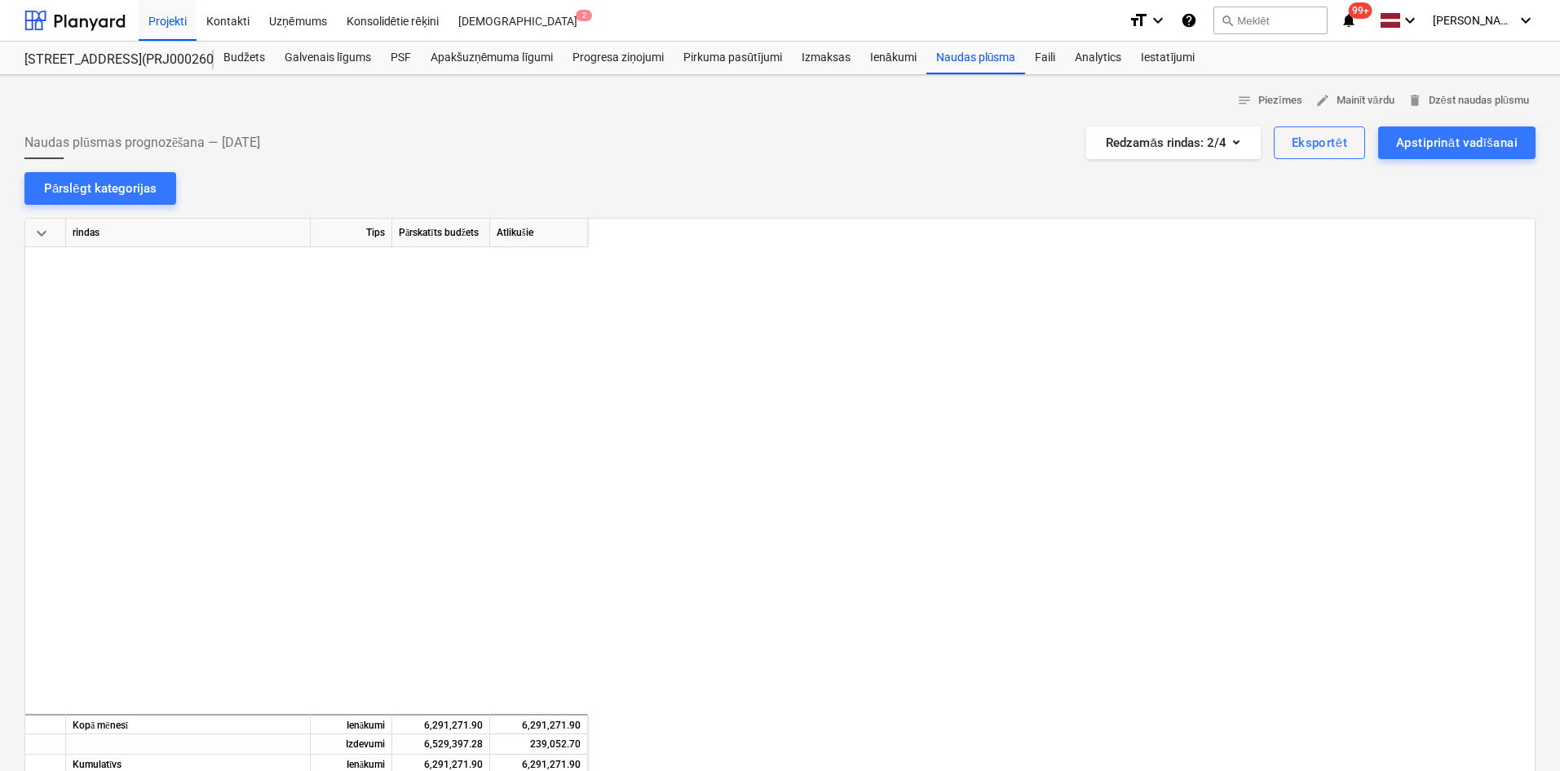
scroll to position [5382, 1794]
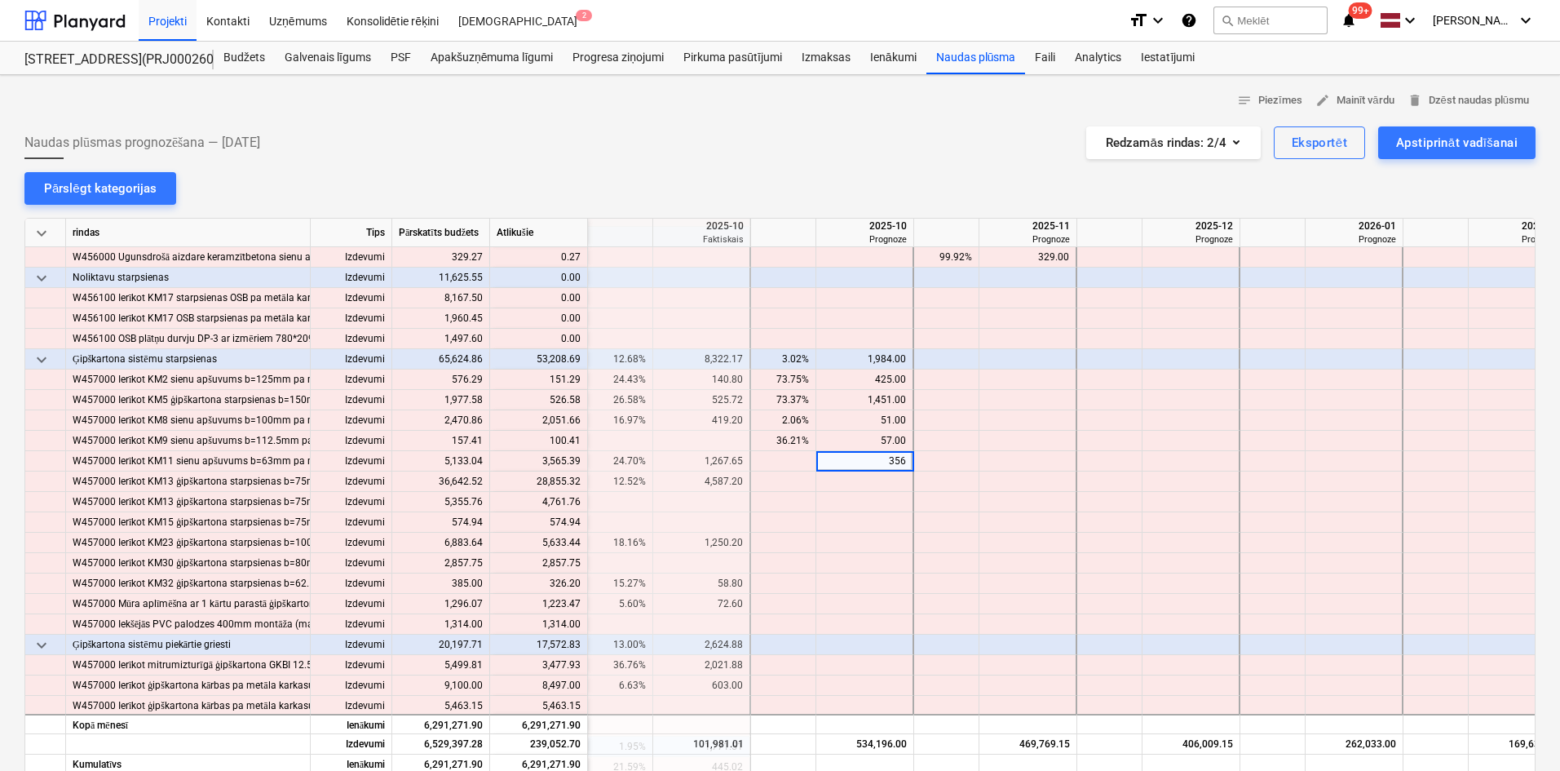
type input "3565"
type input "15000"
type input "435"
type input "575"
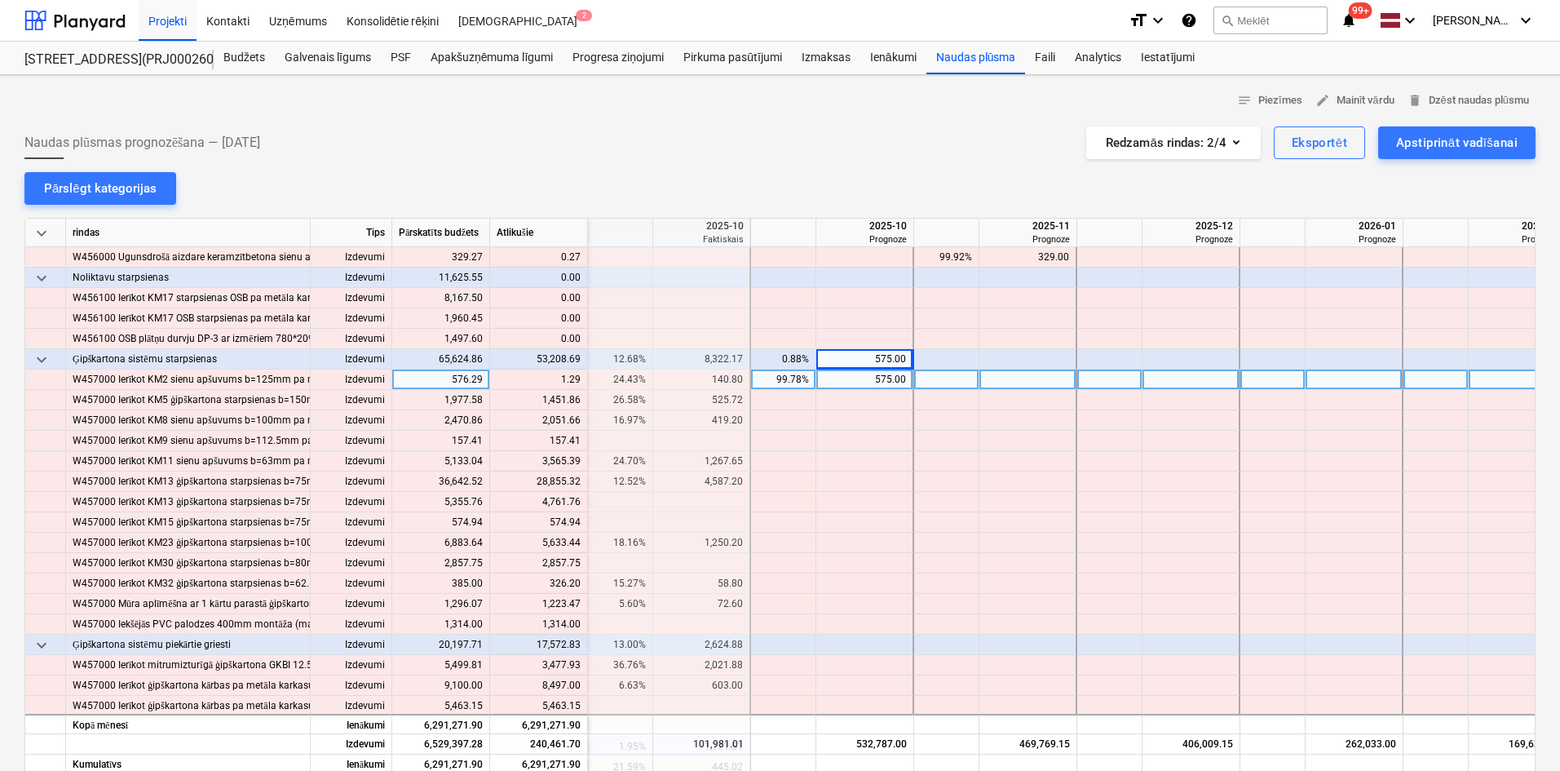
click at [888, 382] on div "575.00" at bounding box center [864, 379] width 83 height 20
type input "1451"
